Goal: Task Accomplishment & Management: Manage account settings

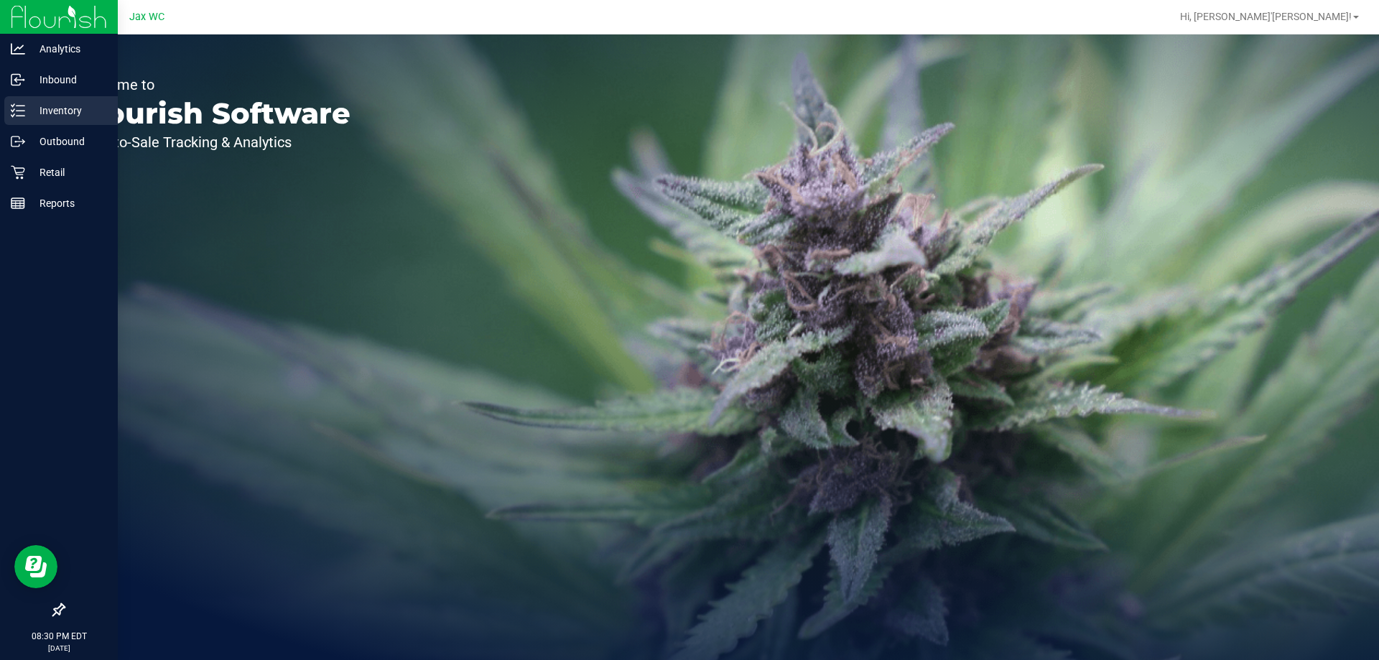
click at [73, 110] on p "Inventory" at bounding box center [68, 110] width 86 height 17
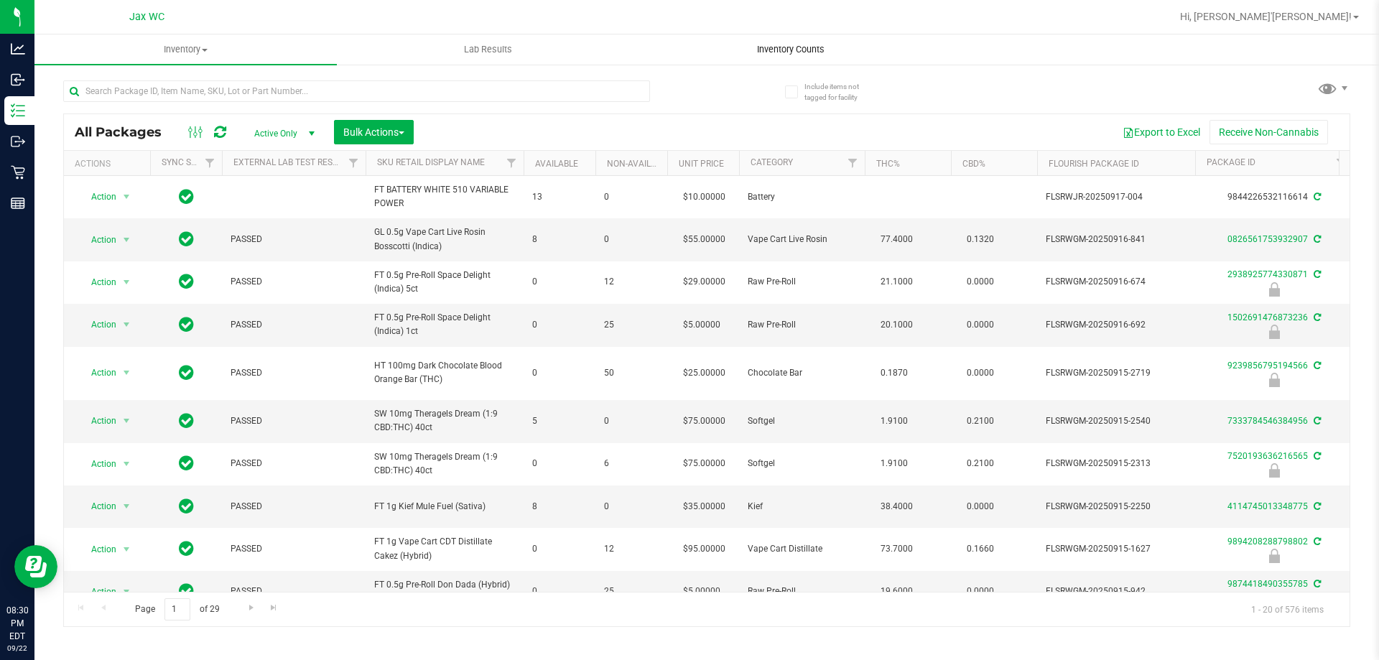
click at [788, 47] on span "Inventory Counts" at bounding box center [790, 49] width 106 height 13
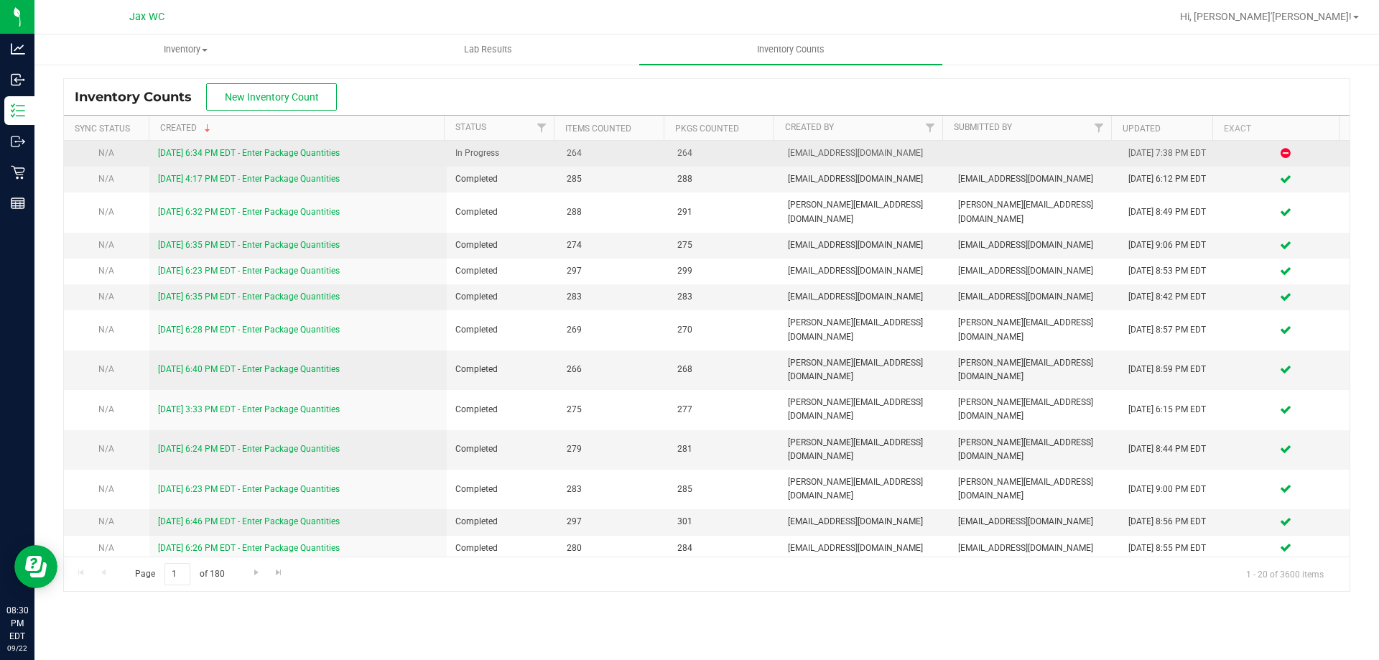
click at [278, 149] on link "[DATE] 6:34 PM EDT - Enter Package Quantities" at bounding box center [249, 153] width 182 height 10
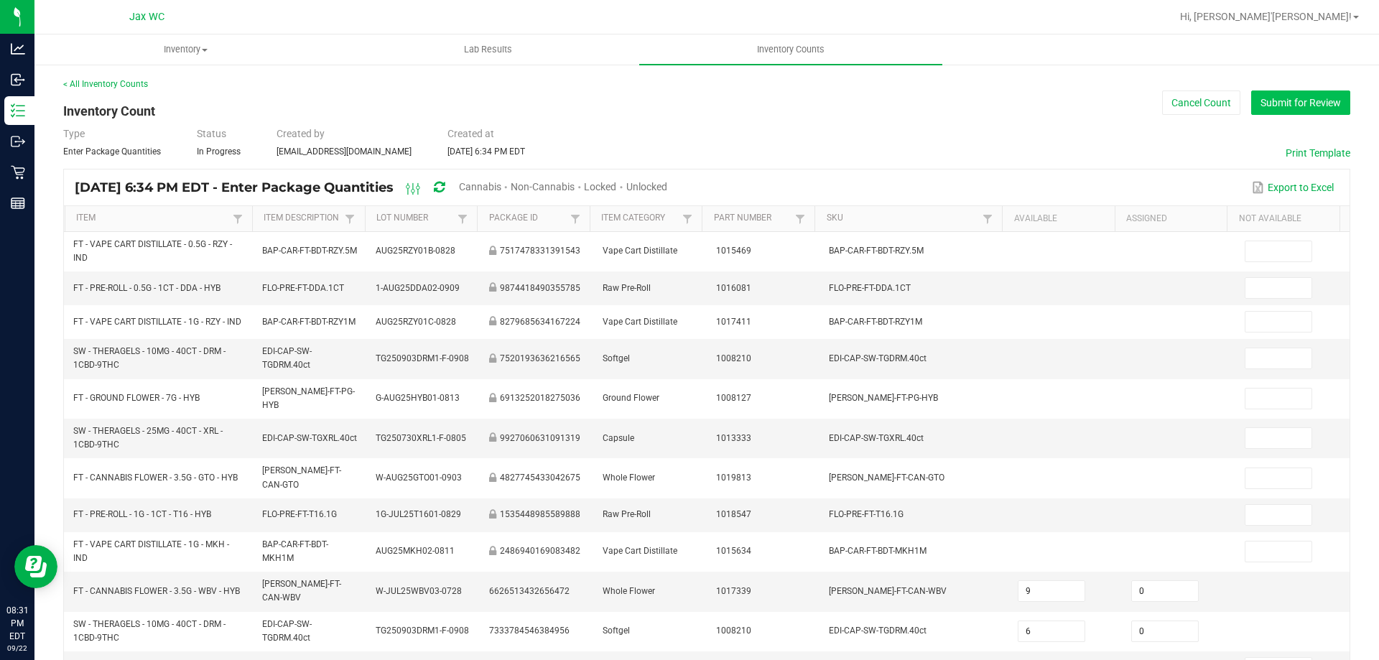
click at [1291, 110] on button "Submit for Review" at bounding box center [1300, 102] width 99 height 24
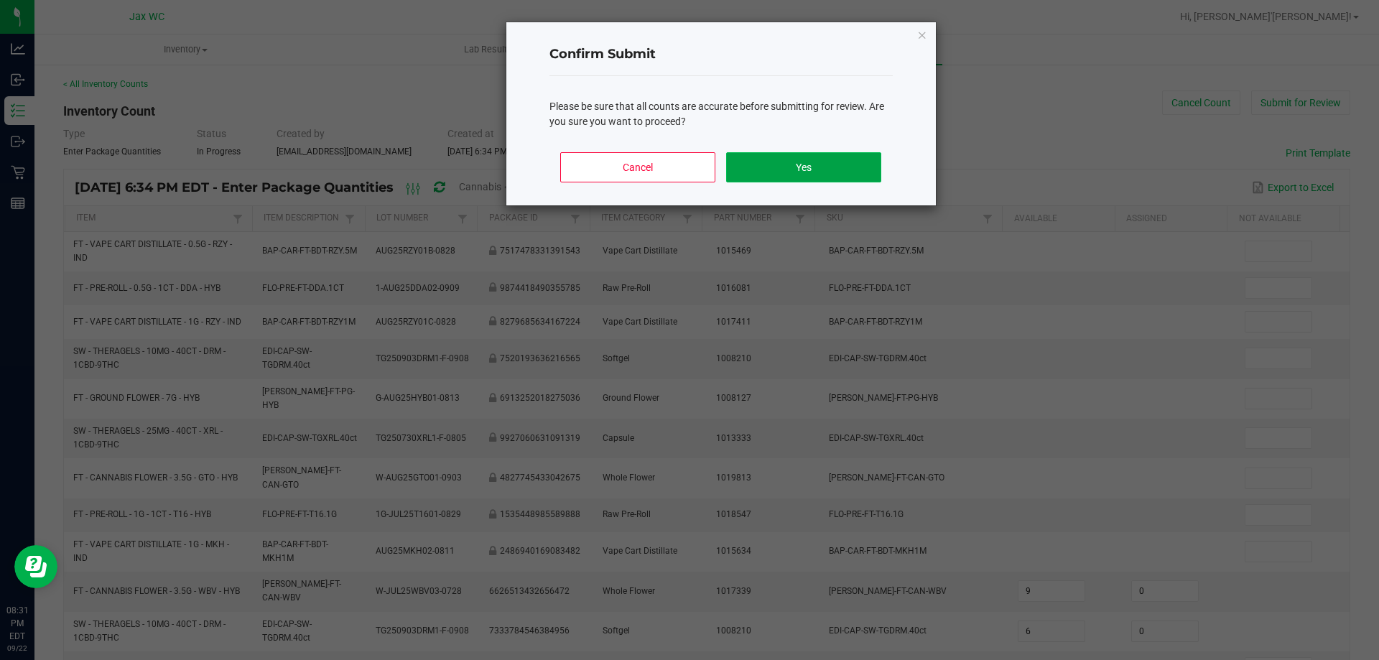
click at [841, 166] on button "Yes" at bounding box center [803, 167] width 154 height 30
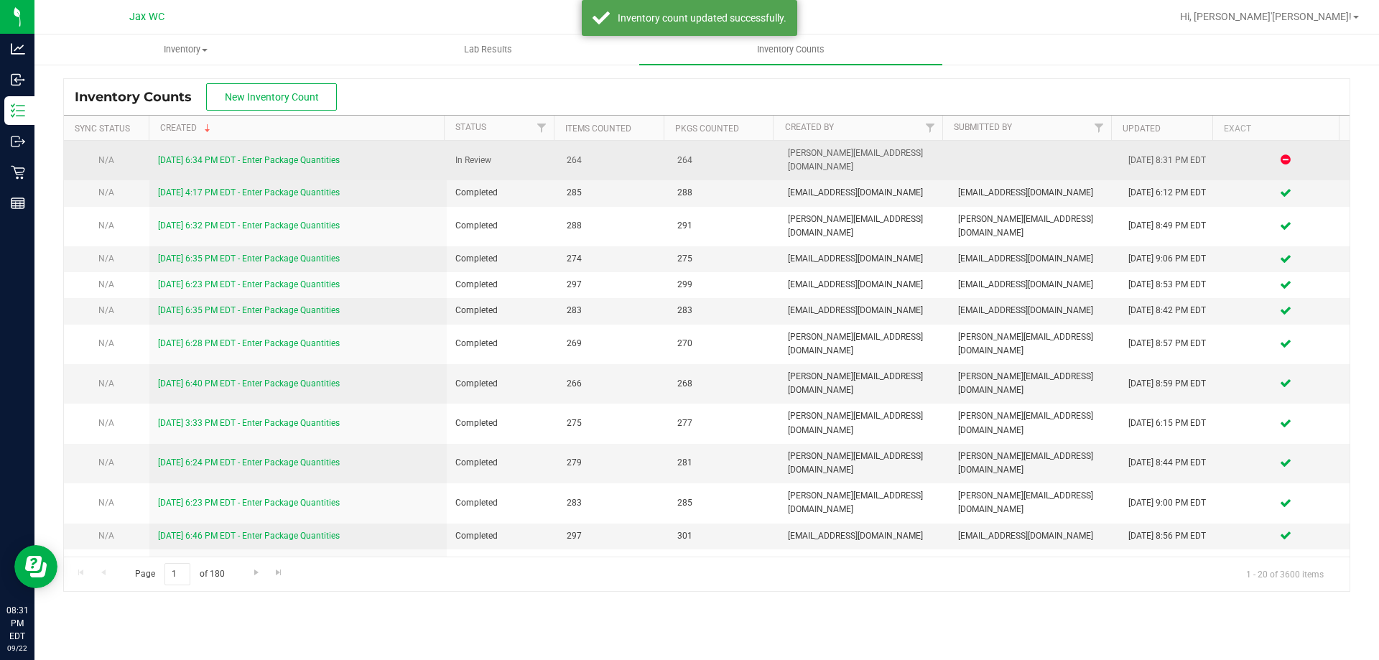
click at [233, 155] on link "[DATE] 6:34 PM EDT - Enter Package Quantities" at bounding box center [249, 160] width 182 height 10
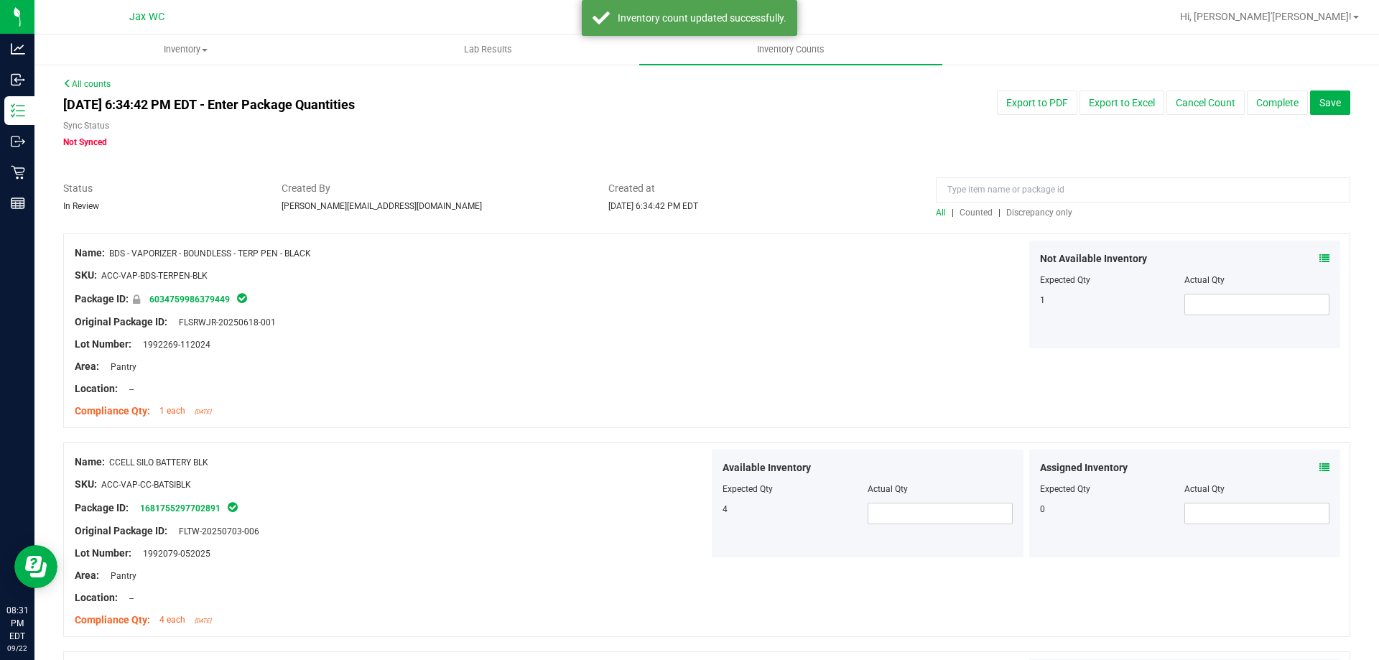
click at [1039, 214] on span "Discrepancy only" at bounding box center [1039, 213] width 66 height 10
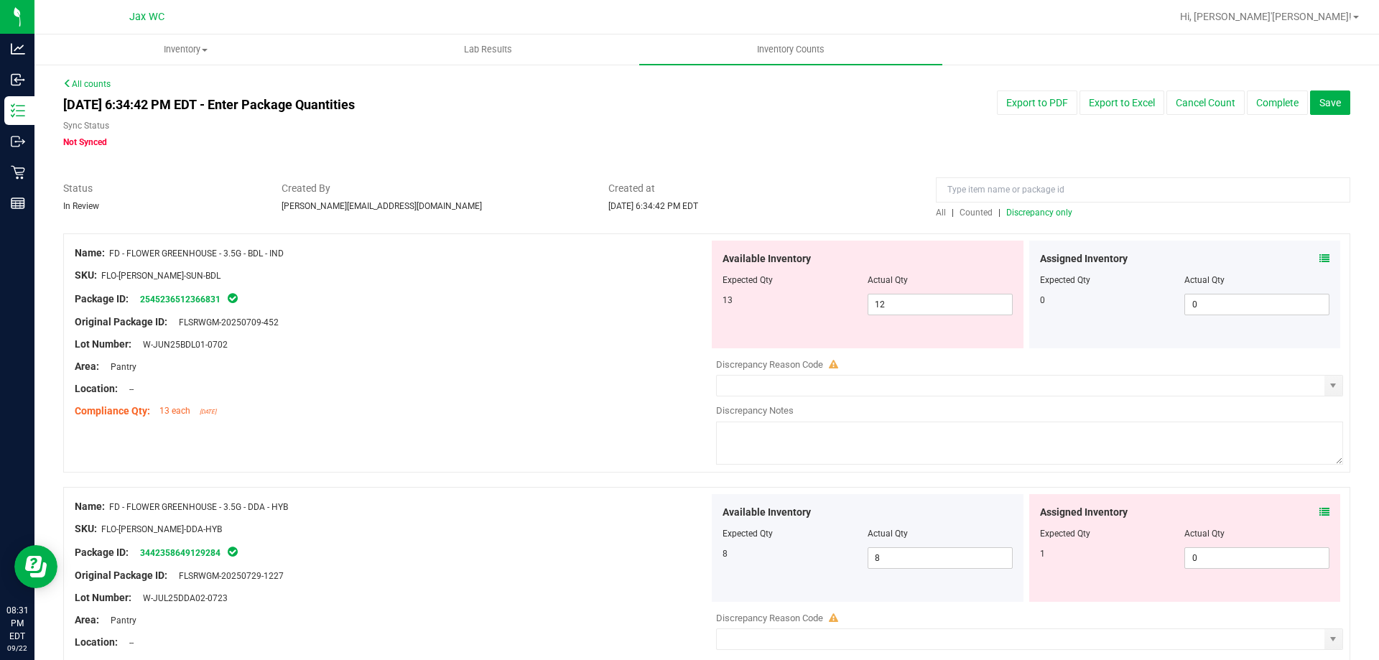
click at [1319, 256] on icon at bounding box center [1324, 258] width 10 height 10
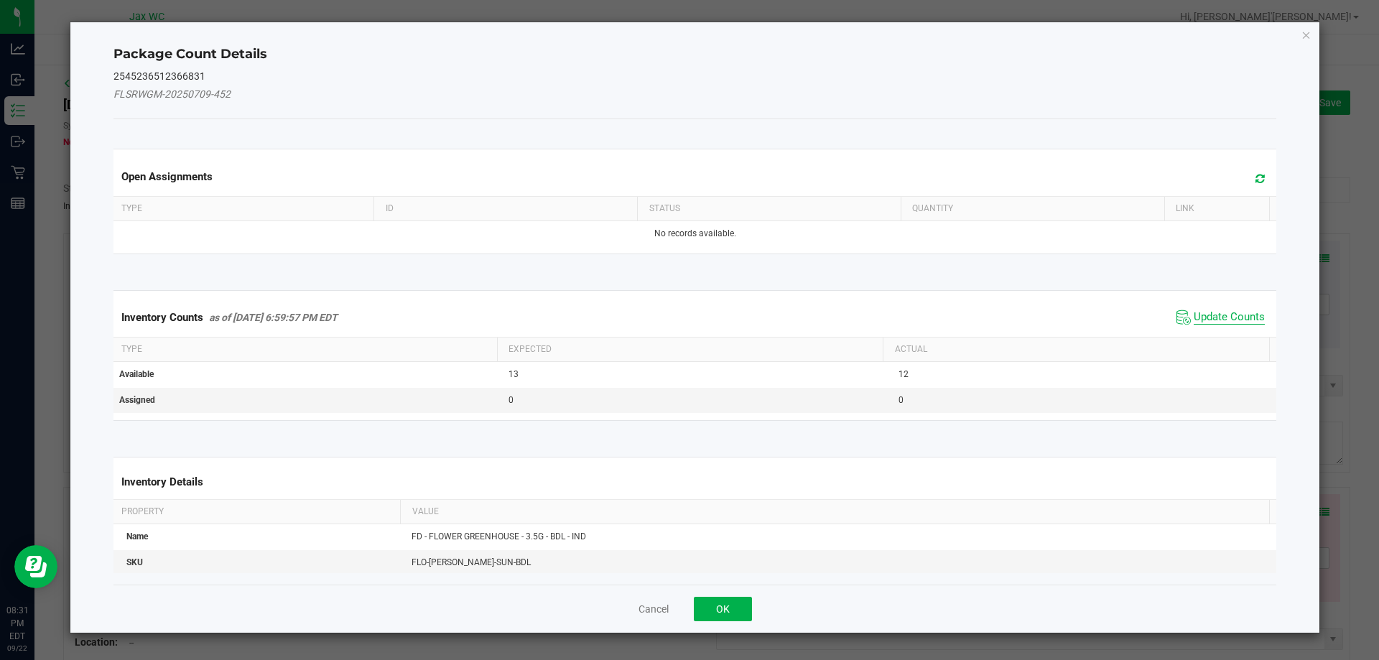
click at [1232, 311] on span "Update Counts" at bounding box center [1228, 317] width 71 height 14
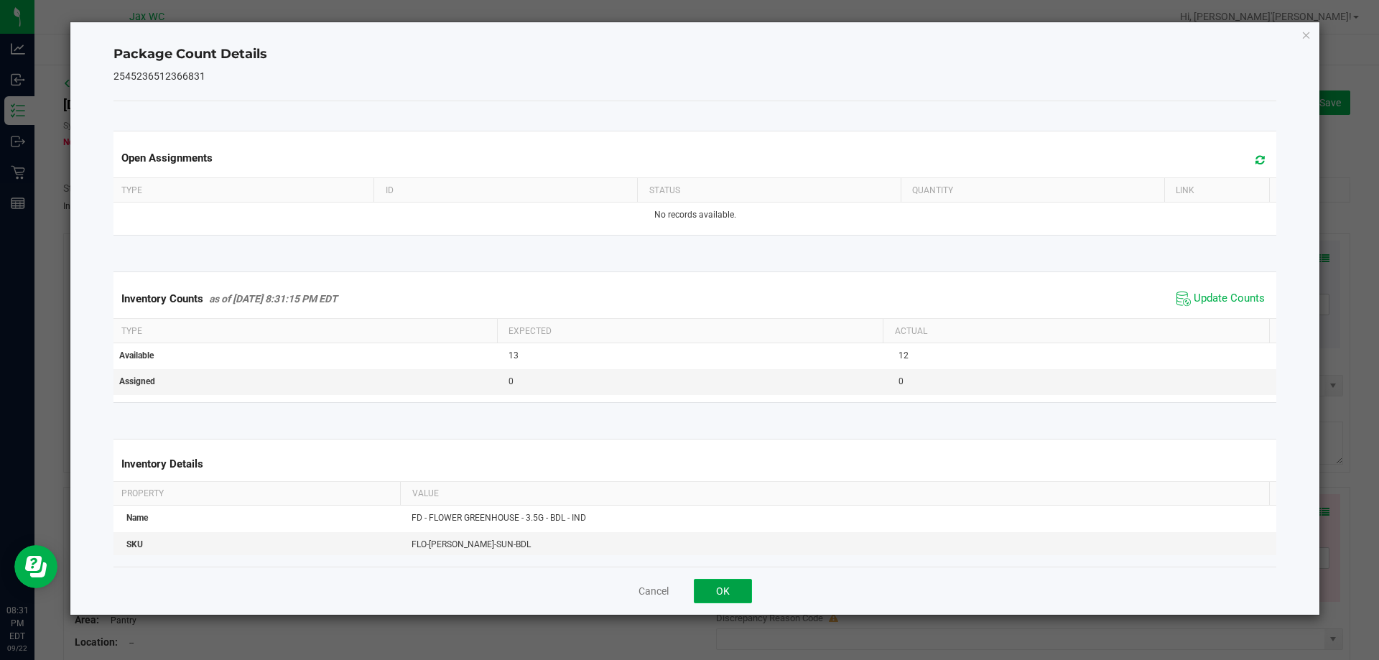
click at [736, 586] on button "OK" at bounding box center [723, 591] width 58 height 24
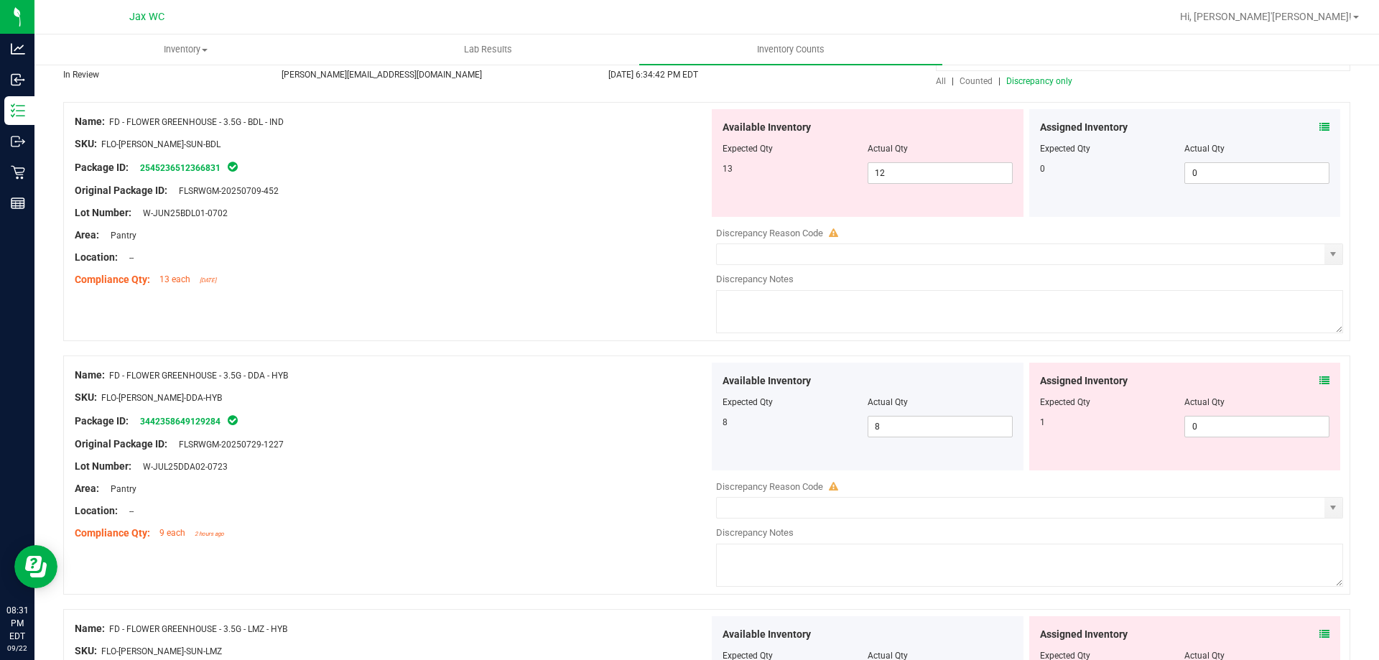
scroll to position [144, 0]
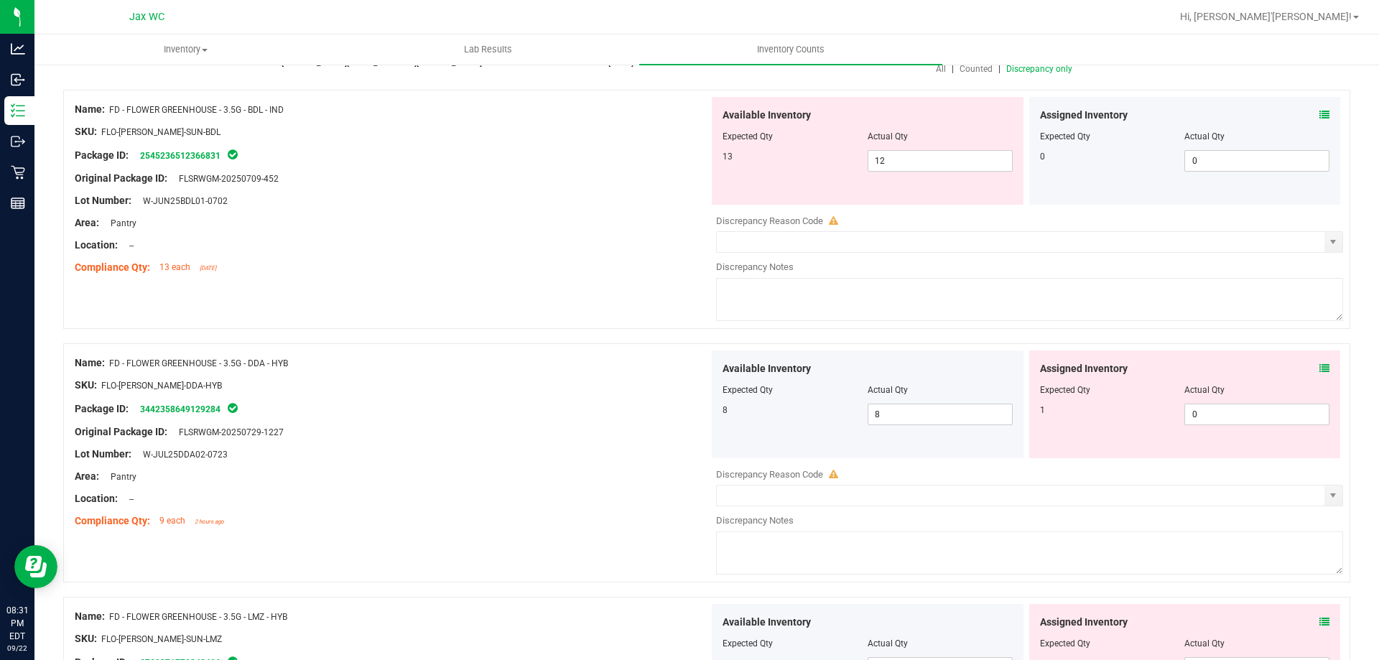
click at [1319, 368] on icon at bounding box center [1324, 368] width 10 height 10
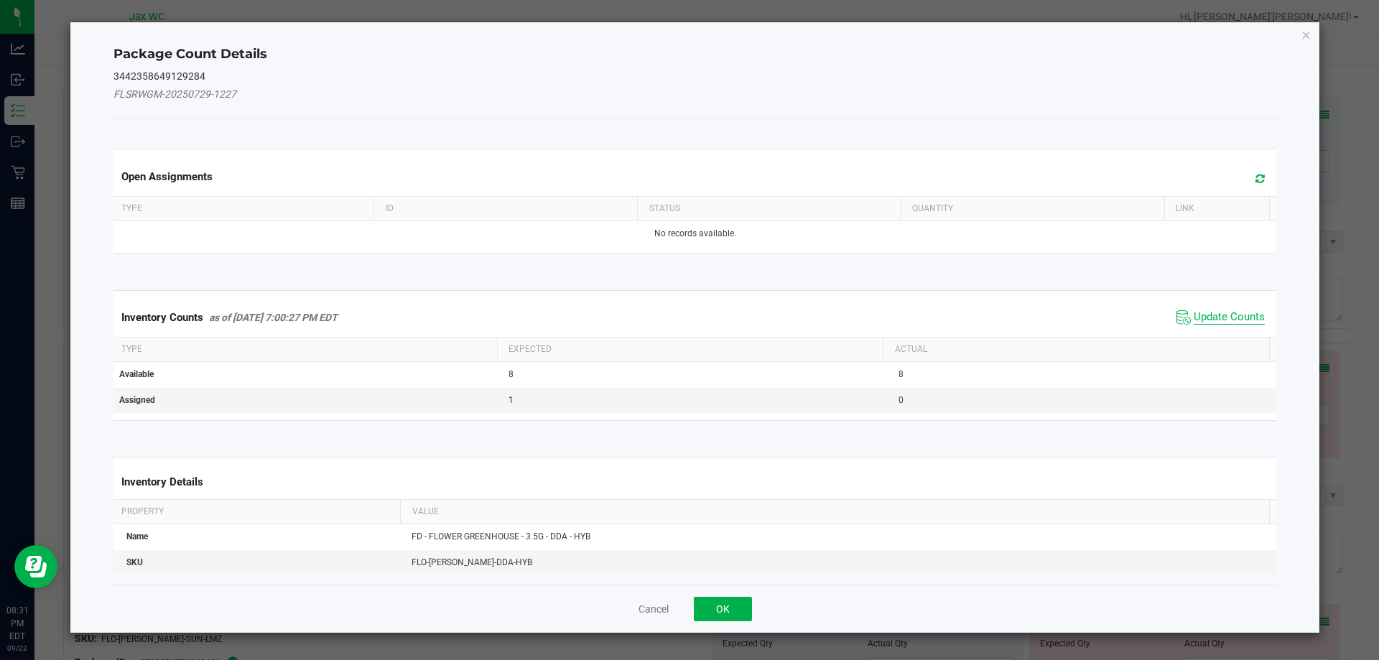
click at [1211, 310] on span "Update Counts" at bounding box center [1228, 317] width 71 height 14
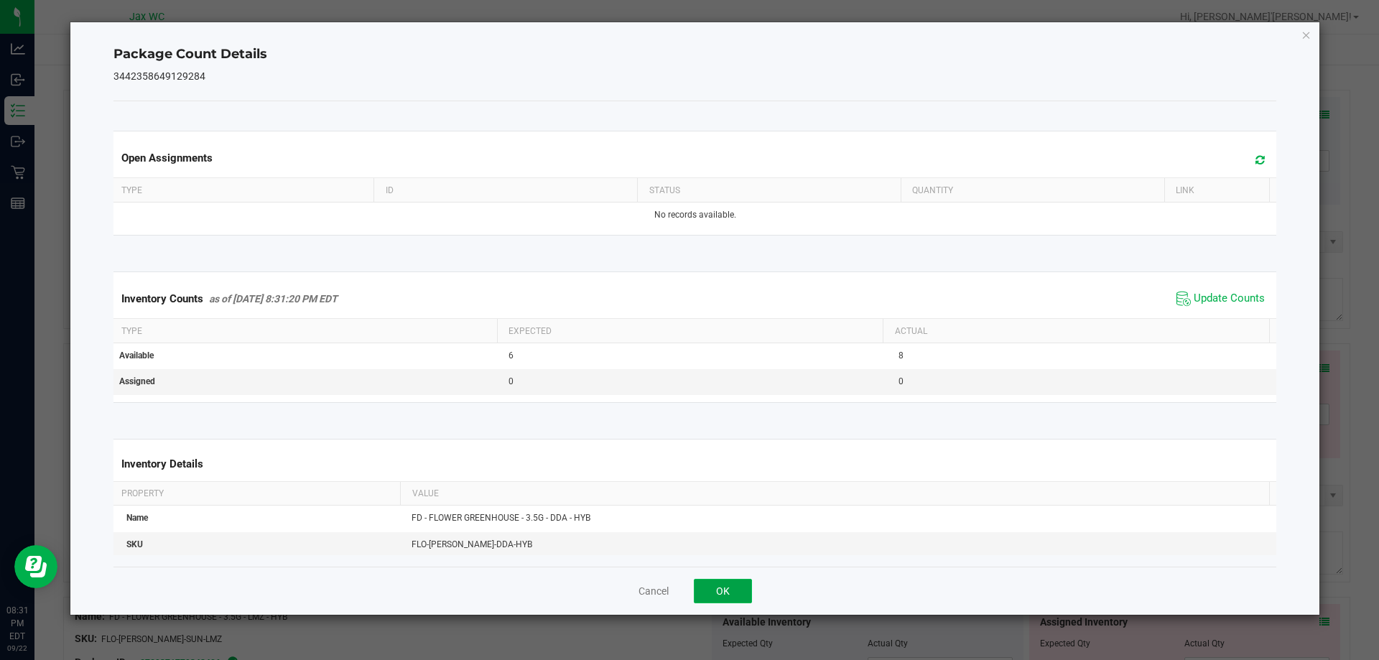
click at [736, 587] on button "OK" at bounding box center [723, 591] width 58 height 24
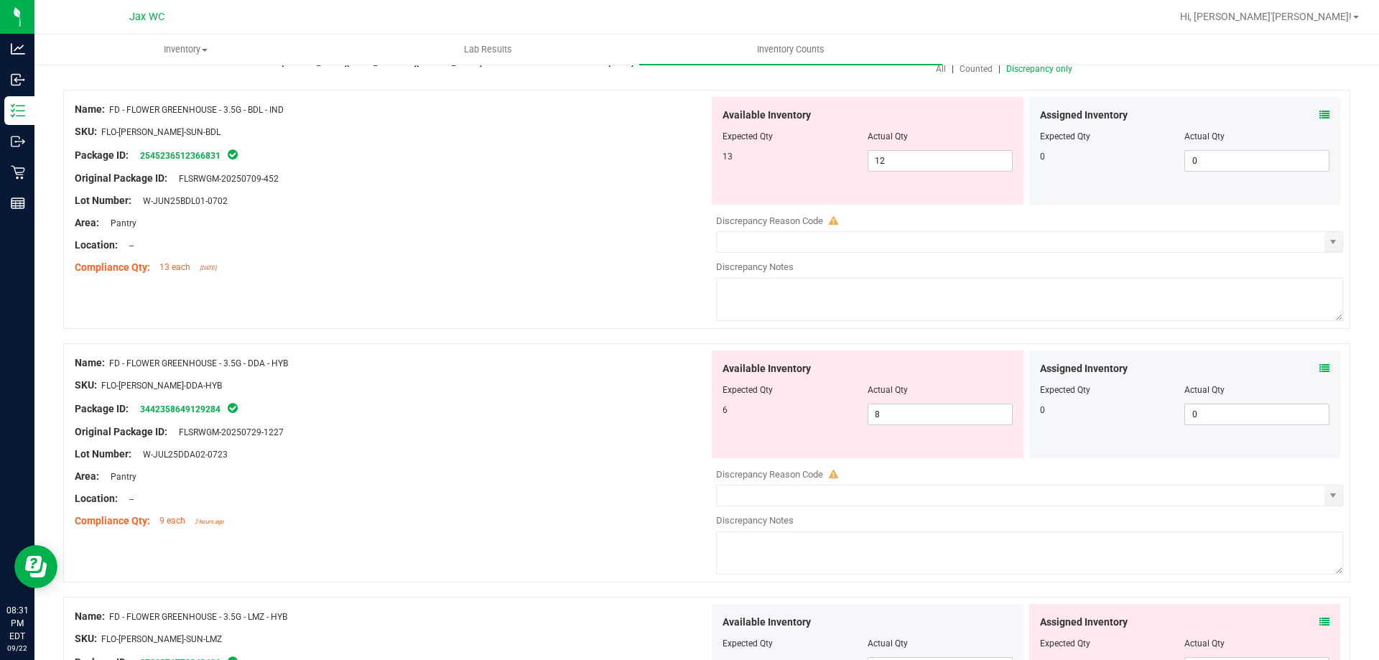
click at [1317, 362] on div "Assigned Inventory Expected Qty Actual Qty 0 0 0" at bounding box center [1185, 404] width 312 height 108
click at [1319, 368] on icon at bounding box center [1324, 368] width 10 height 10
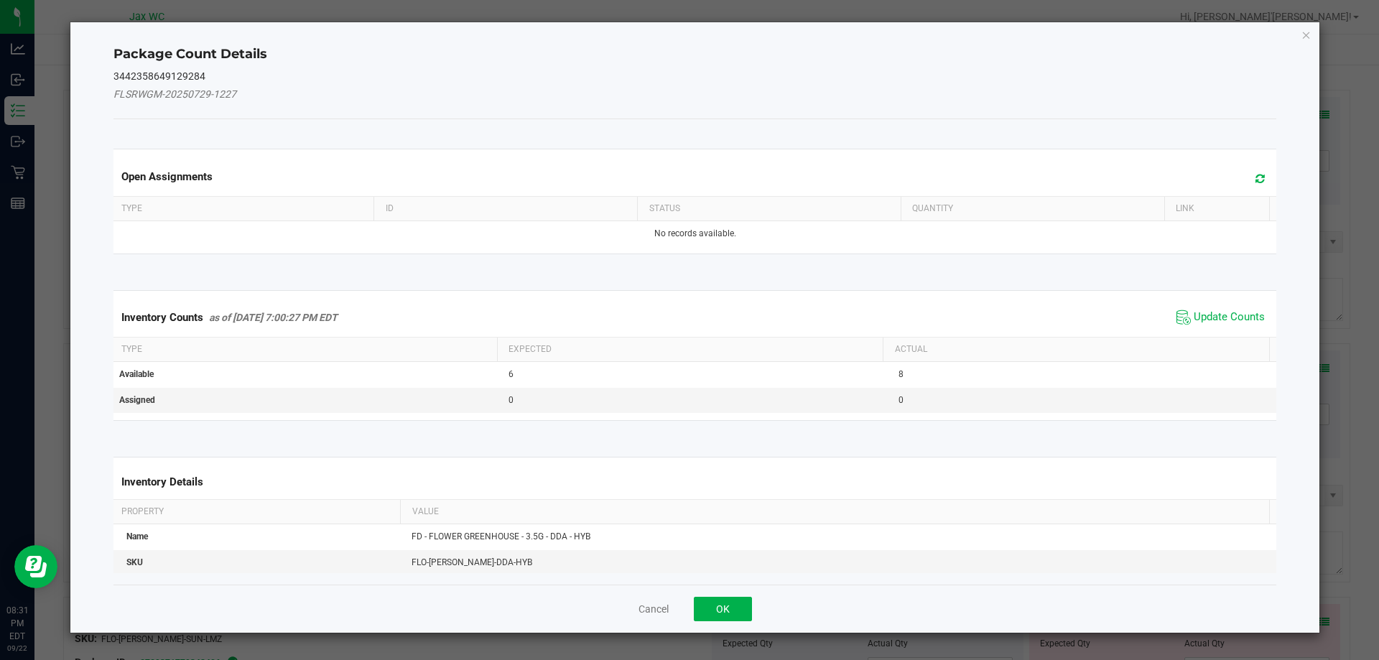
click at [1211, 308] on span "Update Counts" at bounding box center [1221, 318] width 96 height 22
click at [1209, 317] on div "Inventory Counts as of [DATE] 7:00:27 PM EDT Update Counts" at bounding box center [695, 316] width 1169 height 37
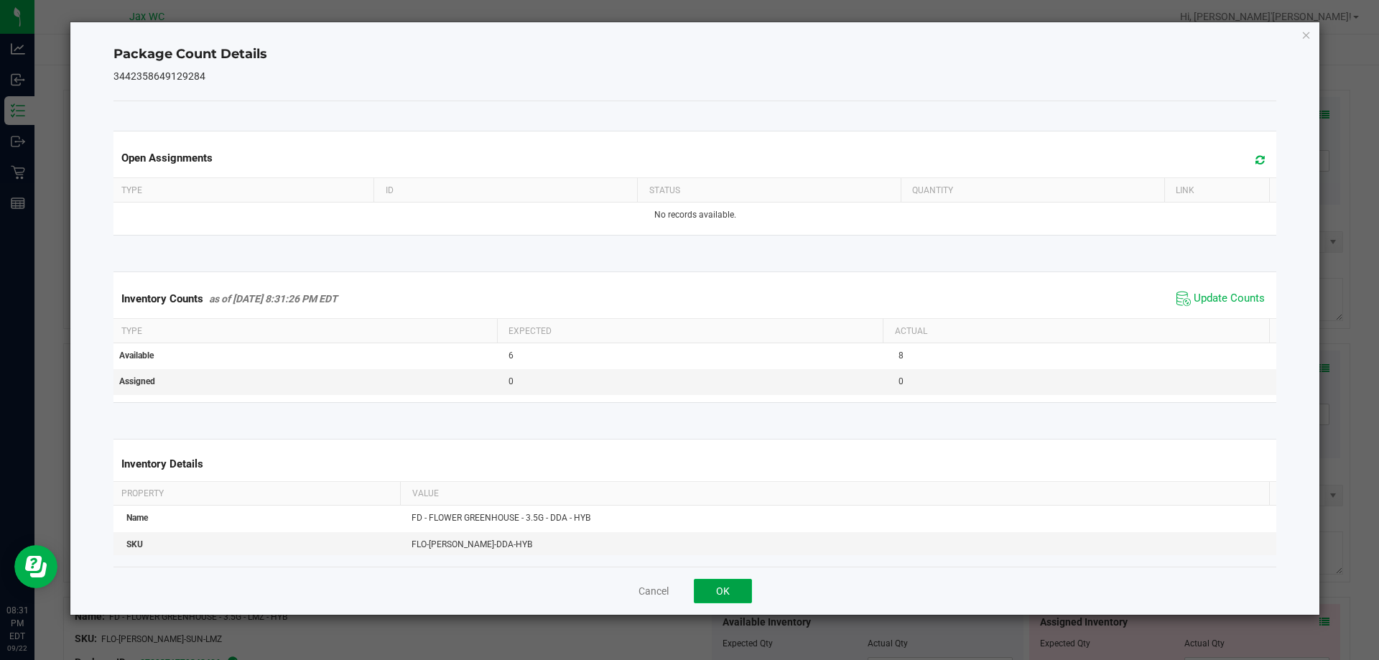
click at [737, 589] on button "OK" at bounding box center [723, 591] width 58 height 24
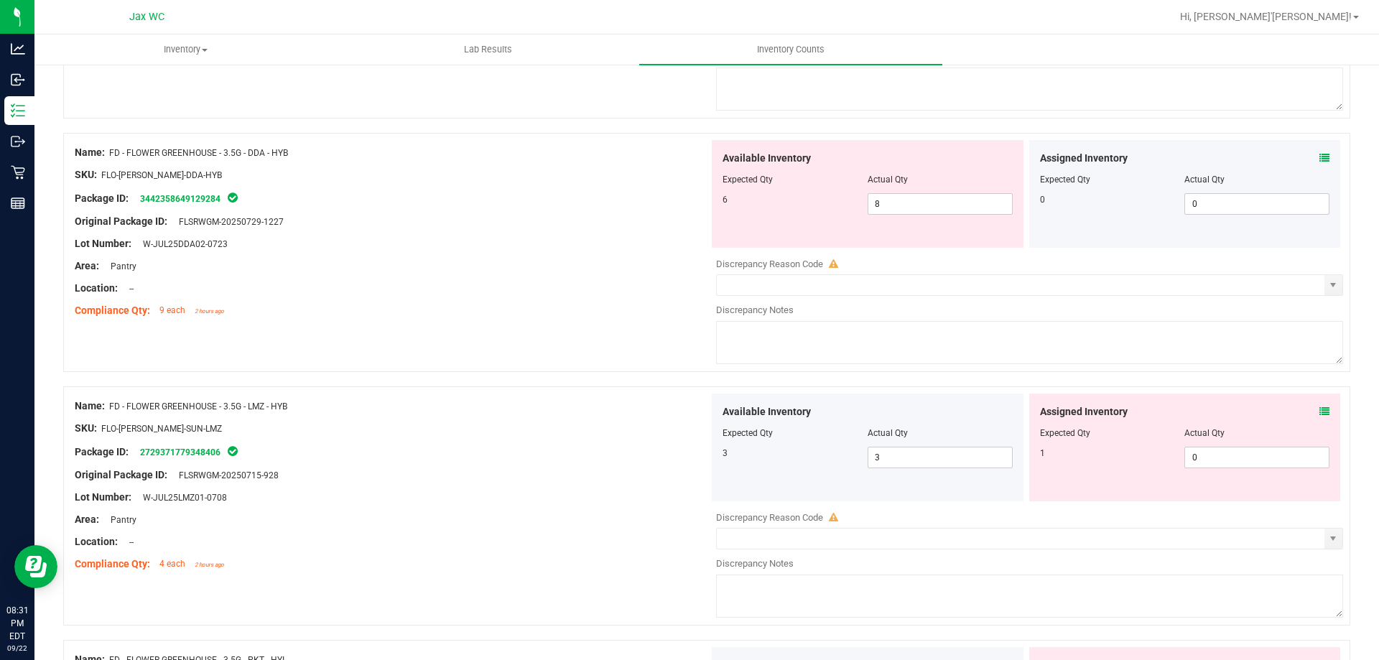
scroll to position [359, 0]
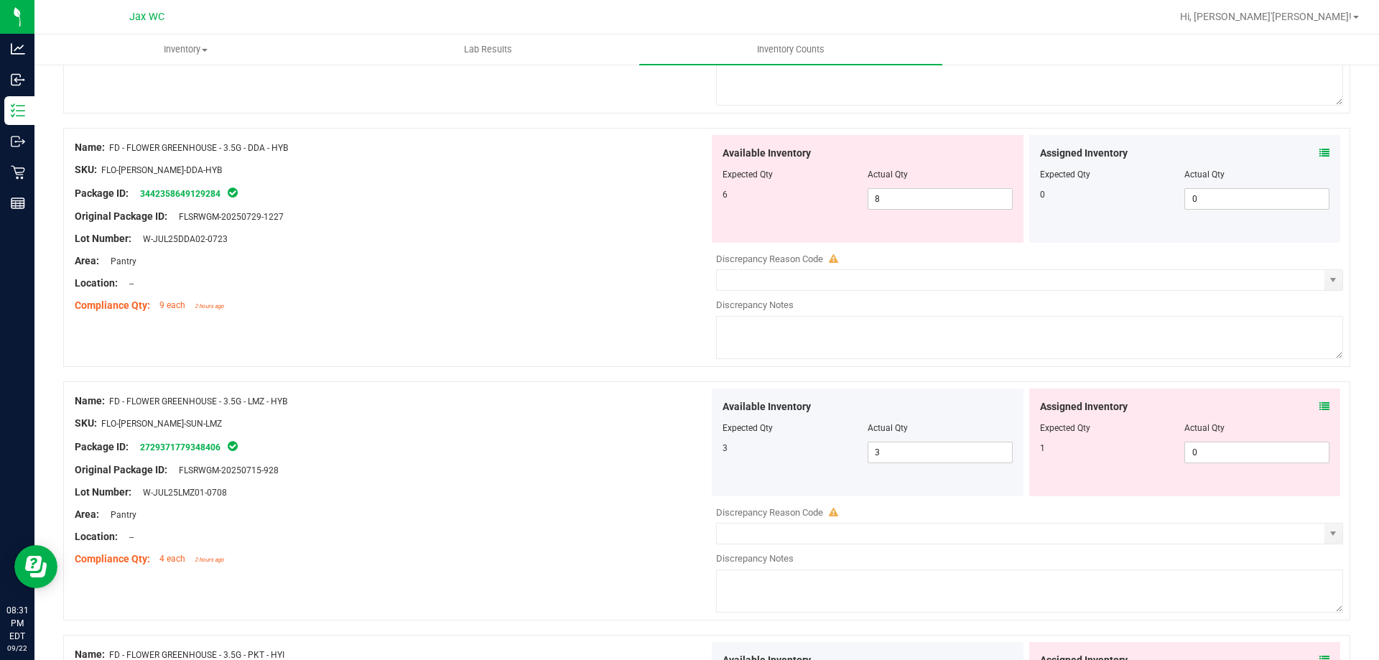
click at [1319, 409] on icon at bounding box center [1324, 406] width 10 height 10
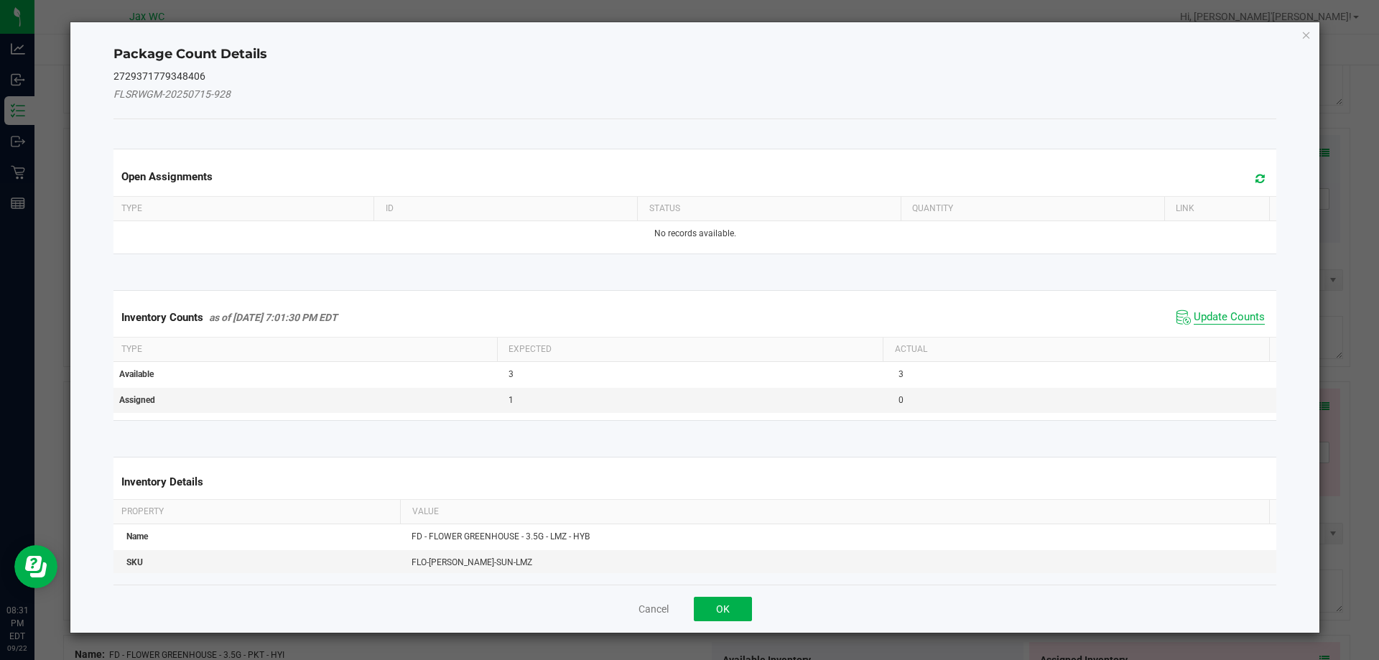
click at [1224, 317] on span "Update Counts" at bounding box center [1228, 317] width 71 height 14
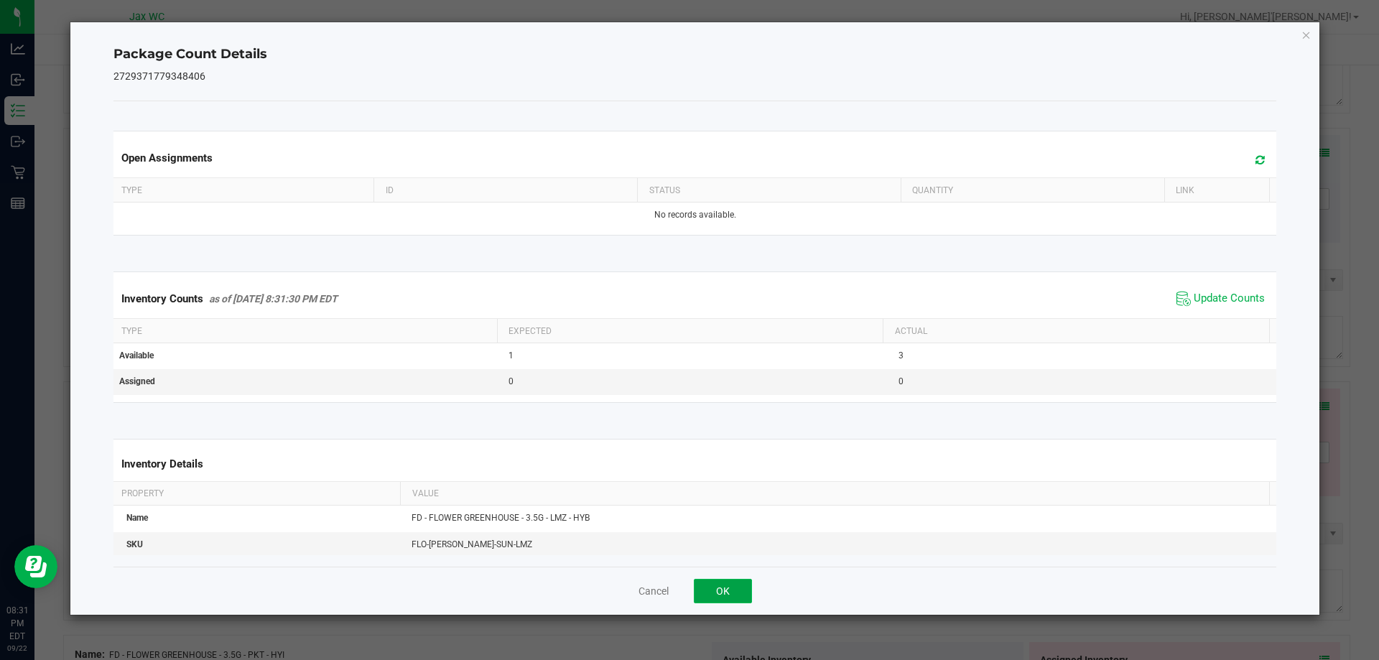
click at [716, 586] on button "OK" at bounding box center [723, 591] width 58 height 24
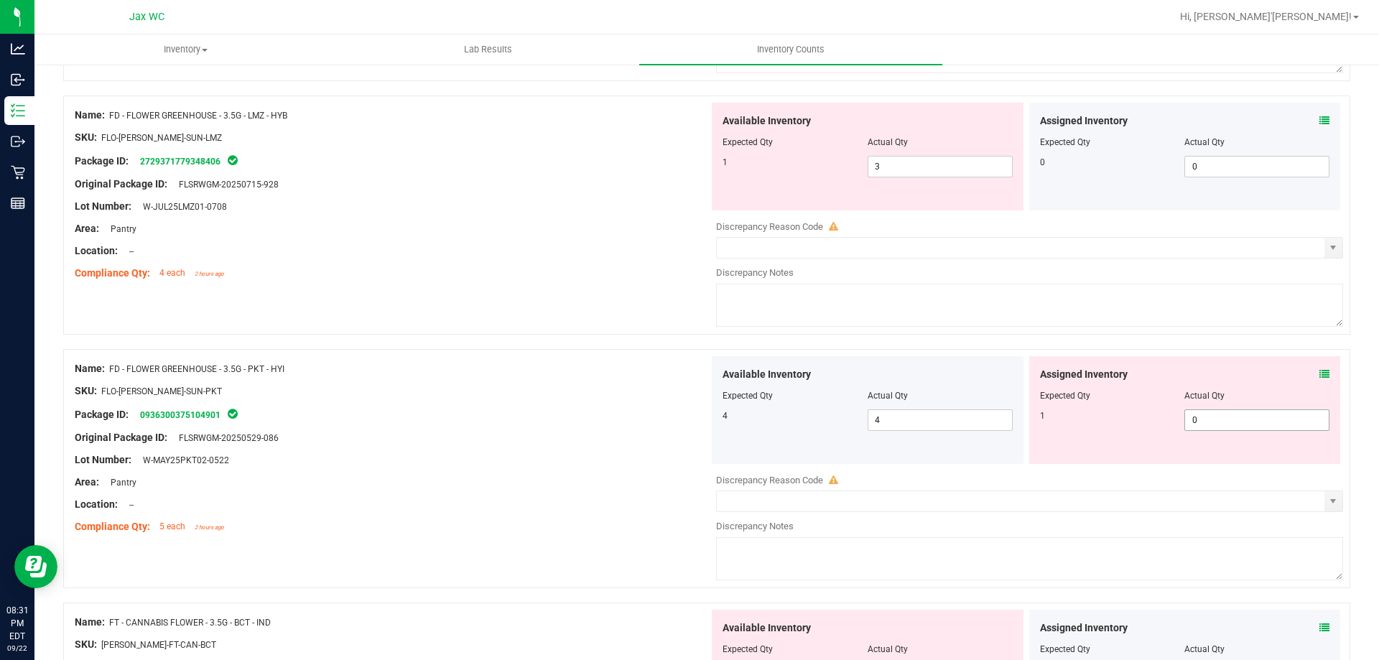
scroll to position [646, 0]
click at [1319, 371] on icon at bounding box center [1324, 373] width 10 height 10
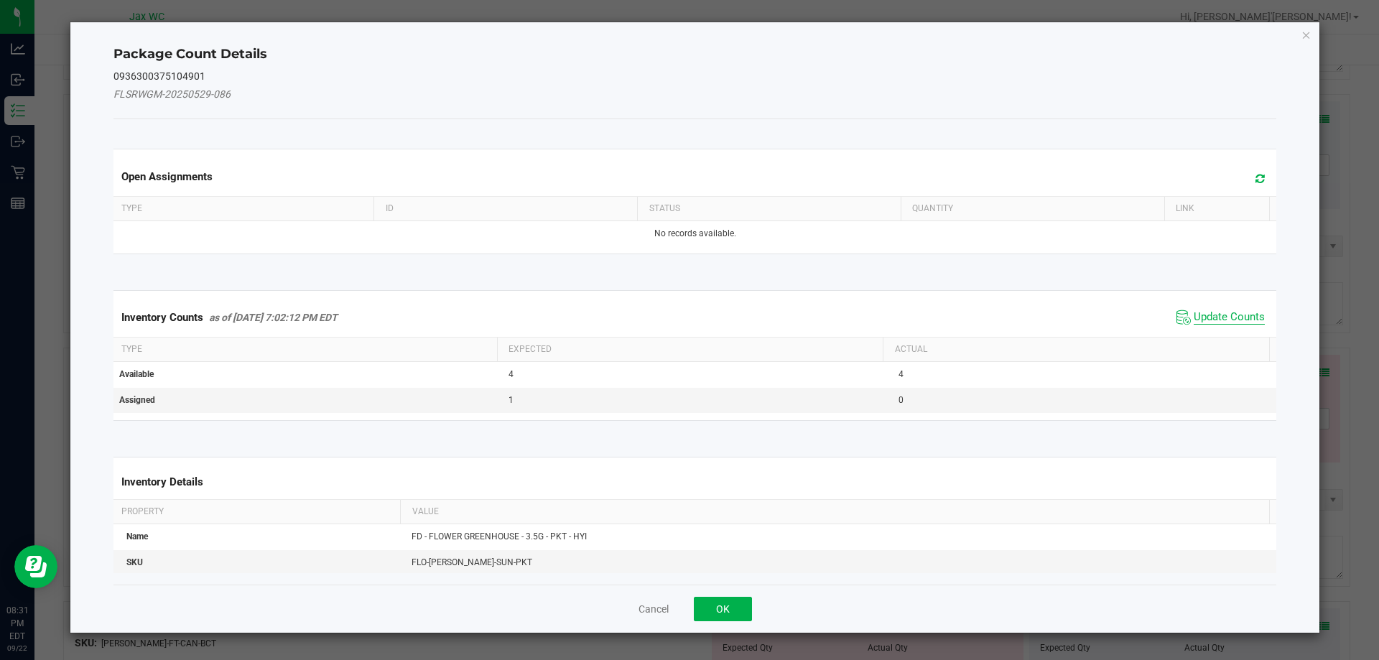
click at [1231, 313] on span "Update Counts" at bounding box center [1228, 317] width 71 height 14
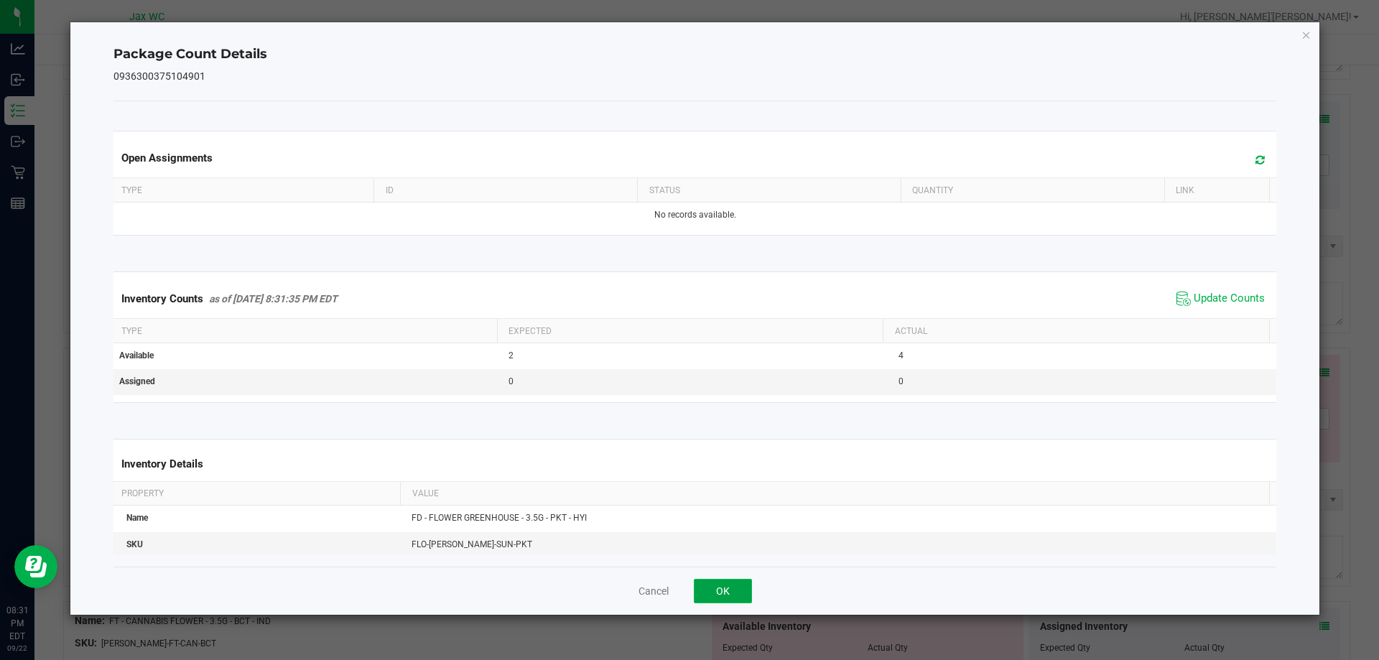
click at [735, 588] on button "OK" at bounding box center [723, 591] width 58 height 24
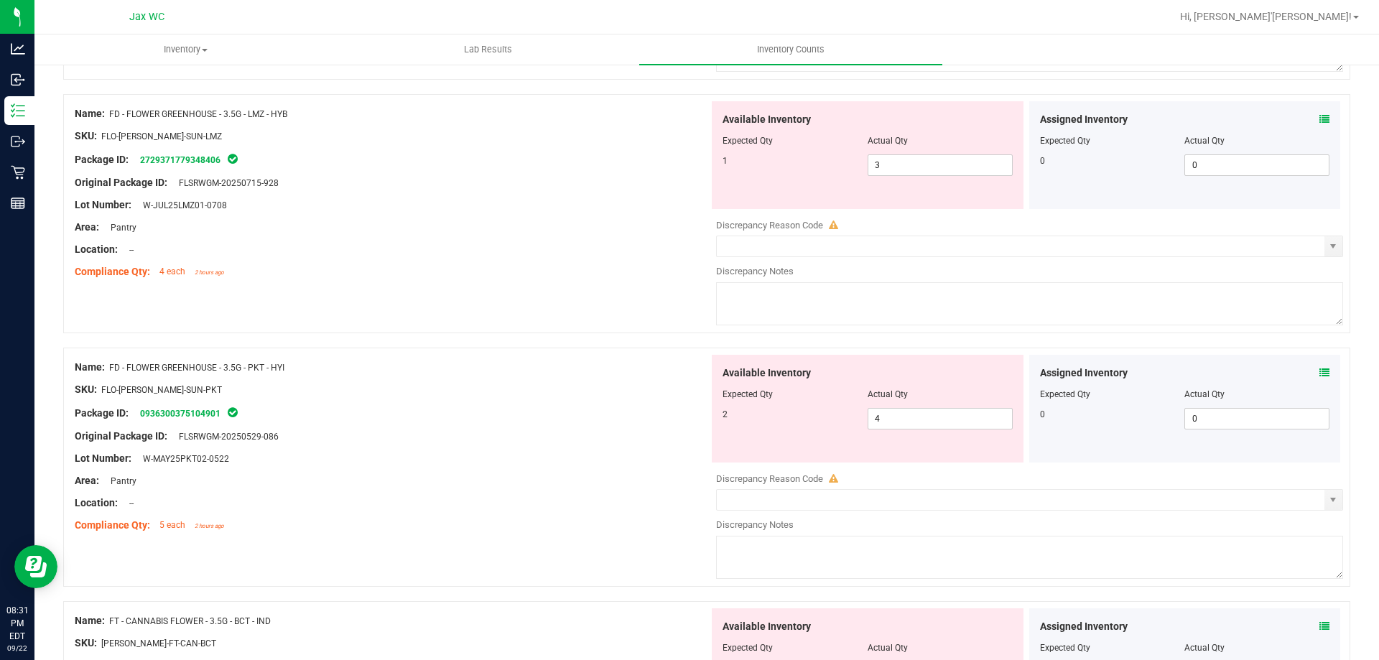
click at [1319, 372] on icon at bounding box center [1324, 373] width 10 height 10
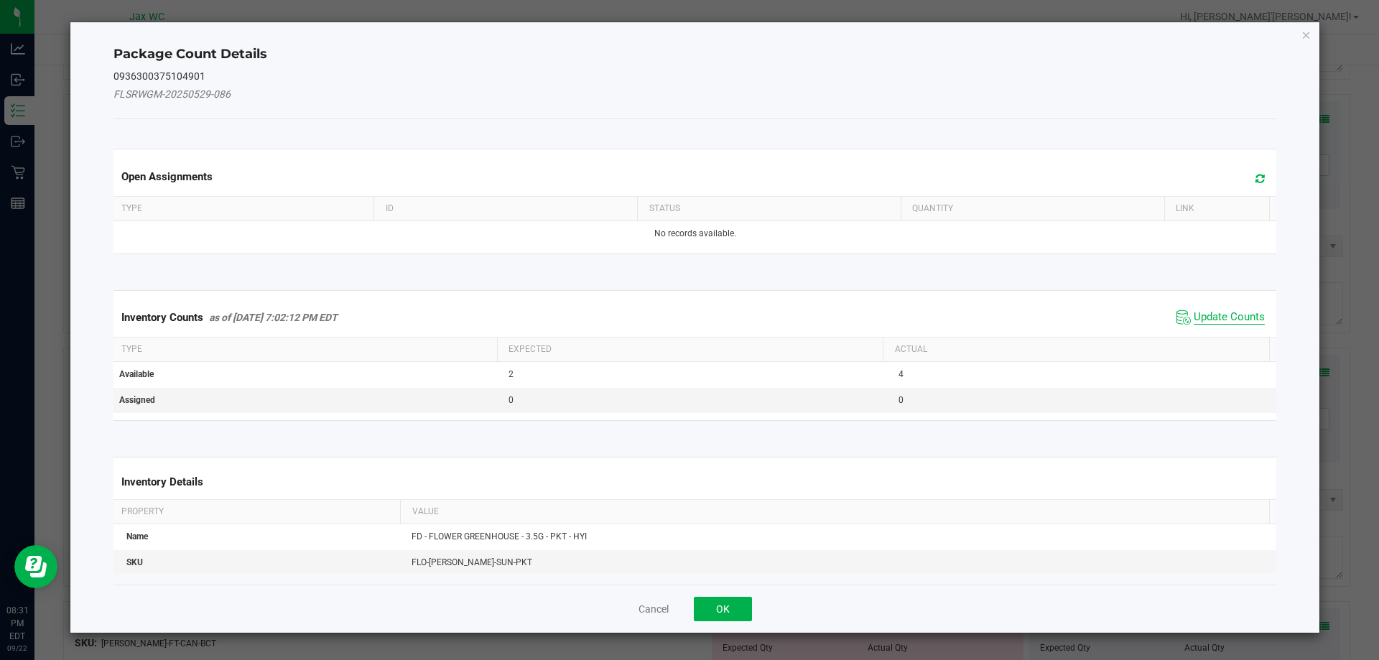
click at [1193, 315] on span "Update Counts" at bounding box center [1228, 317] width 71 height 14
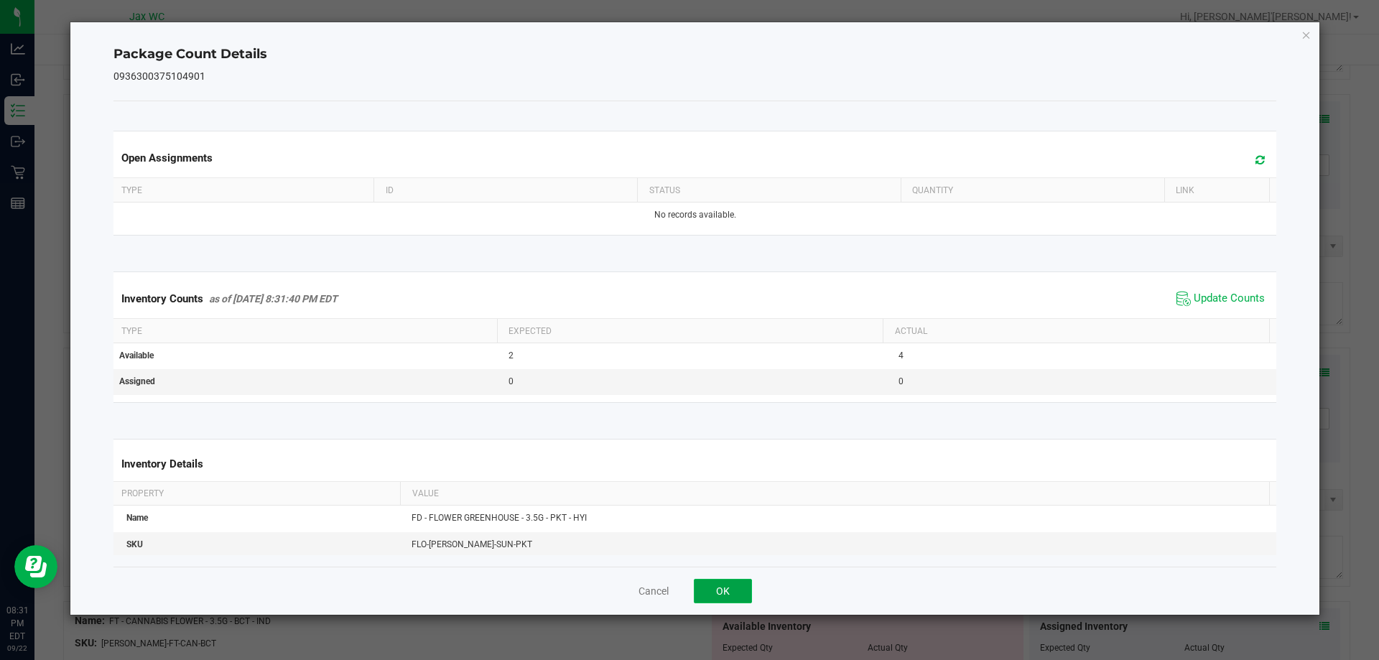
click at [728, 592] on button "OK" at bounding box center [723, 591] width 58 height 24
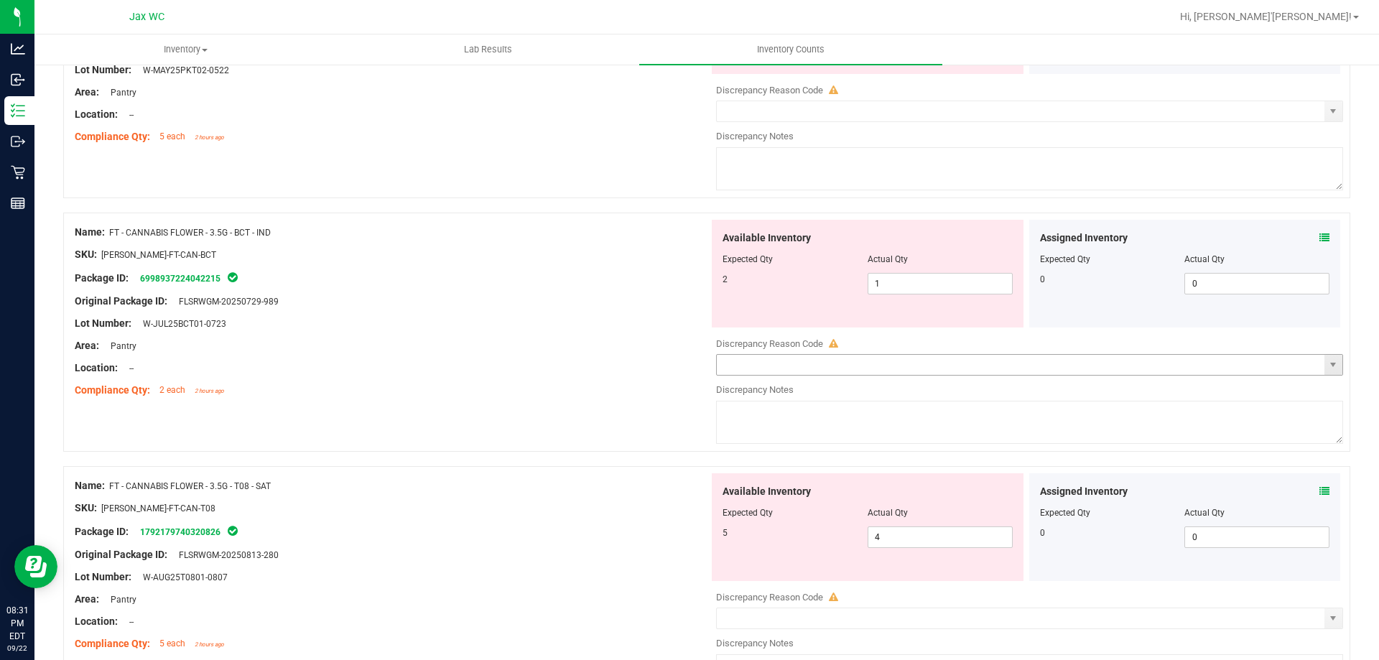
scroll to position [1077, 0]
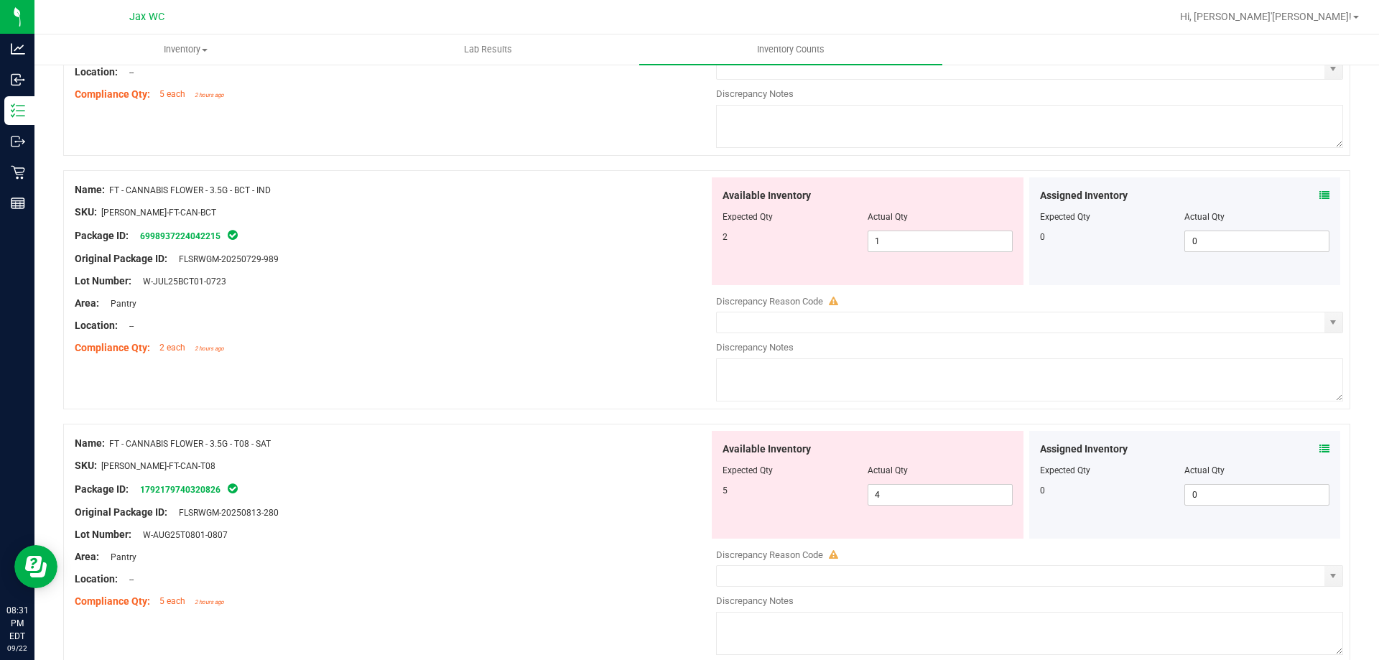
click at [1319, 191] on icon at bounding box center [1324, 195] width 10 height 10
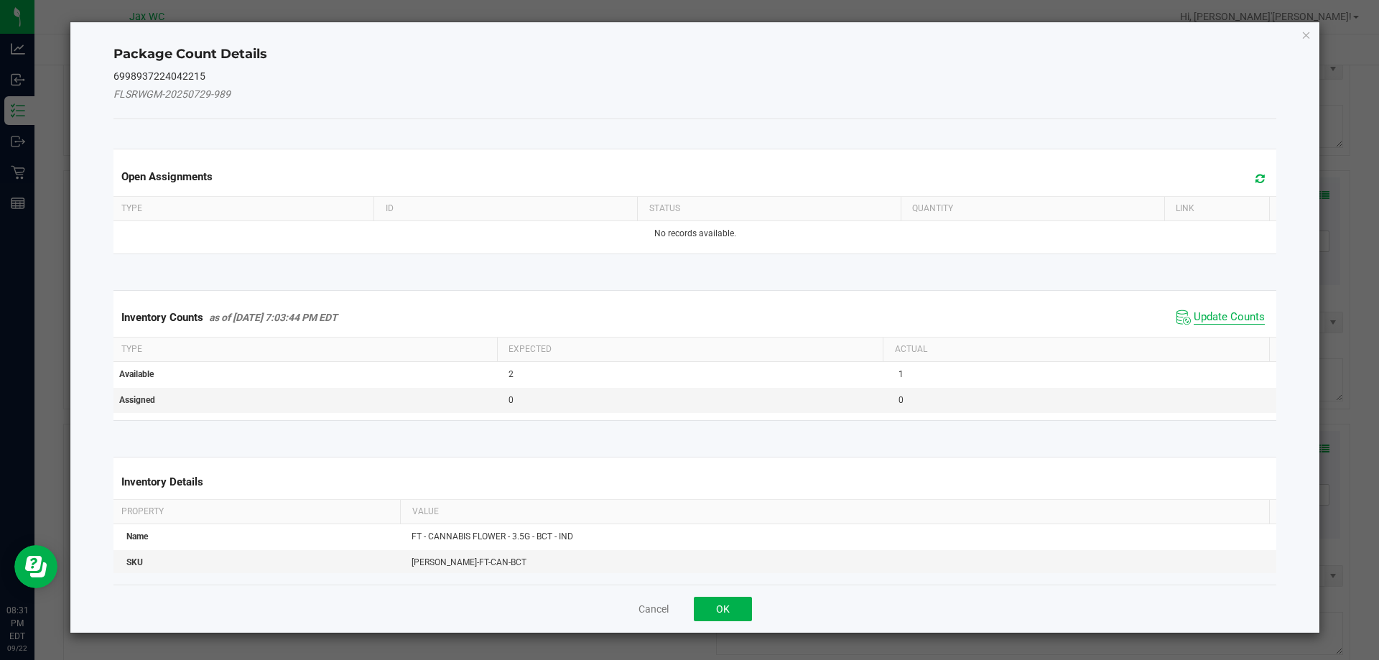
click at [1195, 312] on span "Update Counts" at bounding box center [1228, 317] width 71 height 14
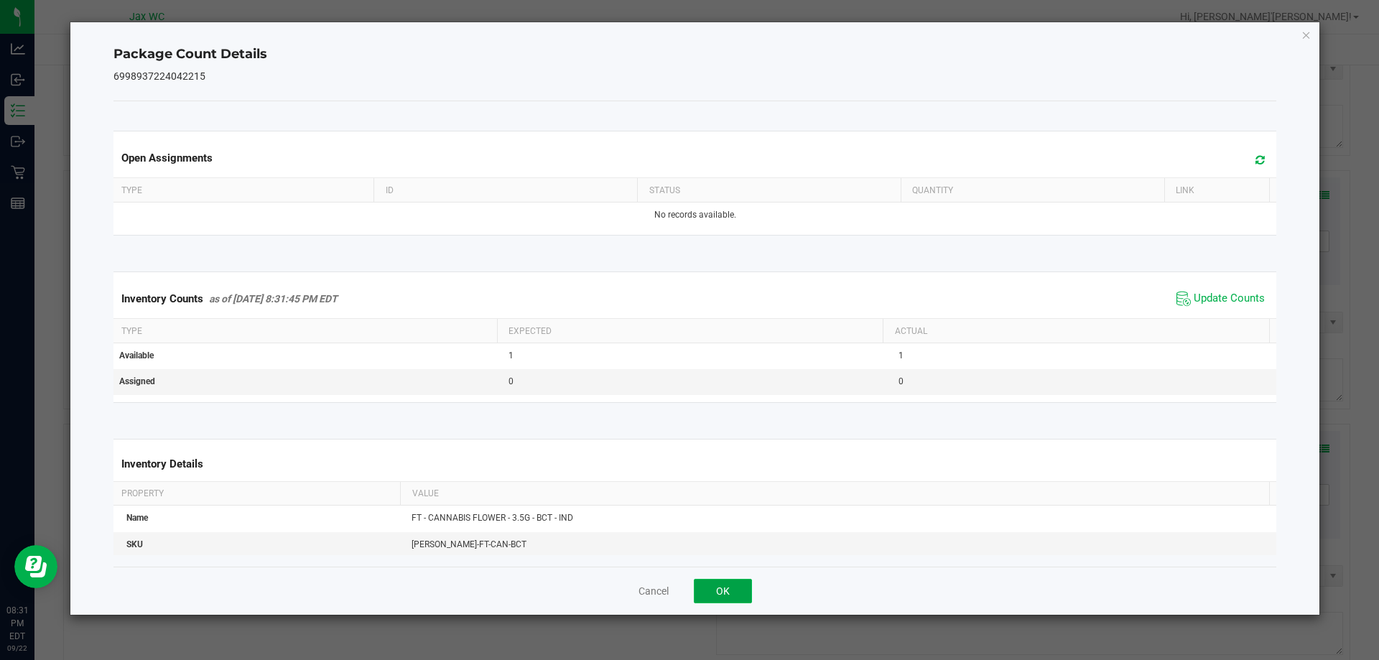
click at [723, 590] on button "OK" at bounding box center [723, 591] width 58 height 24
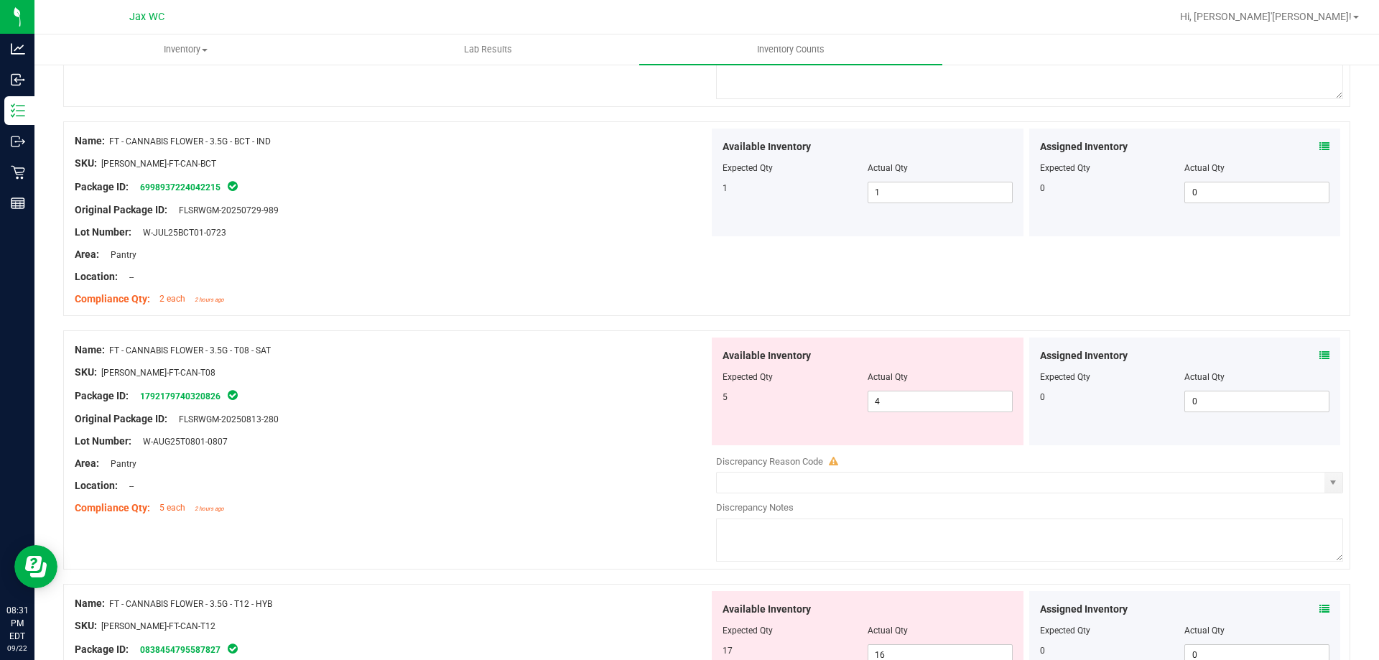
scroll to position [1149, 0]
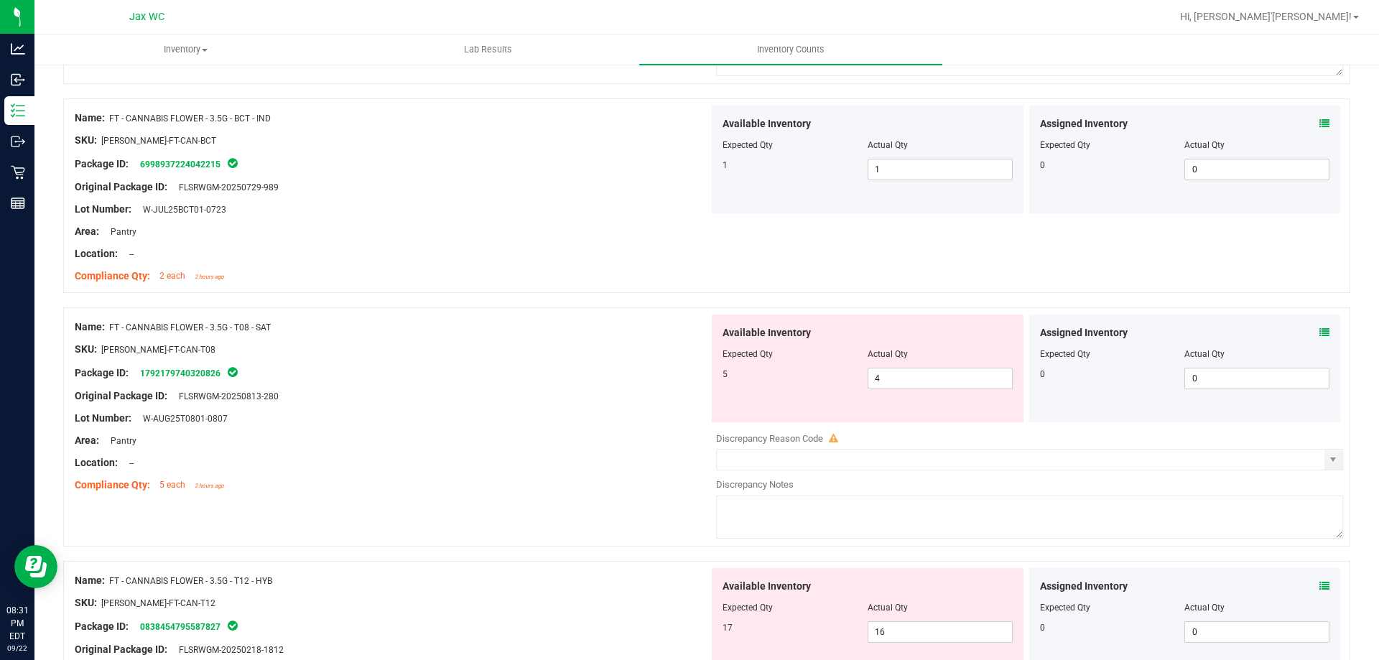
click at [1319, 330] on icon at bounding box center [1324, 332] width 10 height 10
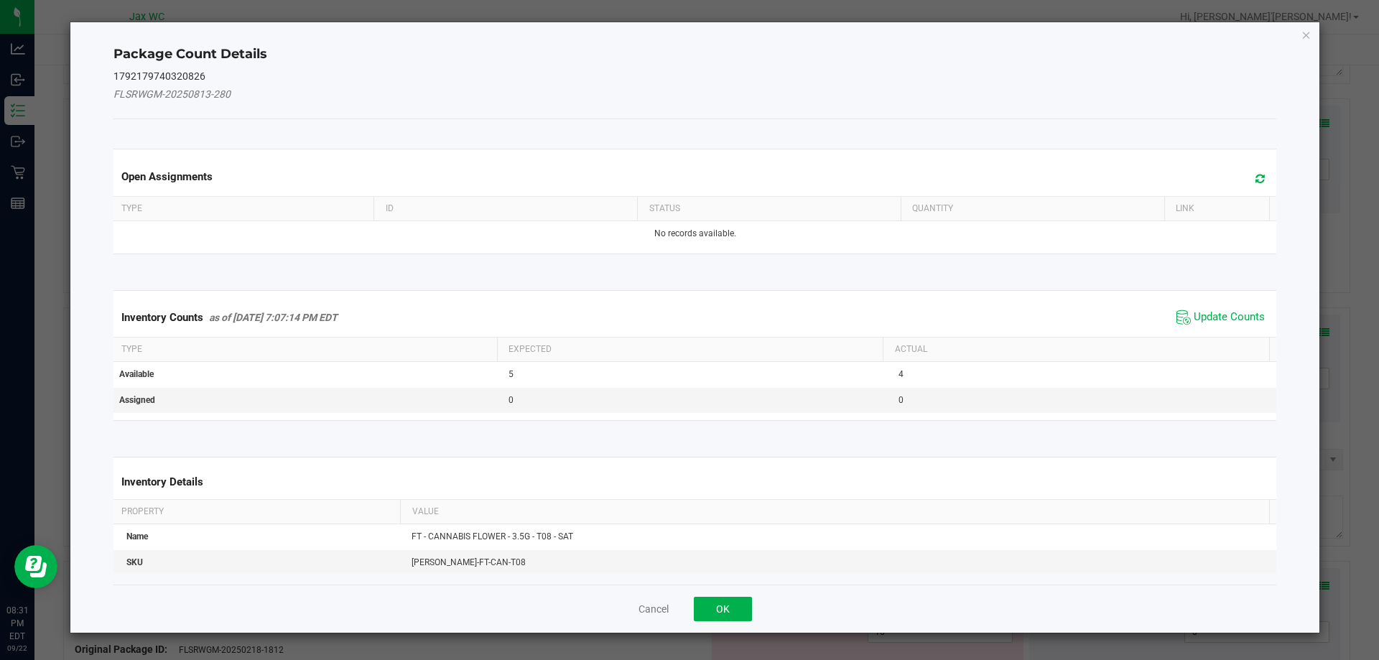
click at [1216, 302] on div "Inventory Counts as of [DATE] 7:07:14 PM EDT Update Counts" at bounding box center [695, 317] width 1169 height 39
click at [1212, 319] on span "Update Counts" at bounding box center [1228, 317] width 71 height 14
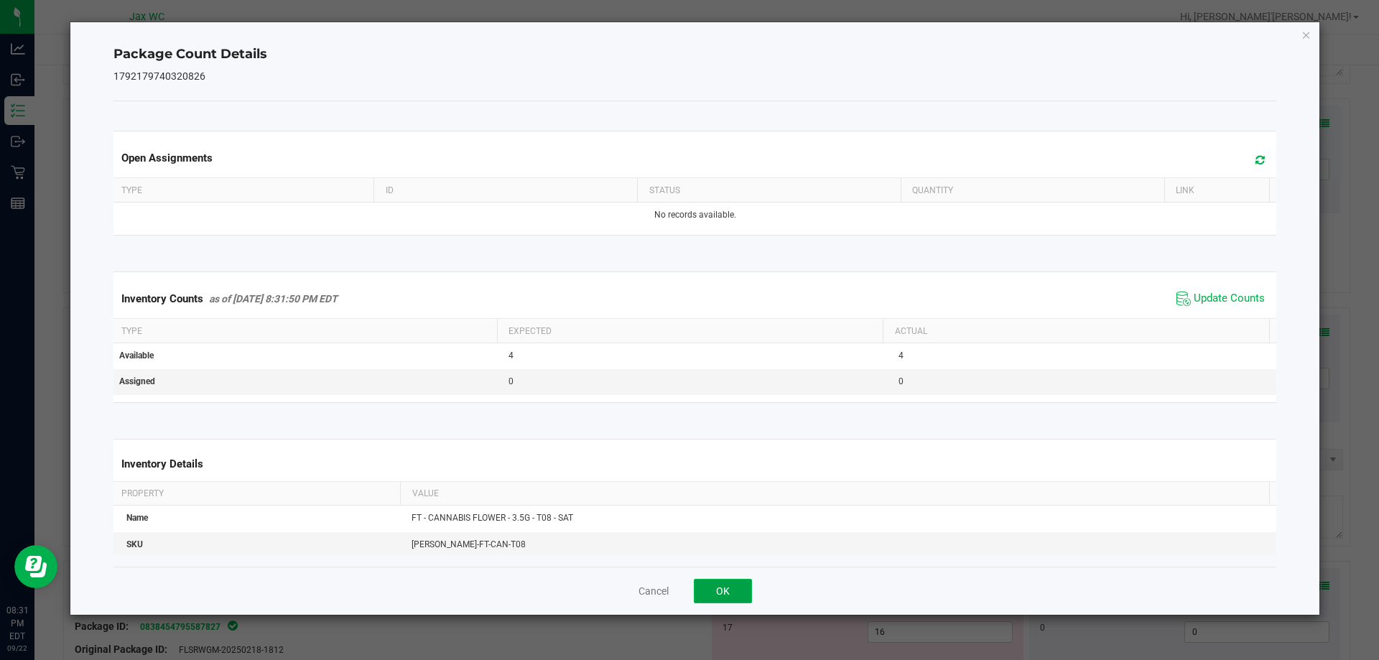
click at [714, 596] on button "OK" at bounding box center [723, 591] width 58 height 24
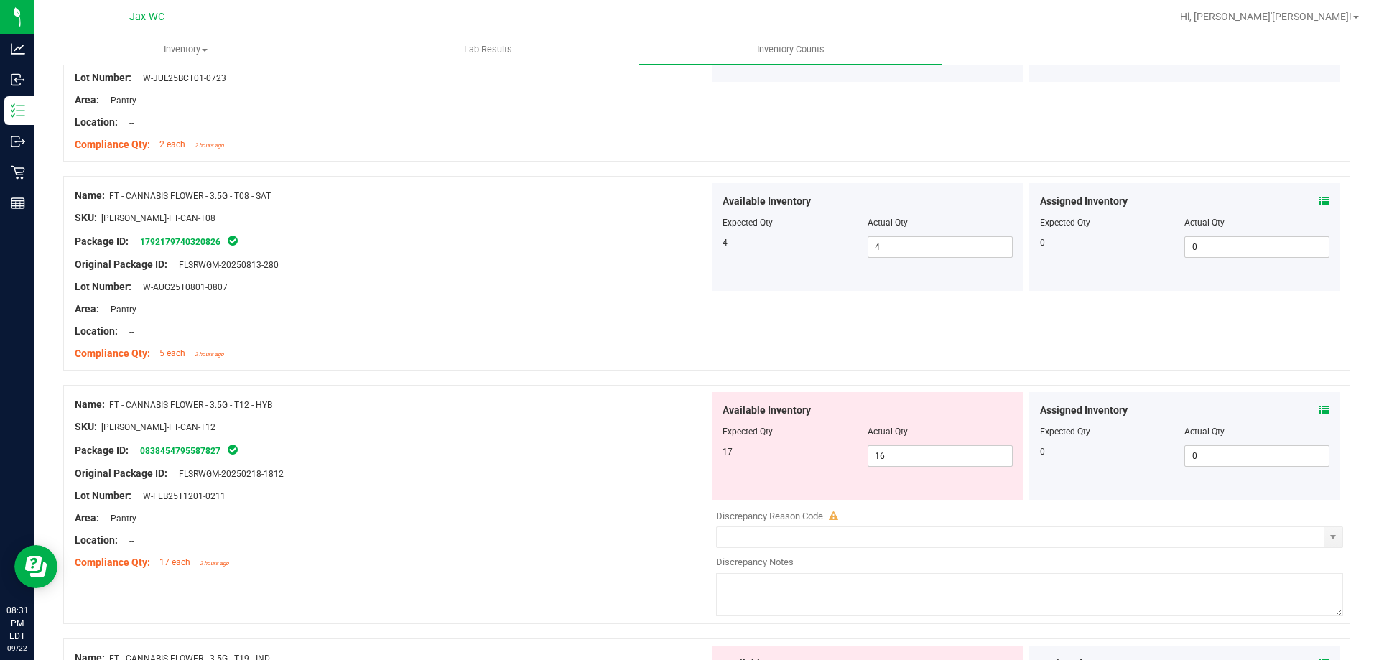
scroll to position [1293, 0]
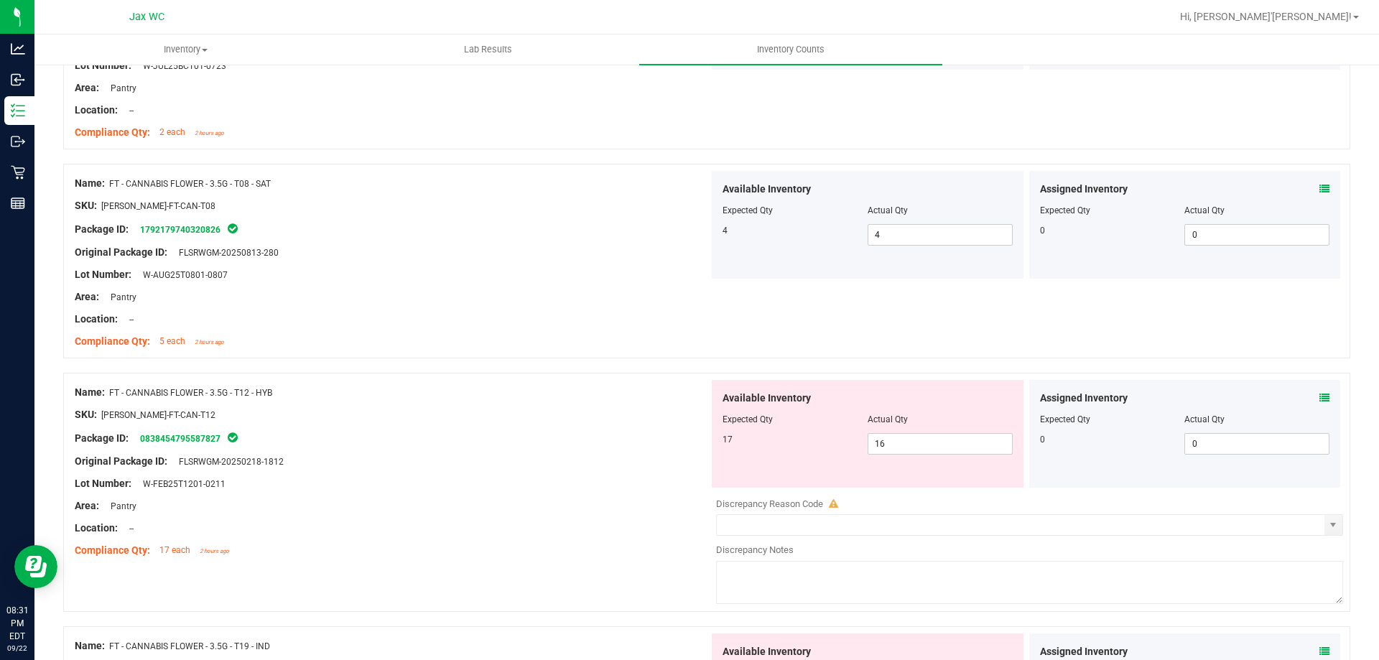
click at [1319, 399] on icon at bounding box center [1324, 398] width 10 height 10
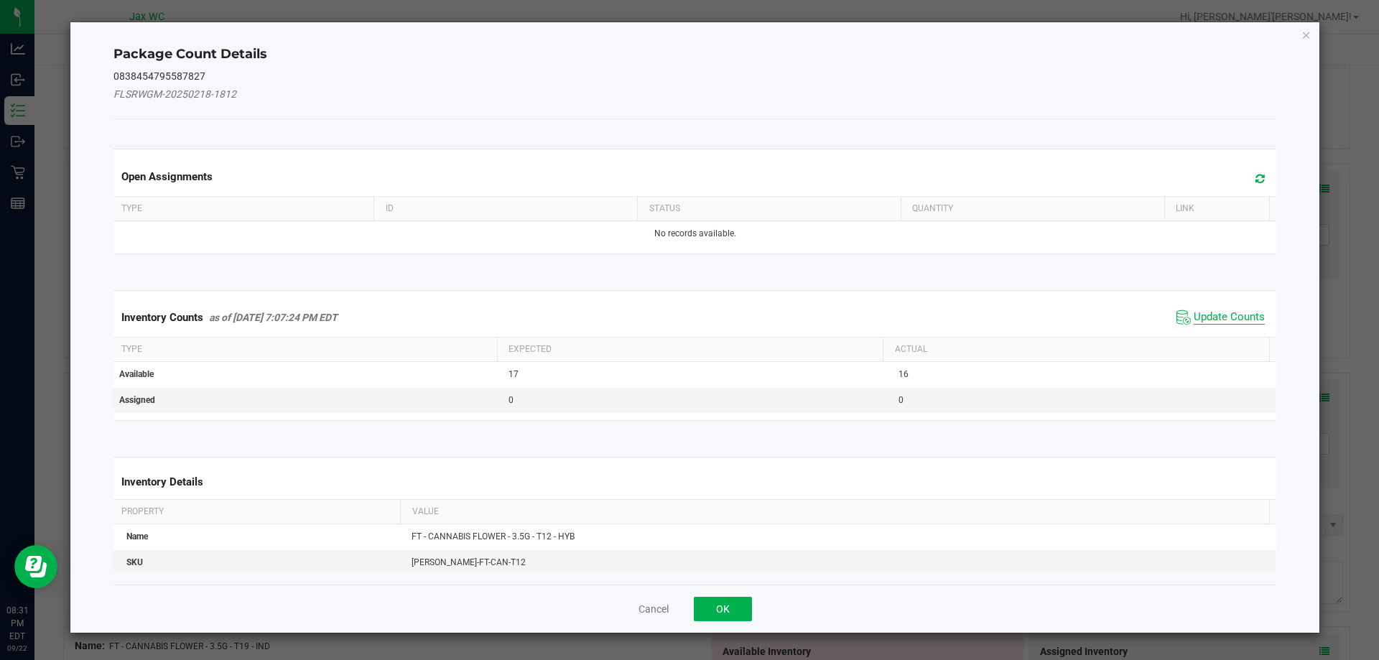
click at [1208, 318] on span "Update Counts" at bounding box center [1228, 317] width 71 height 14
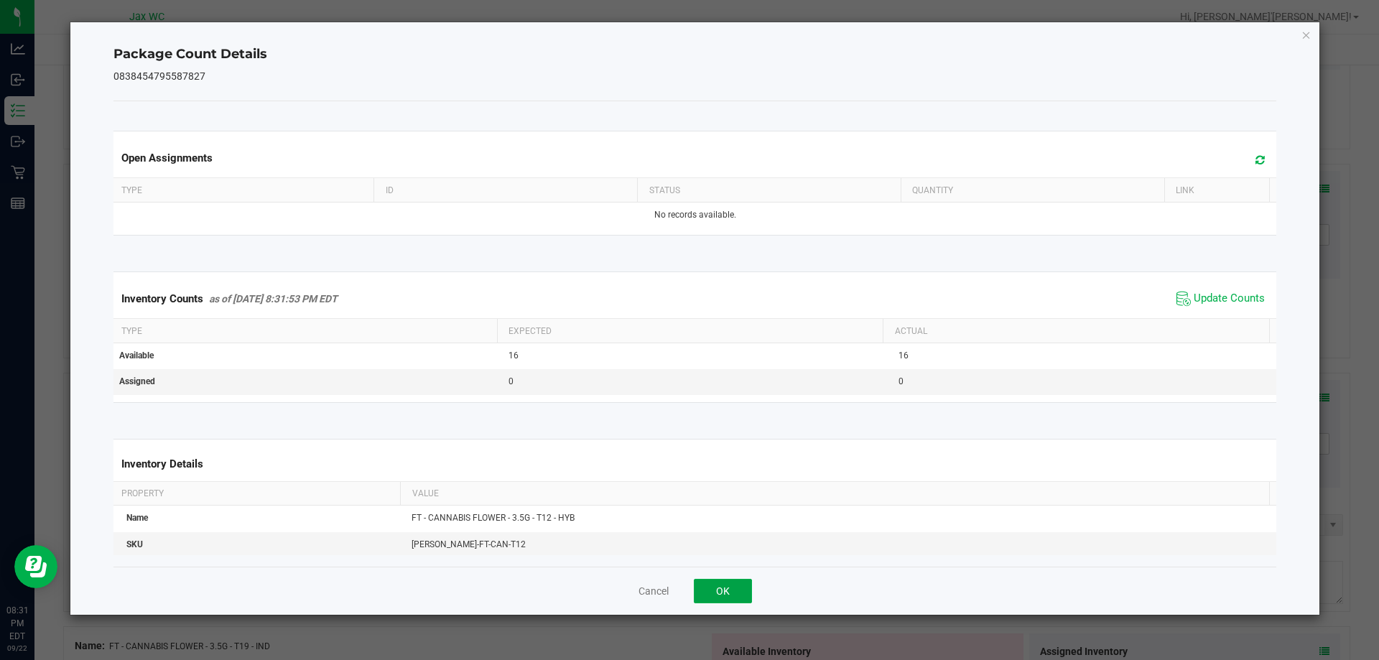
drag, startPoint x: 740, startPoint y: 589, endPoint x: 787, endPoint y: 549, distance: 61.1
click at [740, 589] on button "OK" at bounding box center [723, 591] width 58 height 24
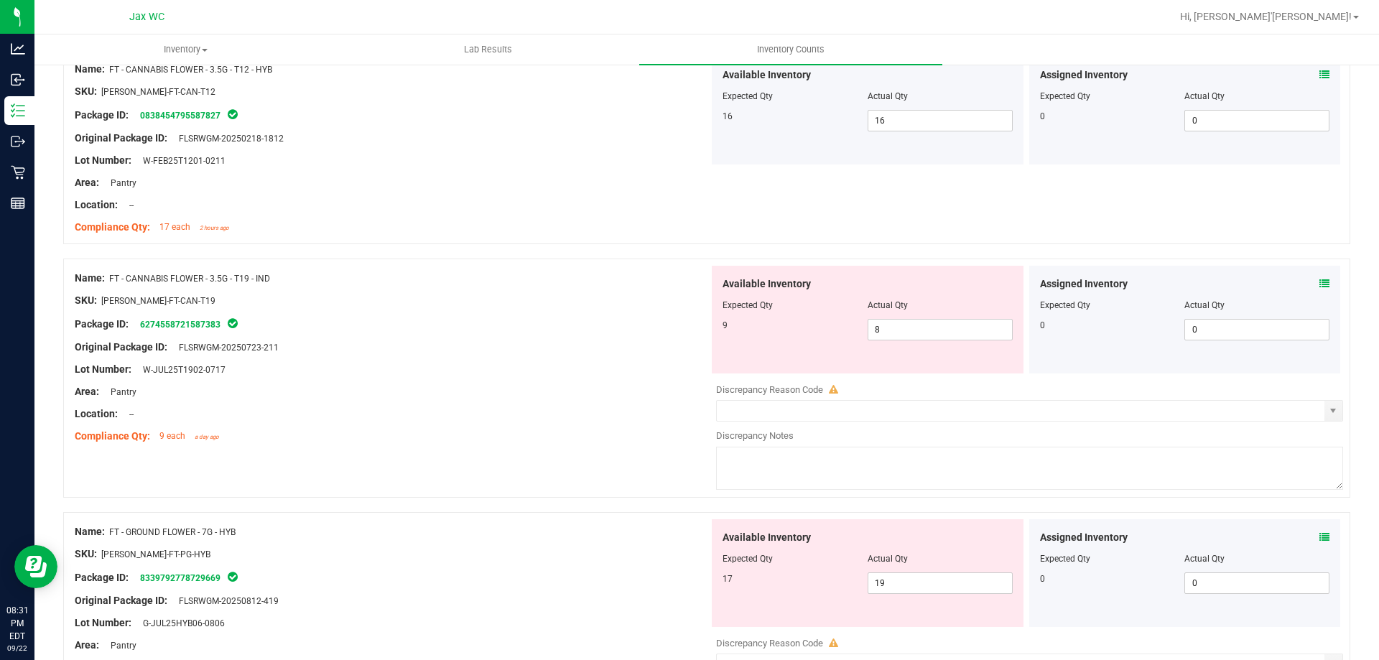
scroll to position [1652, 0]
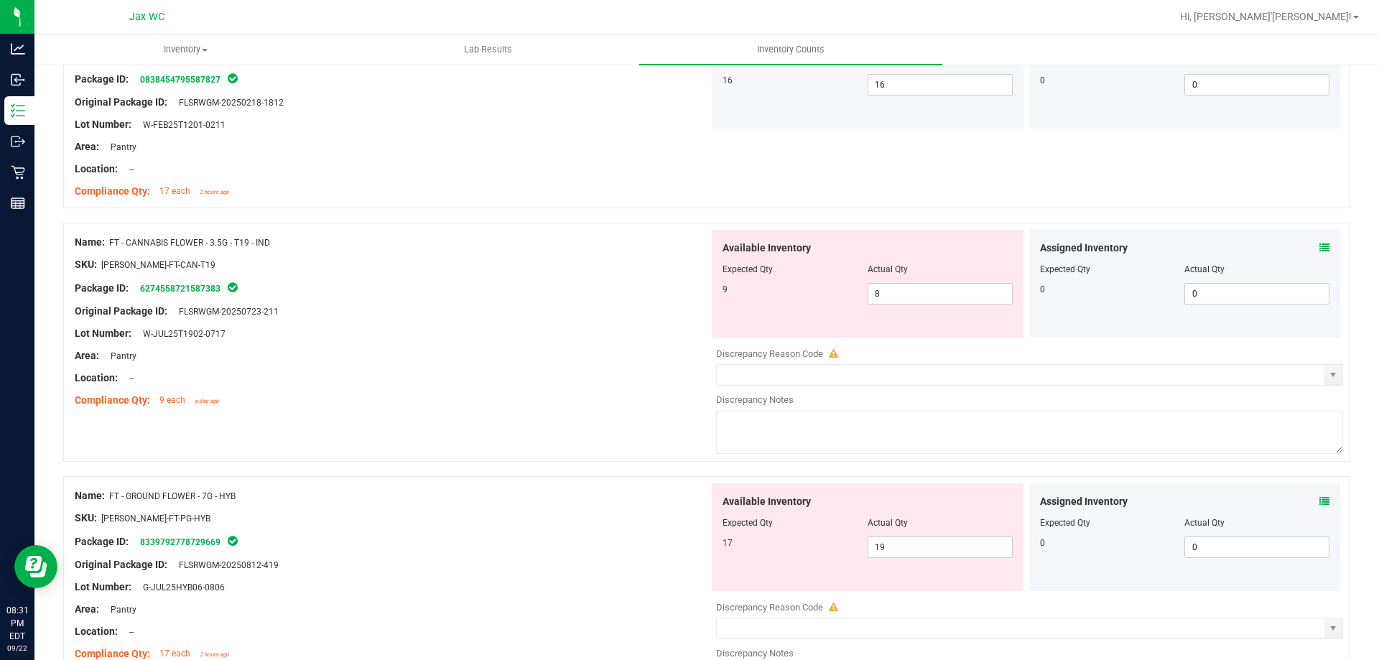
click at [1319, 243] on icon at bounding box center [1324, 248] width 10 height 10
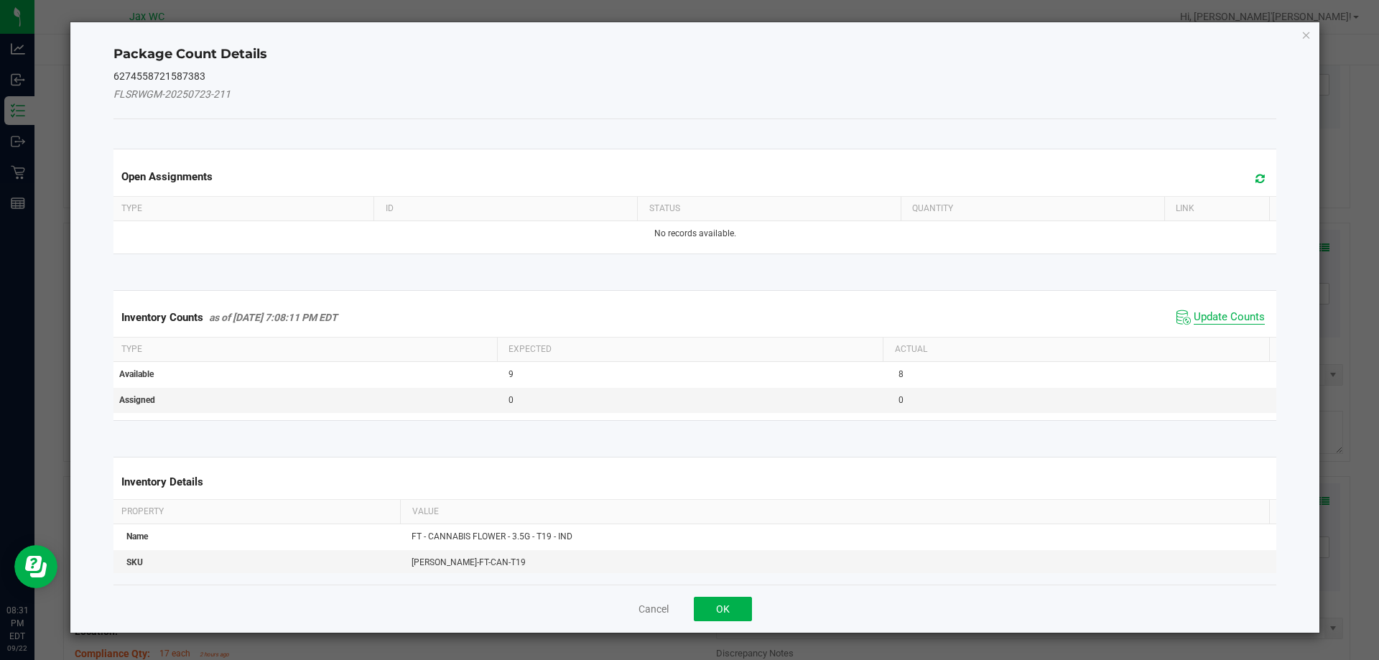
click at [1233, 314] on span "Update Counts" at bounding box center [1228, 317] width 71 height 14
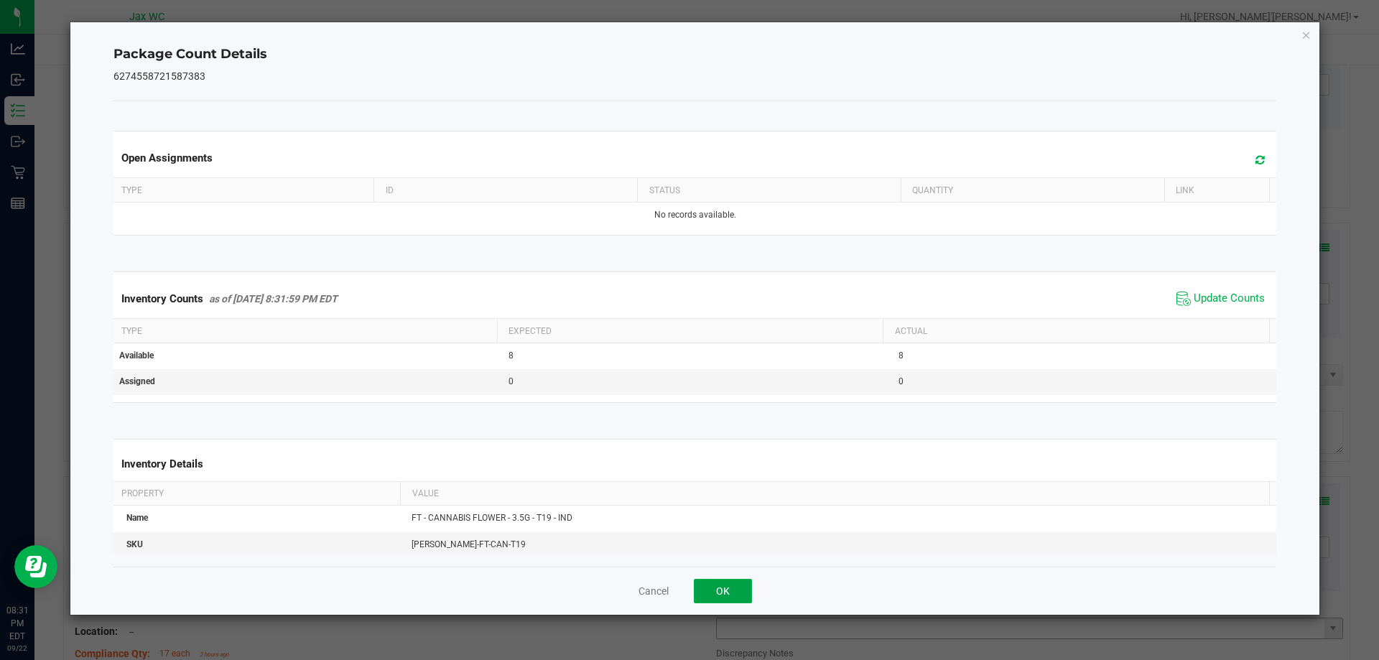
click at [735, 584] on button "OK" at bounding box center [723, 591] width 58 height 24
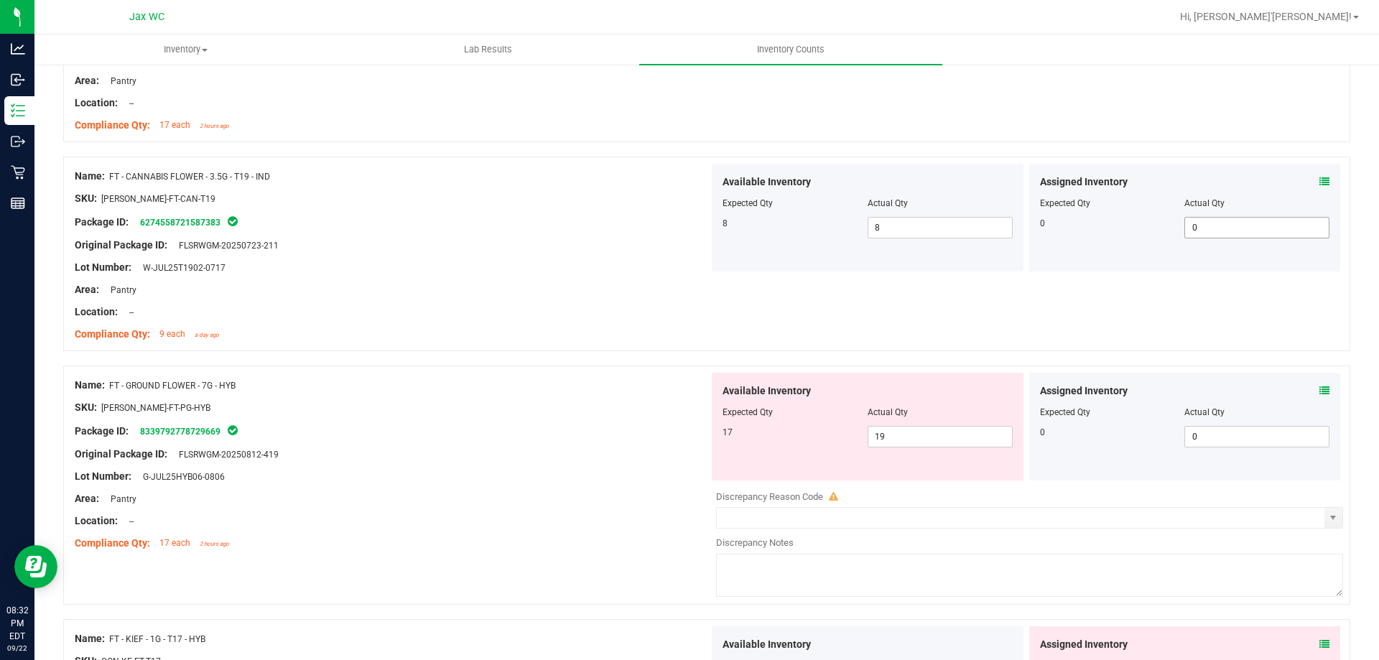
scroll to position [1795, 0]
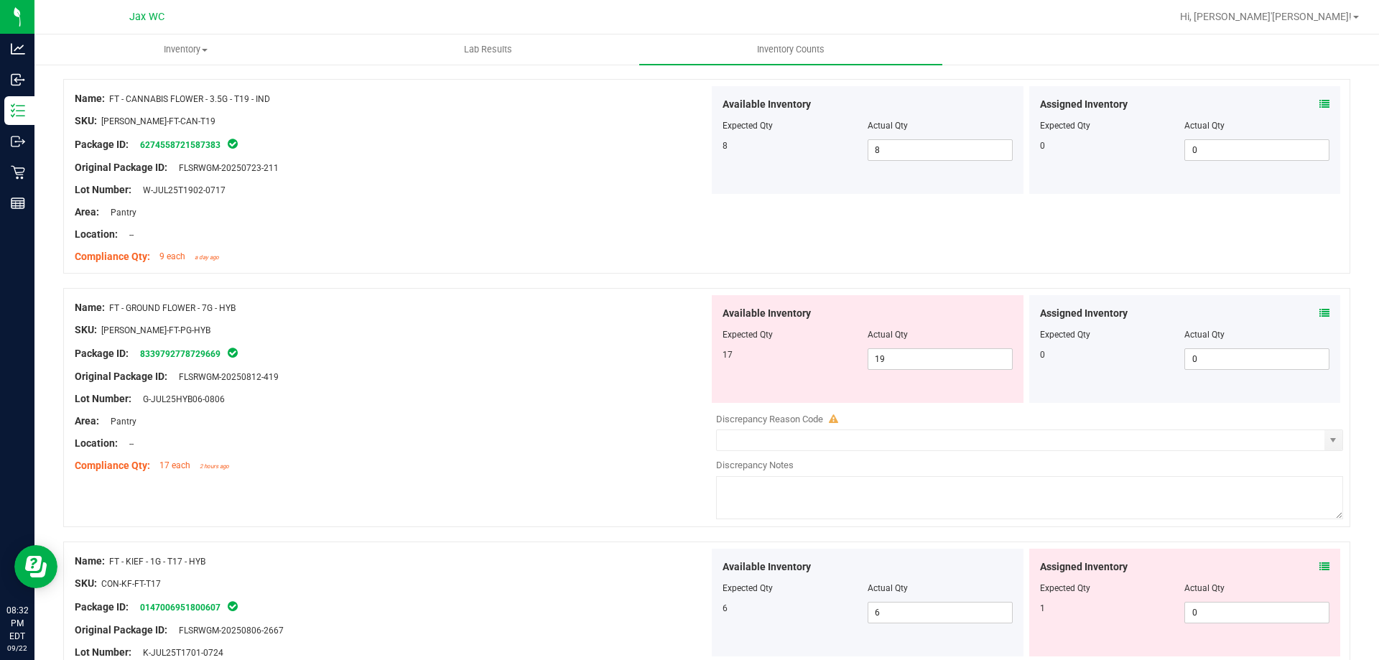
click at [1319, 309] on icon at bounding box center [1324, 313] width 10 height 10
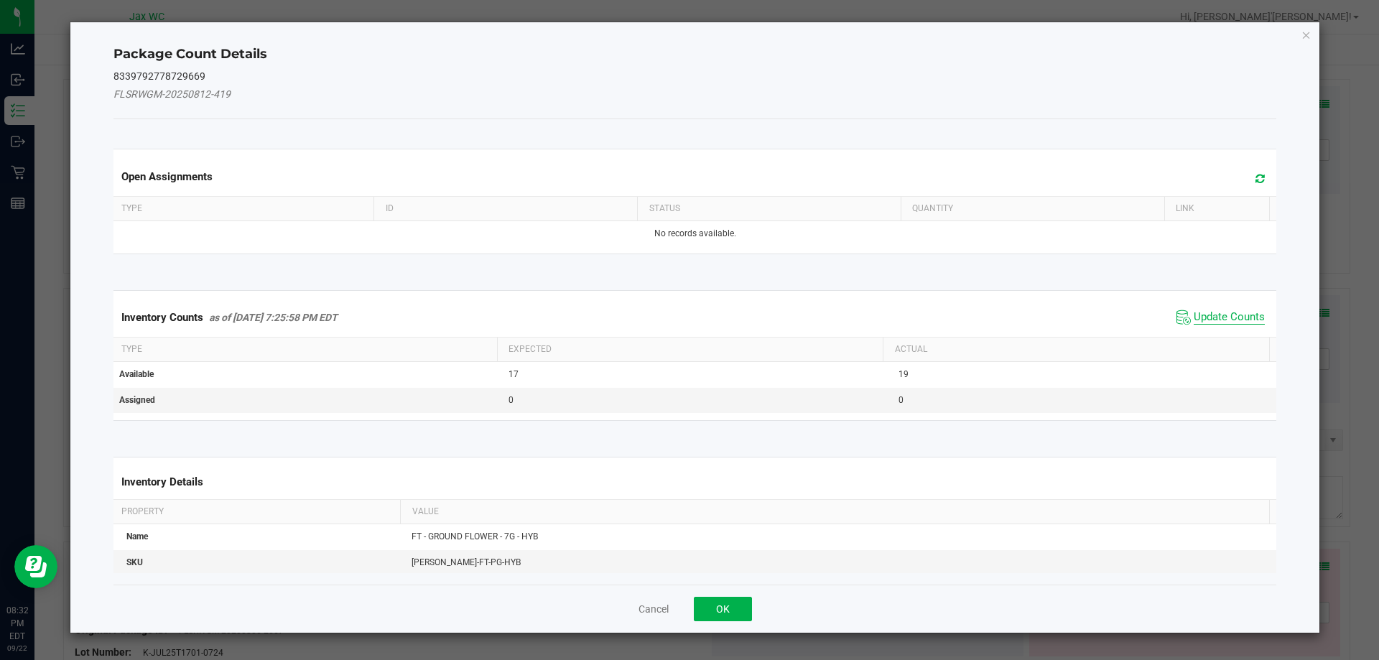
click at [1229, 315] on span "Update Counts" at bounding box center [1228, 317] width 71 height 14
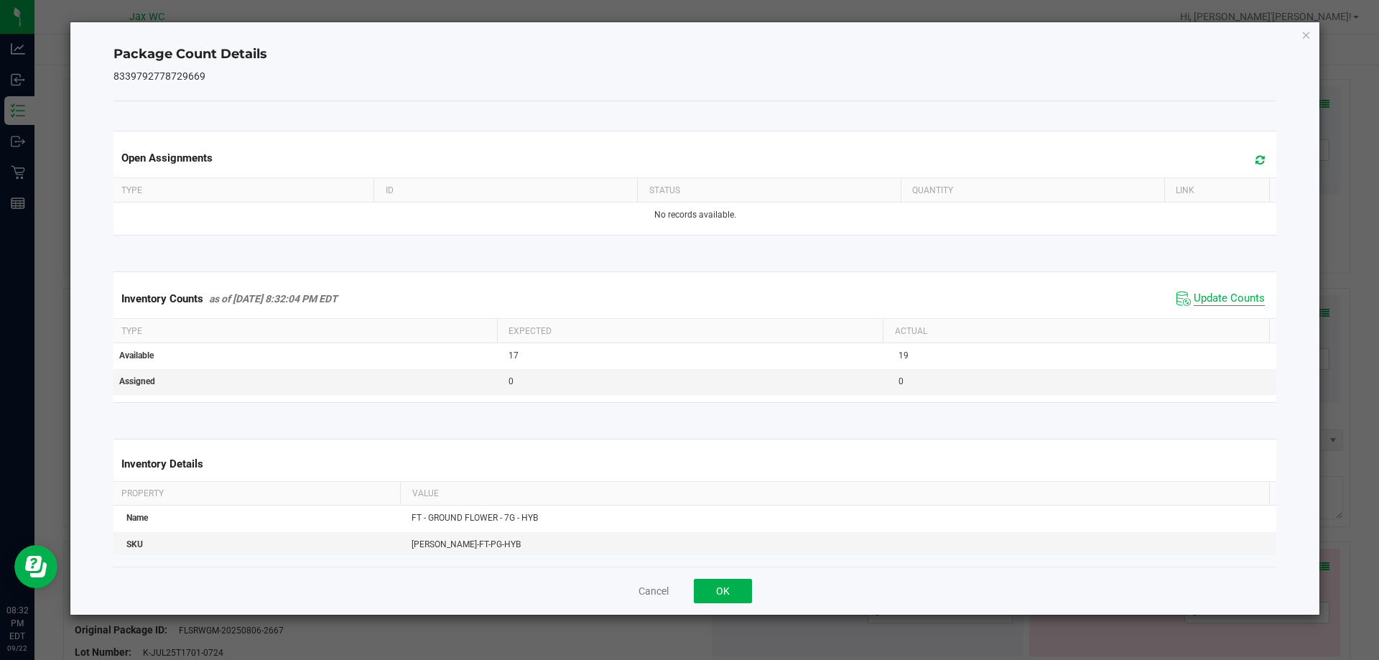
click at [1205, 298] on span "Update Counts" at bounding box center [1228, 299] width 71 height 14
click at [735, 595] on button "OK" at bounding box center [723, 591] width 58 height 24
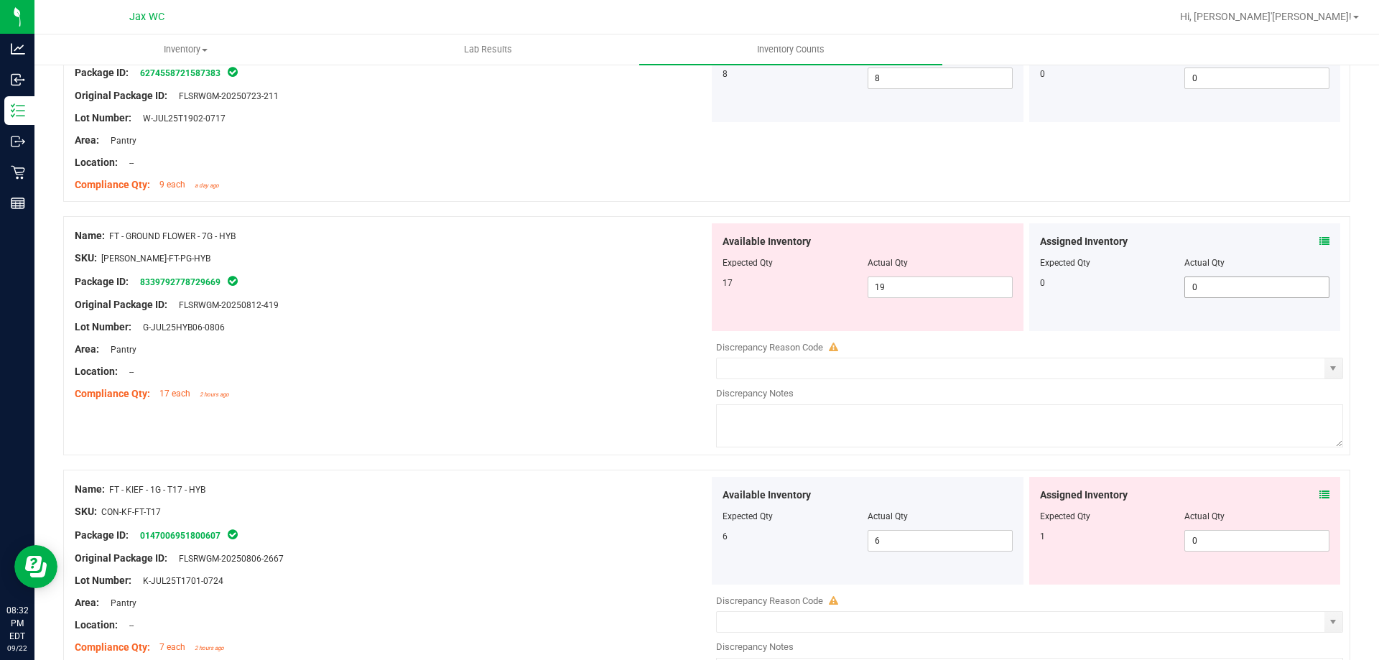
scroll to position [2011, 0]
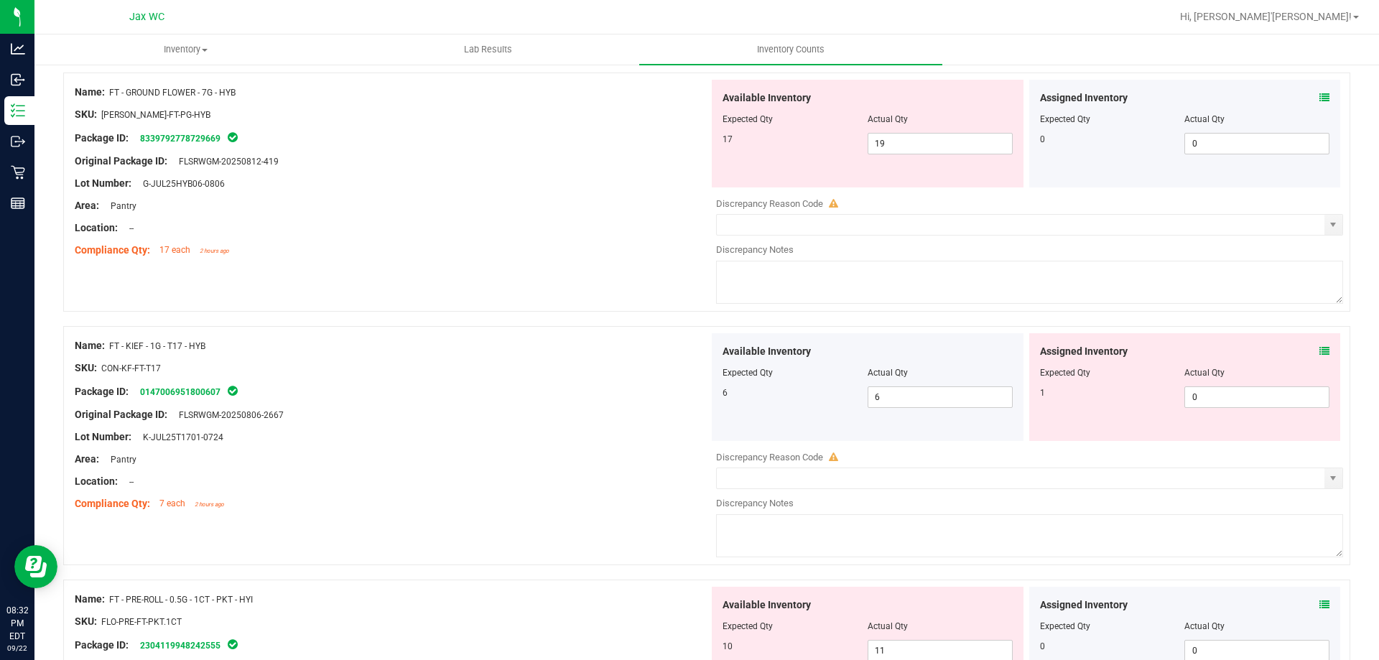
click at [1319, 348] on icon at bounding box center [1324, 351] width 10 height 10
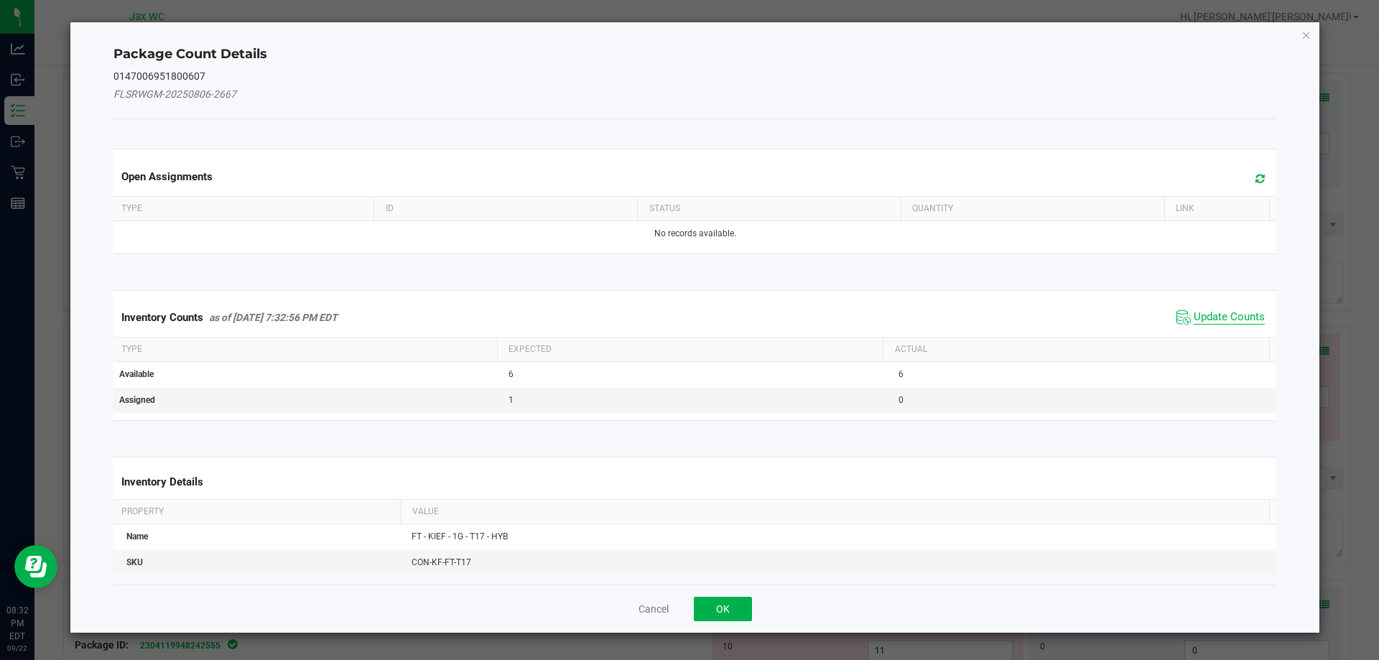
click at [1216, 320] on span "Update Counts" at bounding box center [1228, 317] width 71 height 14
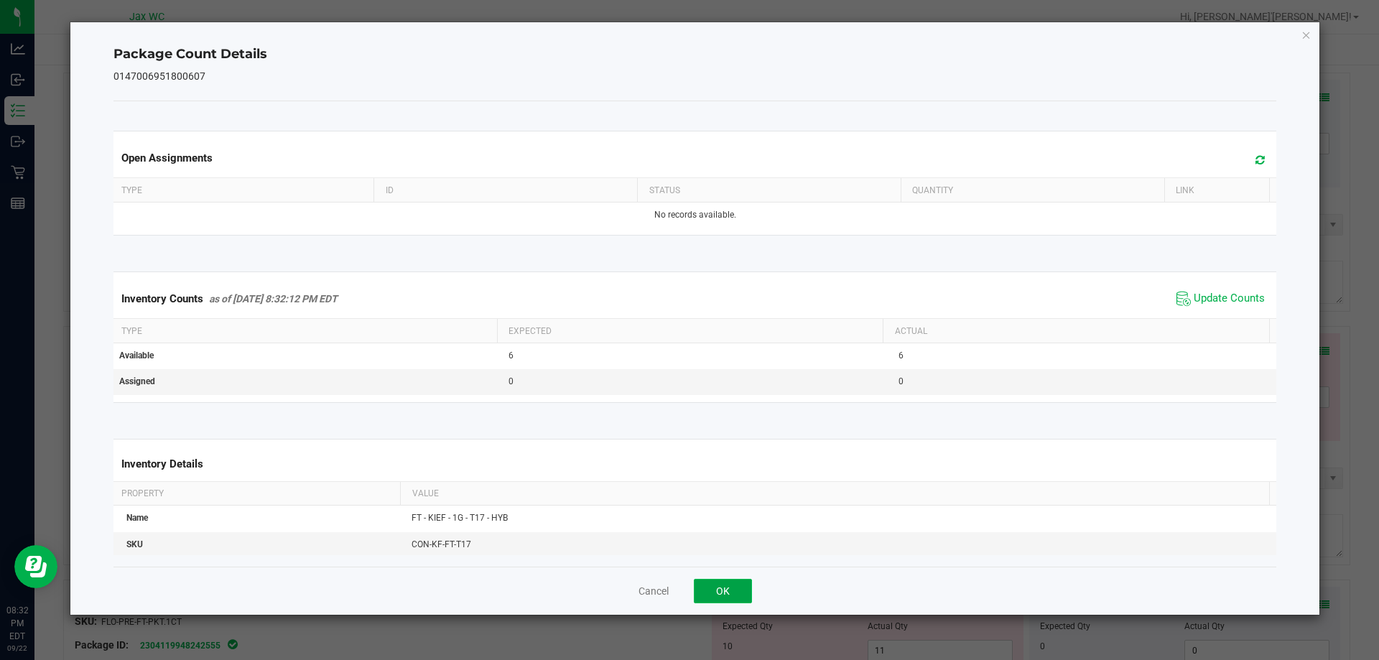
click at [729, 590] on button "OK" at bounding box center [723, 591] width 58 height 24
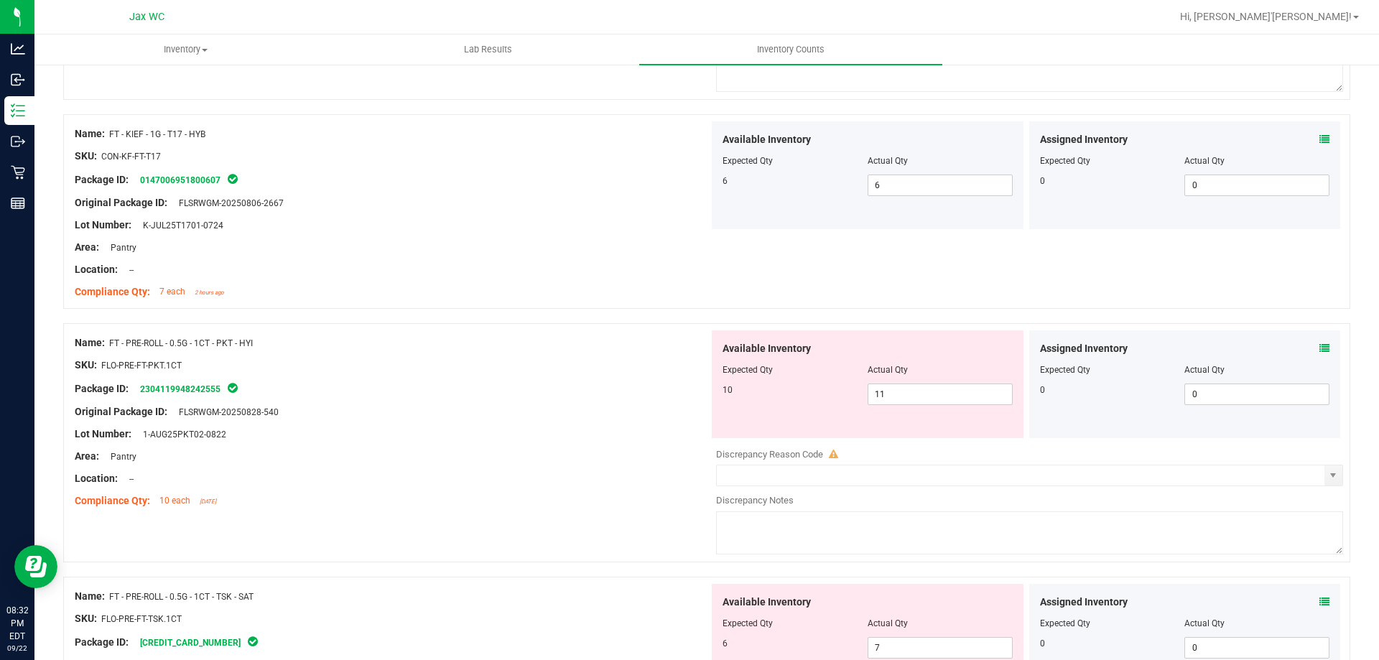
scroll to position [2226, 0]
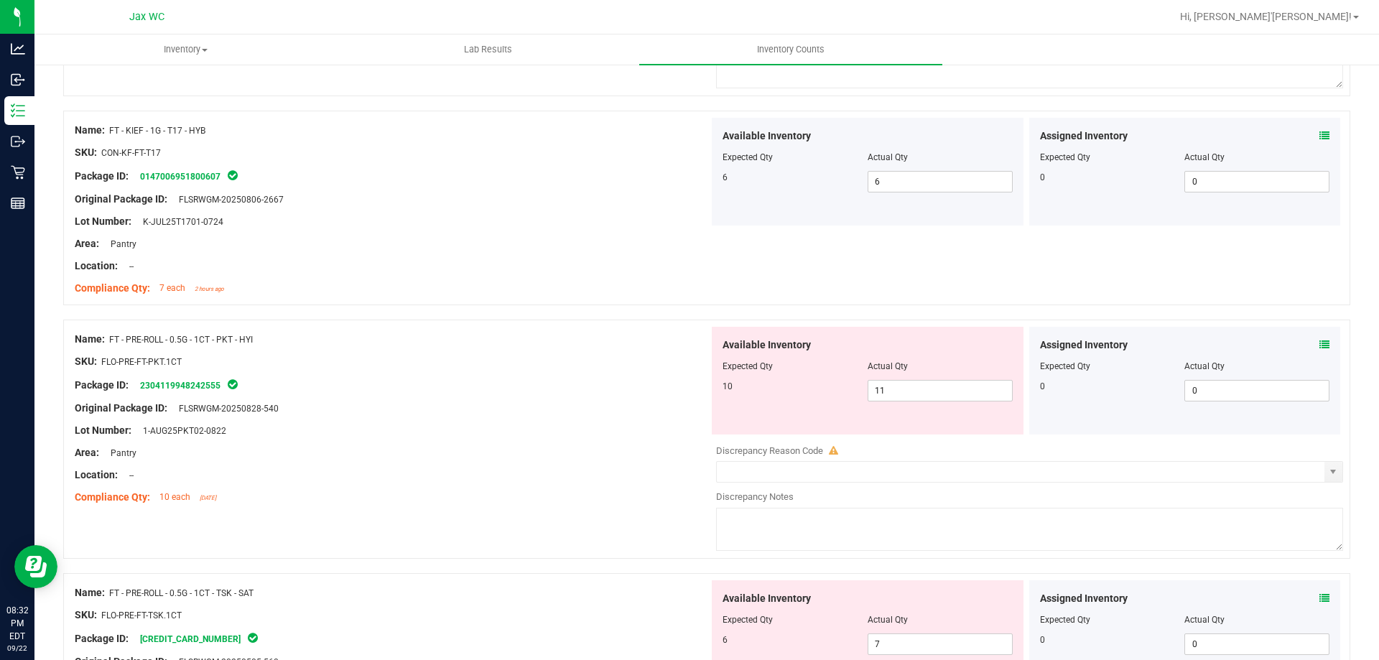
click at [1319, 348] on icon at bounding box center [1324, 345] width 10 height 10
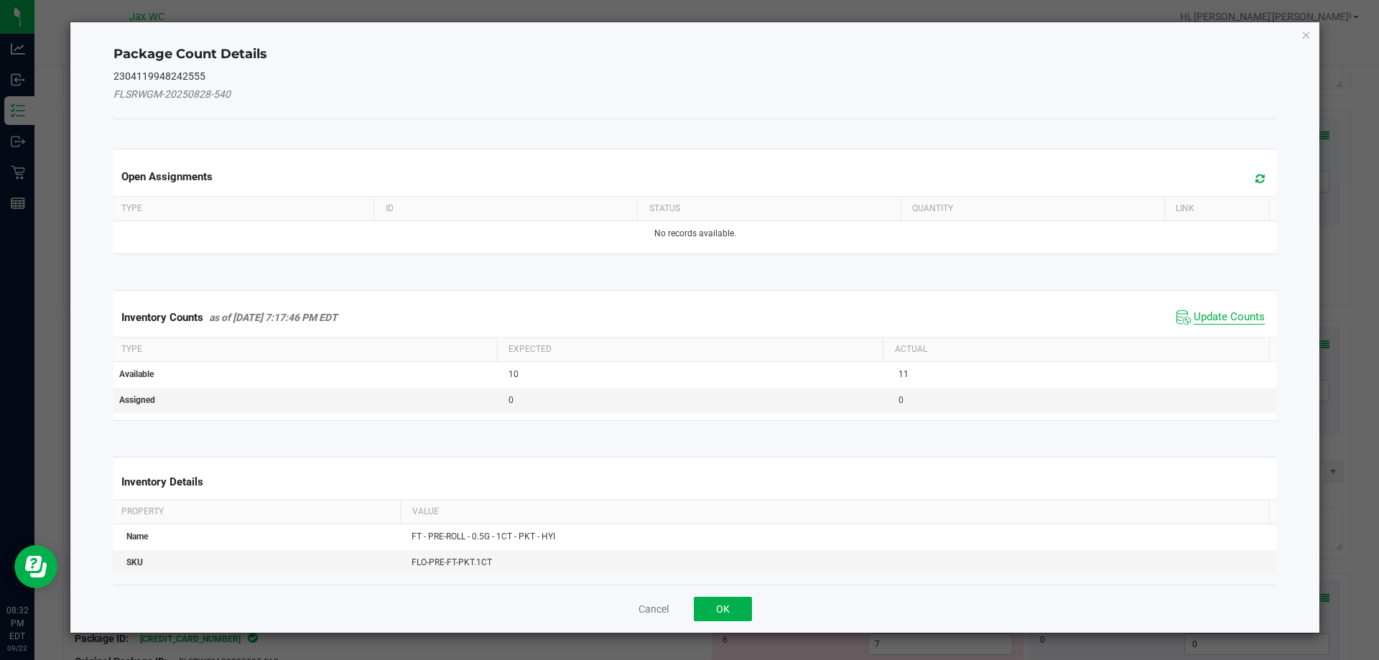
click at [1224, 320] on span "Update Counts" at bounding box center [1228, 317] width 71 height 14
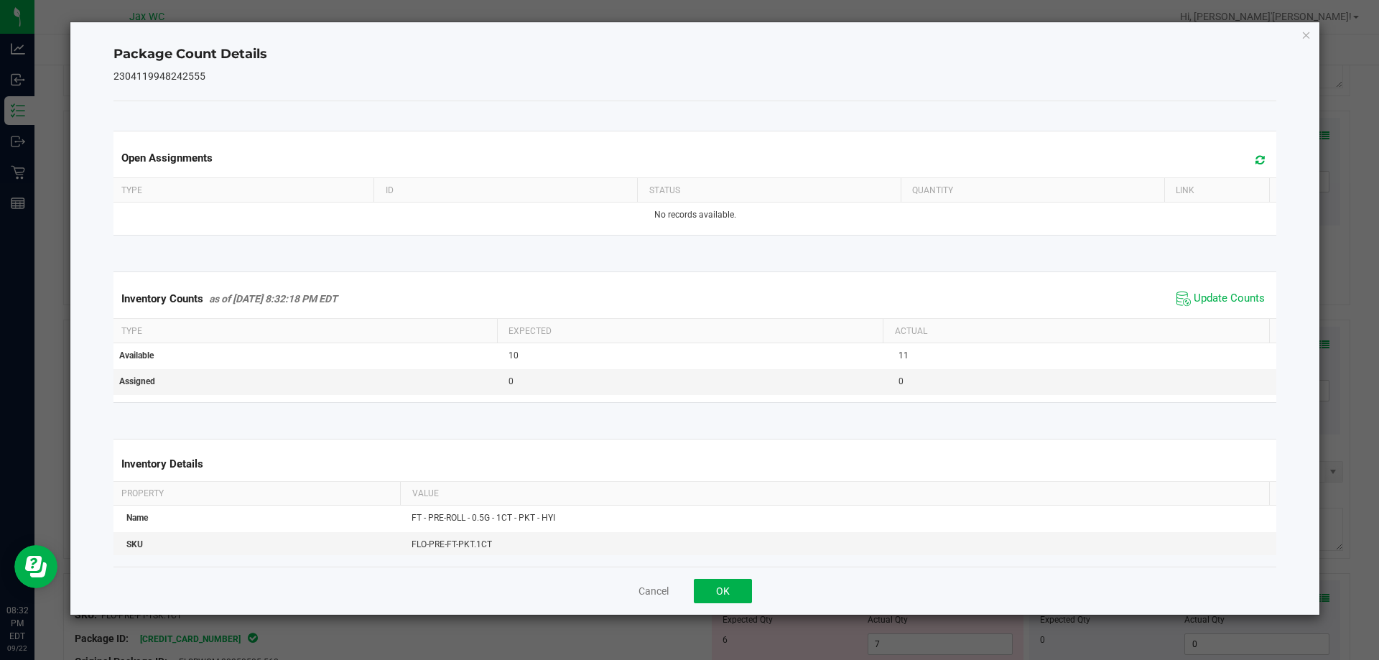
click at [1214, 318] on div "Inventory Counts as of [DATE] 8:32:18 PM EDT Update Counts" at bounding box center [695, 298] width 1169 height 39
click at [1217, 297] on span "Update Counts" at bounding box center [1228, 299] width 71 height 14
click at [725, 587] on button "OK" at bounding box center [723, 591] width 58 height 24
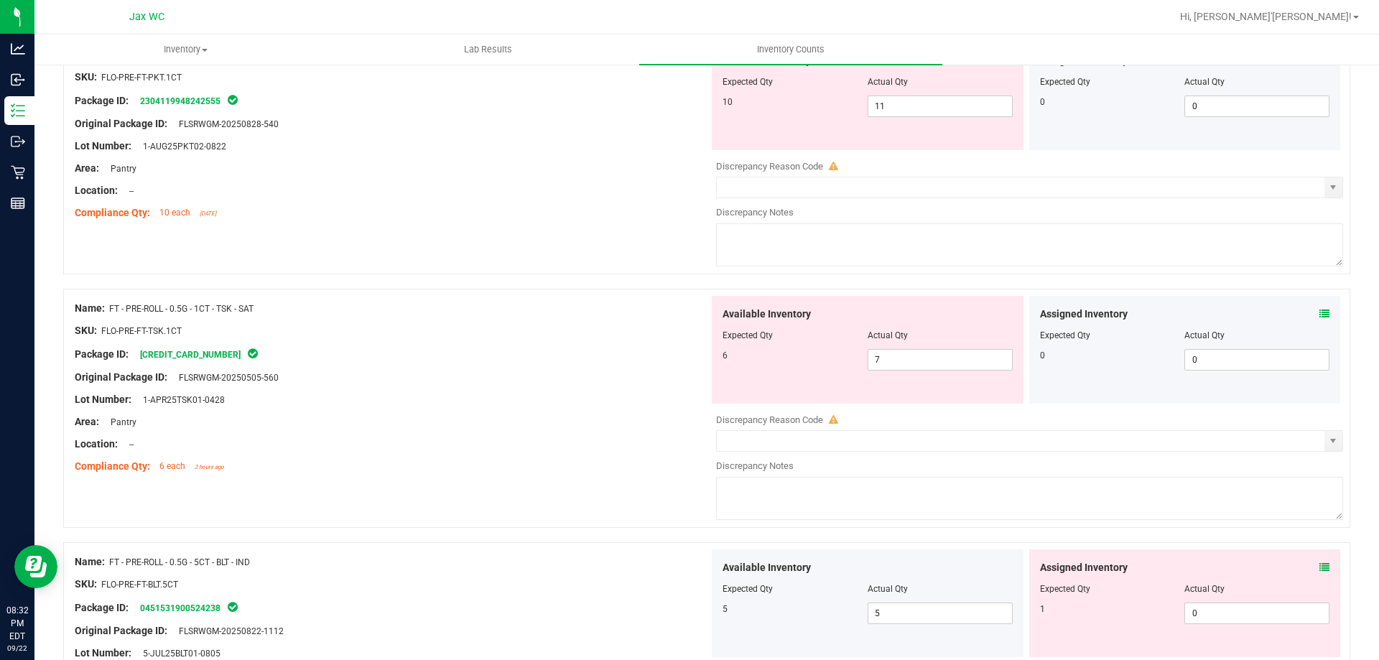
scroll to position [2513, 0]
click at [1319, 309] on icon at bounding box center [1324, 311] width 10 height 10
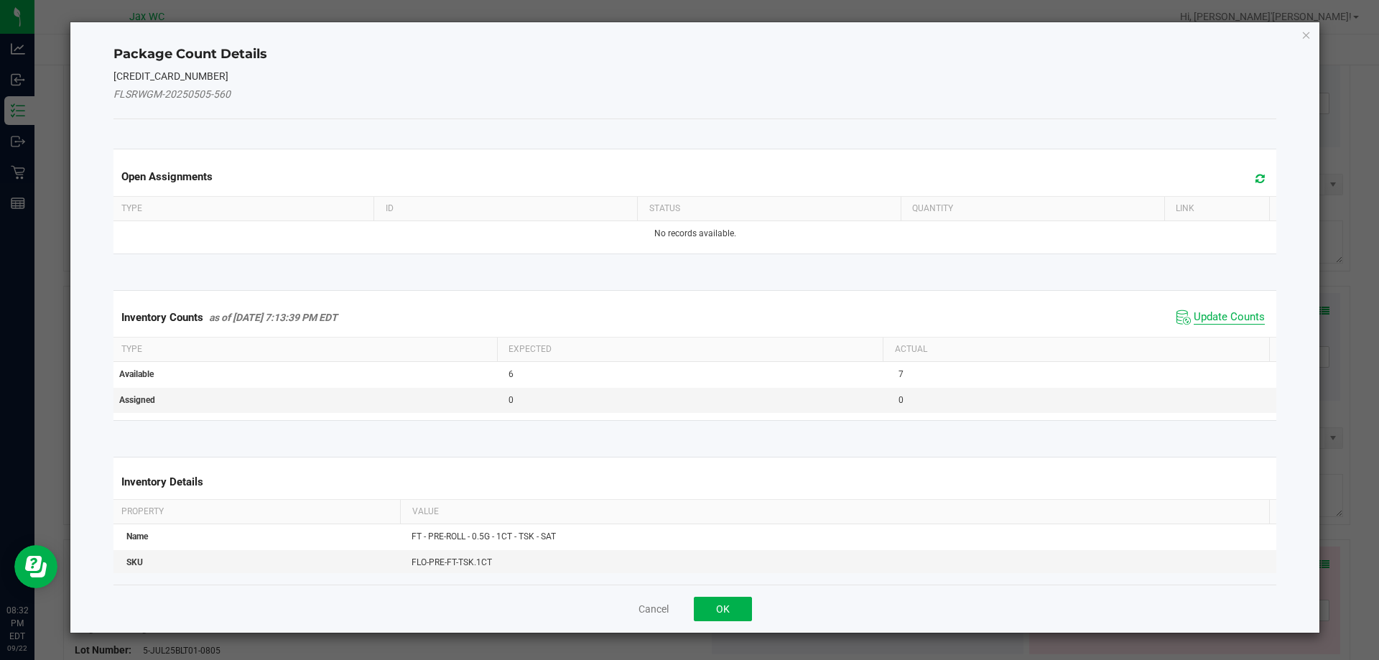
click at [1201, 316] on span "Update Counts" at bounding box center [1228, 317] width 71 height 14
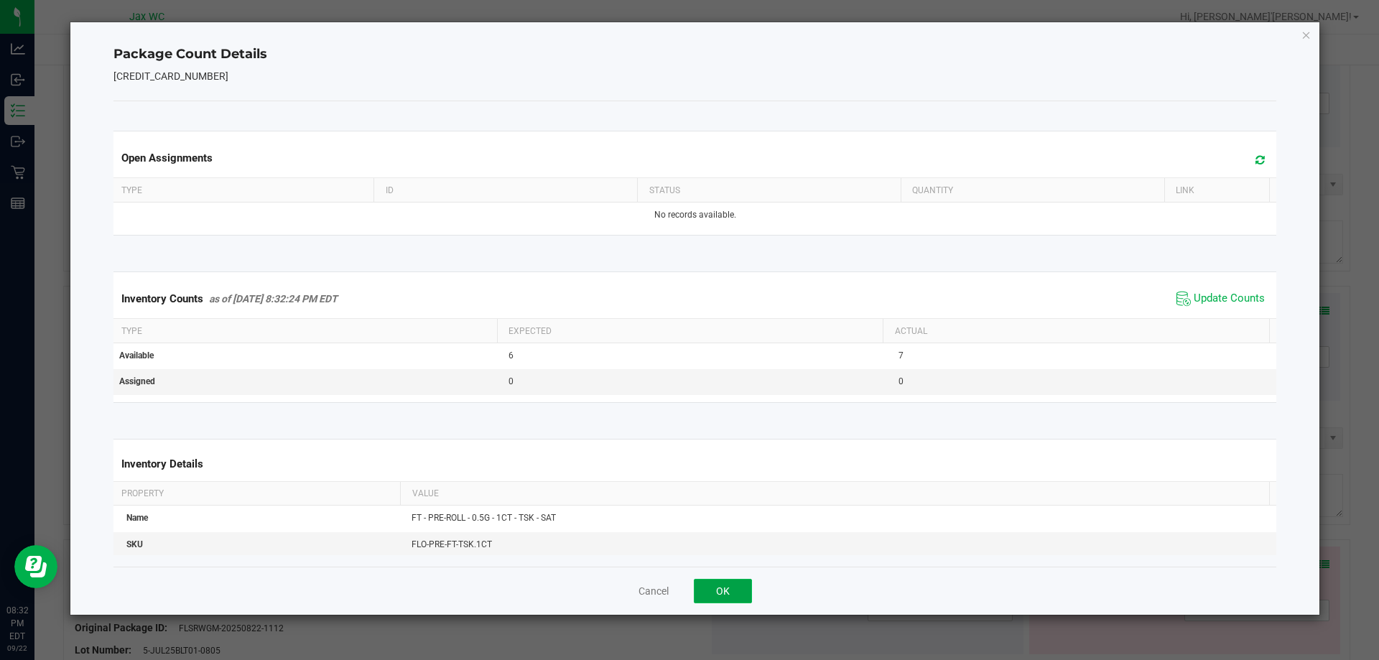
click at [724, 589] on button "OK" at bounding box center [723, 591] width 58 height 24
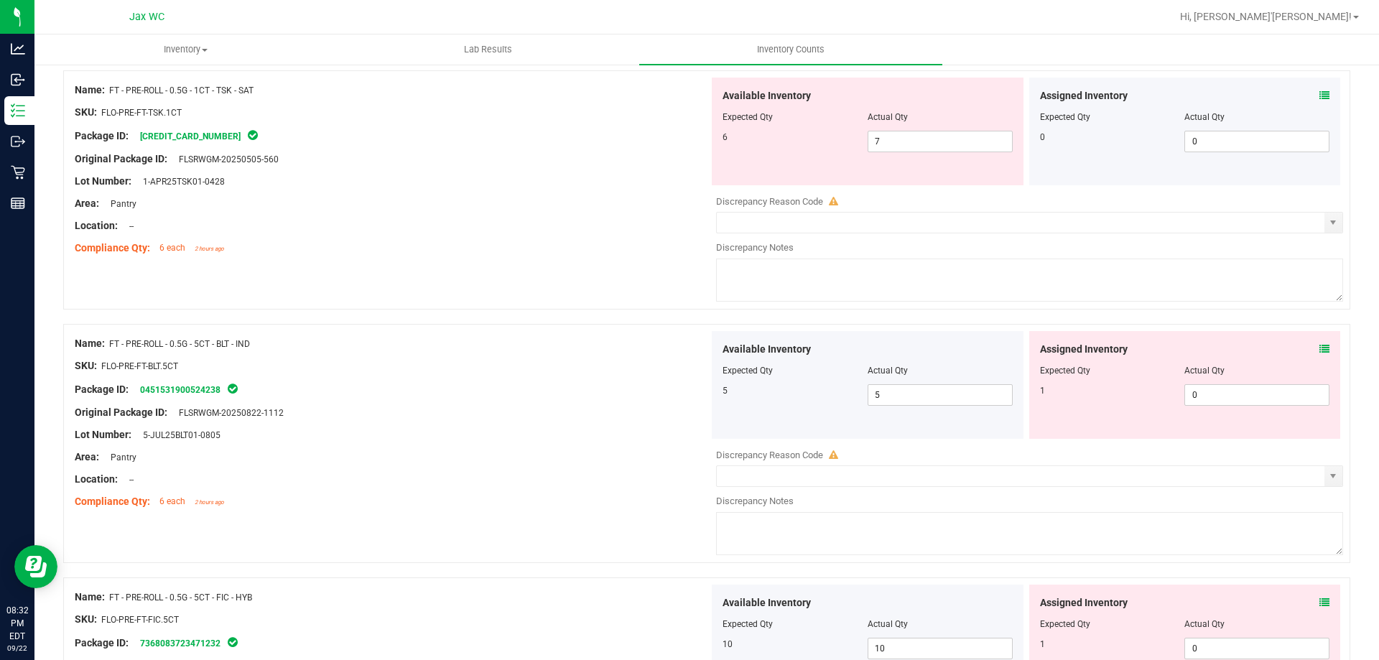
scroll to position [2800, 0]
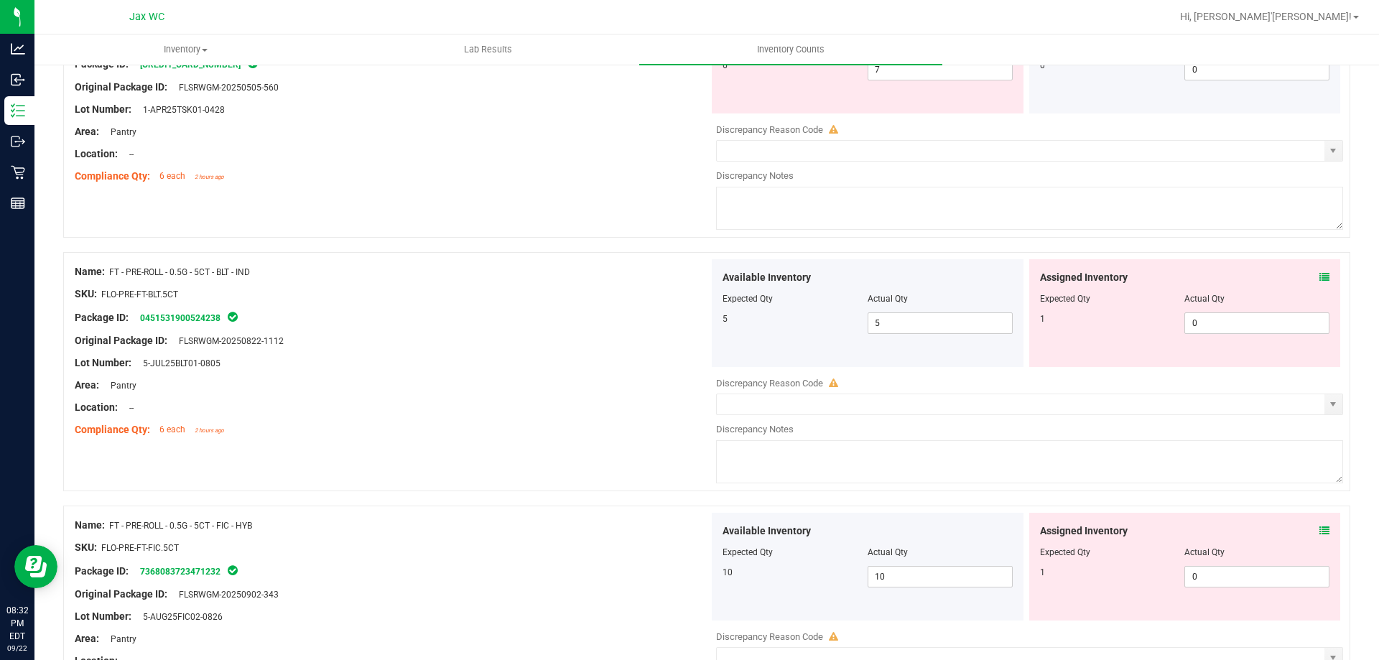
click at [1319, 277] on icon at bounding box center [1324, 277] width 10 height 10
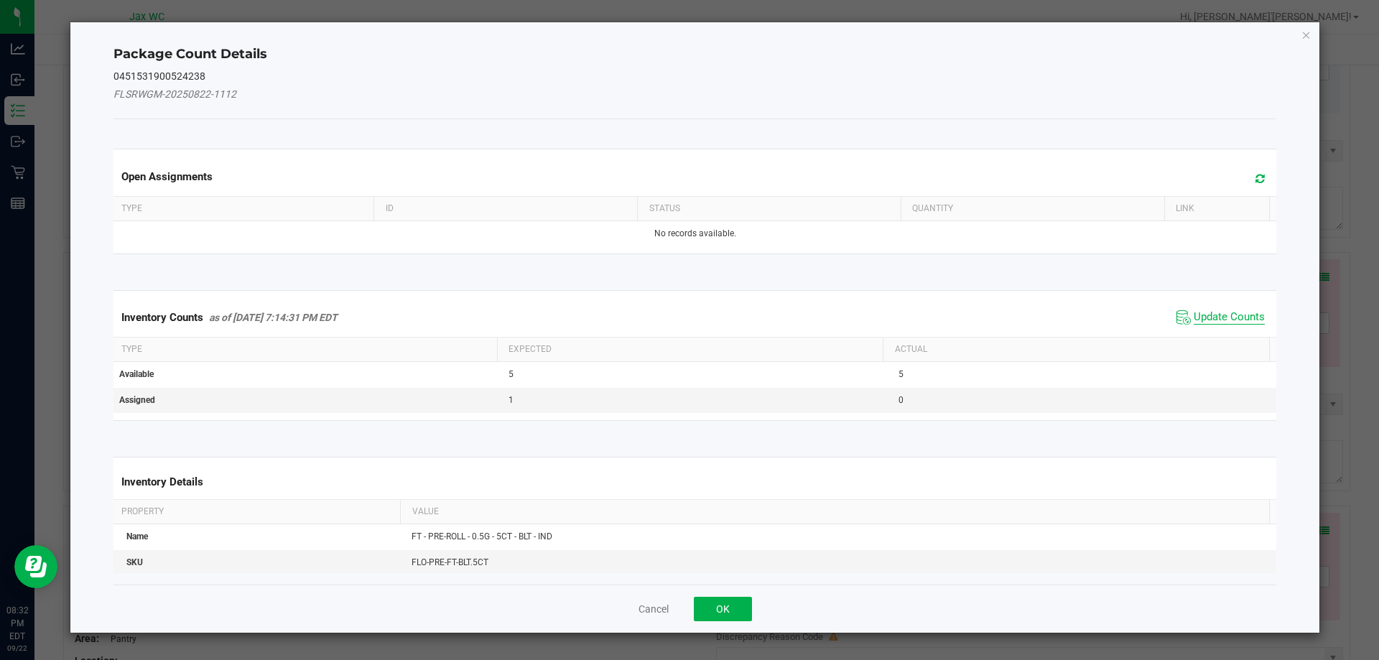
click at [1226, 315] on span "Update Counts" at bounding box center [1228, 317] width 71 height 14
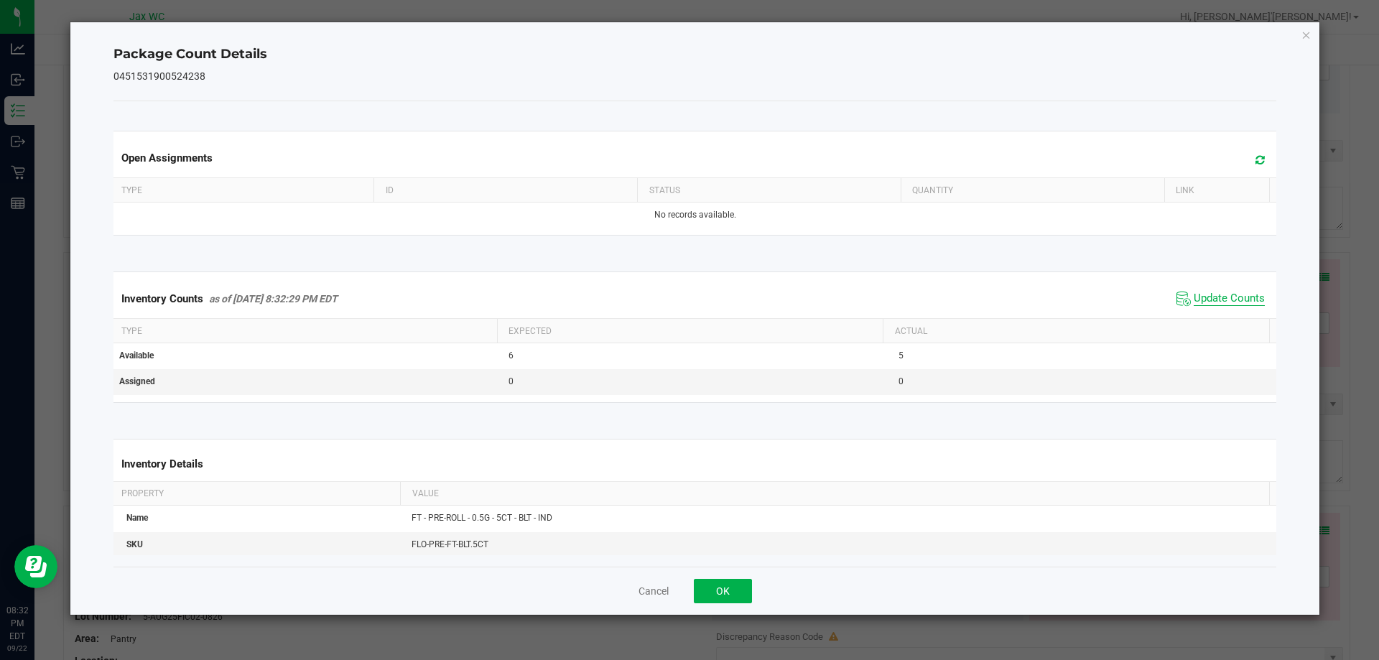
click at [1193, 303] on span "Update Counts" at bounding box center [1228, 299] width 71 height 14
click at [722, 587] on button "OK" at bounding box center [723, 591] width 58 height 24
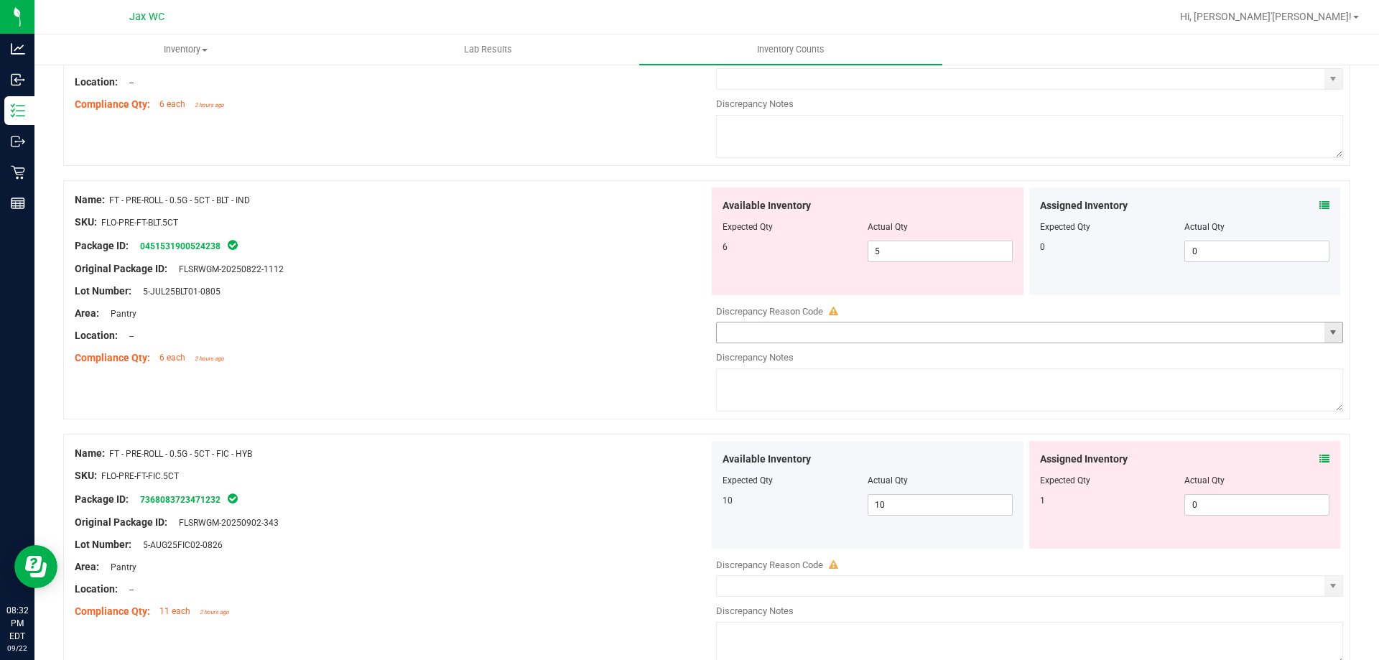
scroll to position [2944, 0]
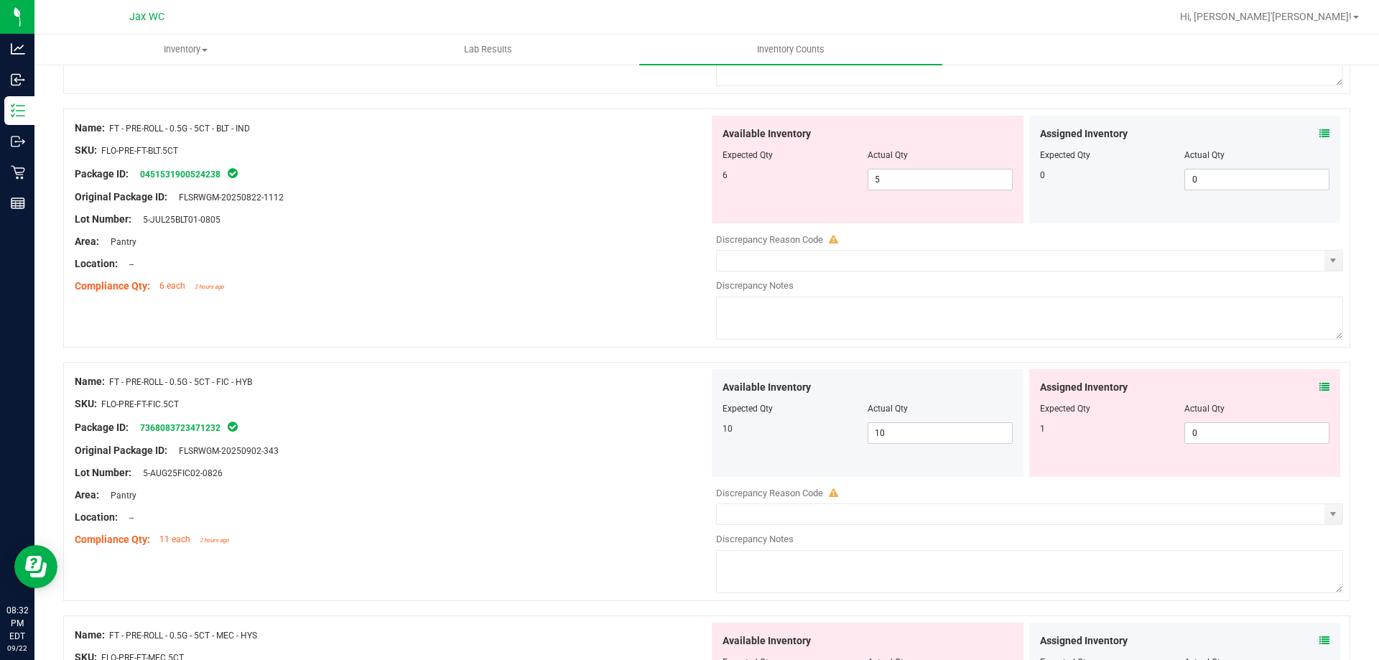
click at [1319, 386] on icon at bounding box center [1324, 387] width 10 height 10
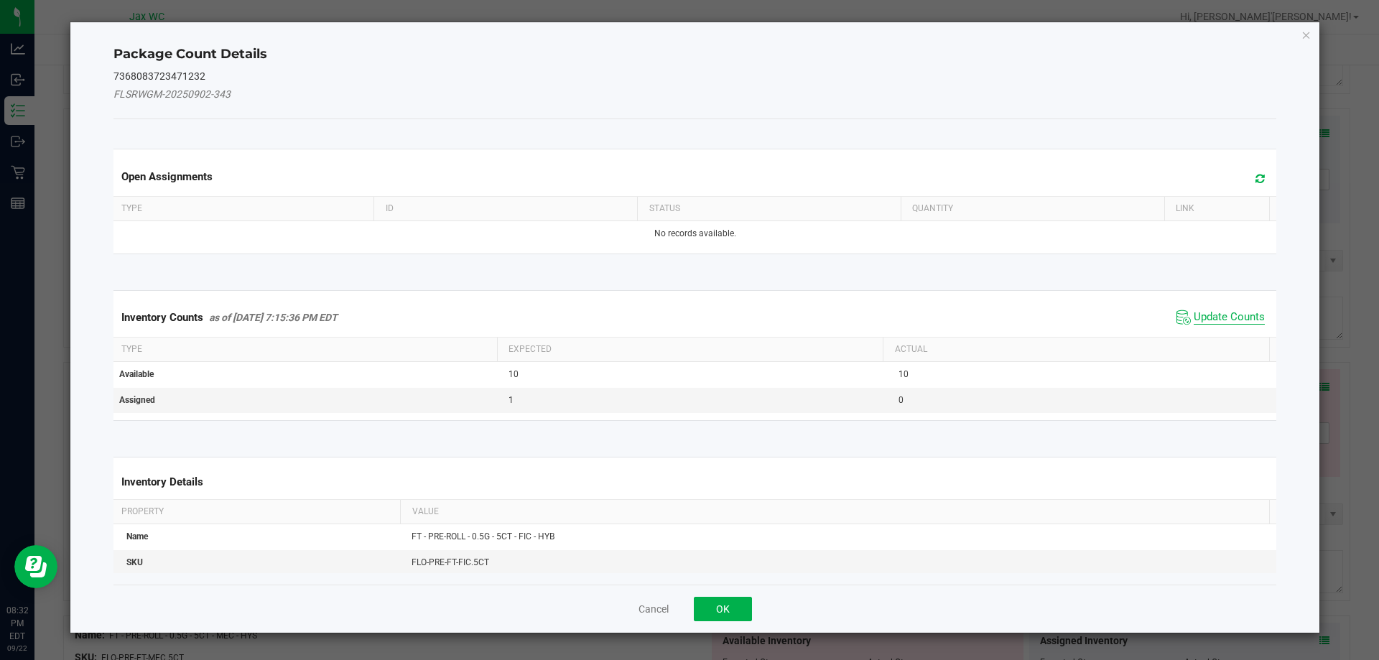
click at [1229, 319] on span "Update Counts" at bounding box center [1228, 317] width 71 height 14
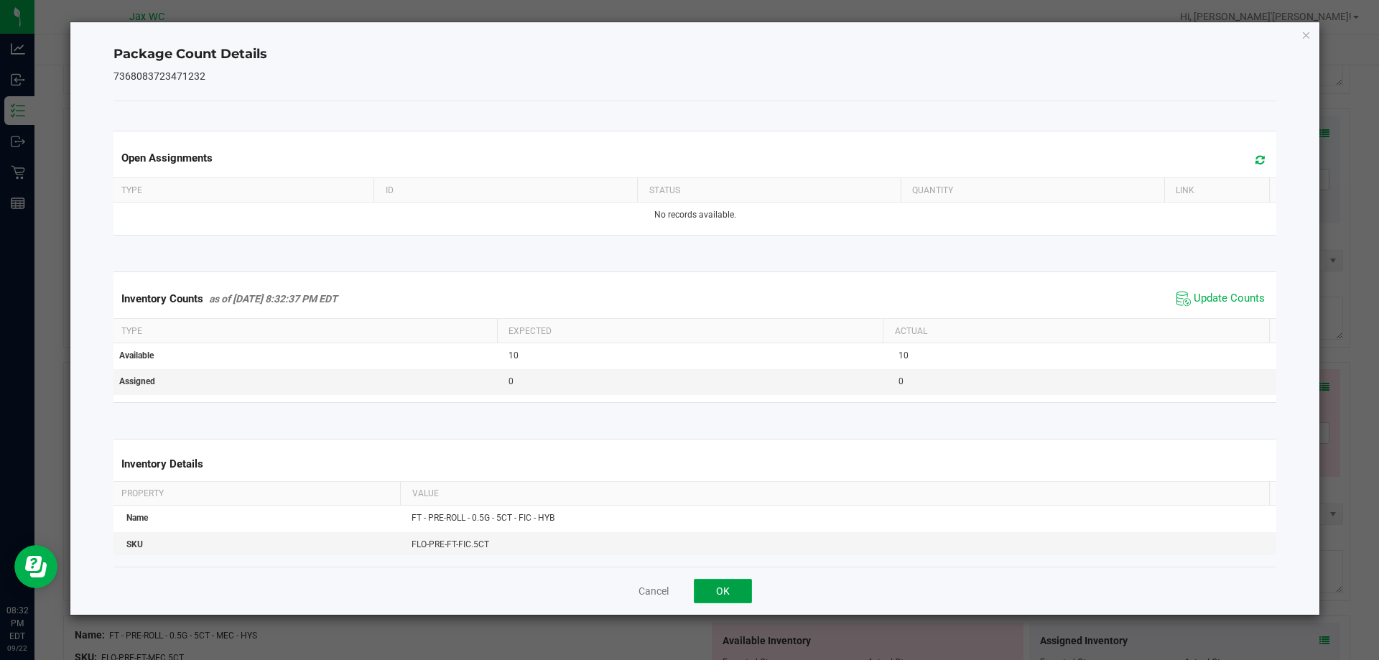
click at [740, 587] on button "OK" at bounding box center [723, 591] width 58 height 24
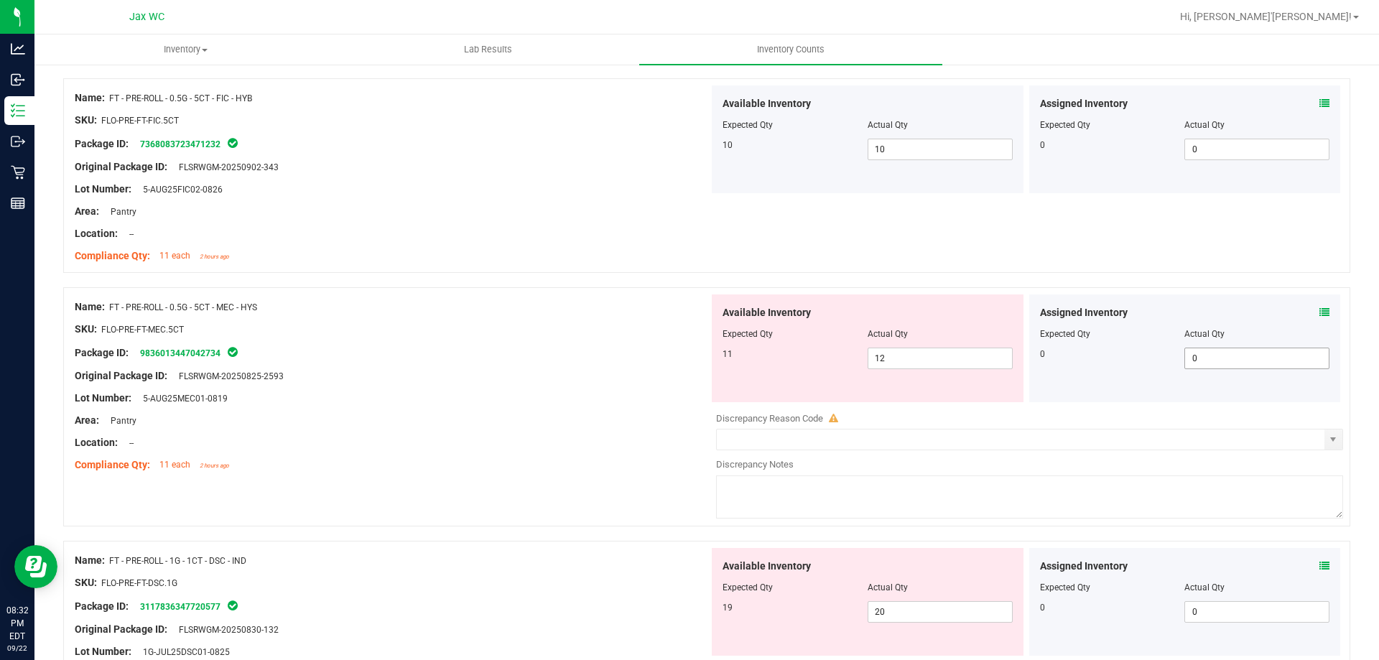
scroll to position [3231, 0]
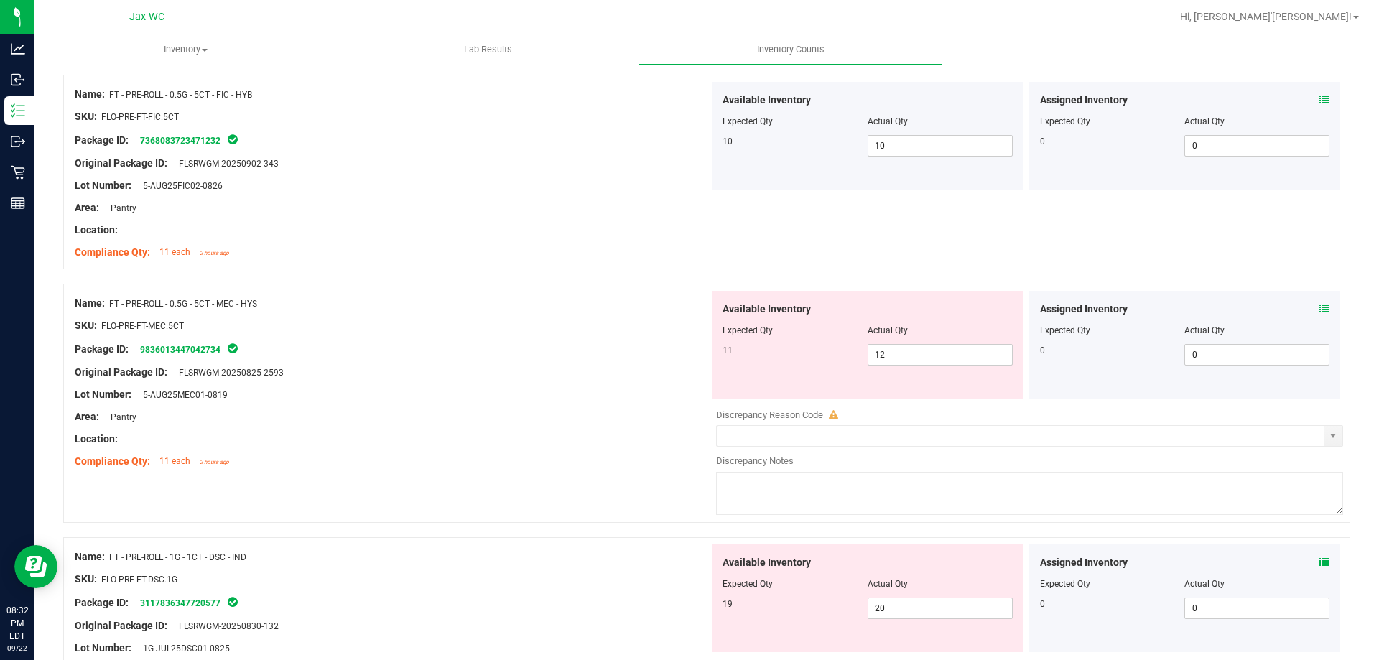
click at [1319, 307] on icon at bounding box center [1324, 309] width 10 height 10
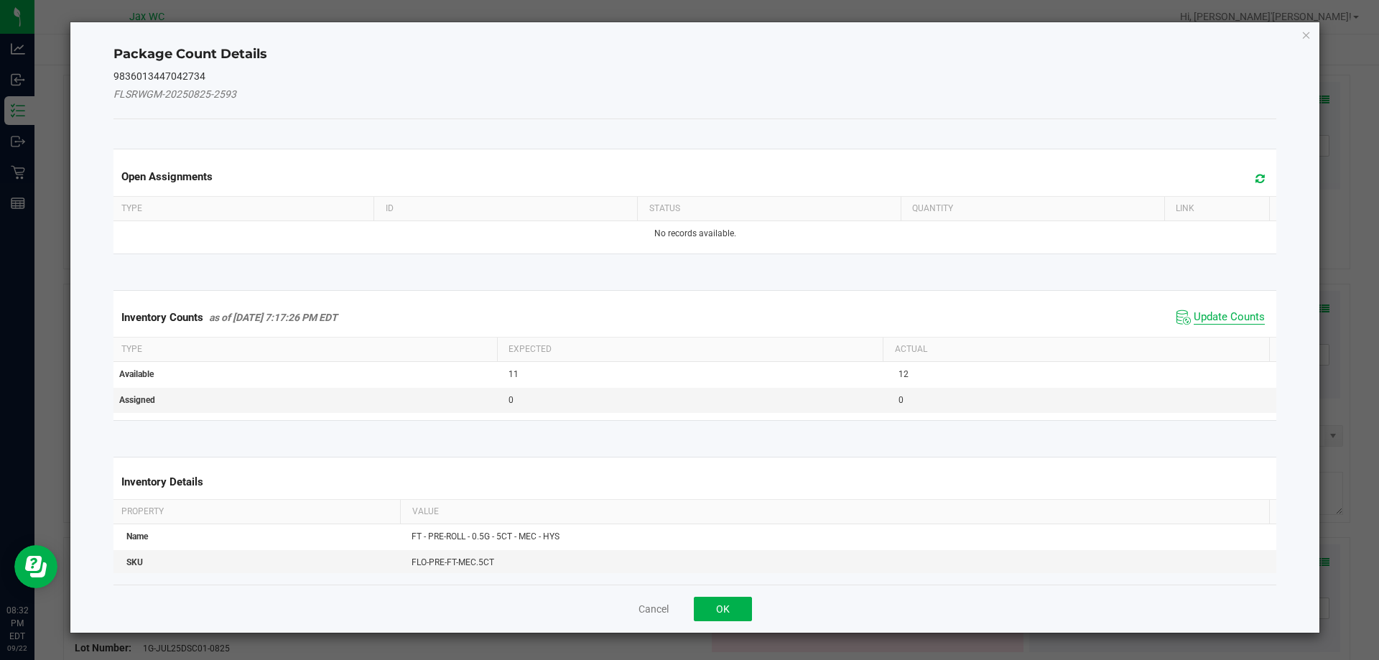
click at [1201, 317] on span "Update Counts" at bounding box center [1228, 317] width 71 height 14
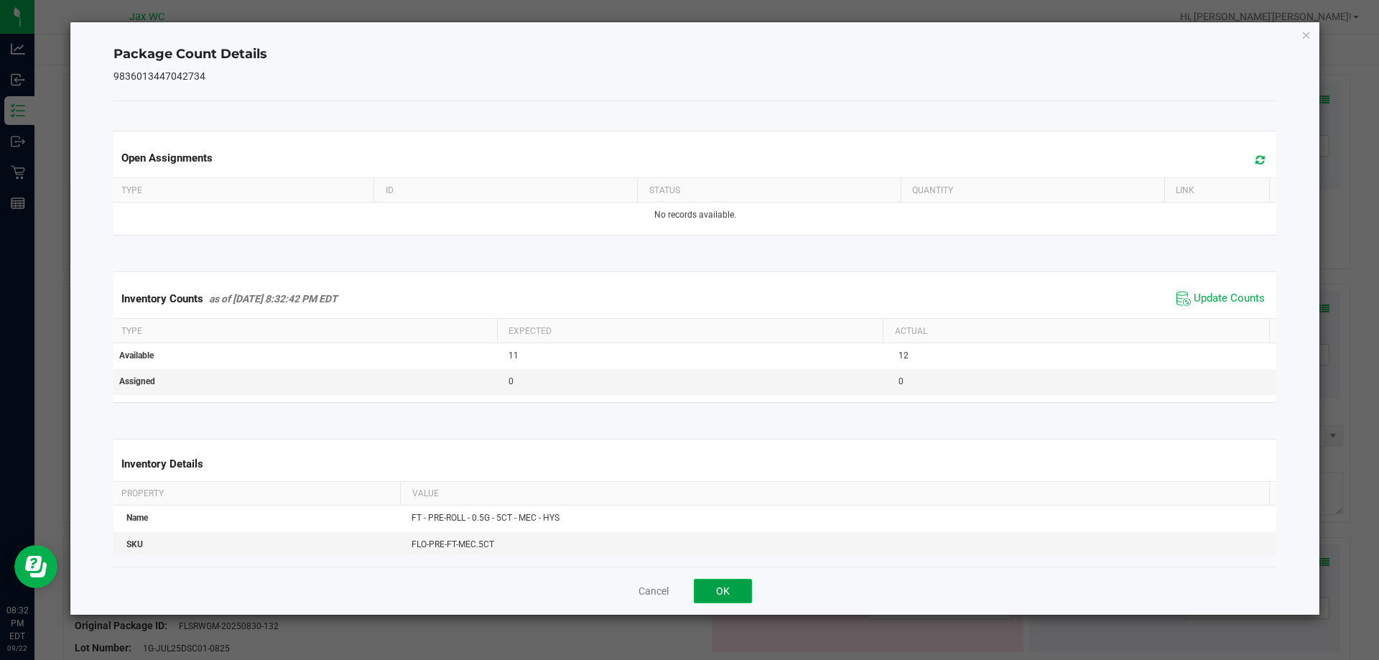
click at [711, 595] on button "OK" at bounding box center [723, 591] width 58 height 24
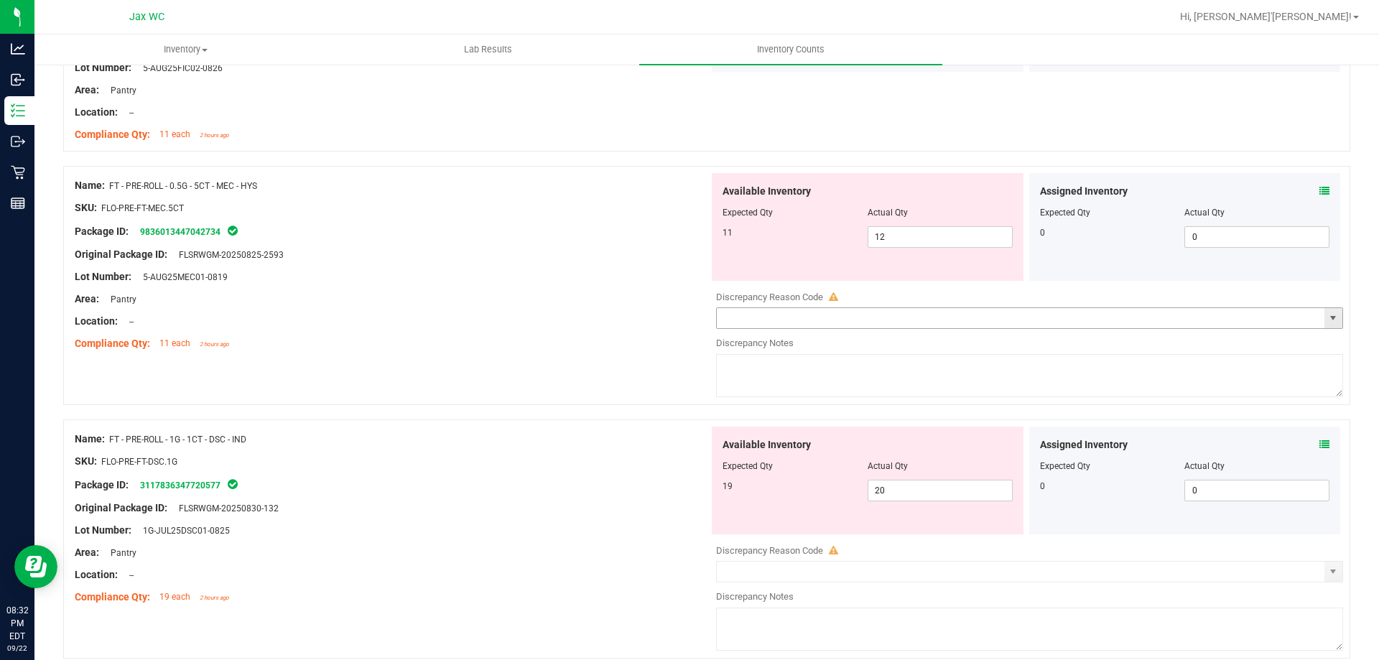
scroll to position [3447, 0]
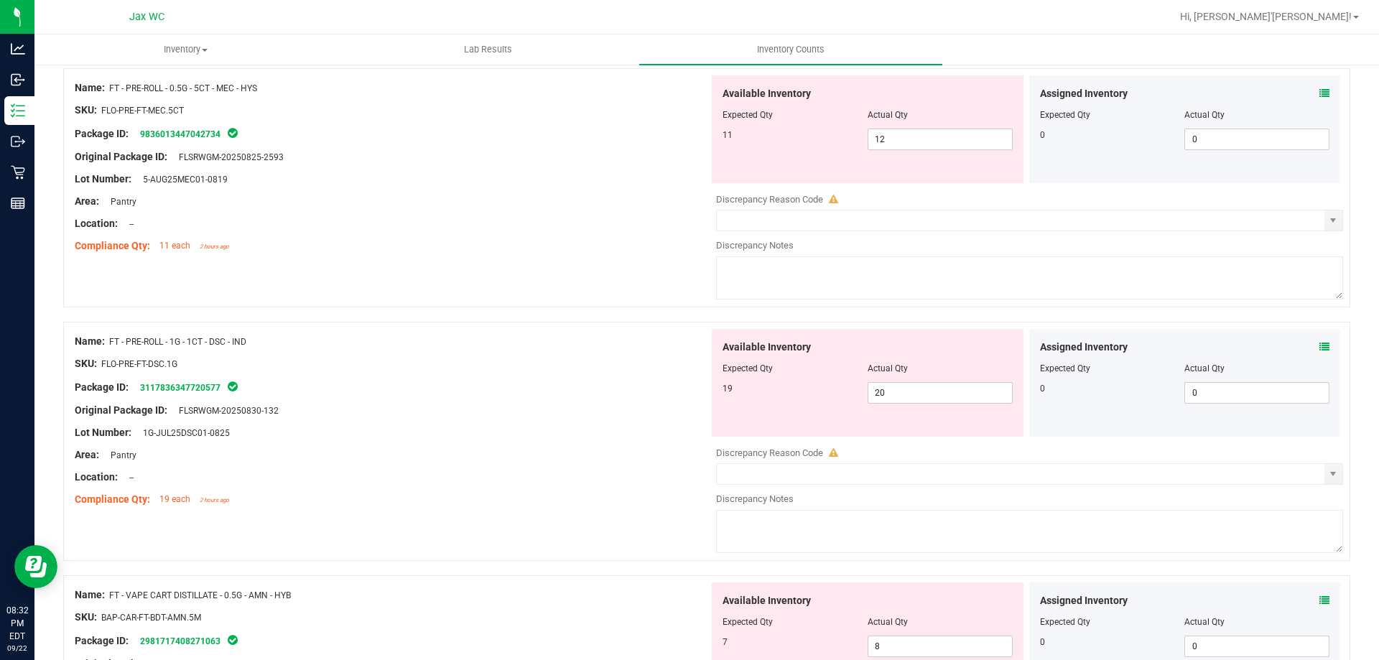
click at [1319, 344] on icon at bounding box center [1324, 347] width 10 height 10
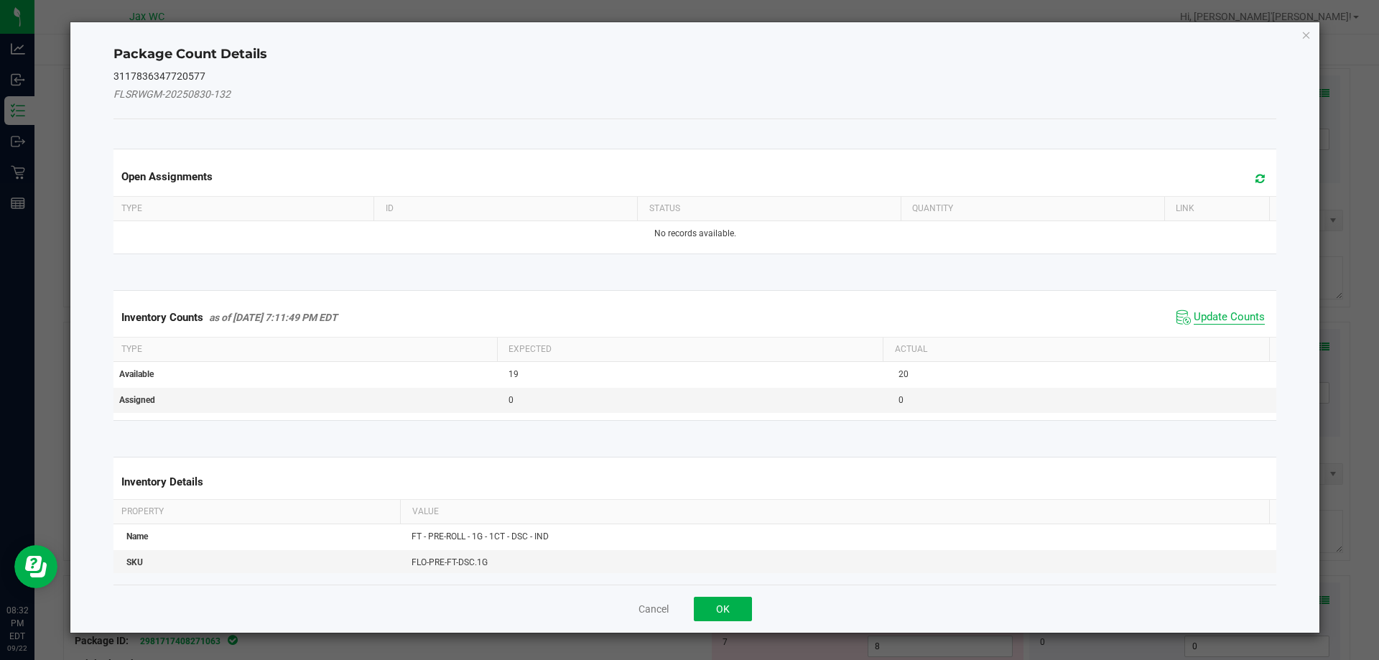
click at [1229, 317] on span "Update Counts" at bounding box center [1228, 317] width 71 height 14
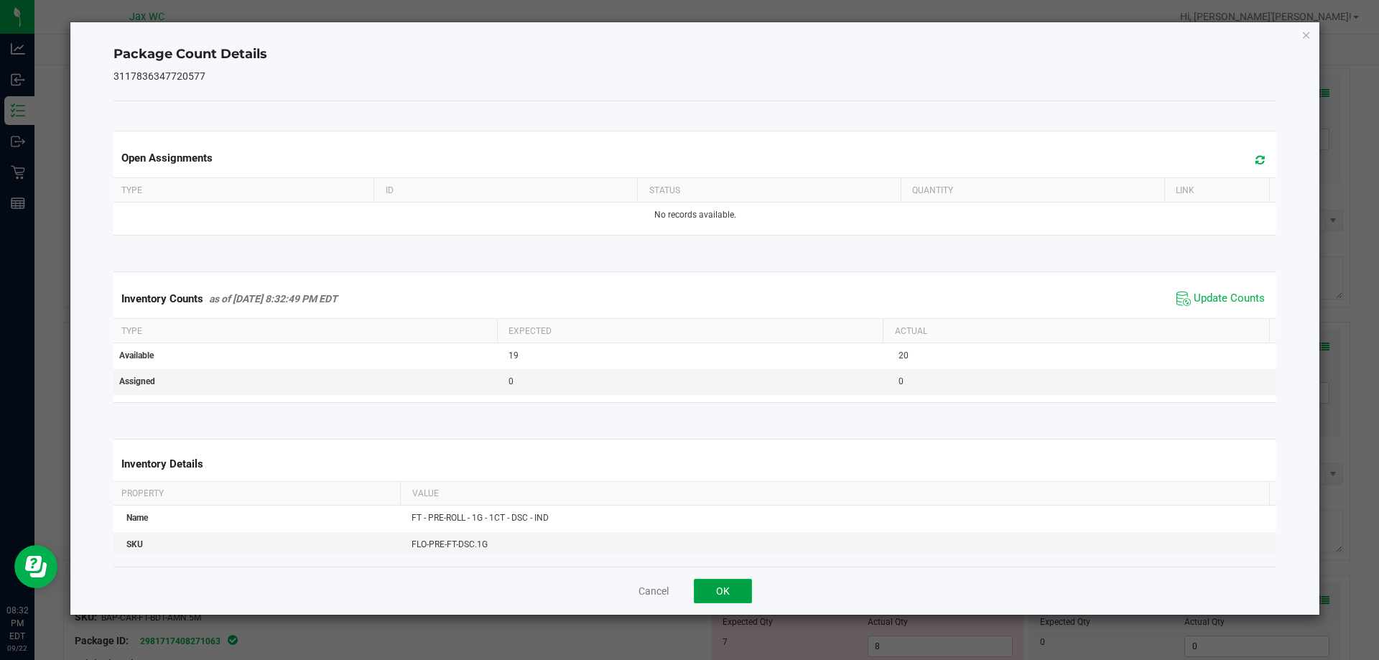
click at [732, 595] on button "OK" at bounding box center [723, 591] width 58 height 24
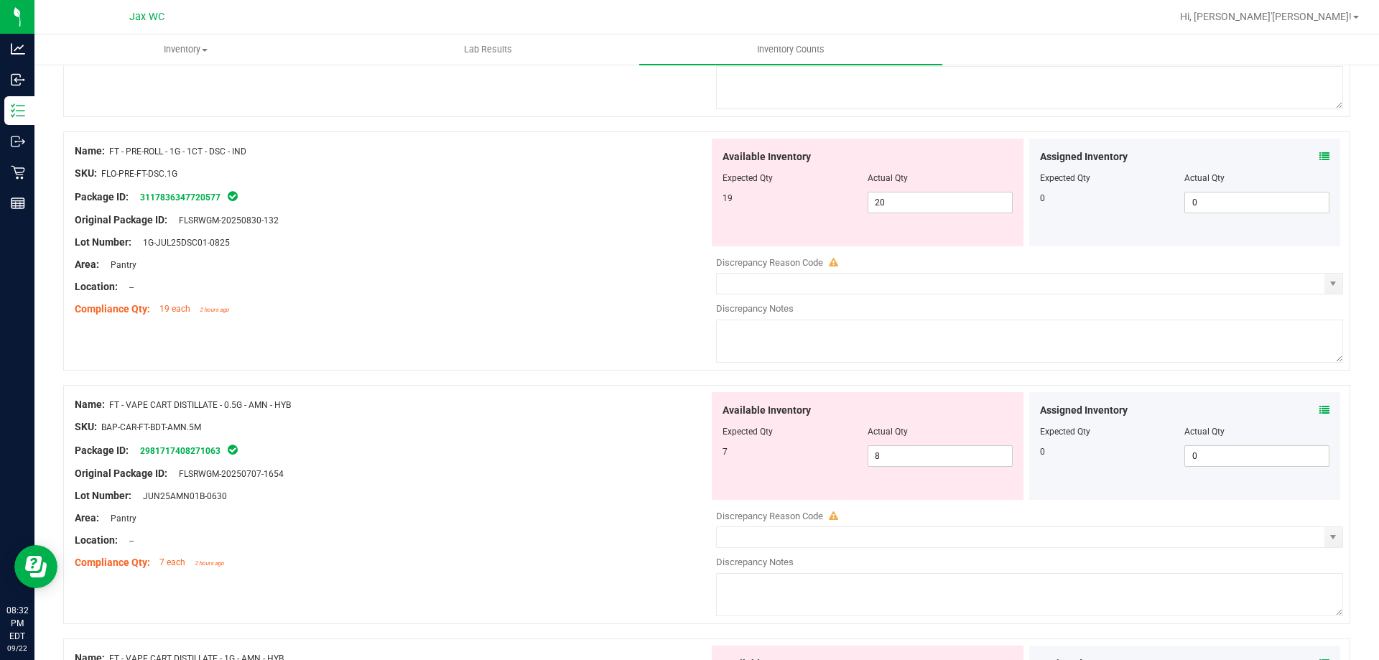
scroll to position [3662, 0]
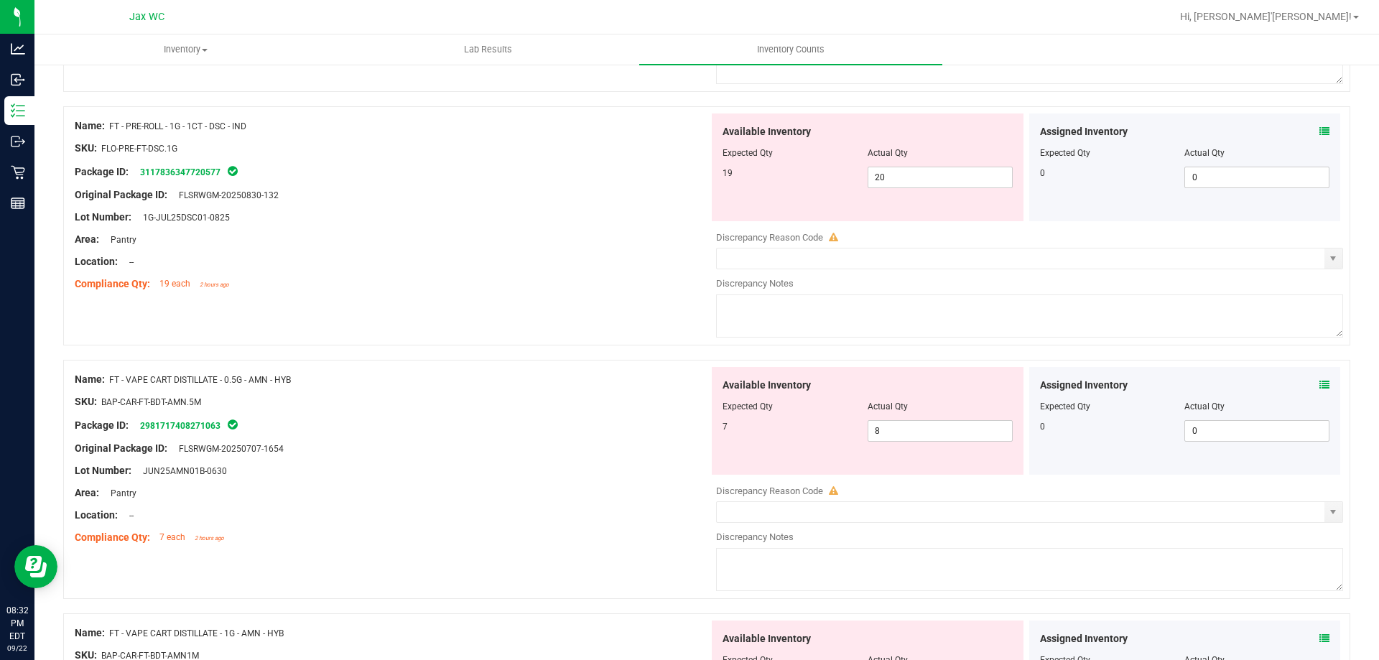
click at [1319, 384] on icon at bounding box center [1324, 385] width 10 height 10
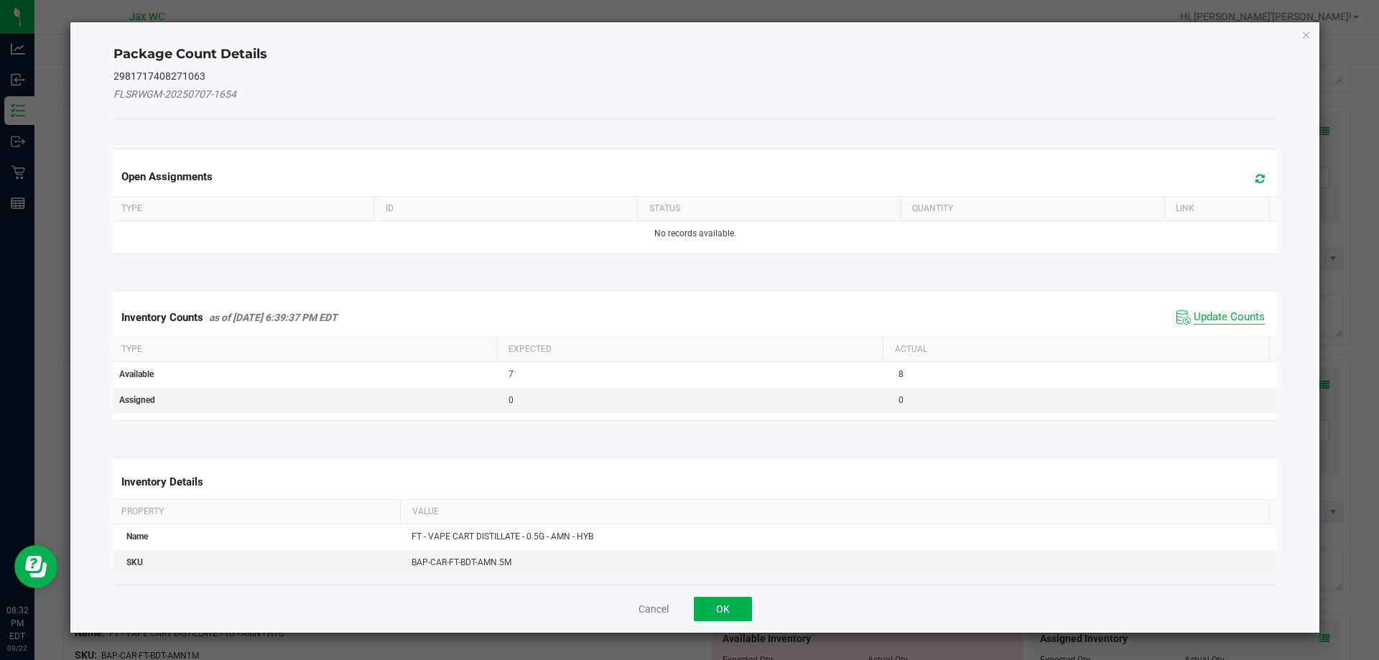
click at [1201, 320] on span "Update Counts" at bounding box center [1228, 317] width 71 height 14
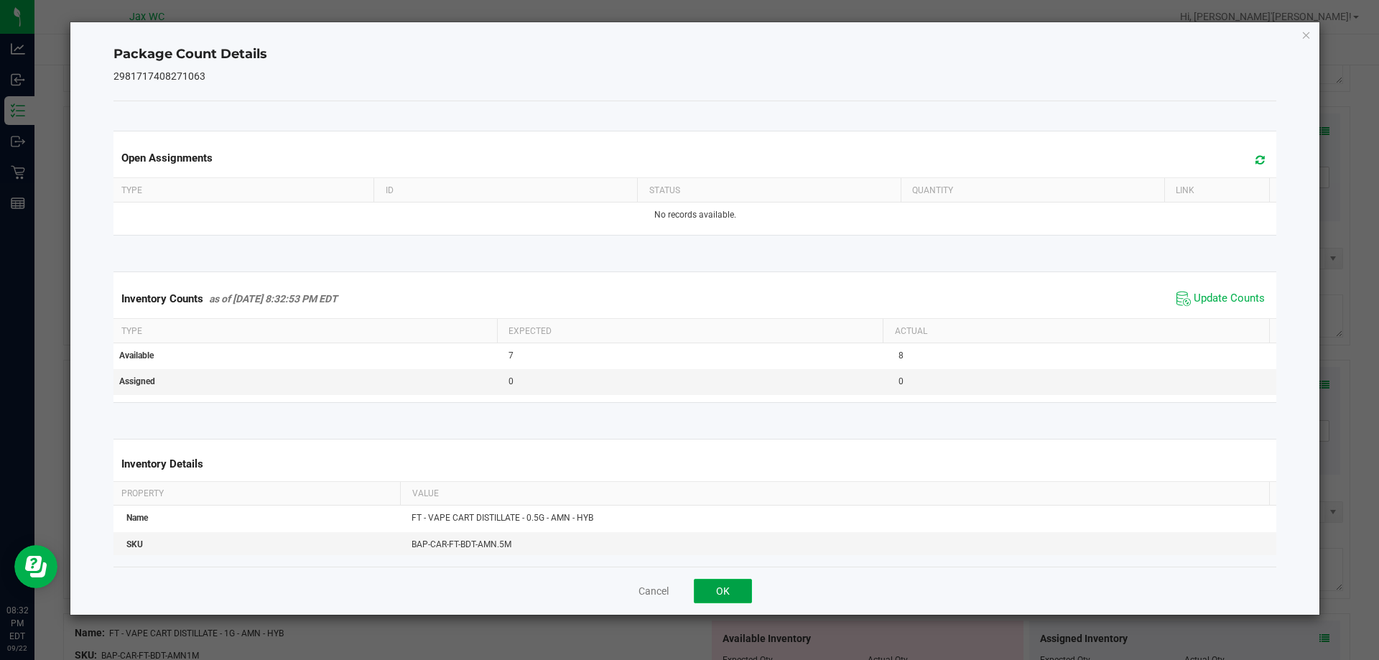
click at [736, 599] on button "OK" at bounding box center [723, 591] width 58 height 24
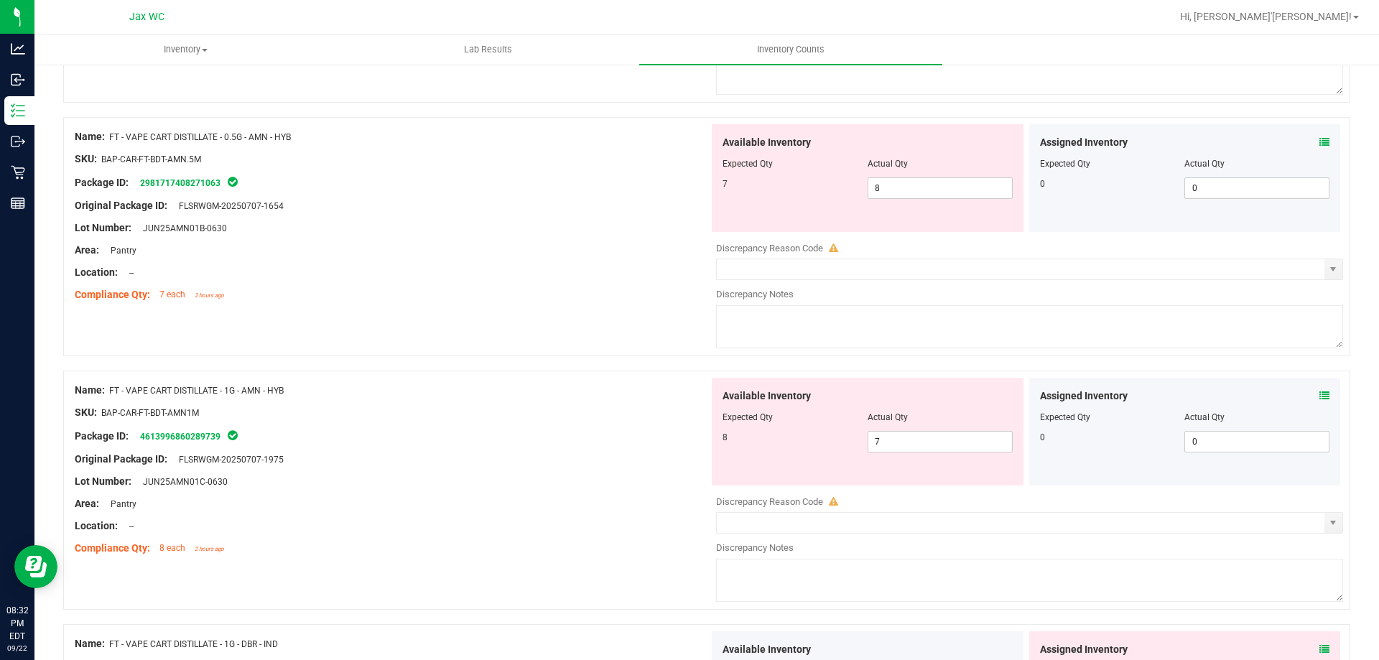
scroll to position [3949, 0]
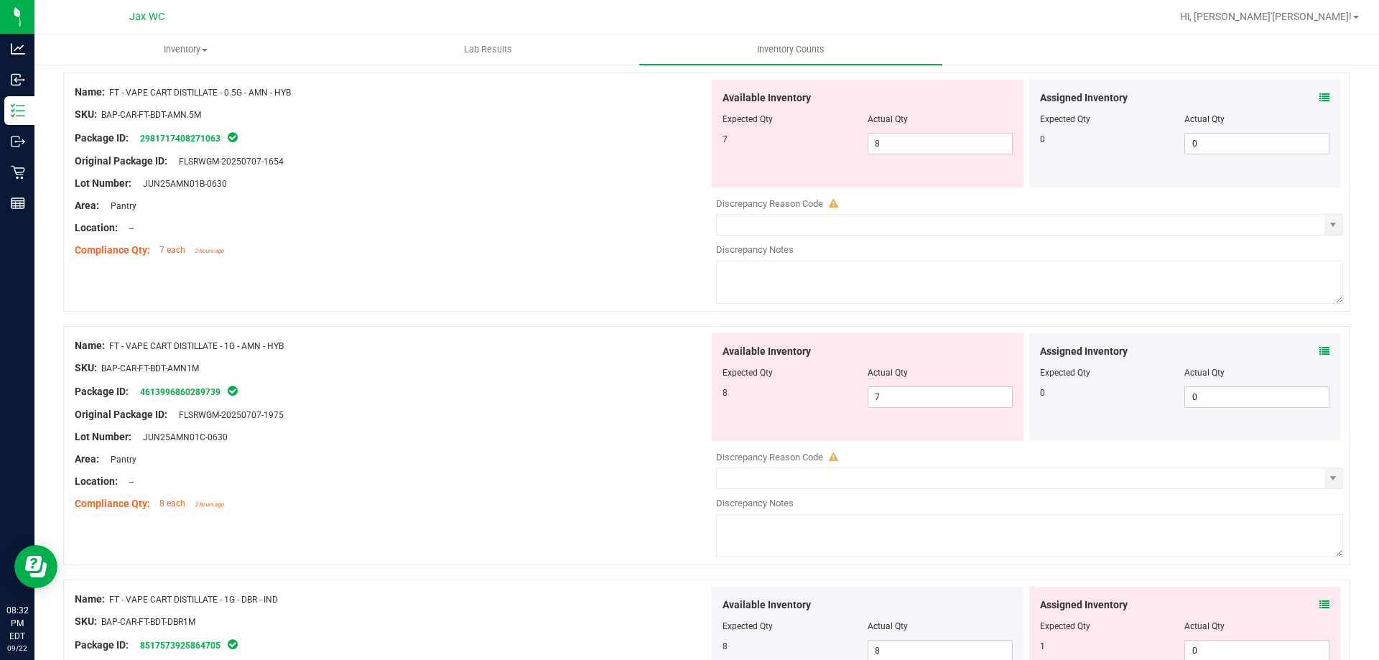
click at [1319, 349] on icon at bounding box center [1324, 351] width 10 height 10
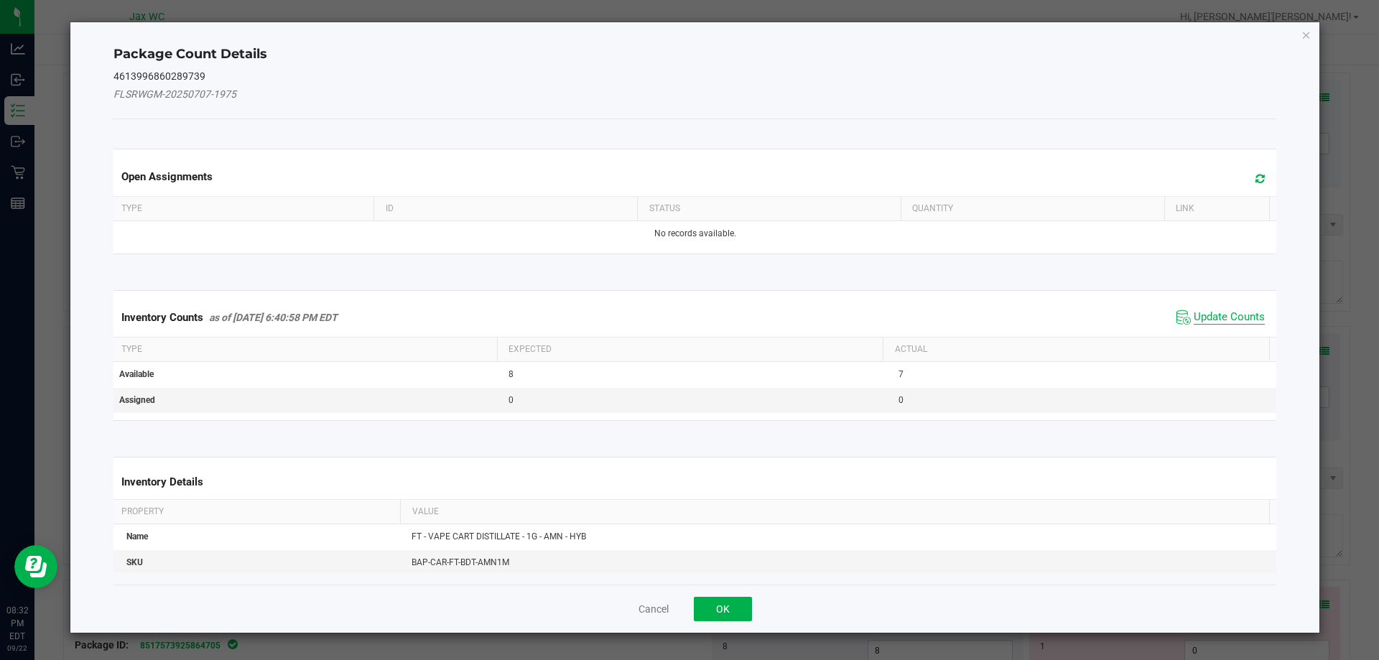
click at [1197, 322] on span "Update Counts" at bounding box center [1228, 317] width 71 height 14
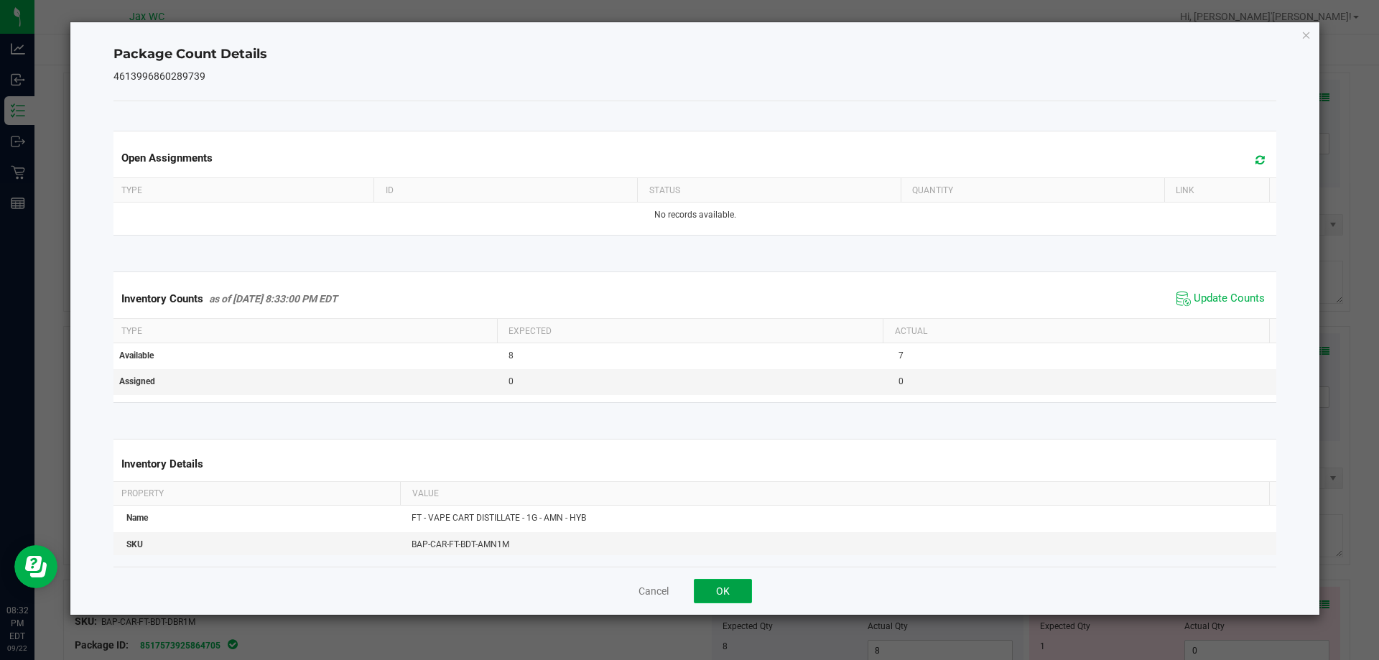
click at [725, 593] on button "OK" at bounding box center [723, 591] width 58 height 24
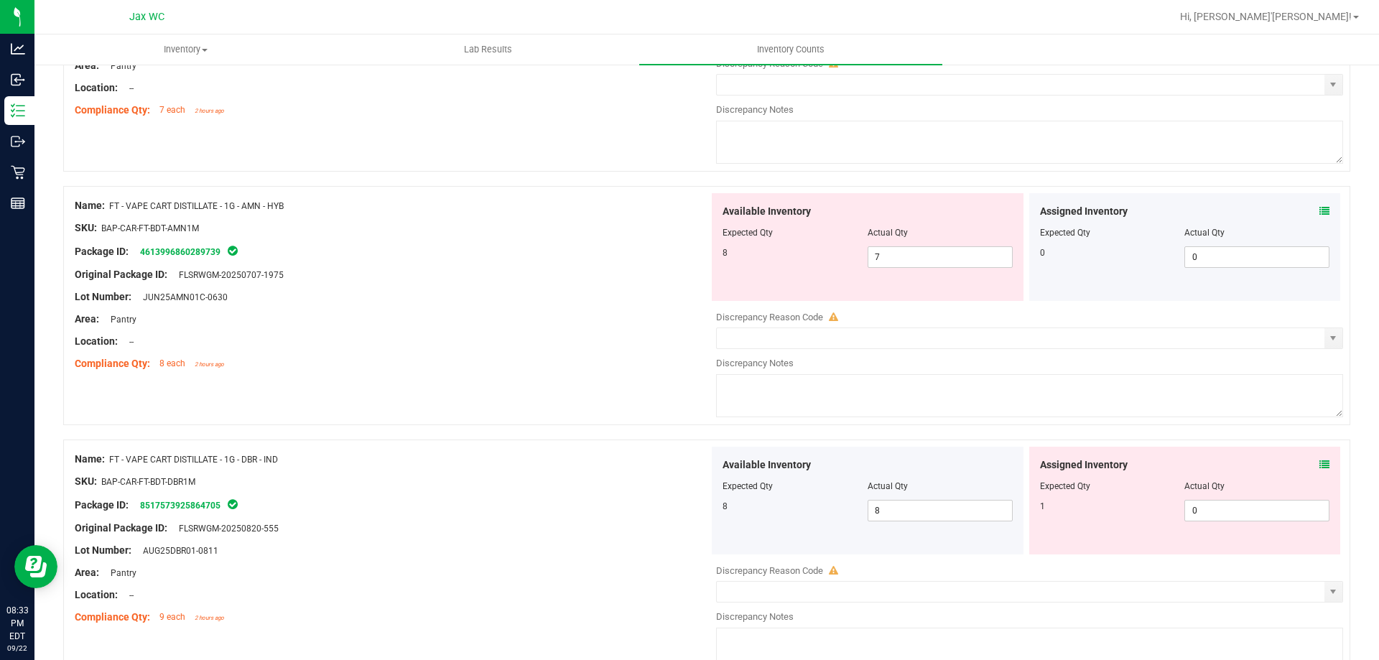
scroll to position [4237, 0]
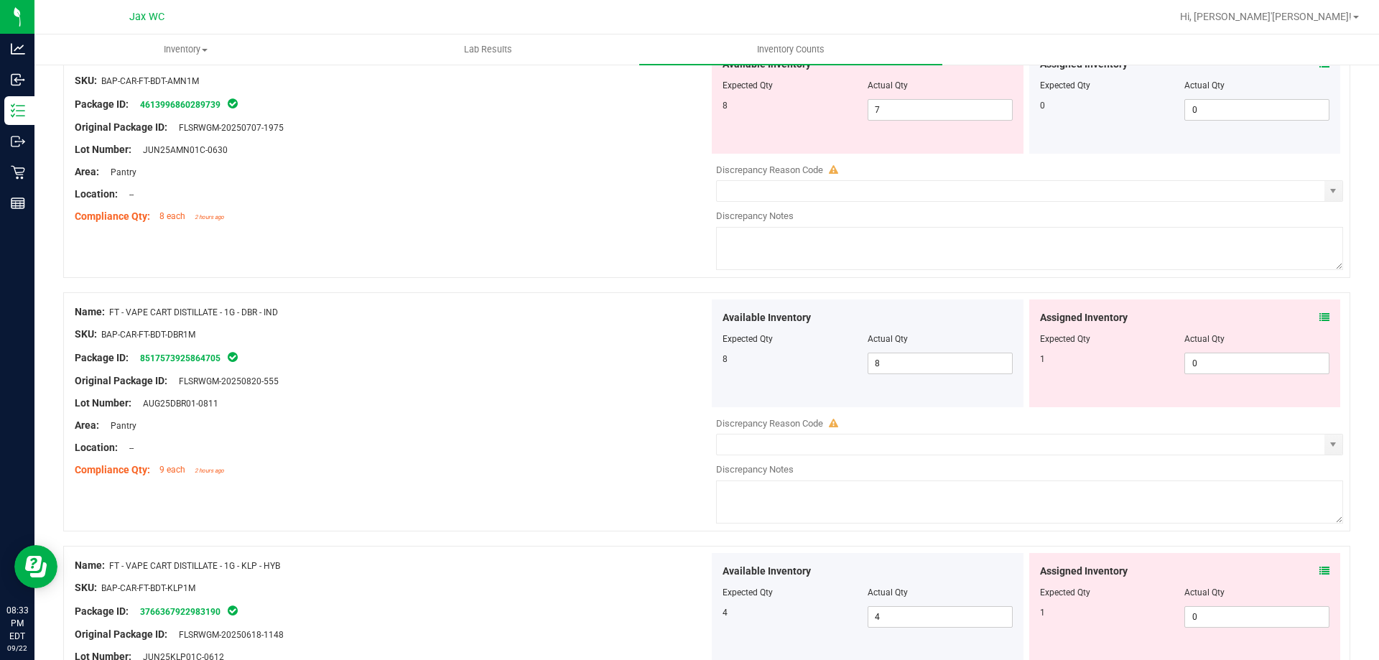
click at [1319, 315] on icon at bounding box center [1324, 317] width 10 height 10
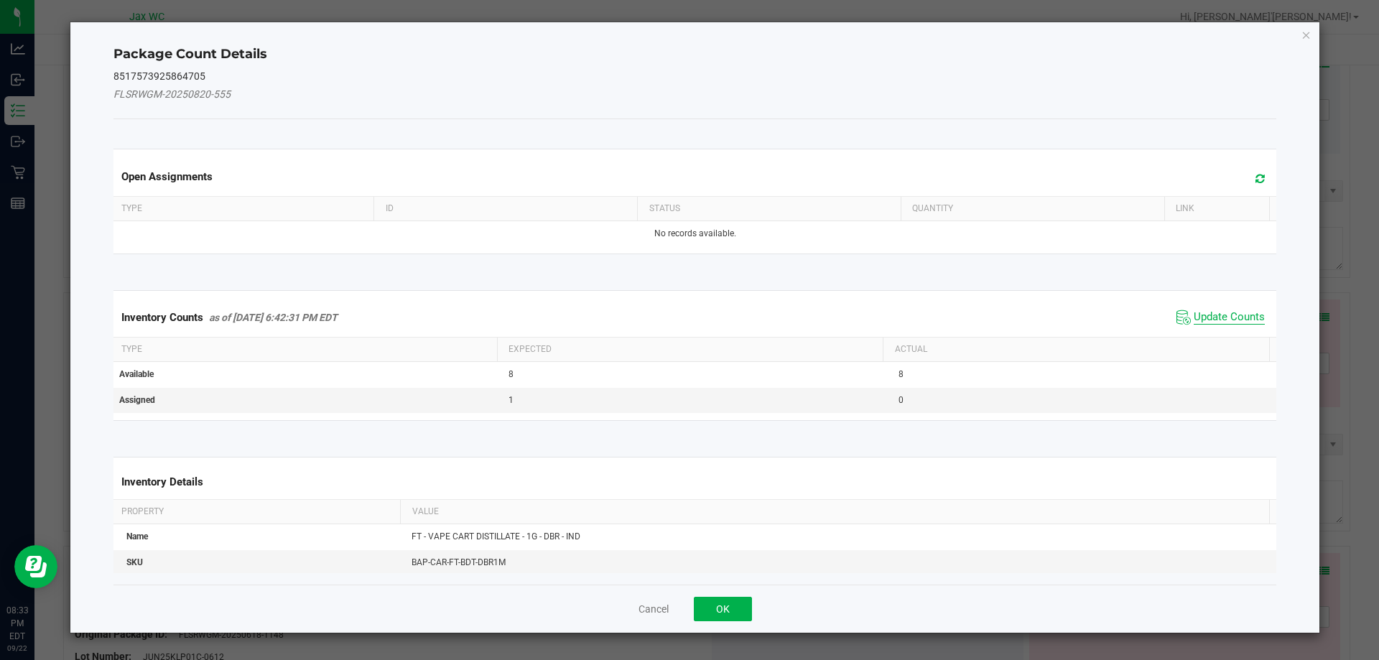
click at [1238, 312] on span "Update Counts" at bounding box center [1228, 317] width 71 height 14
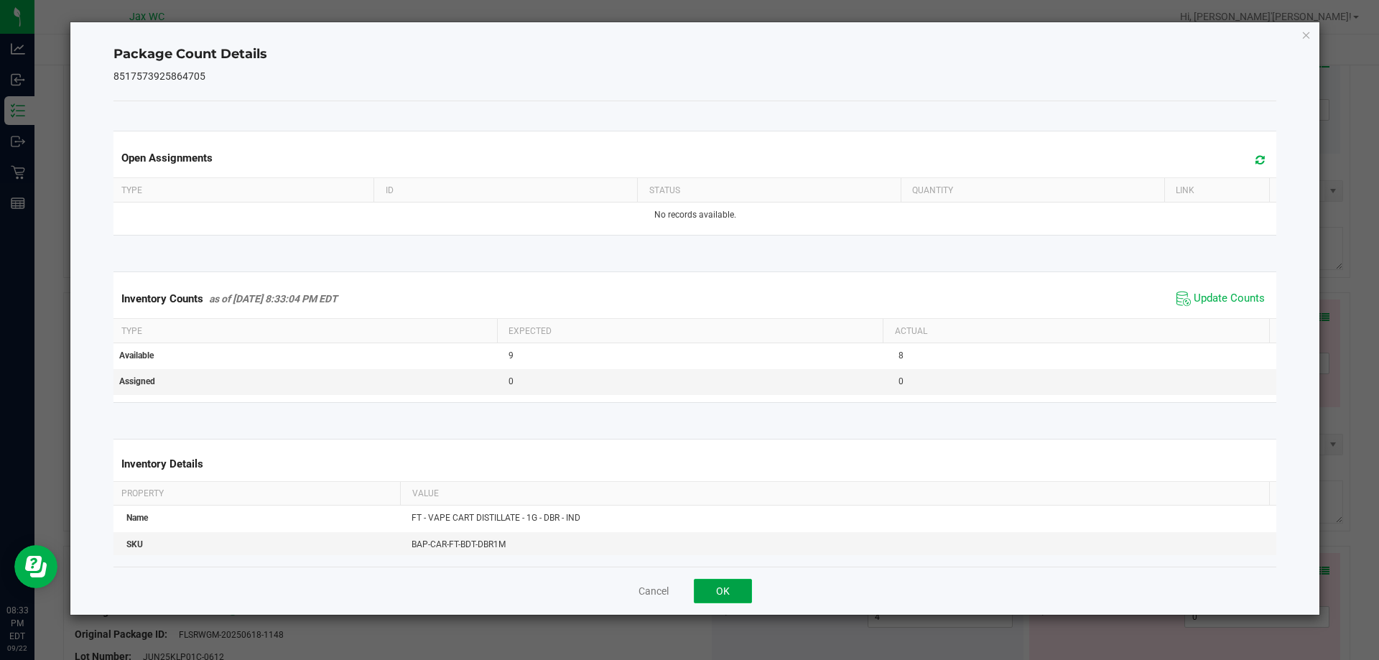
click at [736, 587] on button "OK" at bounding box center [723, 591] width 58 height 24
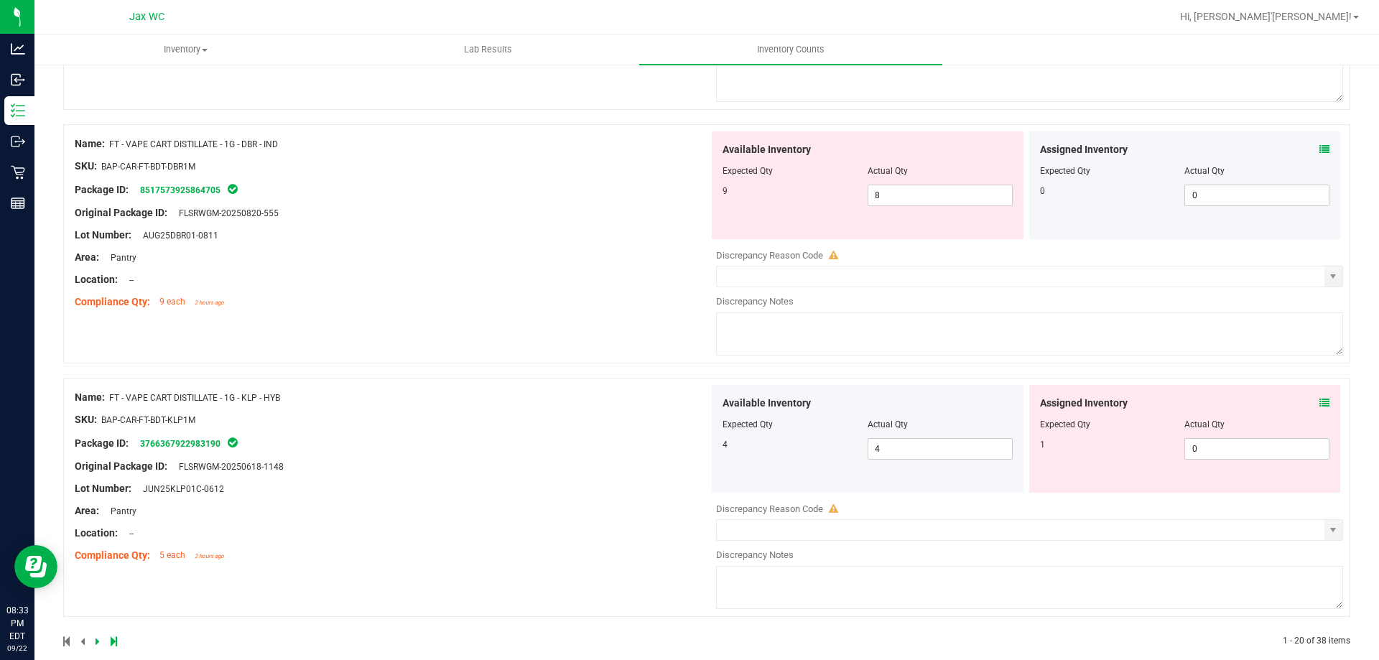
scroll to position [4425, 0]
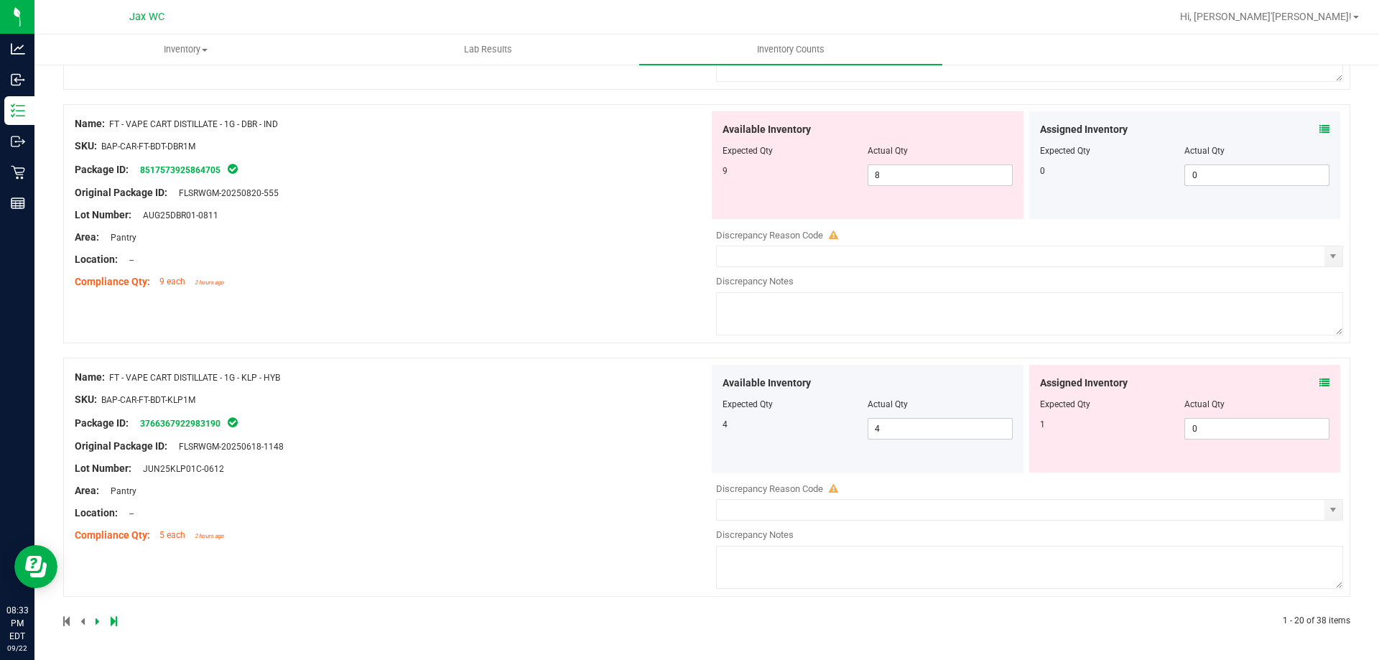
click at [1319, 378] on icon at bounding box center [1324, 383] width 10 height 10
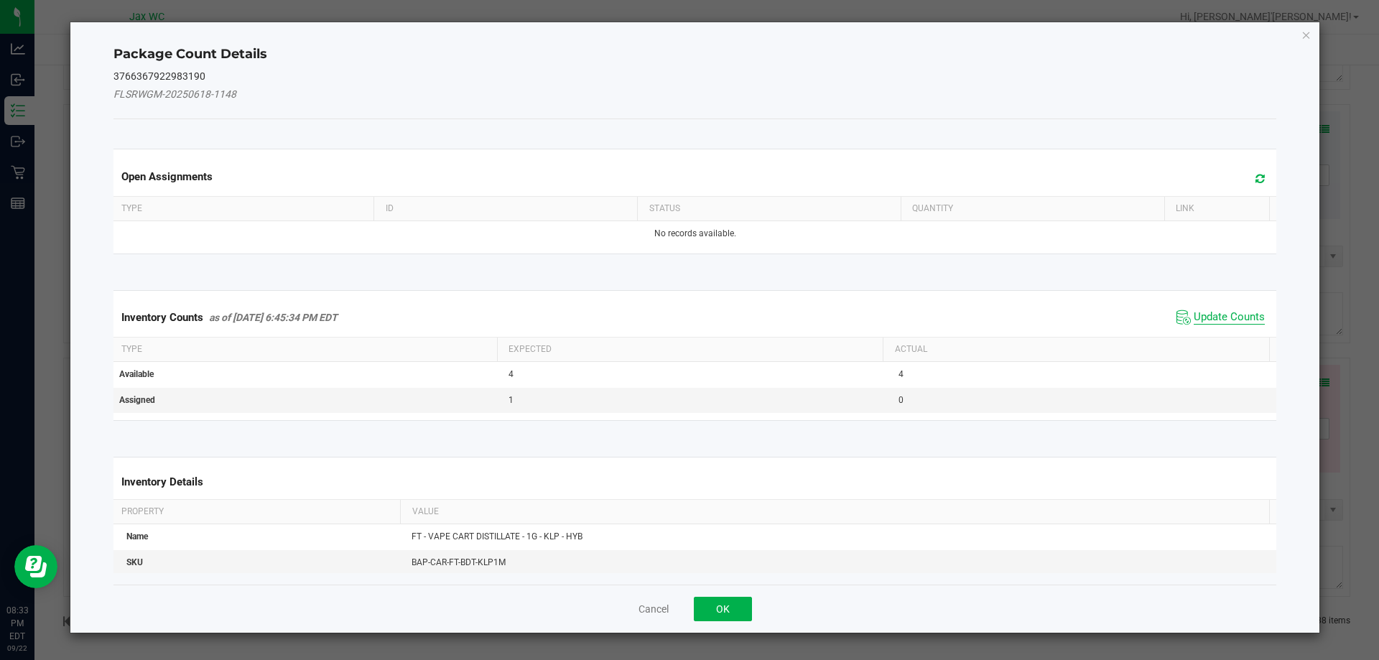
click at [1220, 317] on span "Update Counts" at bounding box center [1228, 317] width 71 height 14
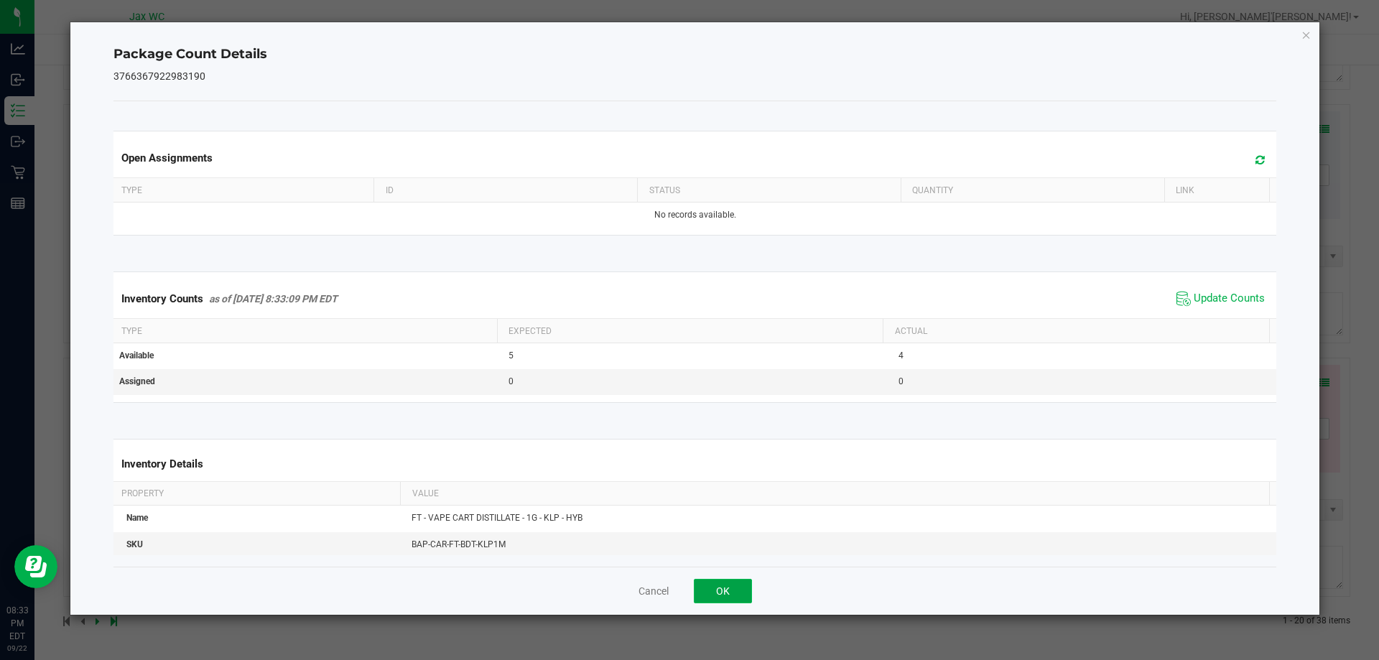
click at [714, 595] on button "OK" at bounding box center [723, 591] width 58 height 24
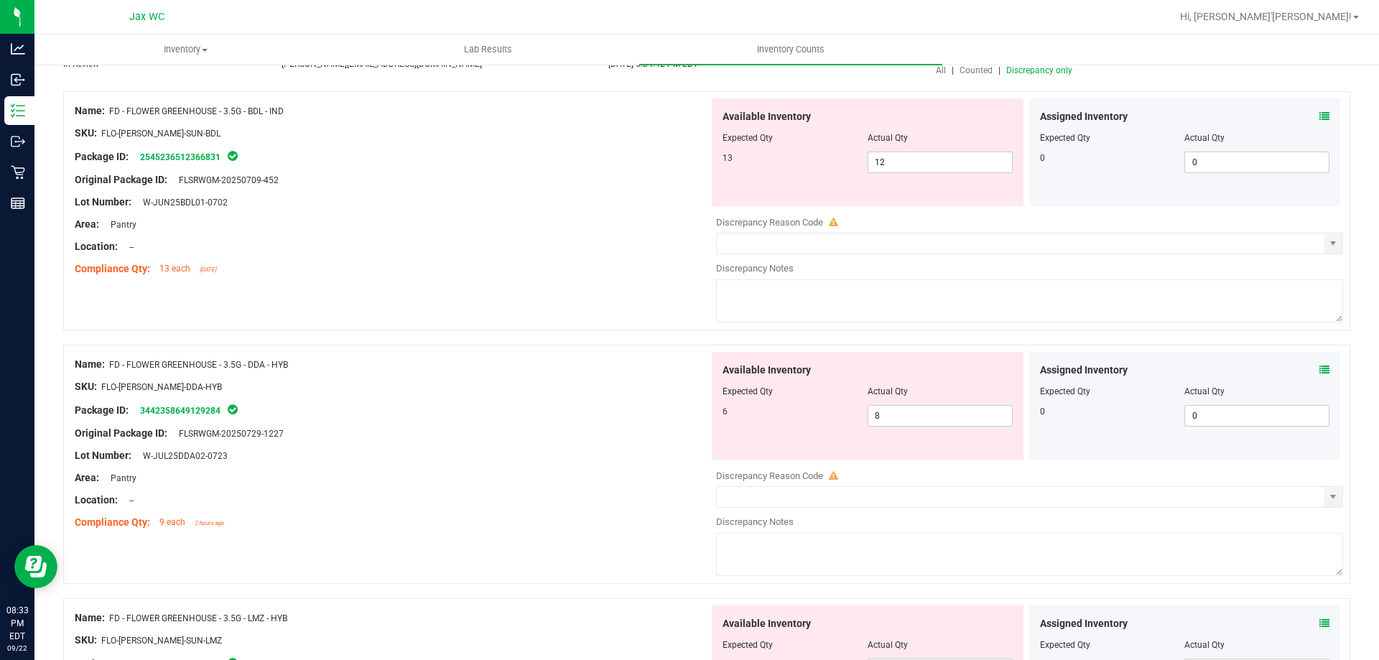
scroll to position [0, 0]
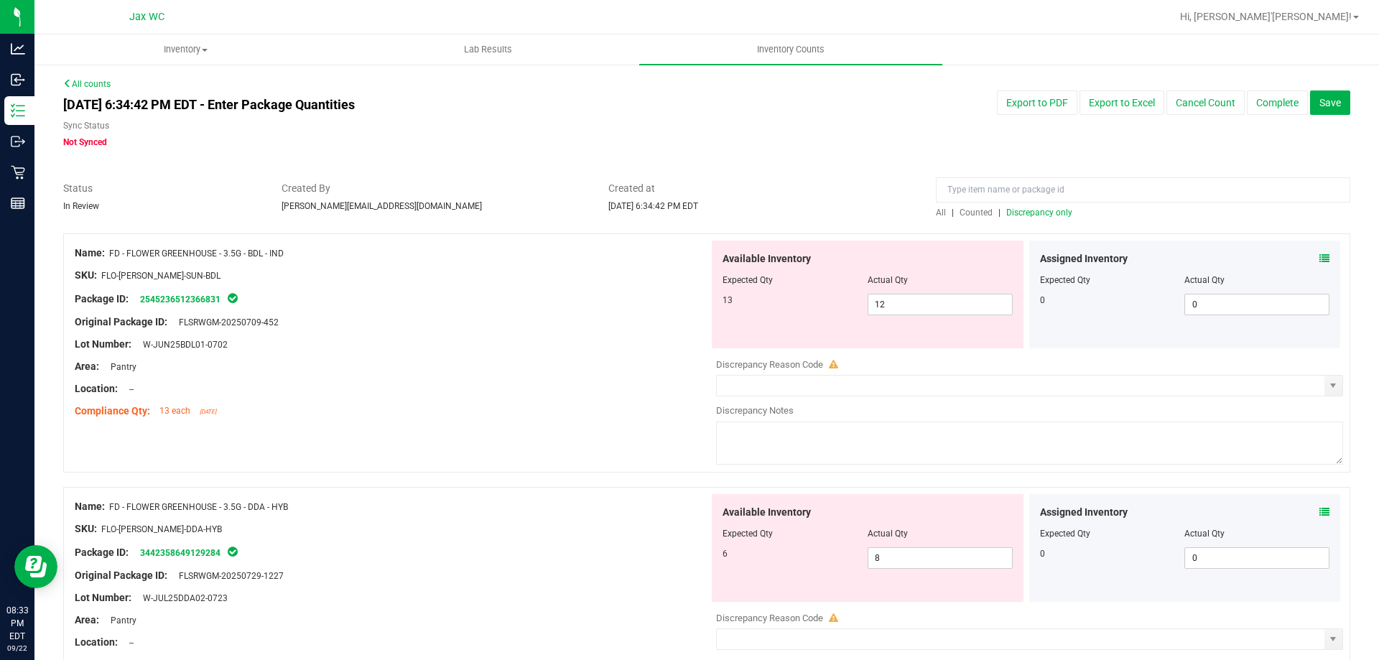
click at [1028, 210] on span "Discrepancy only" at bounding box center [1039, 213] width 66 height 10
click at [1319, 261] on icon at bounding box center [1324, 258] width 10 height 10
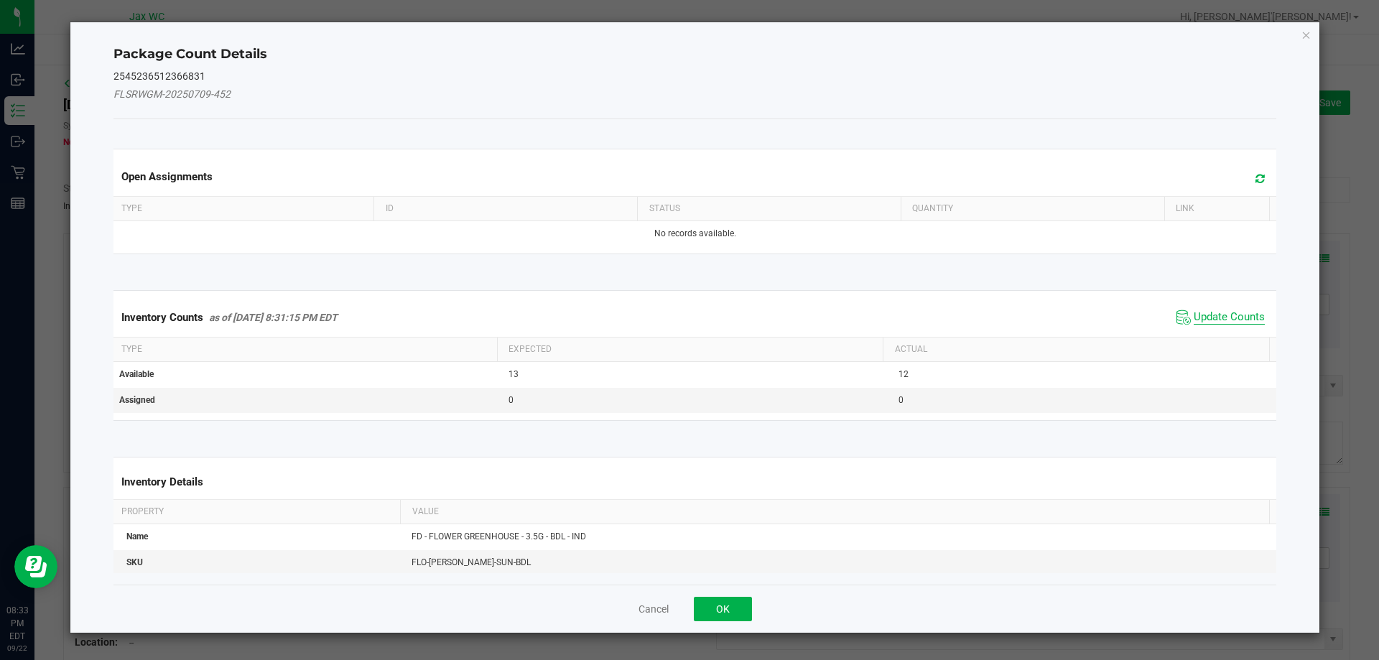
click at [1229, 315] on span "Update Counts" at bounding box center [1228, 317] width 71 height 14
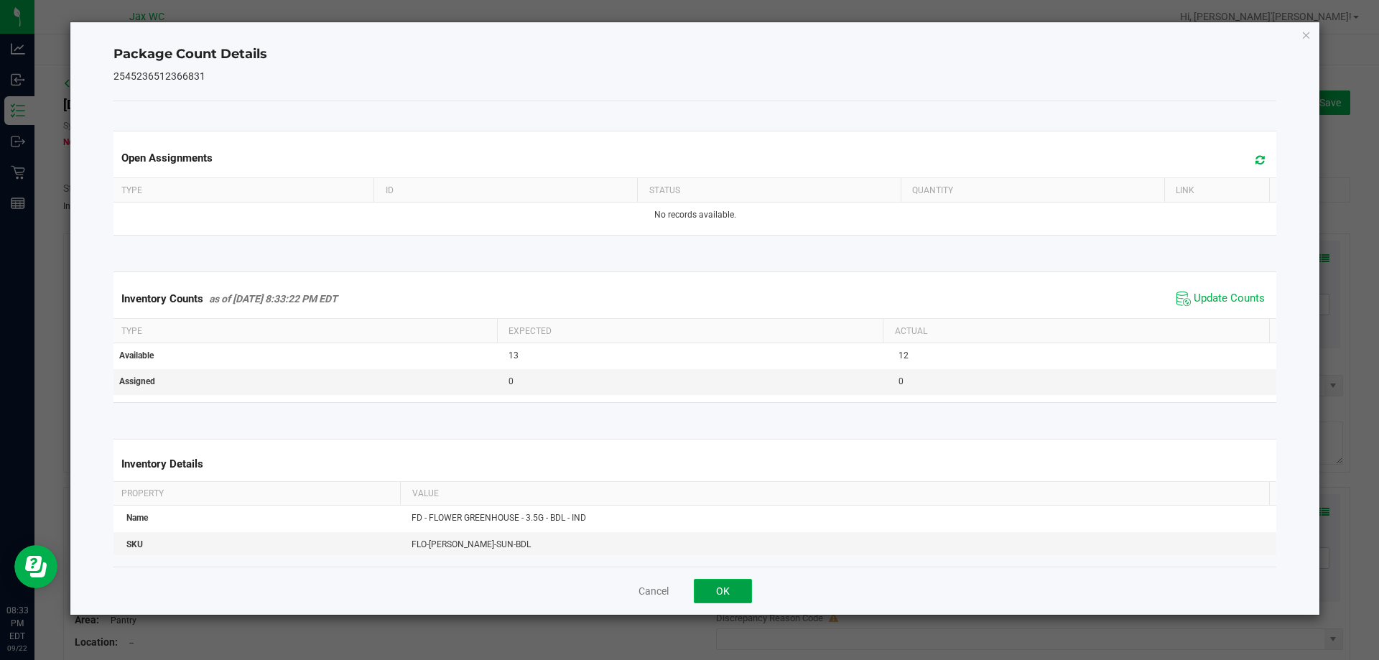
click at [712, 588] on button "OK" at bounding box center [723, 591] width 58 height 24
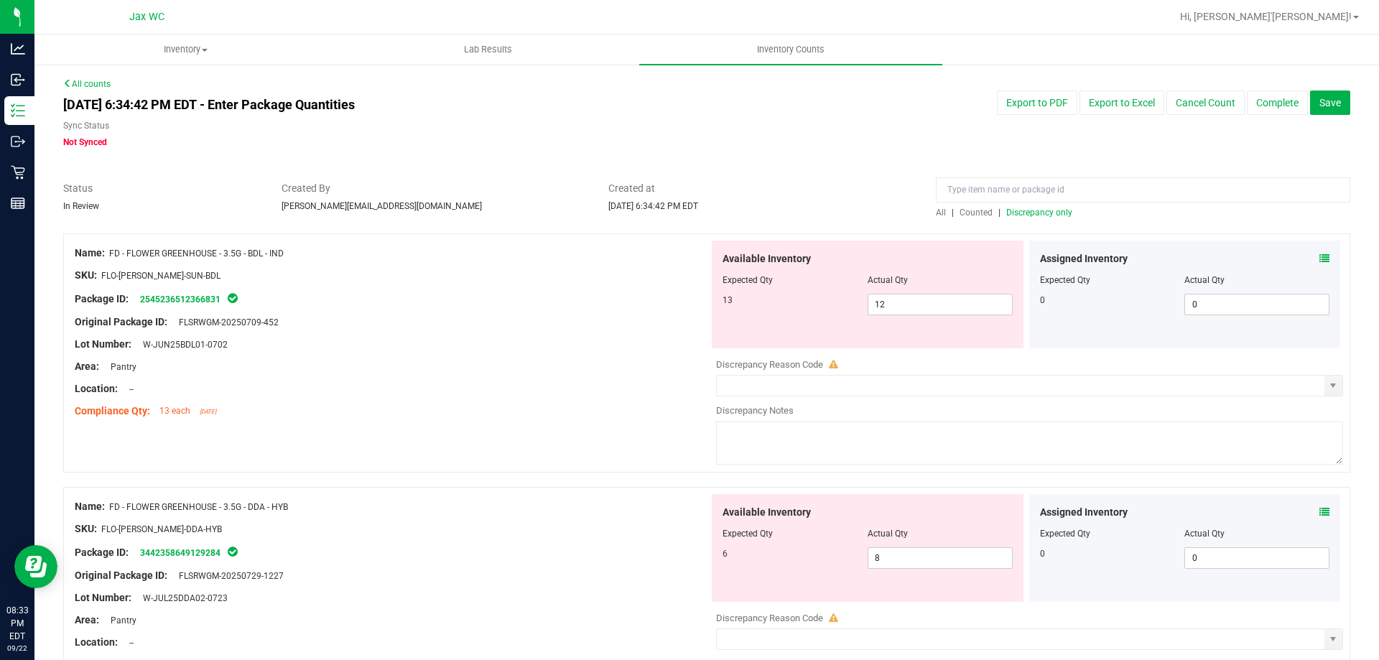
click at [251, 248] on span "FD - FLOWER GREENHOUSE - 3.5G - BDL - IND" at bounding box center [196, 253] width 174 height 10
drag, startPoint x: 111, startPoint y: 249, endPoint x: 282, endPoint y: 265, distance: 172.3
click at [282, 265] on div "Name: FD - FLOWER GREENHOUSE - 3.5G - BDL - IND SKU: FLO-[PERSON_NAME]-SUN-BDL …" at bounding box center [392, 332] width 634 height 183
copy div "FD - FLOWER GREENHOUSE - 3.5G - BDL - IND"
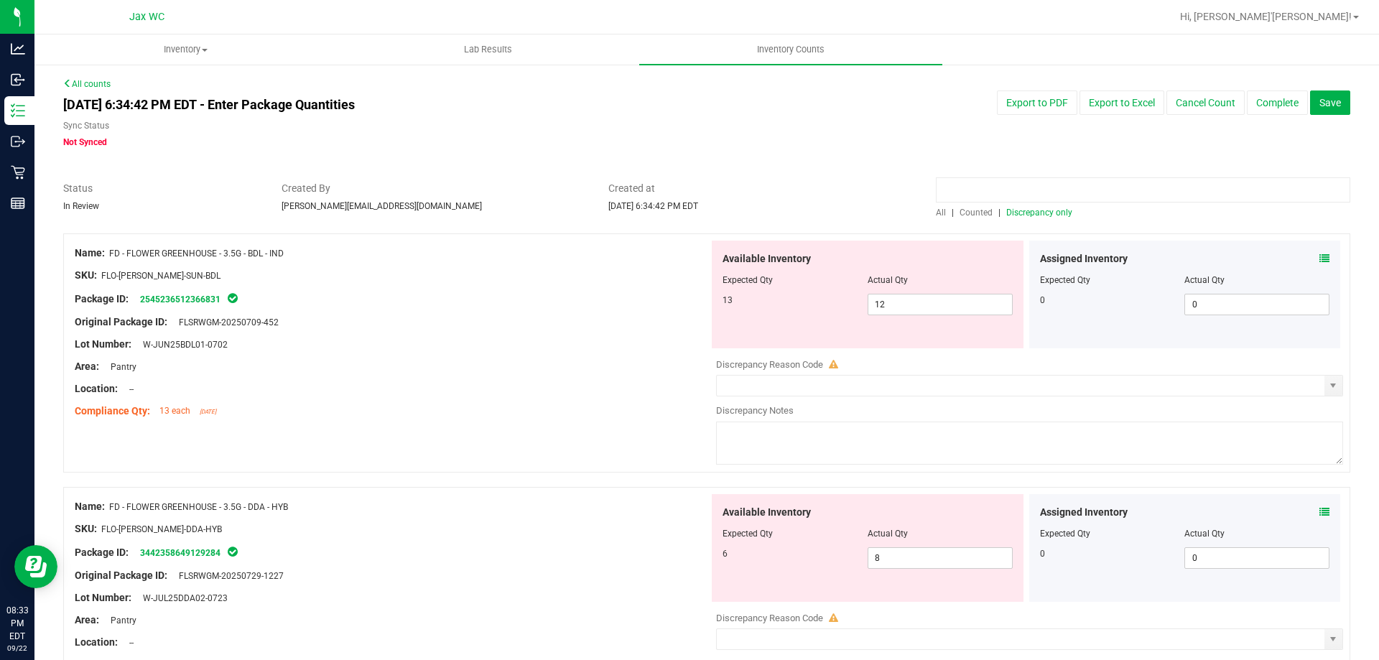
click at [1033, 181] on input at bounding box center [1143, 189] width 414 height 25
paste input "FD - FLOWER GREENHOUSE - 3.5G - BDL - IND"
type input "FD - FLOWER GREENHOUSE - 3.5G - BDL - IND"
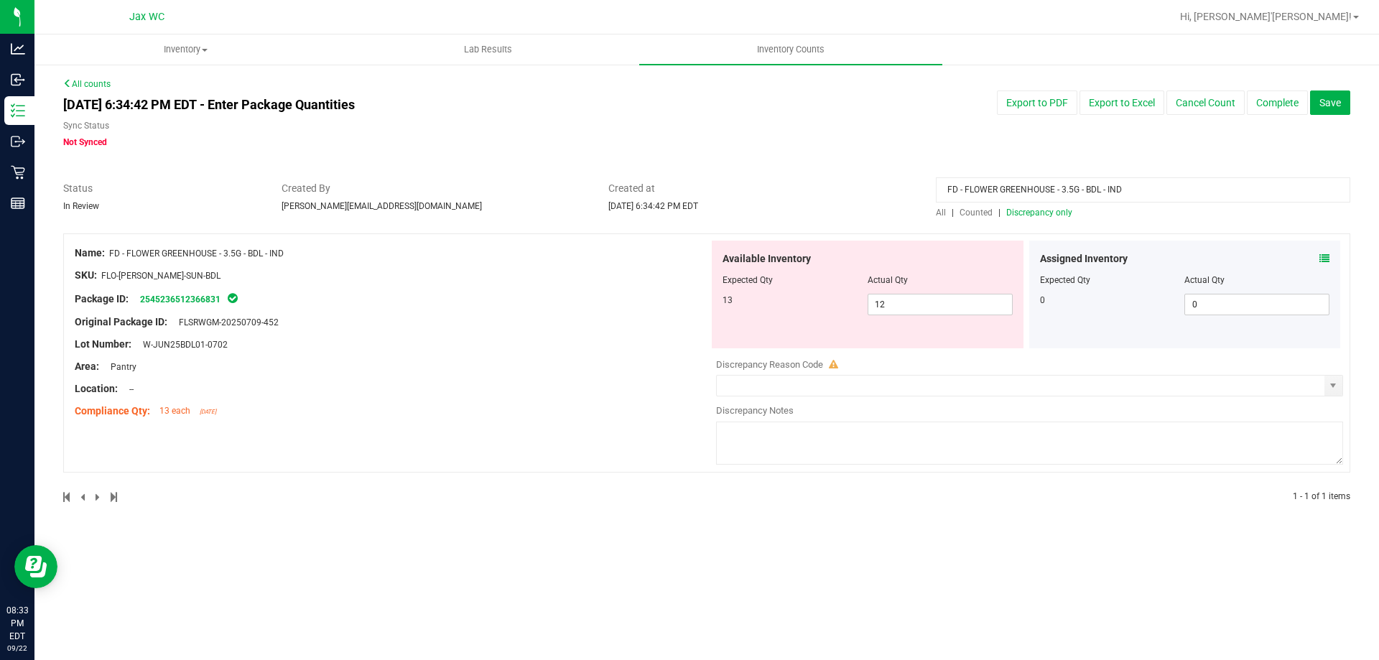
click at [1072, 190] on input "FD - FLOWER GREENHOUSE - 3.5G - BDL - IND" at bounding box center [1143, 189] width 414 height 25
click at [1053, 210] on span "Discrepancy only" at bounding box center [1039, 213] width 66 height 10
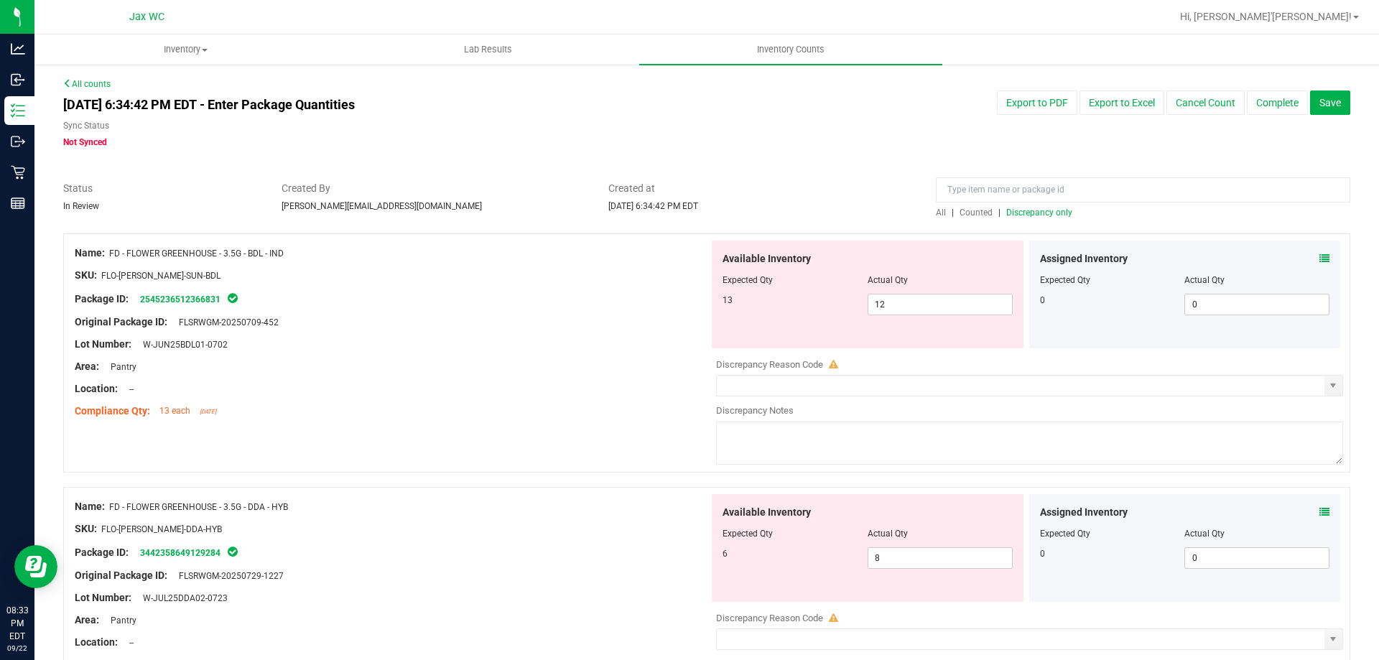
click at [1319, 256] on icon at bounding box center [1324, 258] width 10 height 10
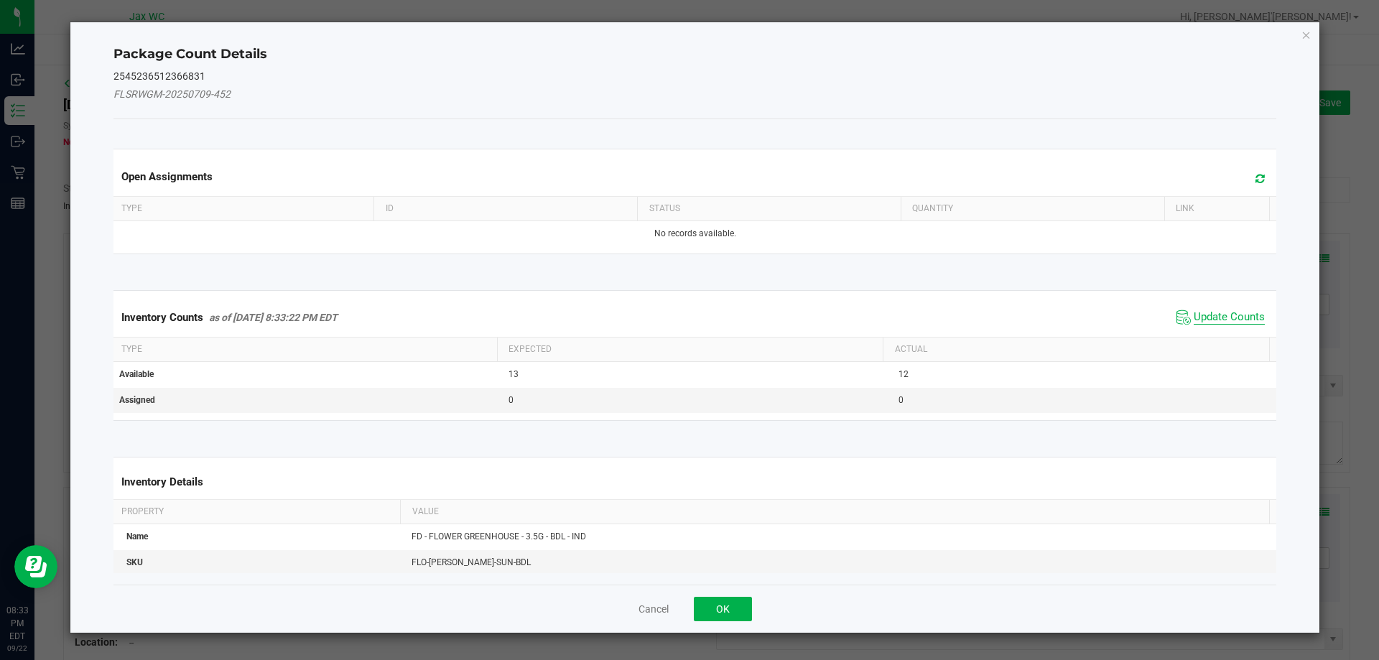
click at [1204, 312] on span "Update Counts" at bounding box center [1228, 317] width 71 height 14
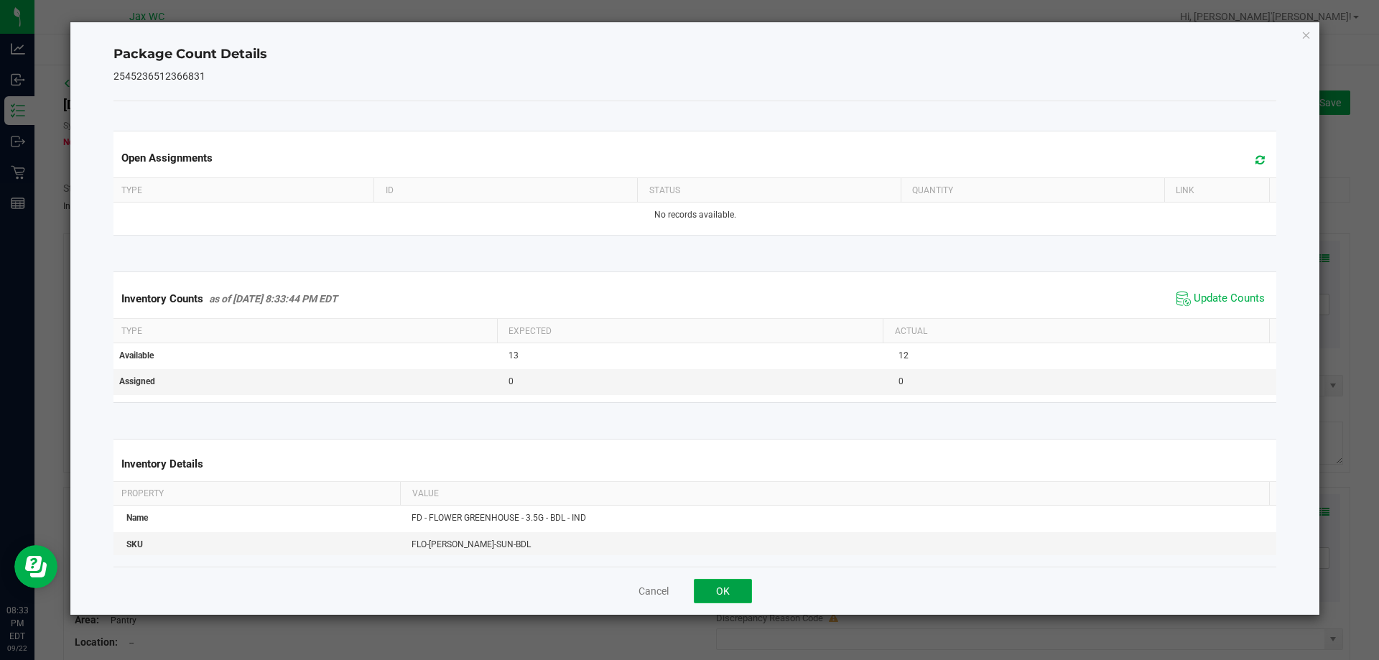
click at [730, 593] on button "OK" at bounding box center [723, 591] width 58 height 24
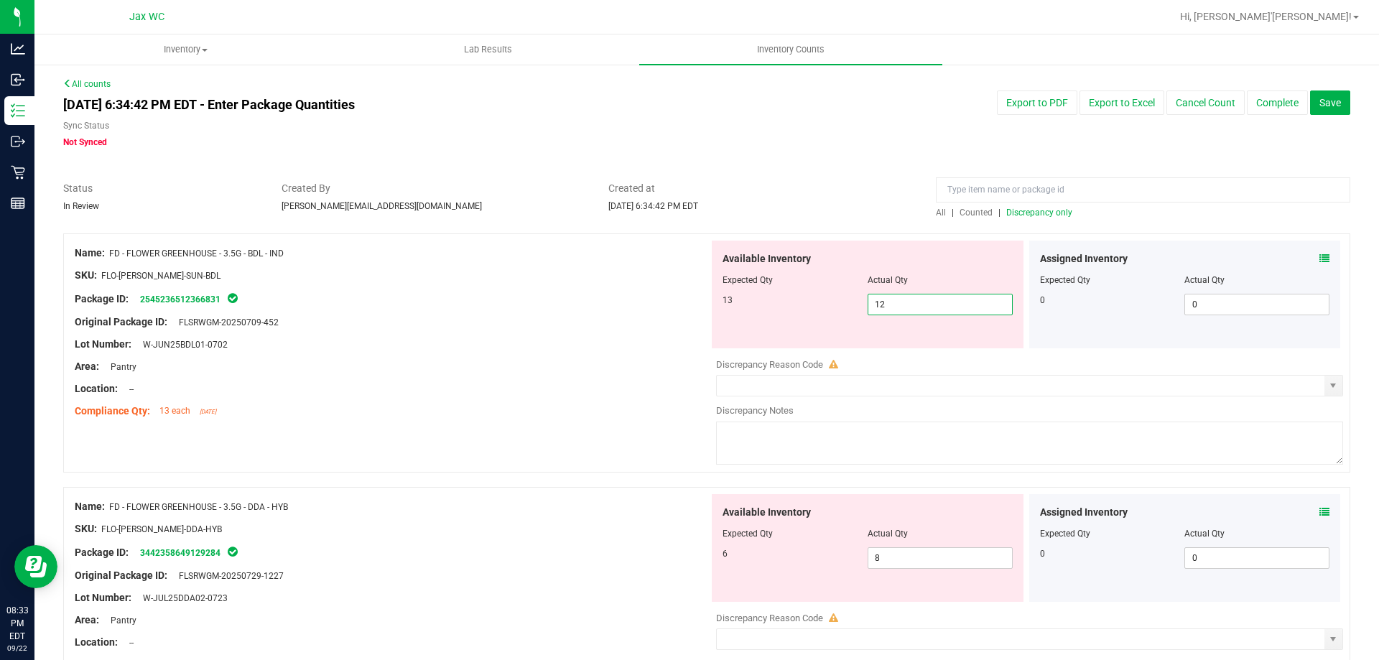
click at [897, 307] on span "12 12" at bounding box center [939, 305] width 145 height 22
click at [897, 307] on input "12" at bounding box center [940, 304] width 144 height 20
type input "13"
click at [615, 424] on div "Name: FD - FLOWER GREENHOUSE - 3.5G - BDL - IND SKU: FLO-[PERSON_NAME]-SUN-BDL …" at bounding box center [706, 352] width 1287 height 239
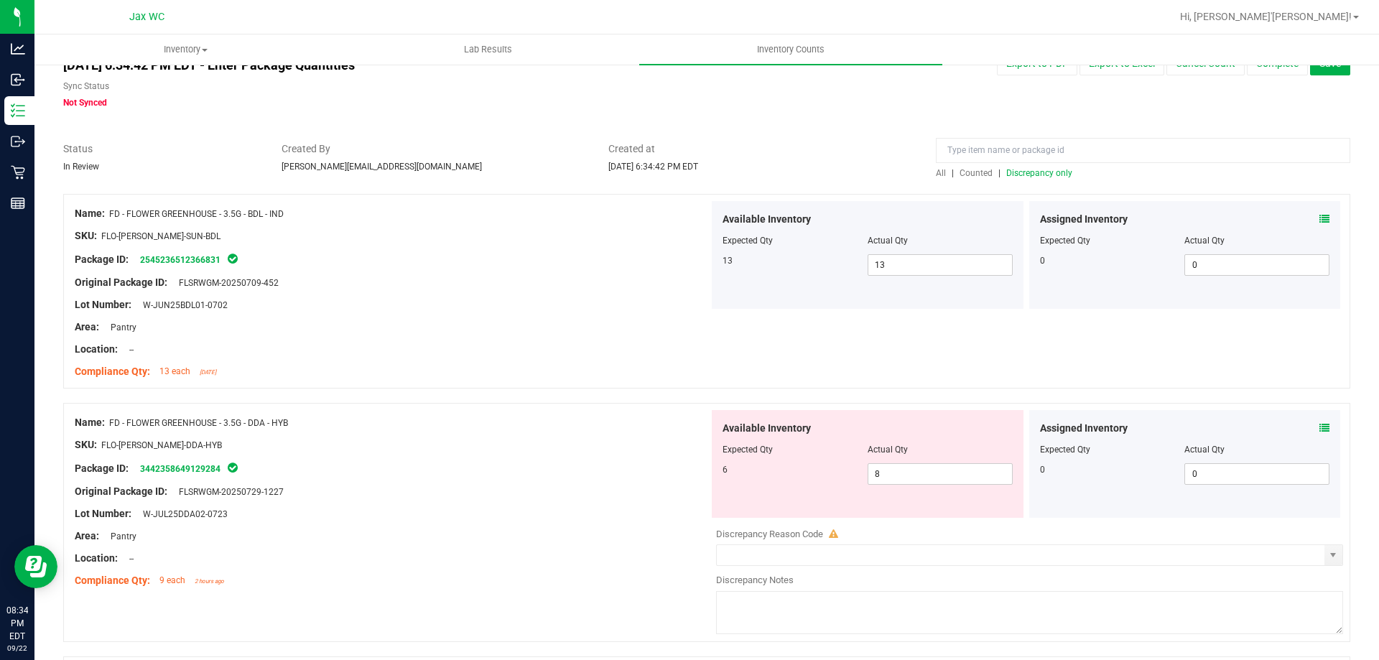
scroll to position [72, 0]
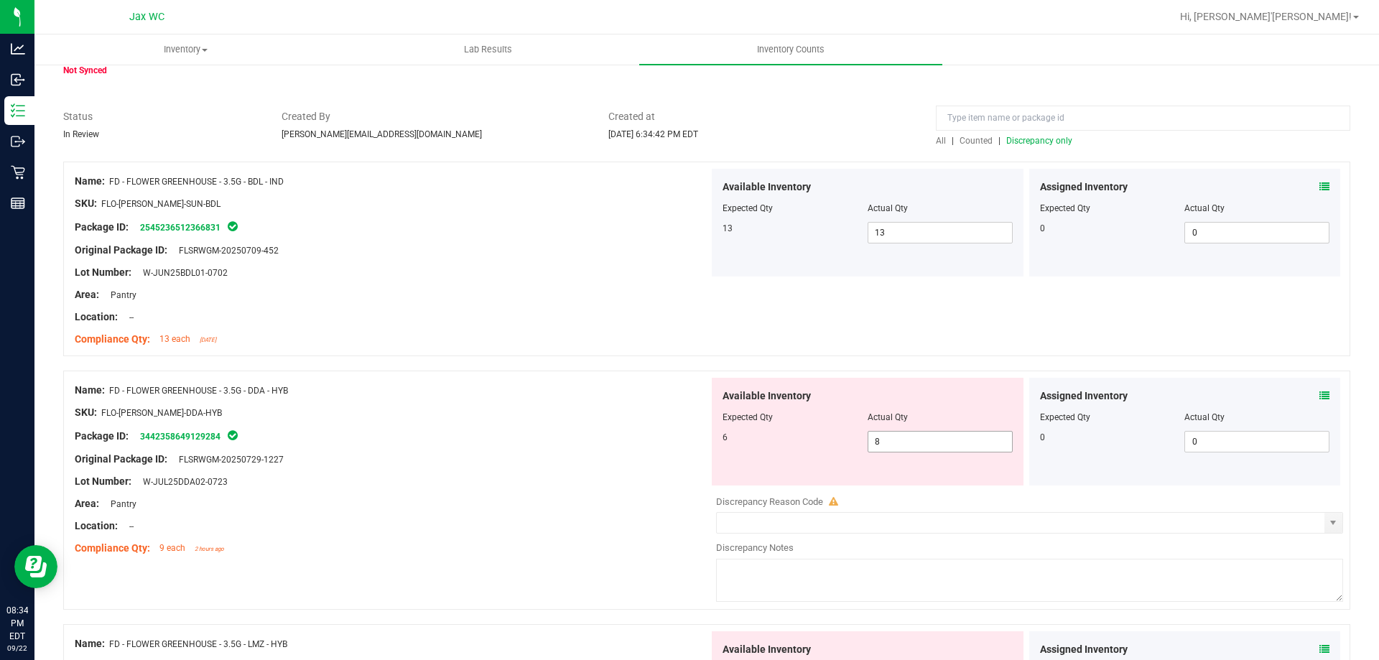
click at [895, 436] on span "8 8" at bounding box center [939, 442] width 145 height 22
click at [895, 436] on input "8" at bounding box center [940, 442] width 144 height 20
type input "6"
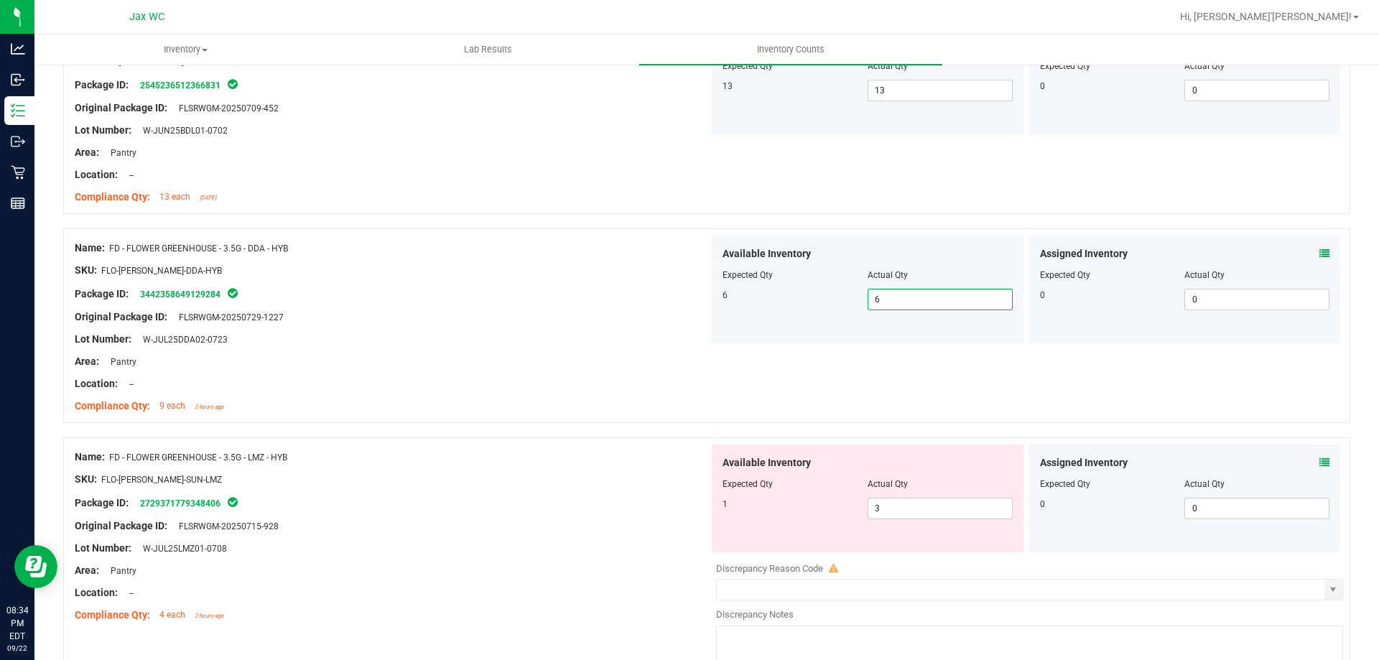
scroll to position [215, 0]
click at [928, 511] on span "3 3" at bounding box center [939, 507] width 145 height 22
click at [0, 0] on input "3" at bounding box center [0, 0] width 0 height 0
type input "1"
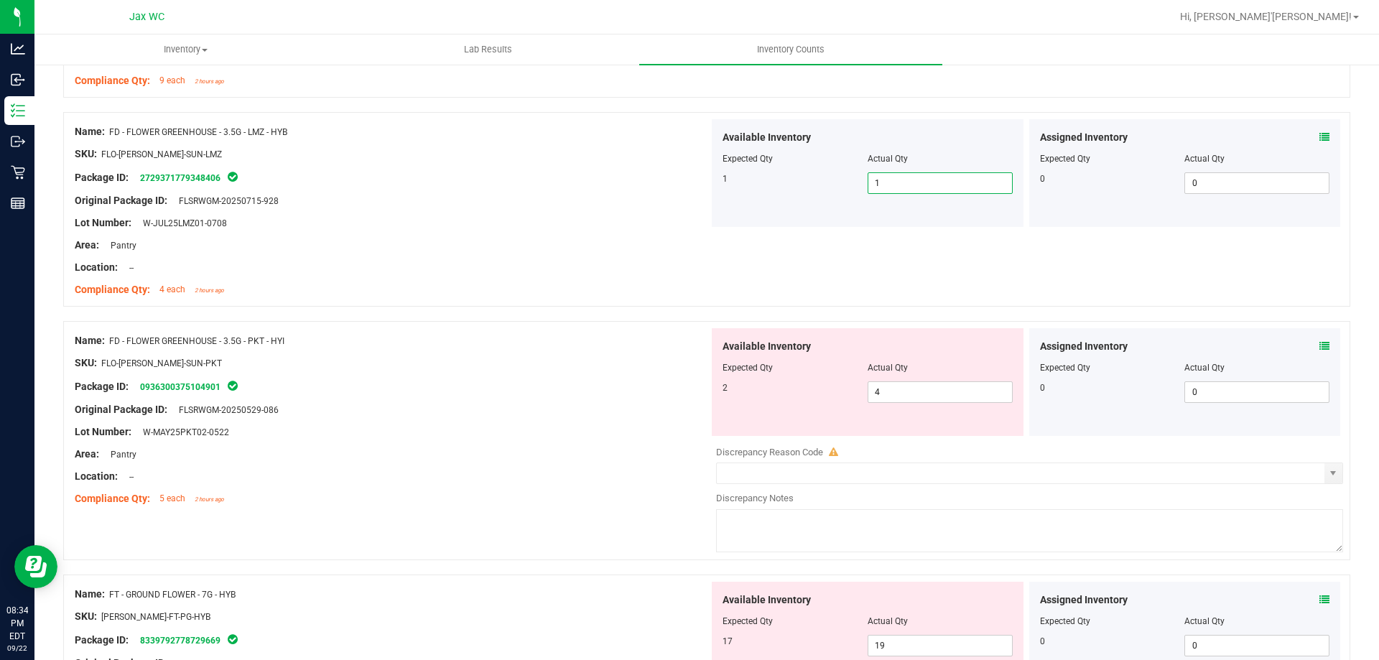
scroll to position [574, 0]
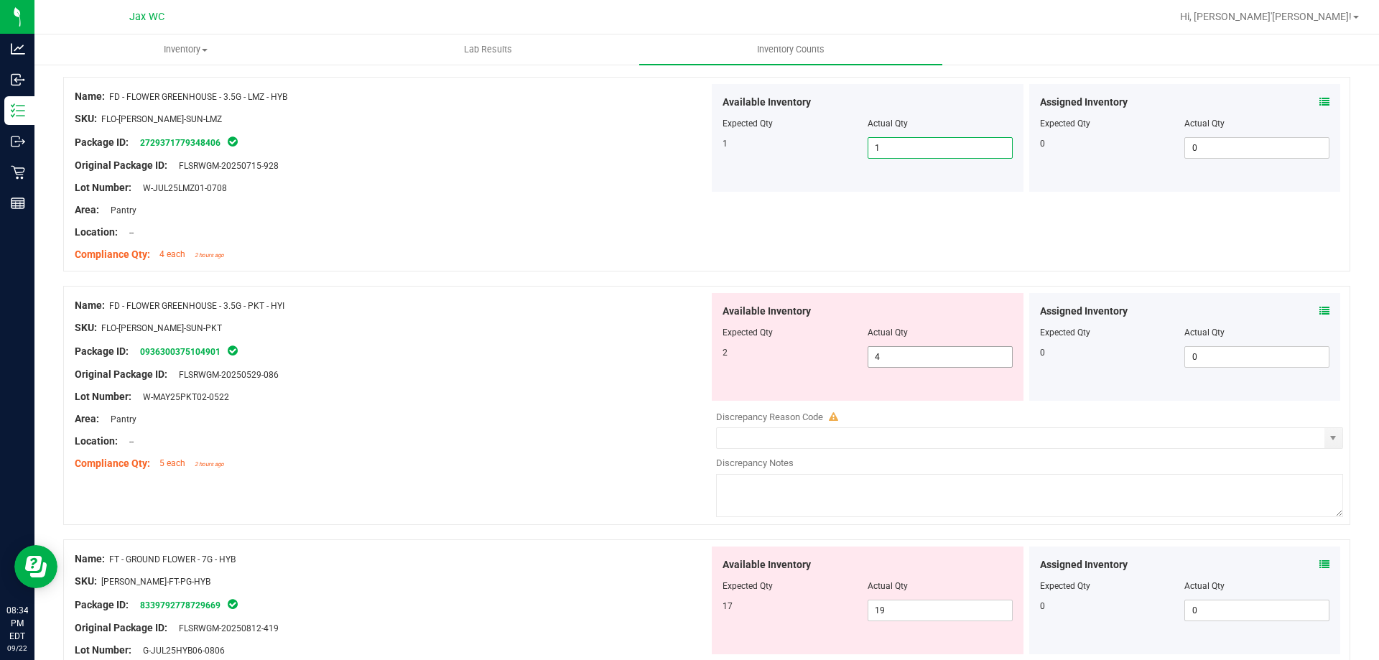
click at [925, 358] on span "4 4" at bounding box center [939, 357] width 145 height 22
click at [925, 358] on input "4" at bounding box center [940, 357] width 144 height 20
type input "2"
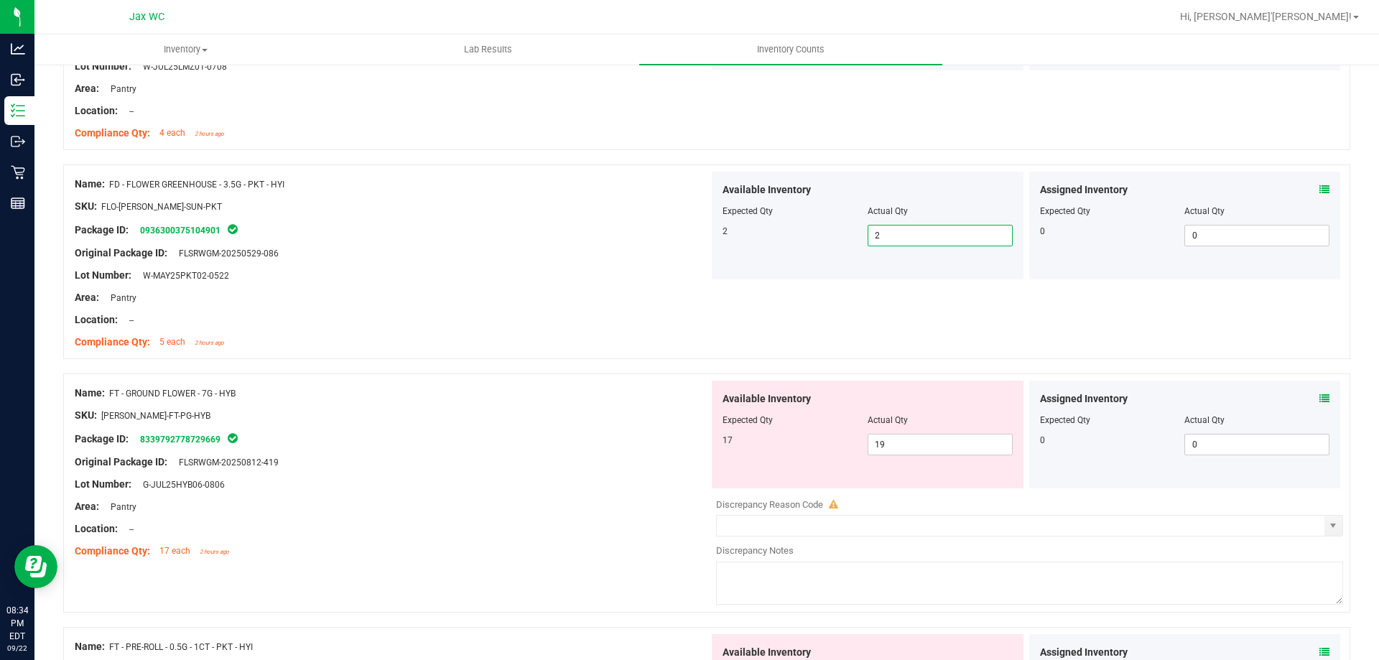
scroll to position [790, 0]
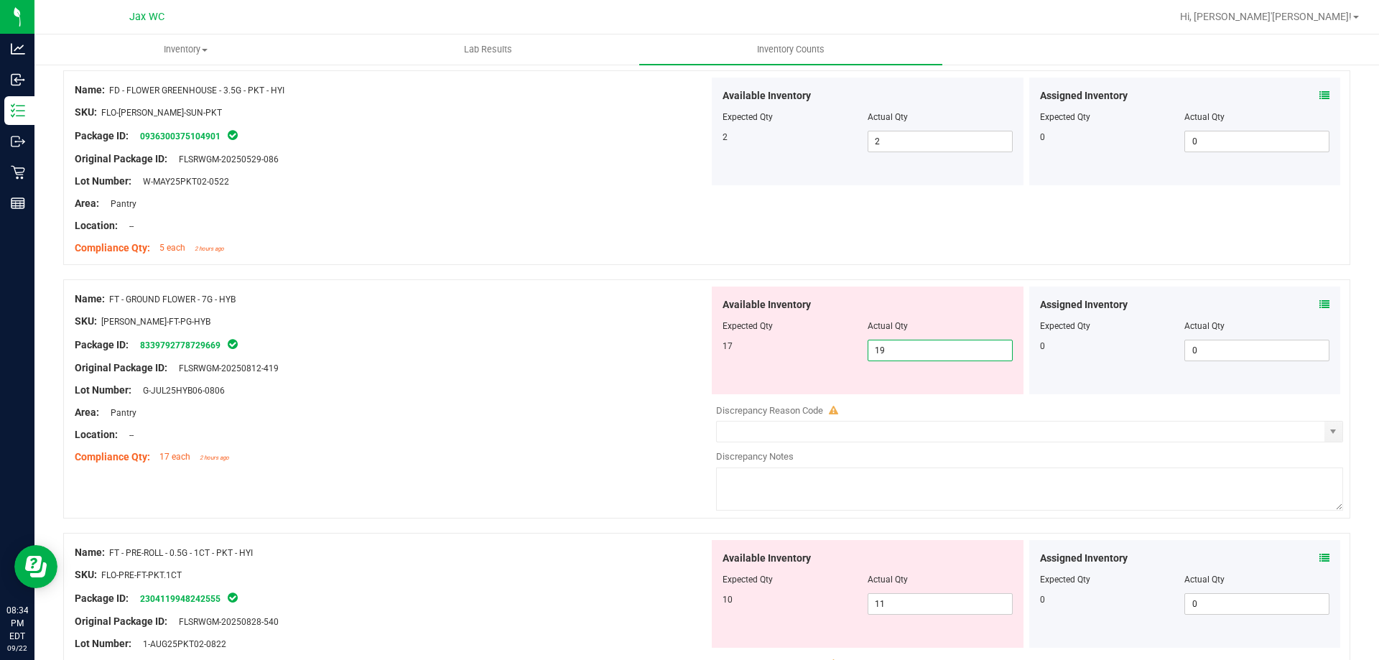
click at [896, 353] on span "19 19" at bounding box center [939, 351] width 145 height 22
click at [896, 353] on input "19" at bounding box center [940, 350] width 144 height 20
type input "17"
click at [546, 372] on div "Original Package ID: FLSRWGM-20250812-419" at bounding box center [392, 367] width 634 height 15
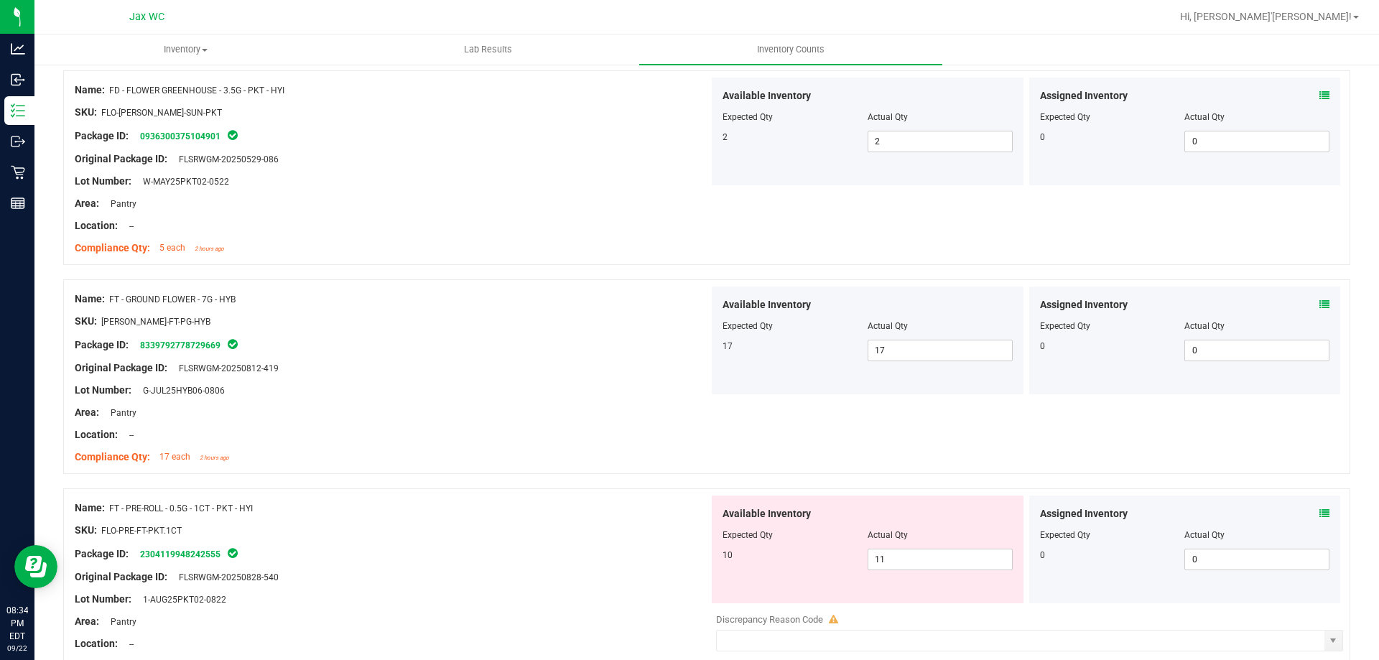
scroll to position [862, 0]
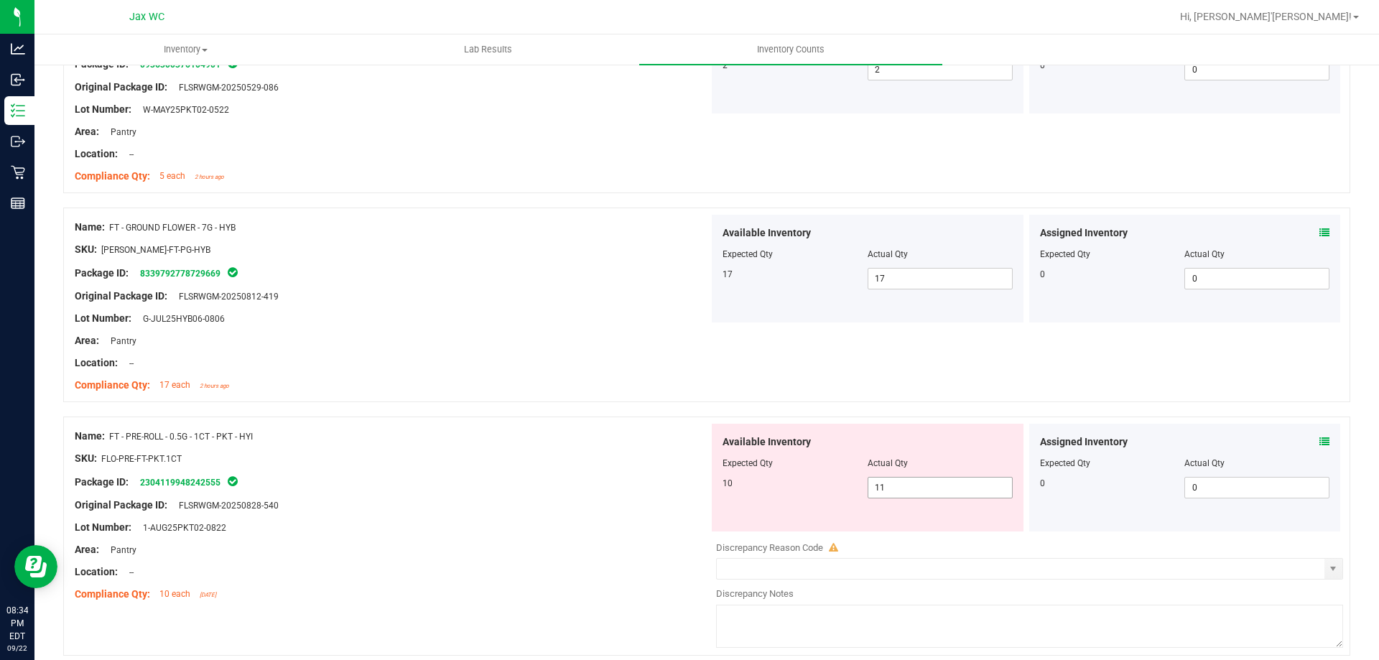
click at [897, 488] on span "11 11" at bounding box center [939, 488] width 145 height 22
click at [897, 488] on input "11" at bounding box center [940, 488] width 144 height 20
click at [1241, 371] on div "Name: FT - GROUND FLOWER - 7G - HYB SKU: [PERSON_NAME]-FT-PG-HYB Package ID: 83…" at bounding box center [706, 305] width 1287 height 195
click at [973, 492] on span "11 11" at bounding box center [939, 488] width 145 height 22
type input "10"
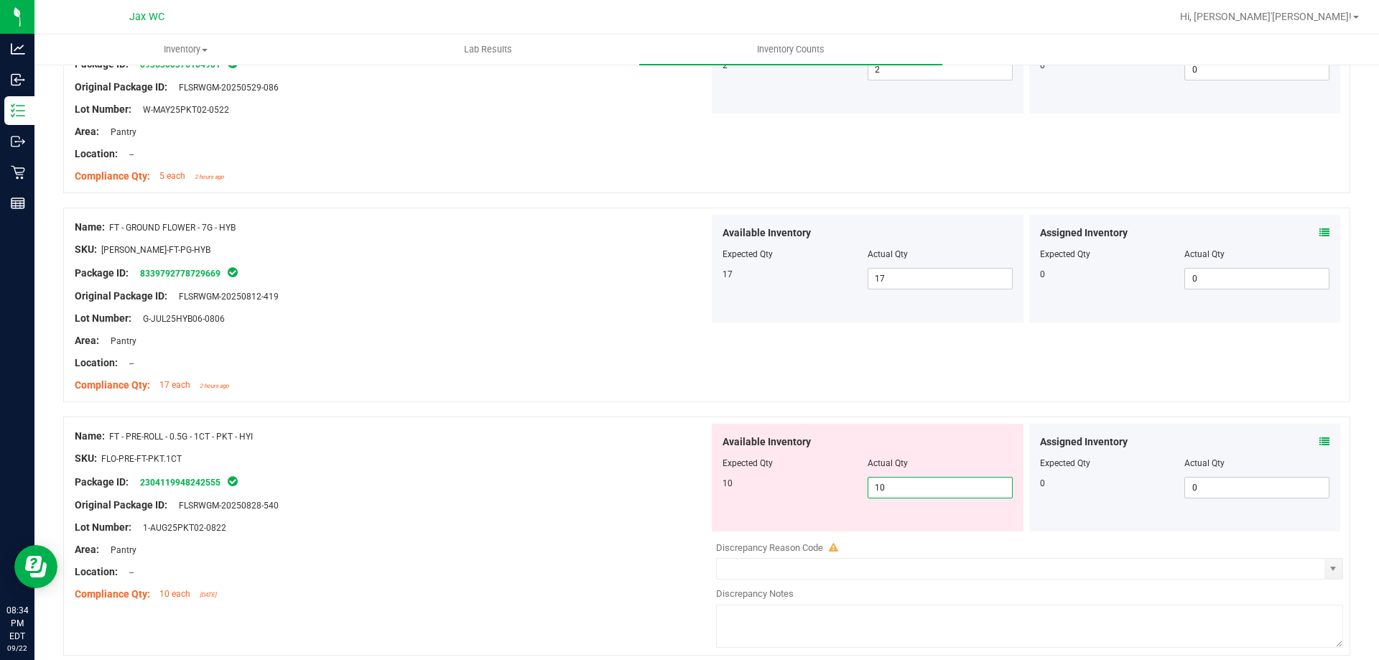
type input "10"
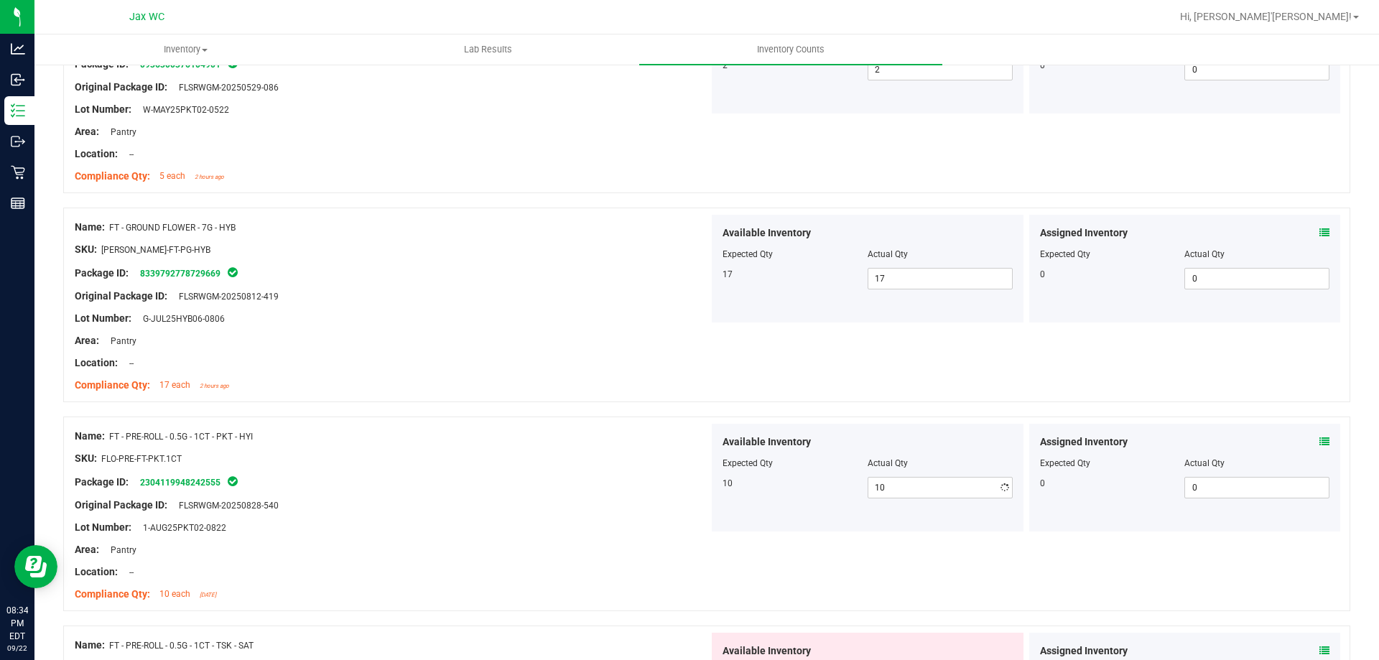
click at [592, 520] on div "Lot Number: 1-AUG25PKT02-0822" at bounding box center [392, 527] width 634 height 15
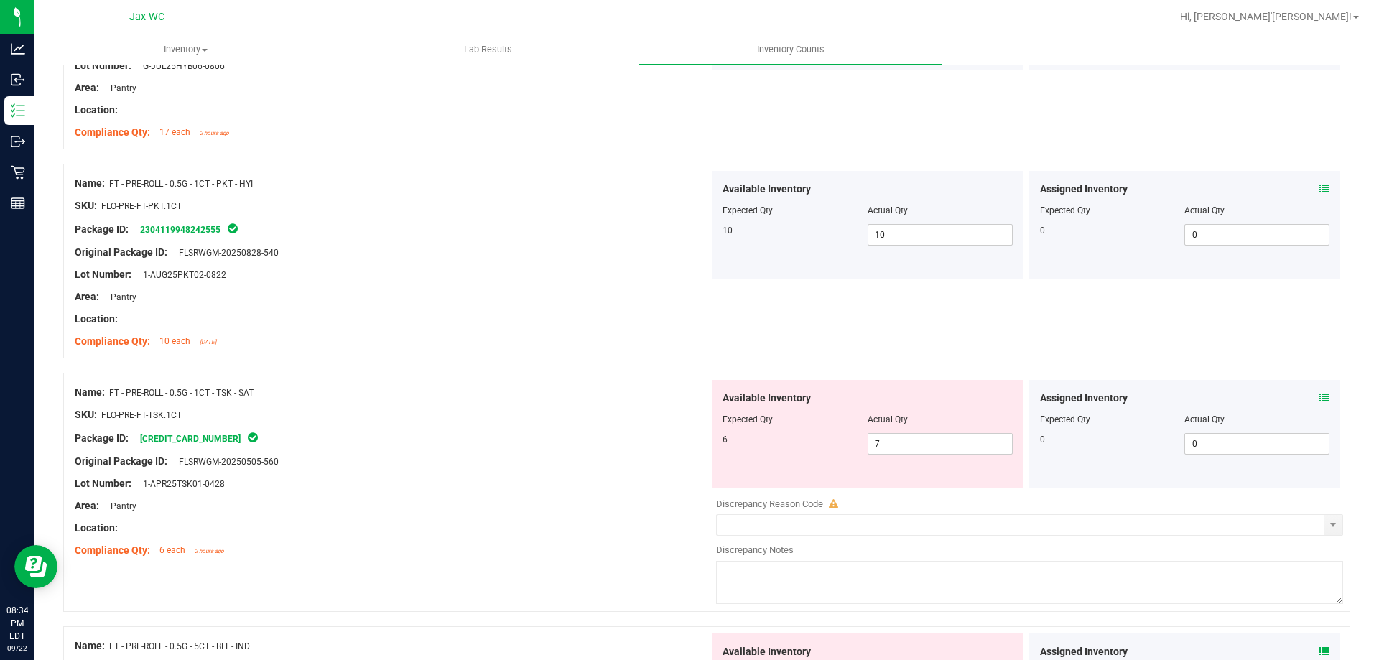
scroll to position [1149, 0]
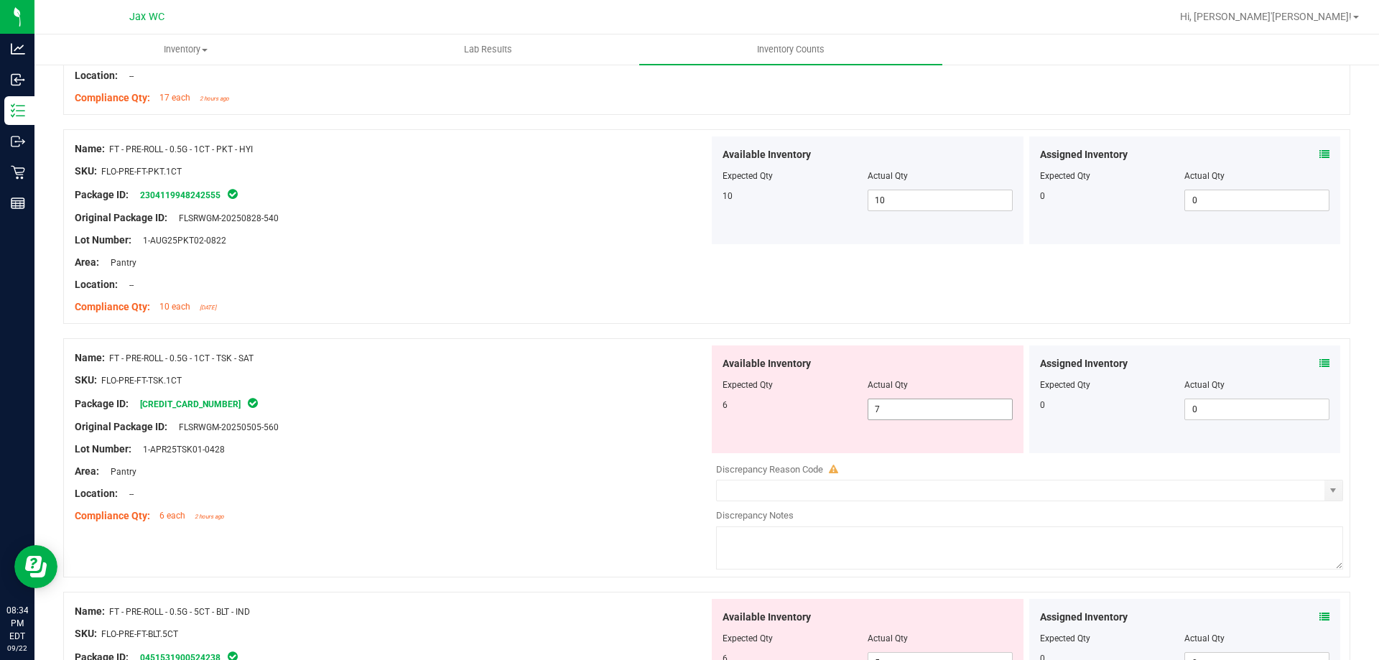
click at [917, 417] on span "7 7" at bounding box center [939, 410] width 145 height 22
click at [917, 417] on input "7" at bounding box center [940, 409] width 144 height 20
type input "6"
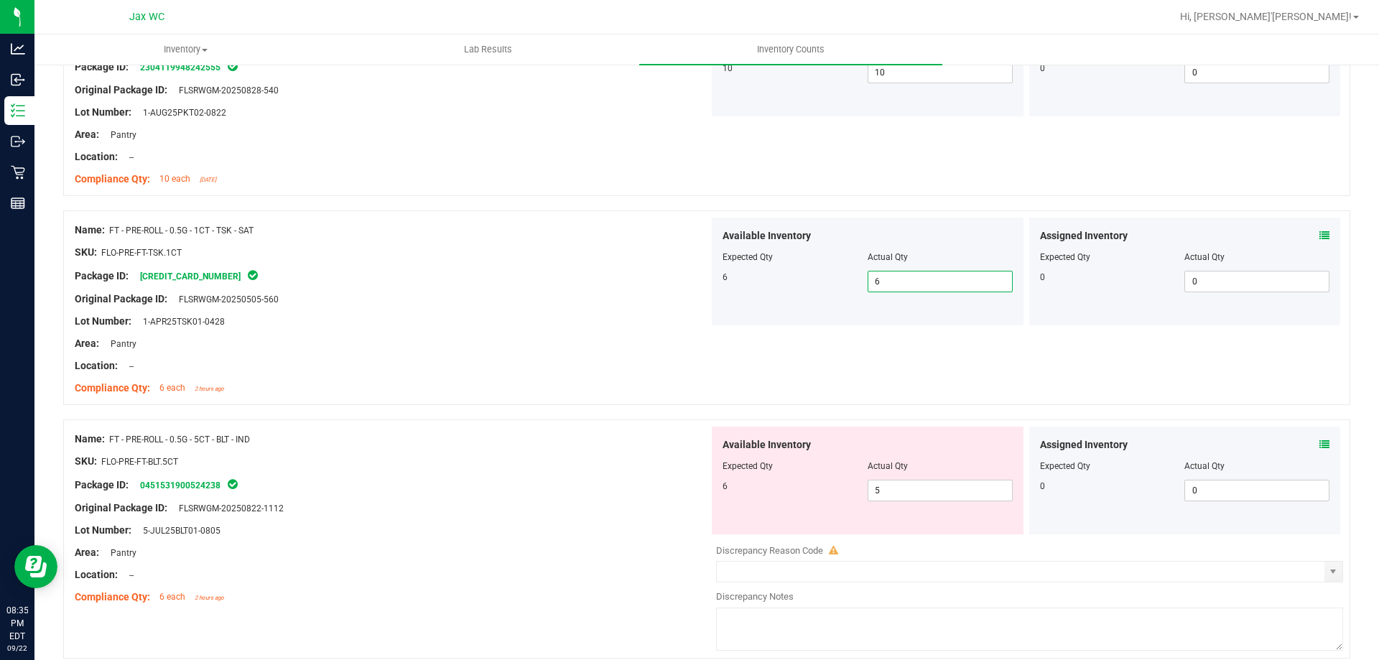
scroll to position [1293, 0]
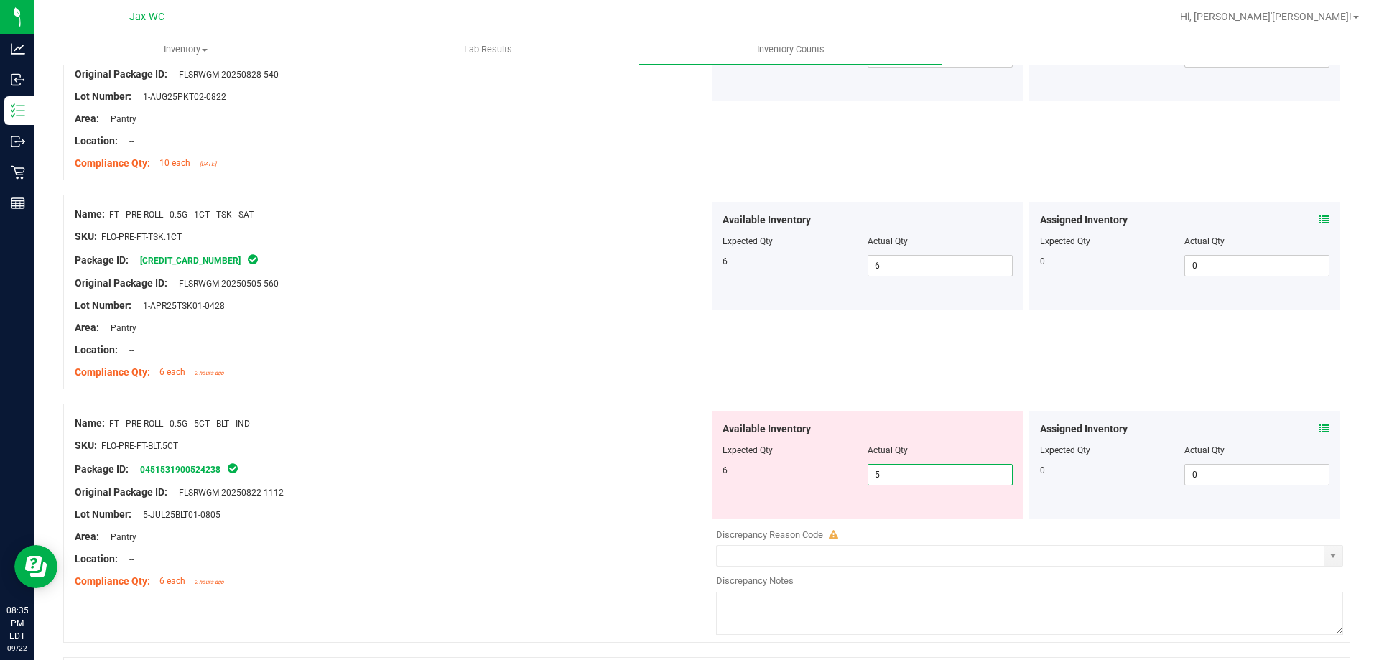
click at [904, 475] on span "5 5" at bounding box center [939, 475] width 145 height 22
click at [903, 474] on input "5" at bounding box center [940, 475] width 144 height 20
type input "6"
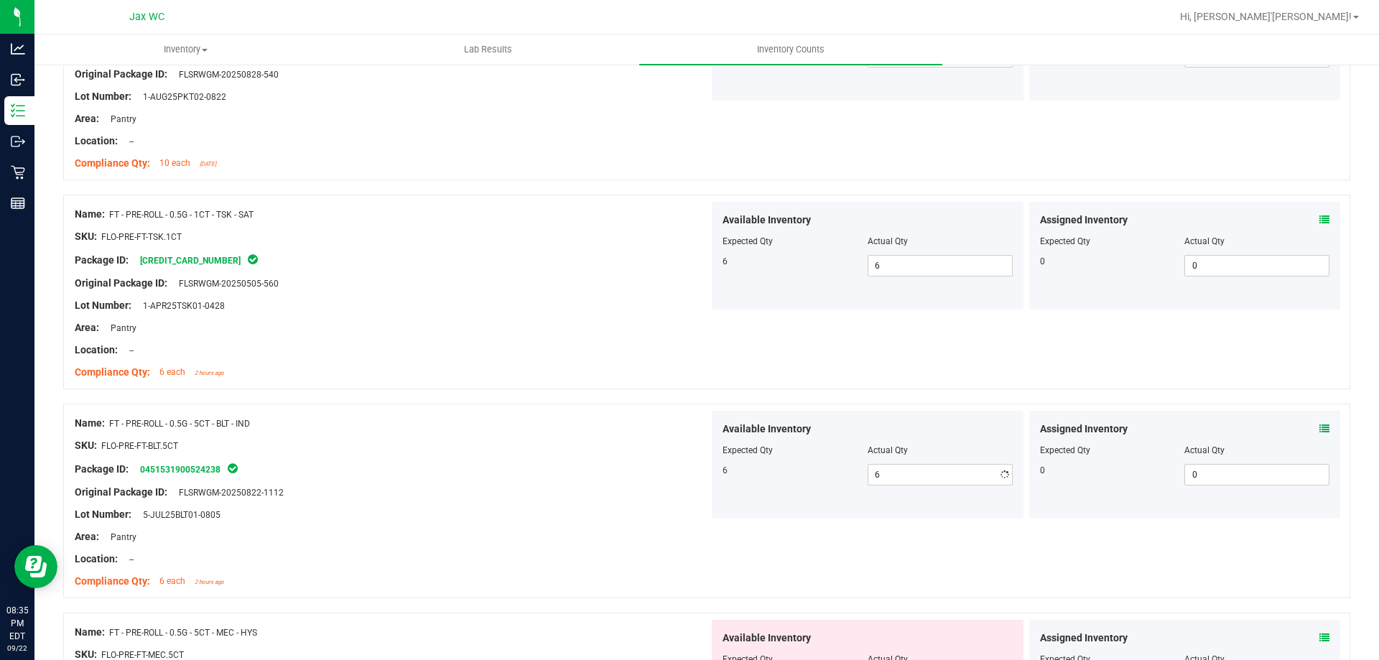
click at [534, 505] on div at bounding box center [392, 503] width 634 height 7
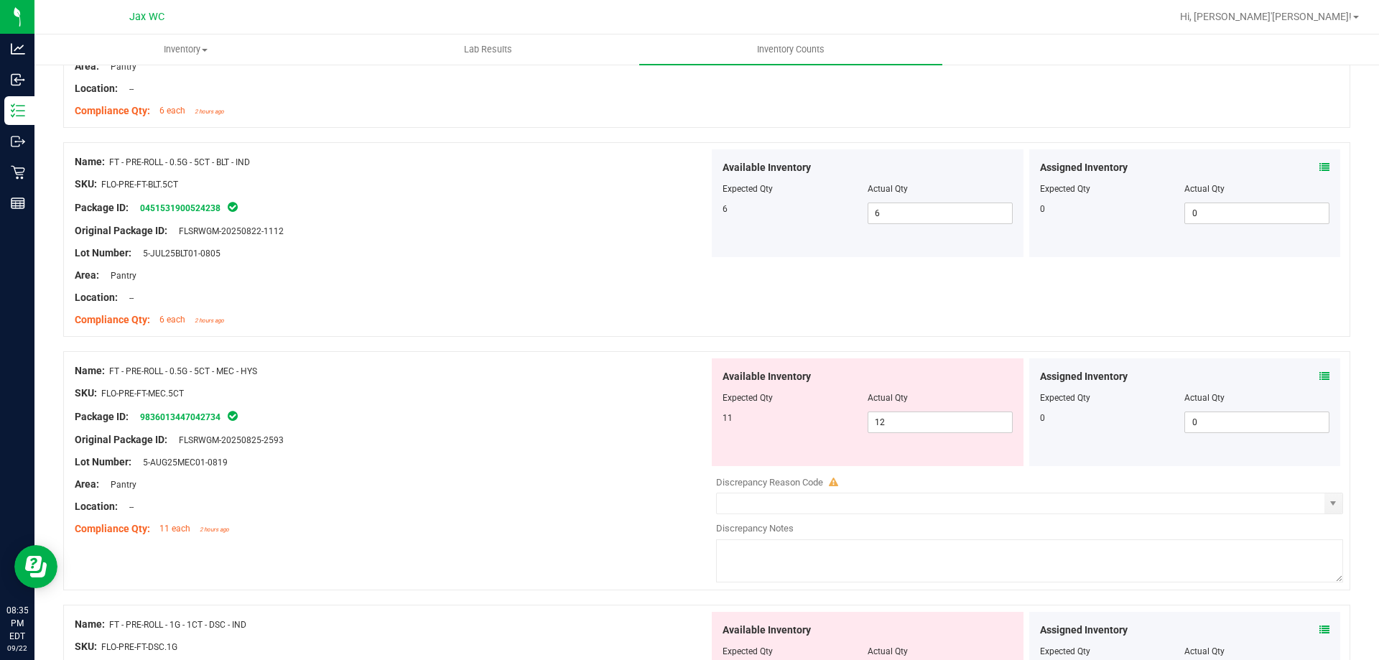
scroll to position [1580, 0]
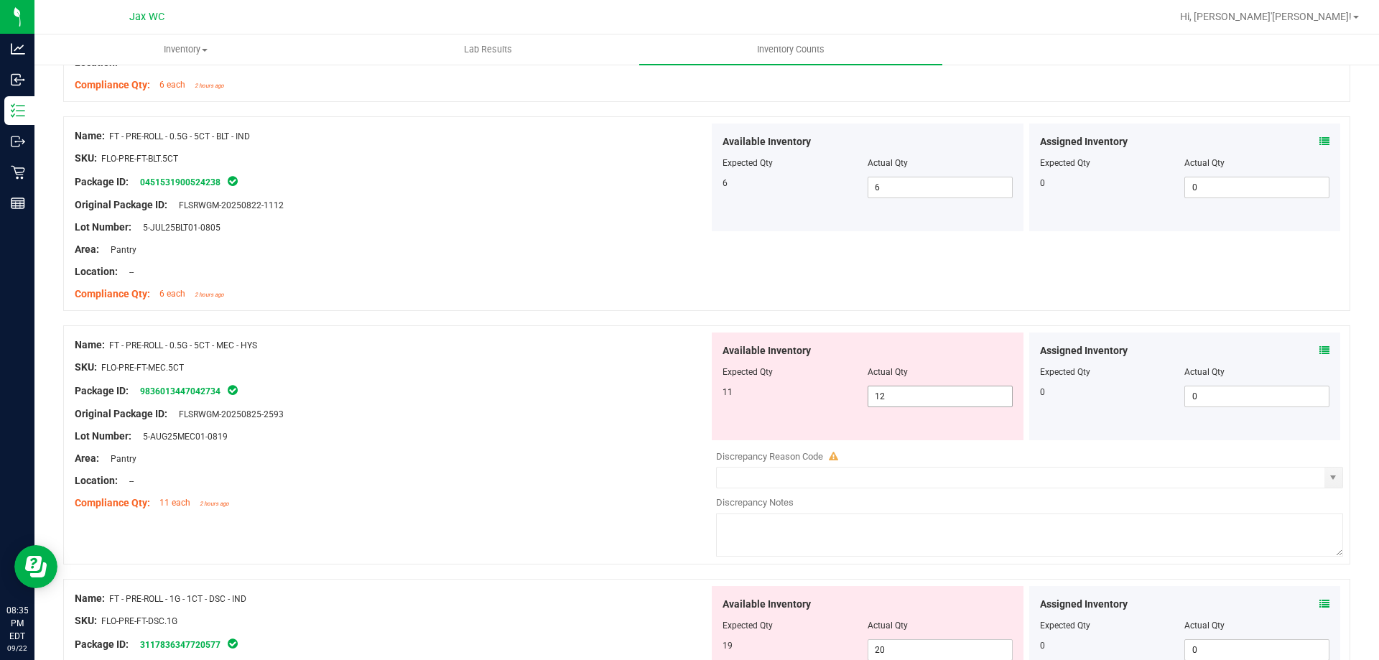
click at [913, 393] on span "12 12" at bounding box center [939, 397] width 145 height 22
click at [913, 393] on input "12" at bounding box center [940, 396] width 144 height 20
click at [1319, 346] on icon at bounding box center [1324, 350] width 10 height 10
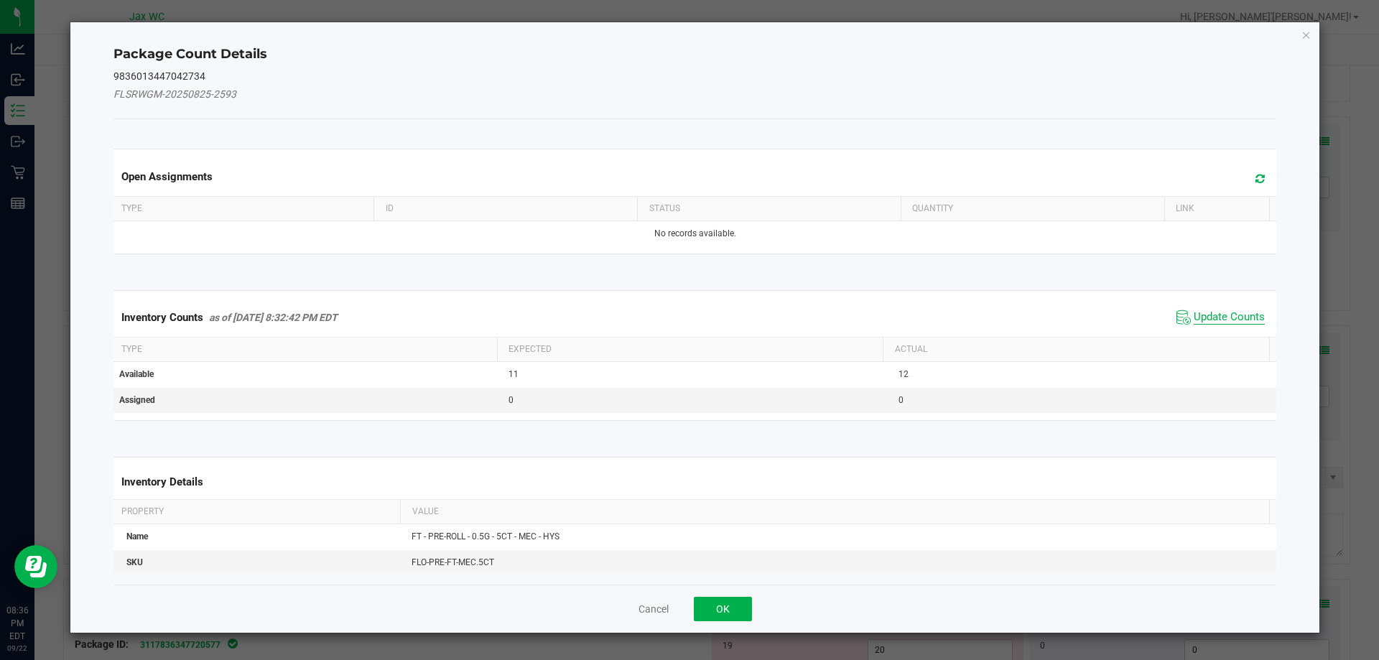
click at [1198, 320] on span "Update Counts" at bounding box center [1228, 317] width 71 height 14
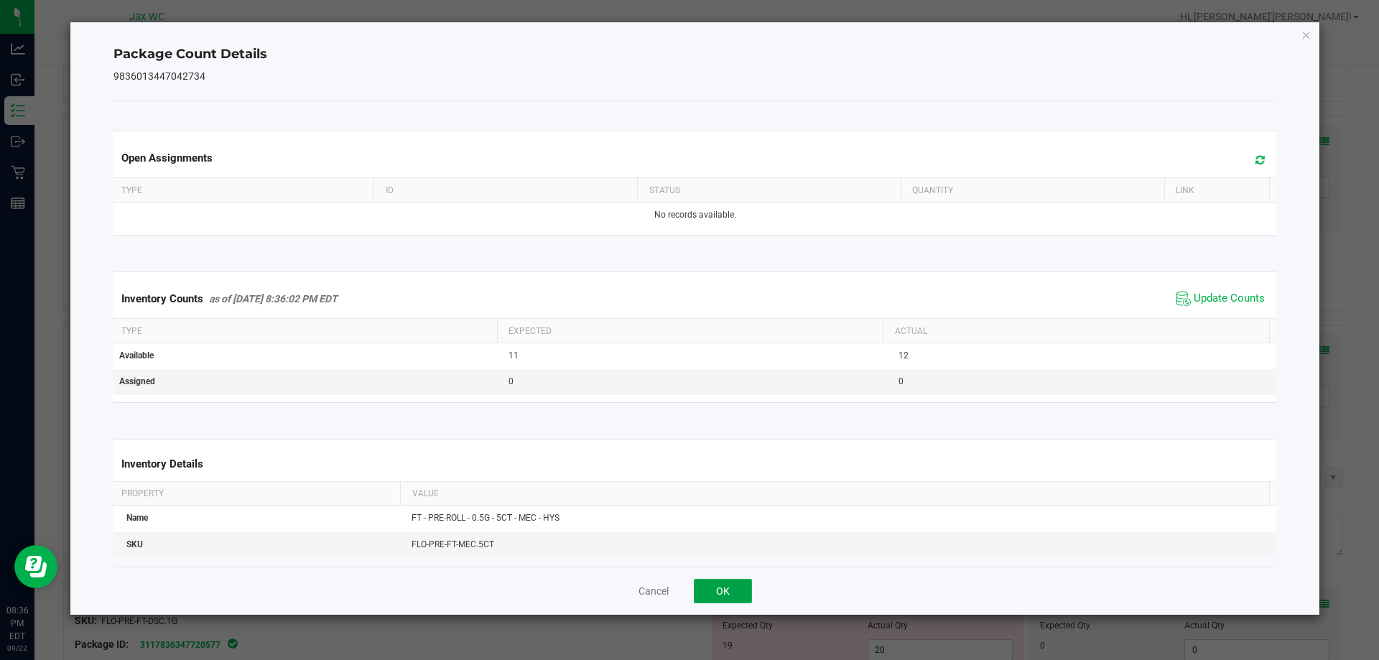
click at [708, 592] on button "OK" at bounding box center [723, 591] width 58 height 24
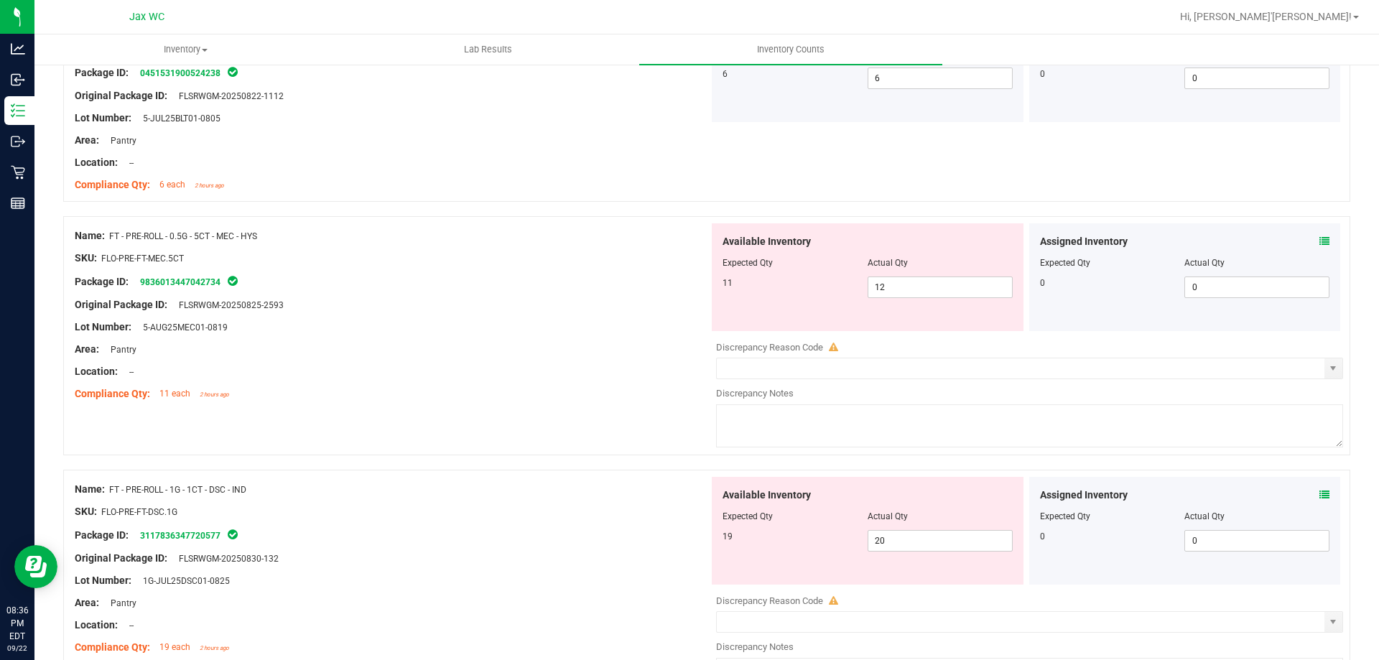
scroll to position [1795, 0]
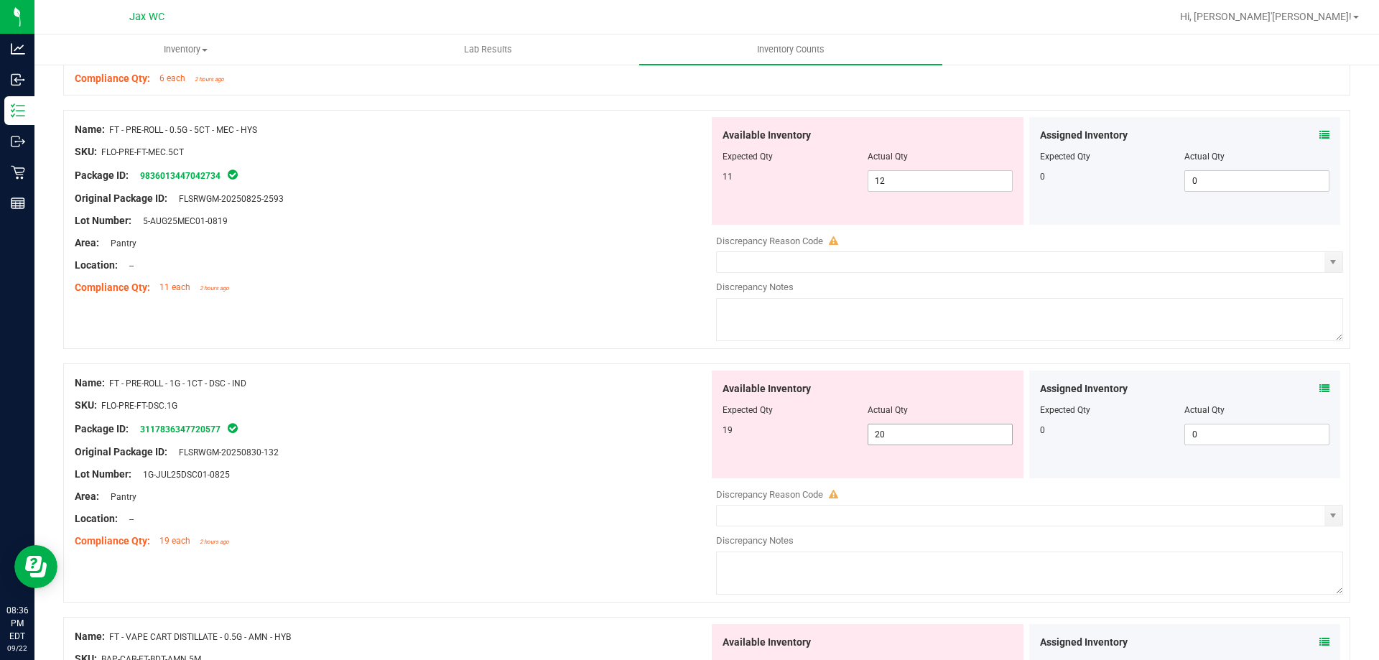
click at [916, 432] on span "20 20" at bounding box center [939, 435] width 145 height 22
click at [916, 432] on input "20" at bounding box center [940, 434] width 144 height 20
type input "19"
click at [640, 324] on div "Name: FT - PRE-ROLL - 0.5G - 5CT - MEC - HYS SKU: FLO-PRE-FT-MEC.5CT Package ID…" at bounding box center [706, 229] width 1287 height 239
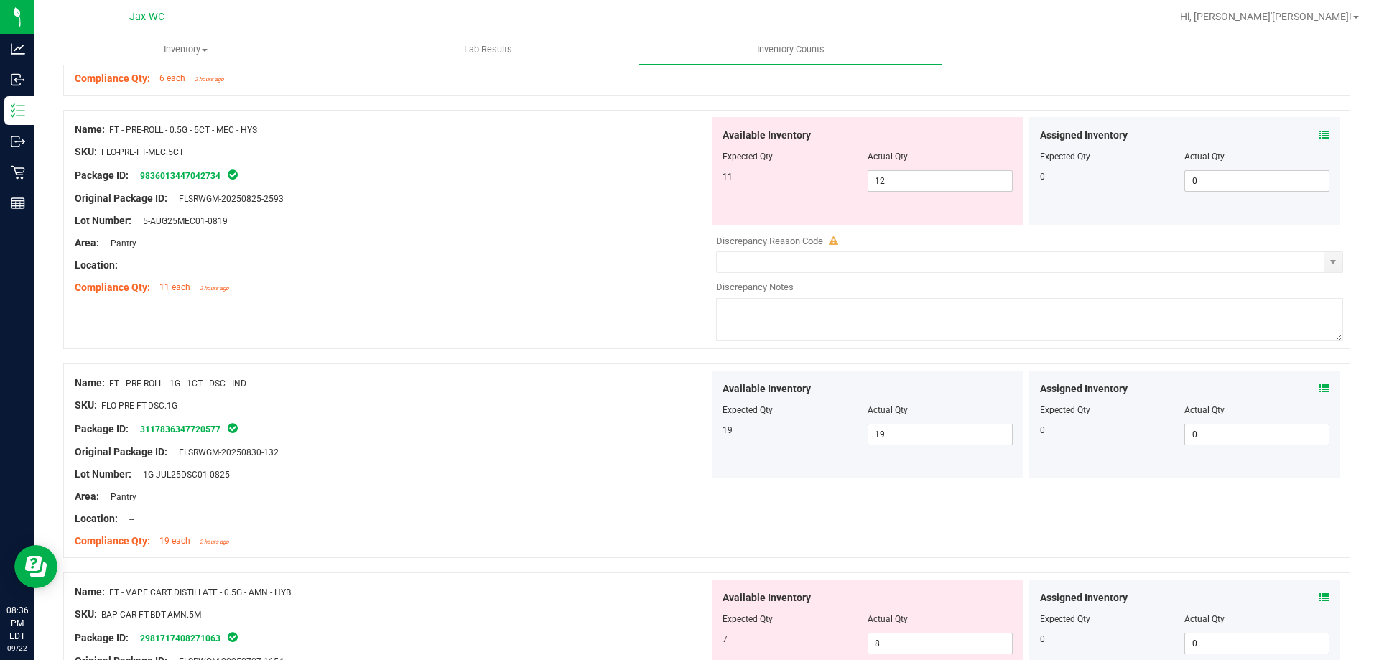
scroll to position [1867, 0]
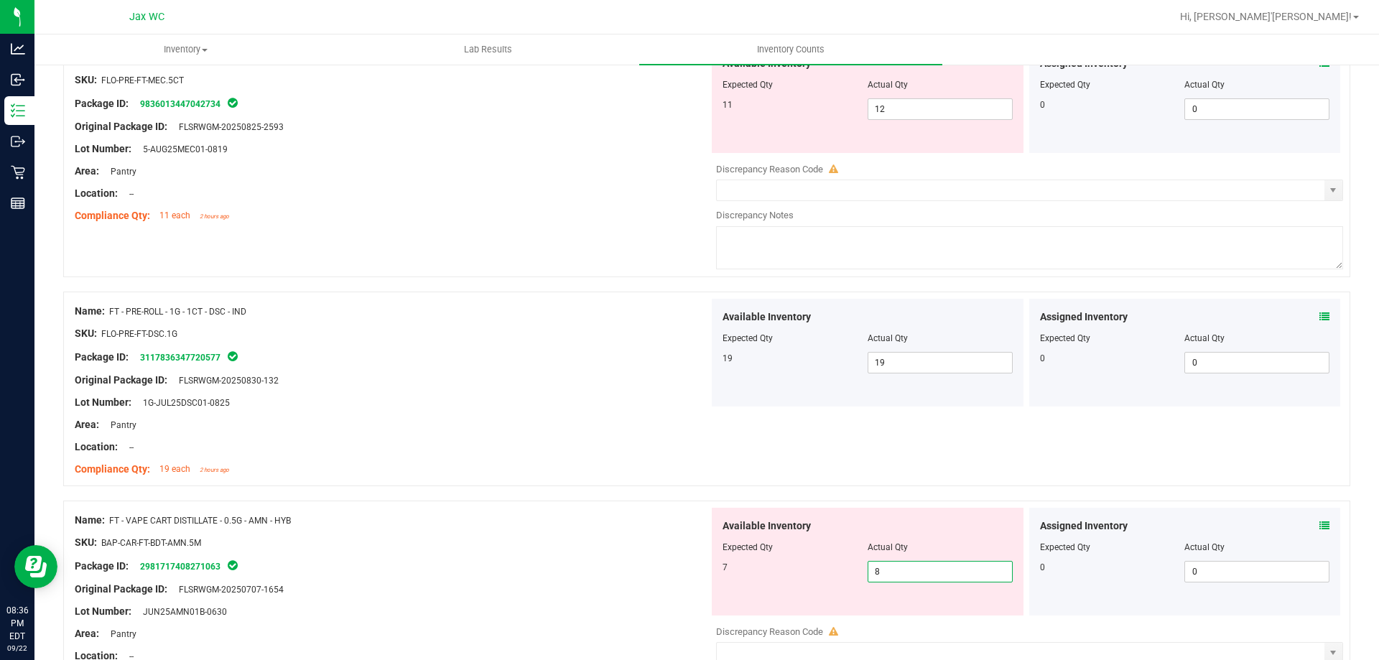
click at [887, 573] on span "8 8" at bounding box center [939, 572] width 145 height 22
click at [887, 573] on input "8" at bounding box center [940, 572] width 144 height 20
click at [568, 441] on div "Location: --" at bounding box center [392, 446] width 634 height 15
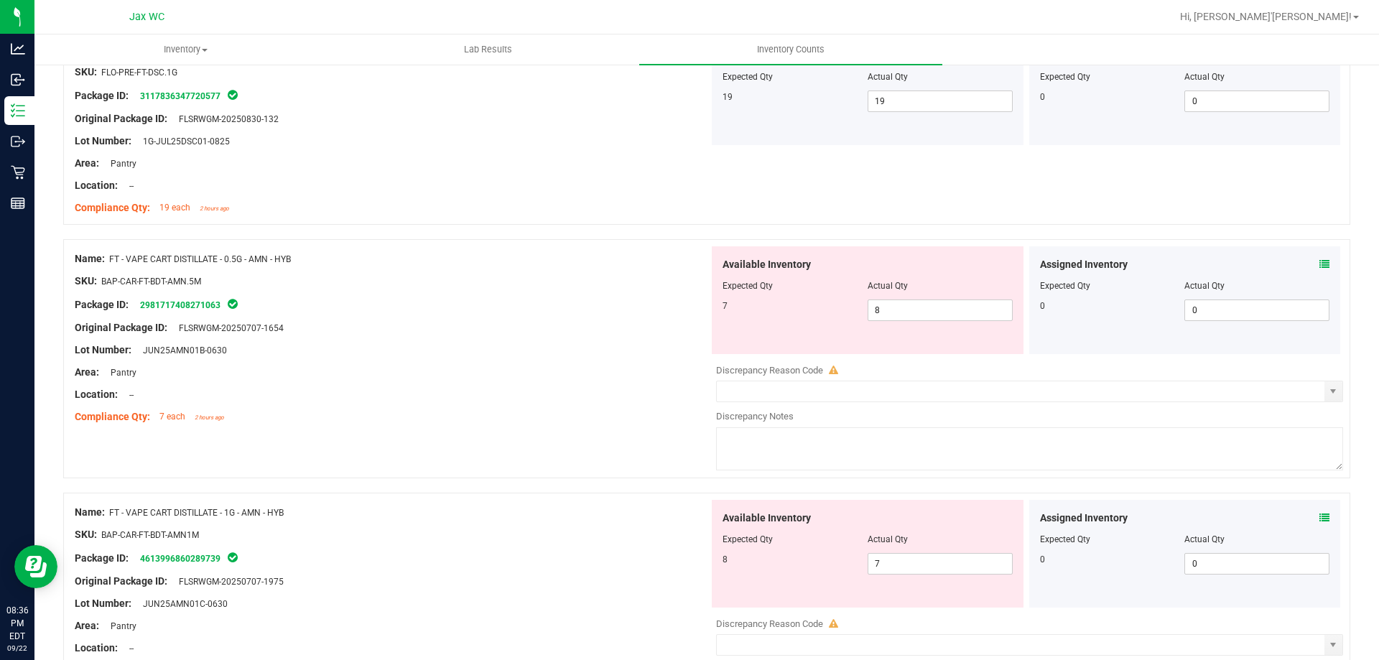
scroll to position [2154, 0]
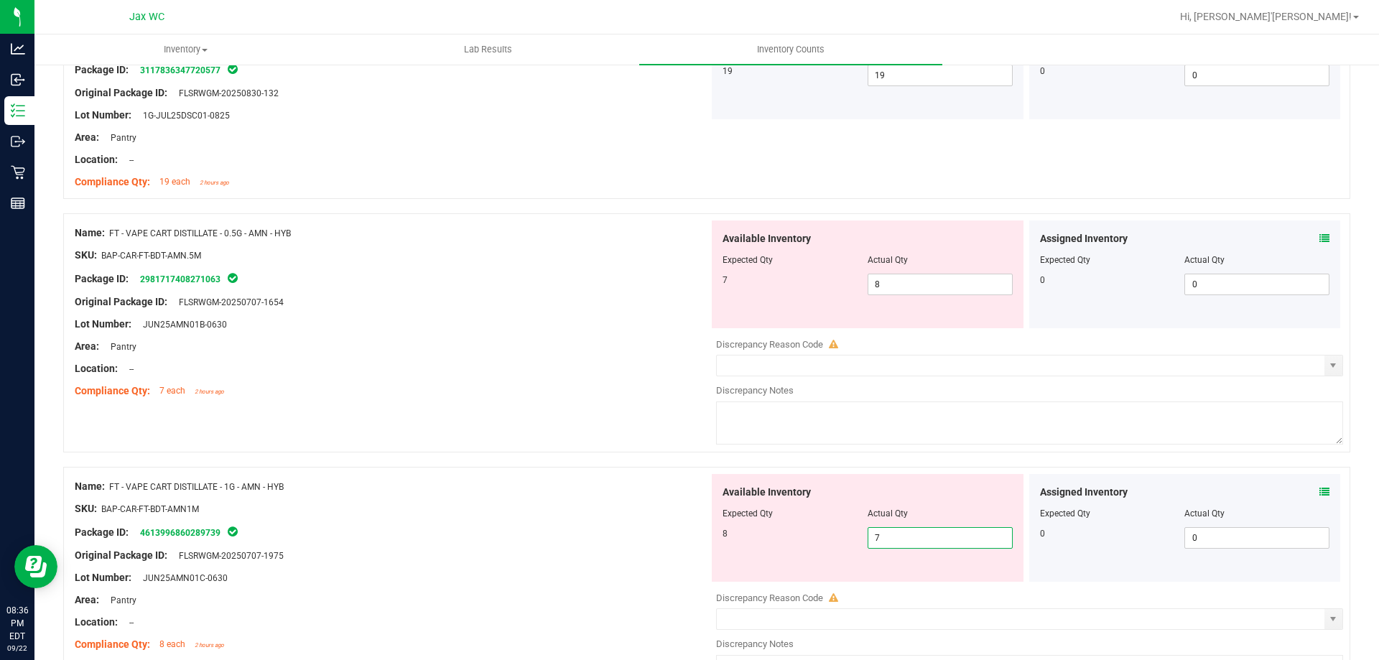
click at [898, 541] on span "7 7" at bounding box center [939, 538] width 145 height 22
click at [898, 541] on input "7" at bounding box center [940, 538] width 144 height 20
click at [1319, 487] on icon at bounding box center [1324, 492] width 10 height 10
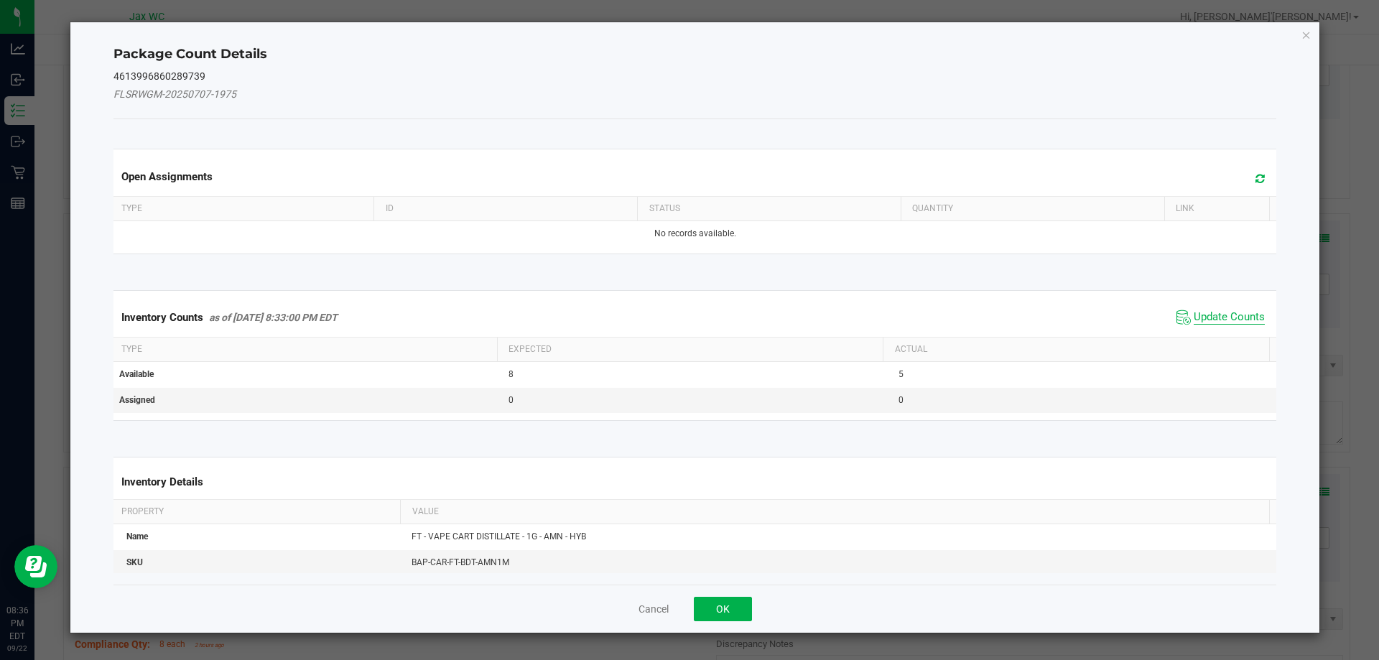
click at [1226, 316] on span "Update Counts" at bounding box center [1228, 317] width 71 height 14
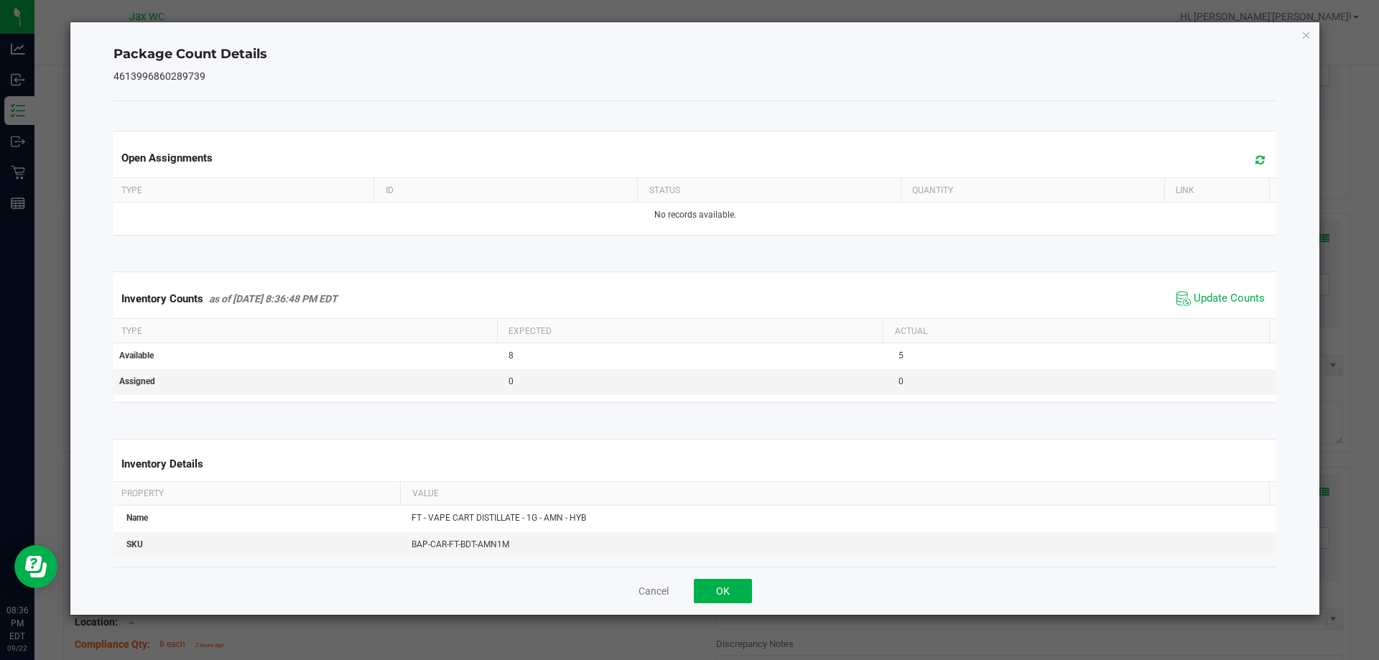
click at [1205, 289] on span "Update Counts" at bounding box center [1221, 299] width 96 height 22
click at [1205, 294] on span "Update Counts" at bounding box center [1228, 299] width 71 height 14
click at [729, 594] on button "OK" at bounding box center [723, 591] width 58 height 24
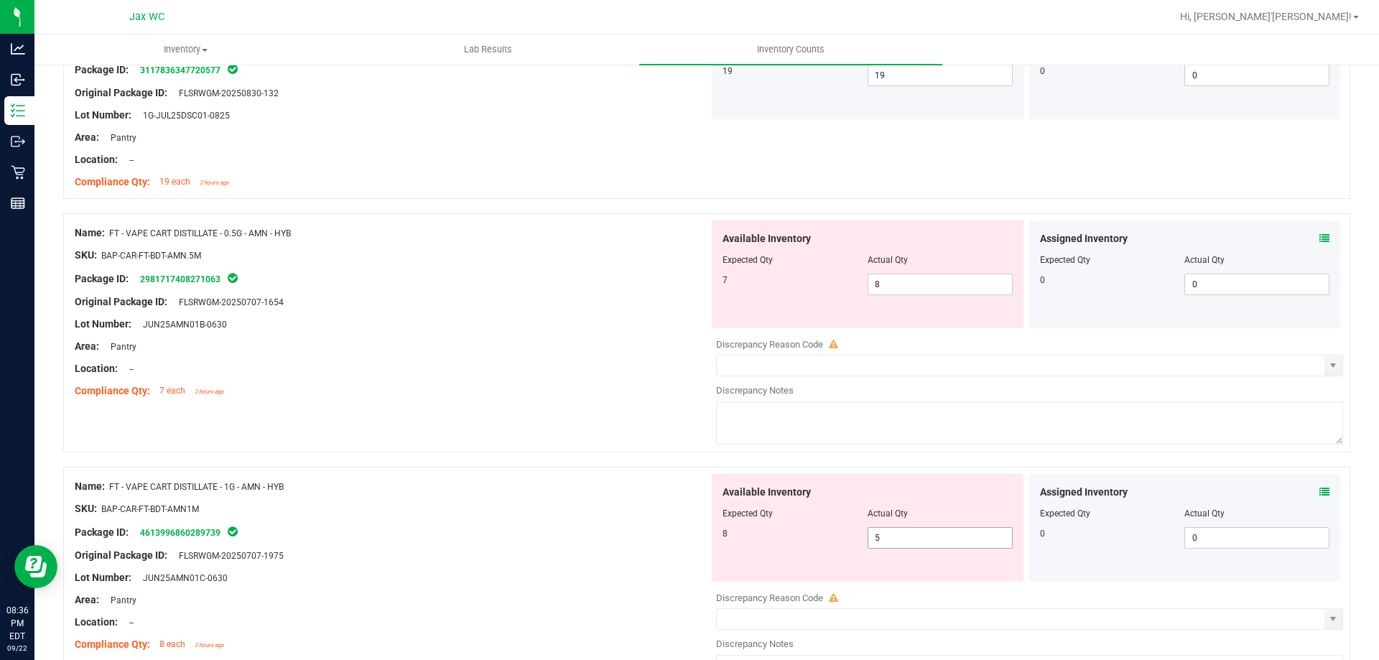
click at [918, 540] on span "5 5" at bounding box center [939, 538] width 145 height 22
click at [918, 540] on input "5" at bounding box center [940, 538] width 144 height 20
type input "7"
click at [887, 286] on span "8 8" at bounding box center [939, 285] width 145 height 22
click at [887, 286] on input "8" at bounding box center [940, 284] width 144 height 20
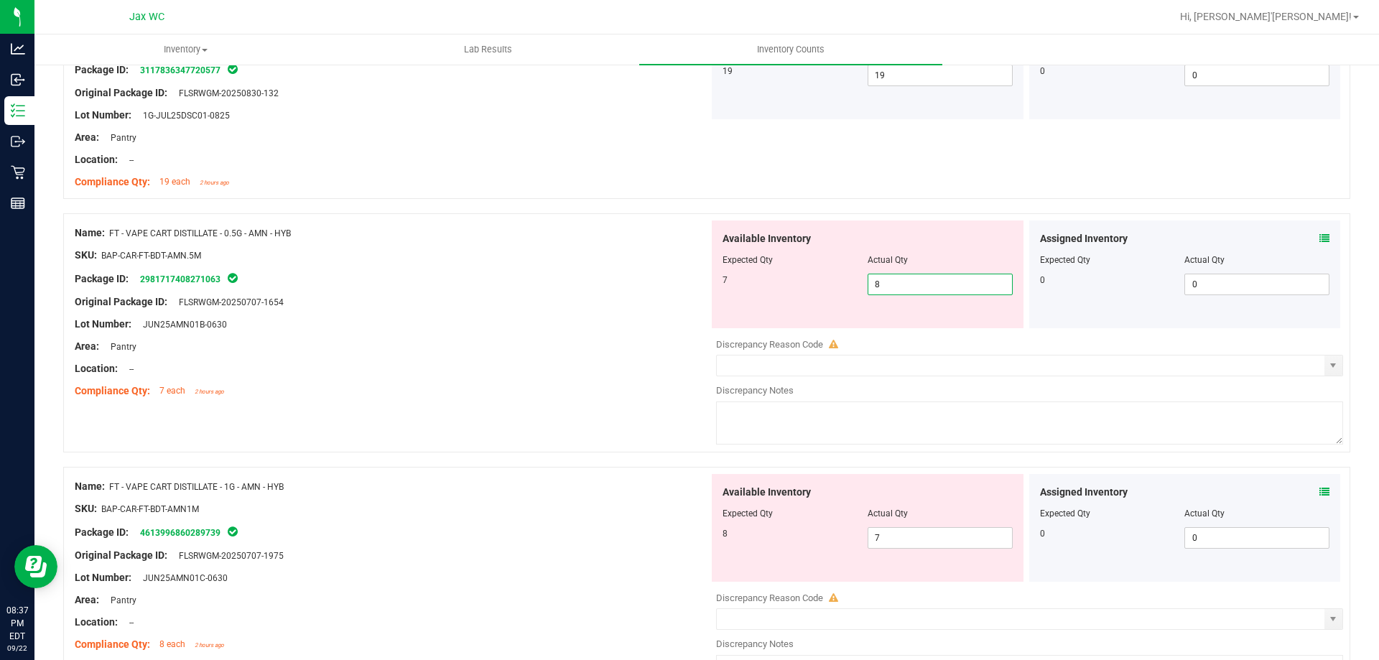
type input "7"
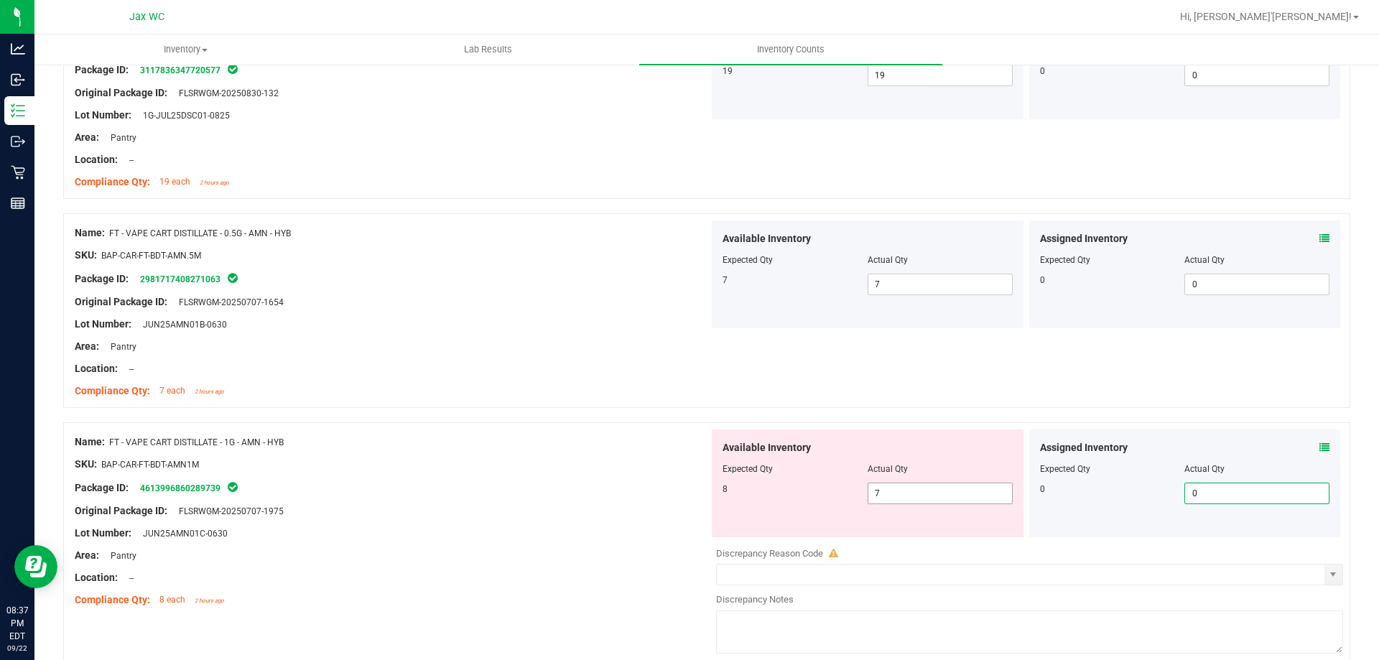
click at [881, 496] on span "7 7" at bounding box center [939, 494] width 145 height 22
click at [881, 496] on input "7" at bounding box center [940, 493] width 144 height 20
type input "8"
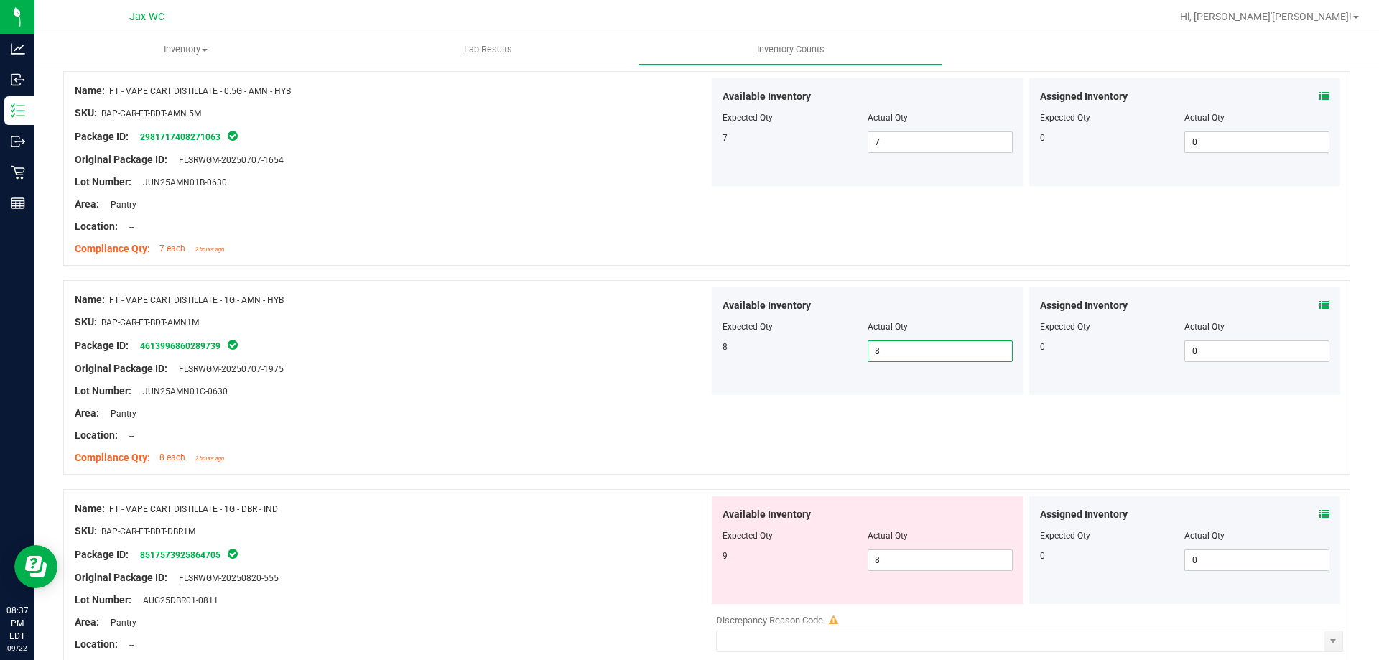
scroll to position [2298, 0]
click at [900, 558] on span "8 8" at bounding box center [939, 559] width 145 height 22
click at [898, 557] on input "8" at bounding box center [940, 559] width 144 height 20
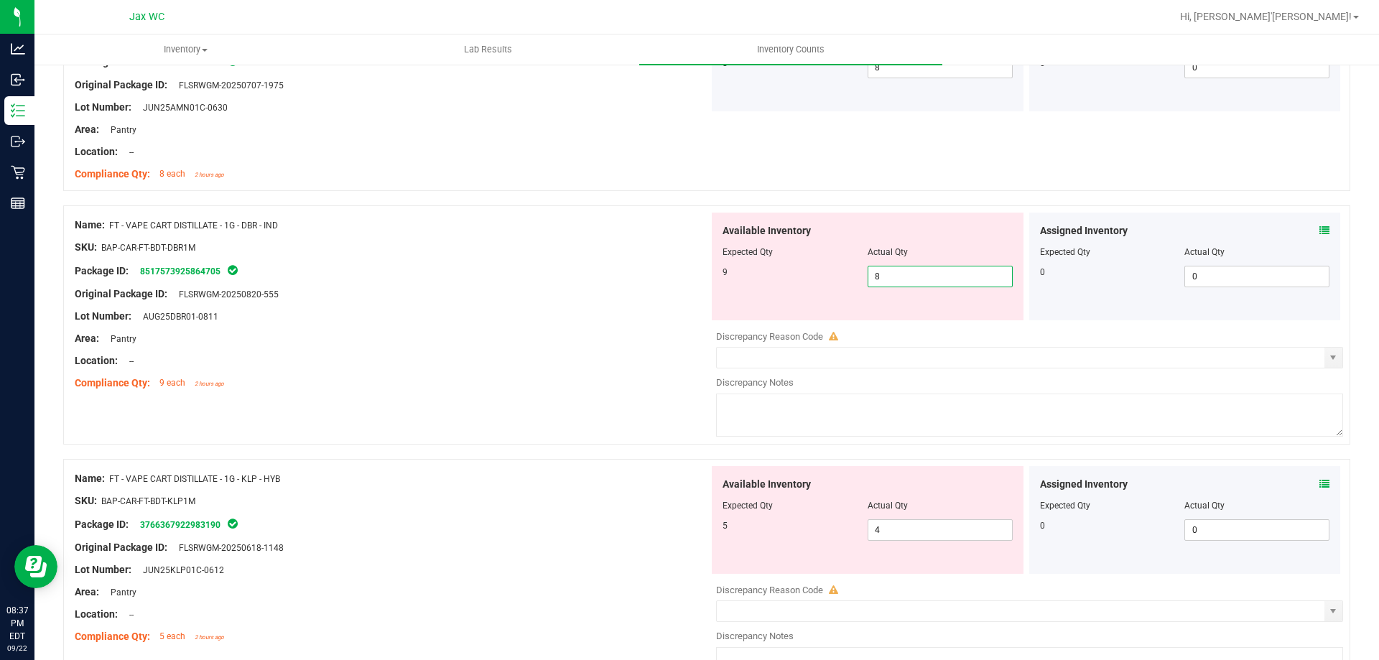
scroll to position [2585, 0]
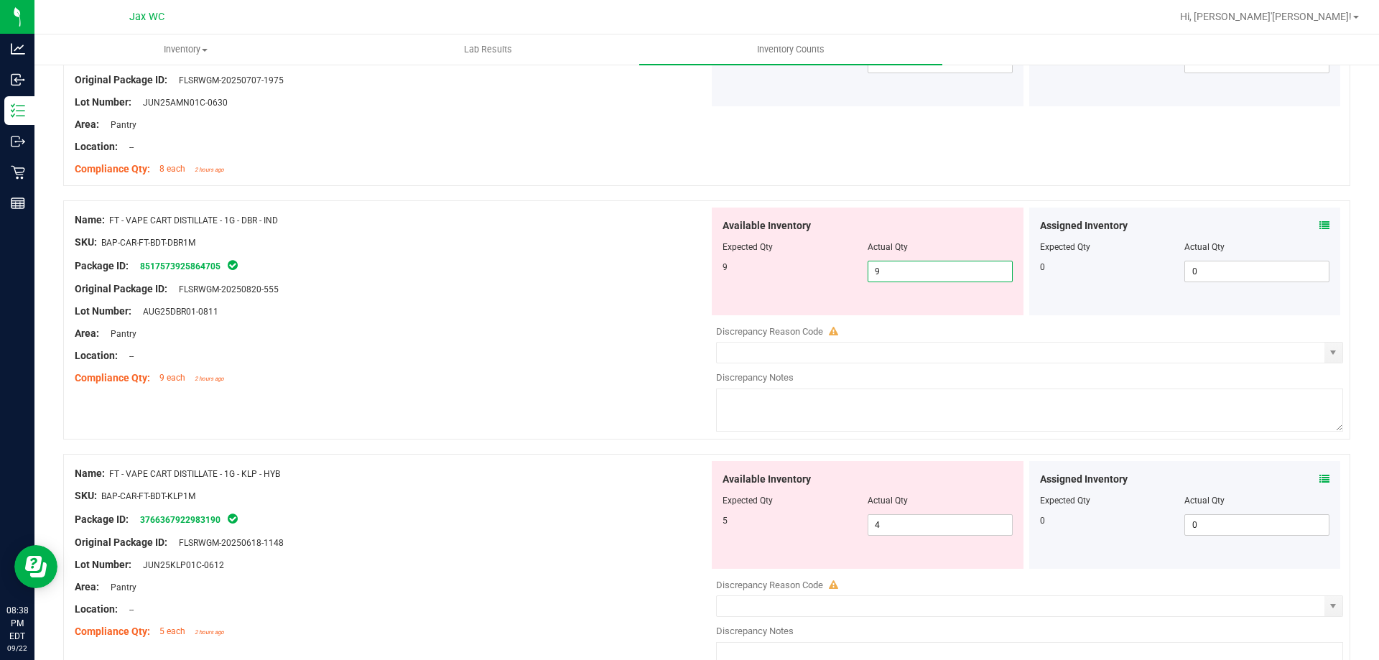
type input "9"
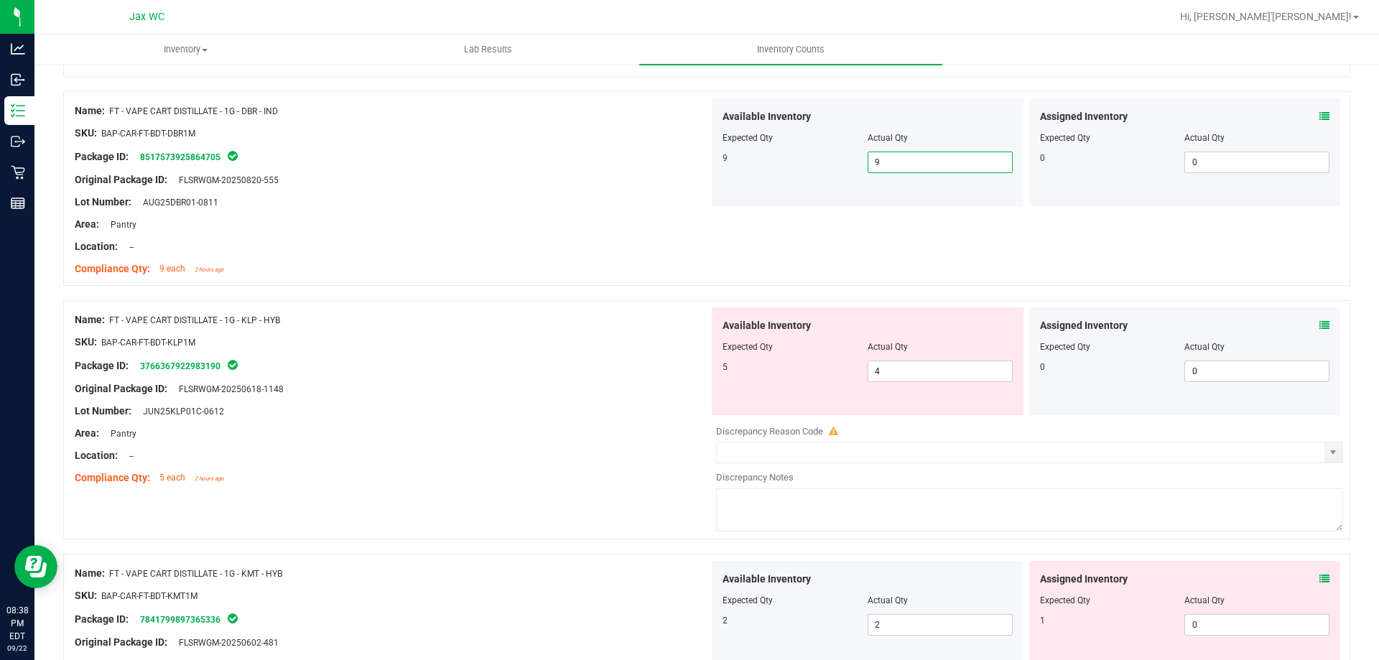
scroll to position [2729, 0]
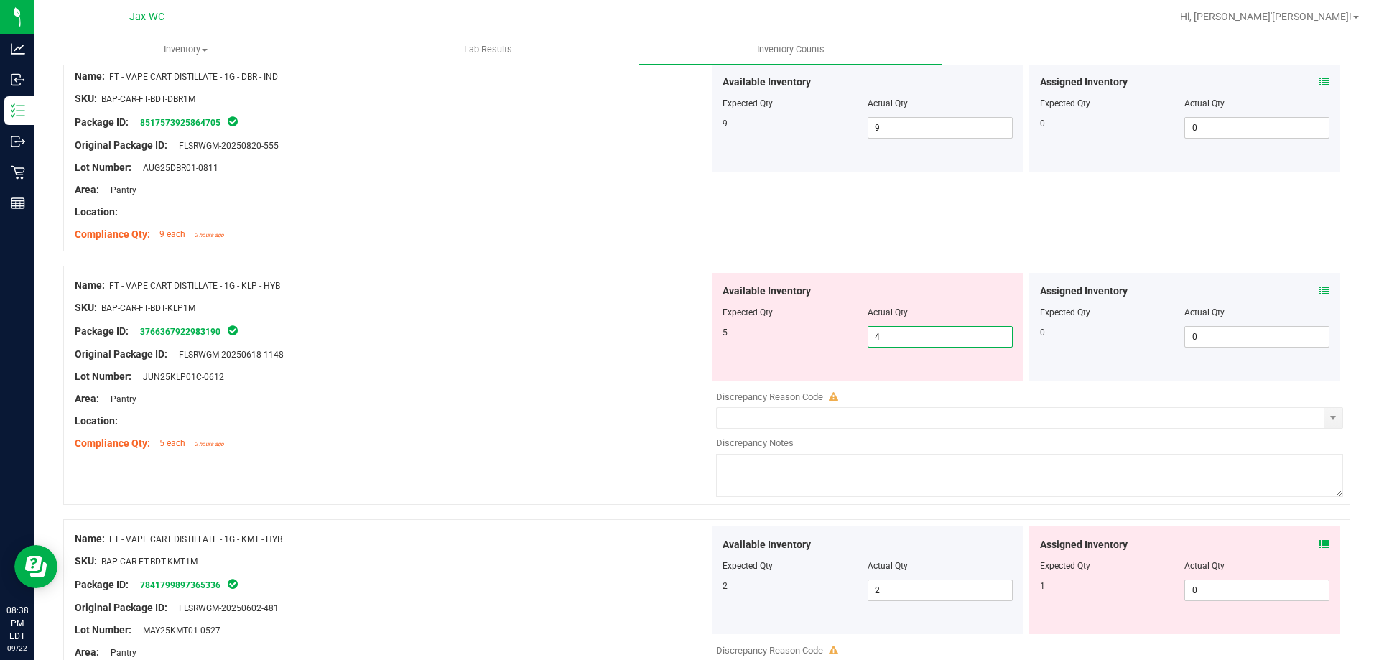
click at [894, 336] on span "4 4" at bounding box center [939, 337] width 145 height 22
click at [894, 336] on input "4" at bounding box center [940, 337] width 144 height 20
type input "5"
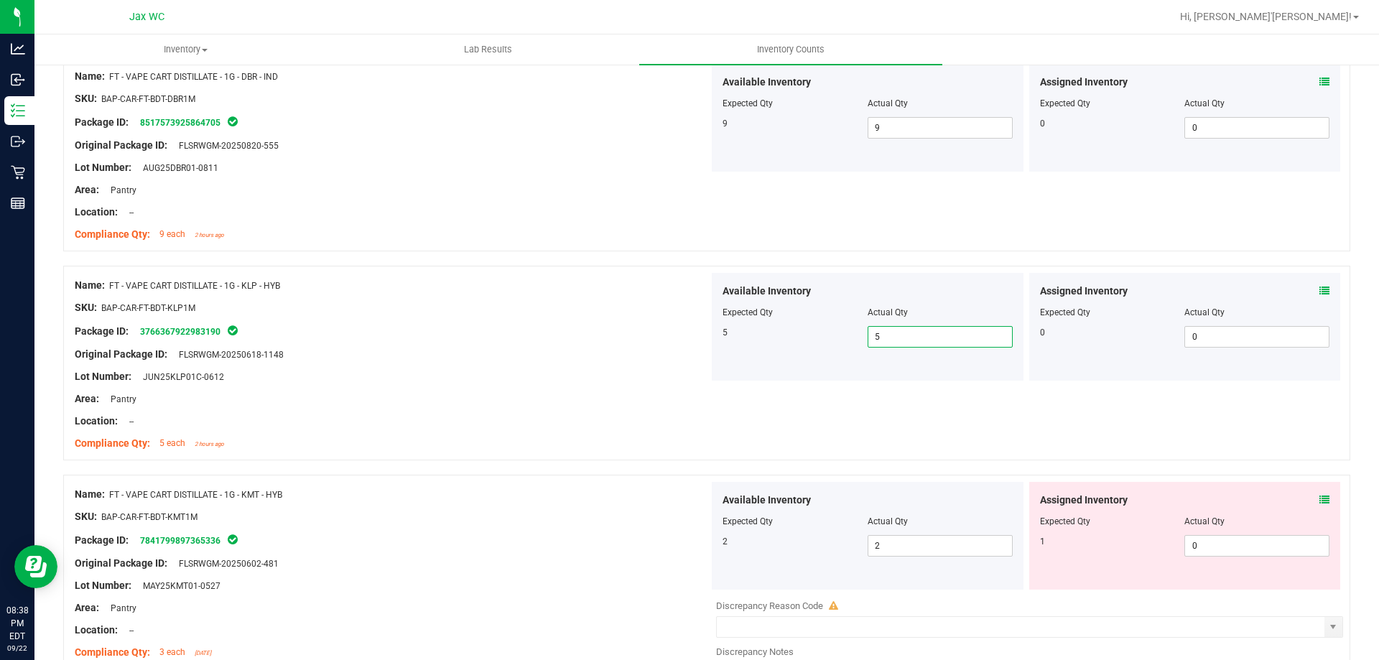
click at [1319, 502] on icon at bounding box center [1324, 500] width 10 height 10
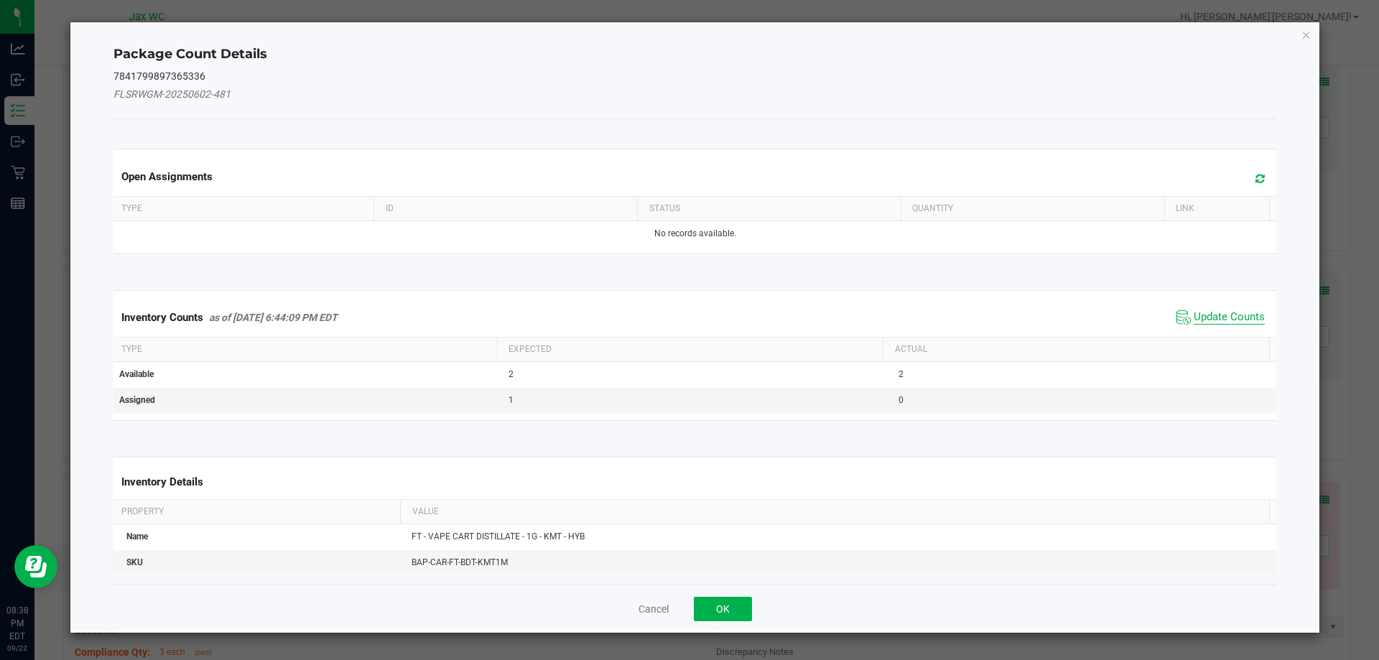
click at [1218, 318] on span "Update Counts" at bounding box center [1228, 317] width 71 height 14
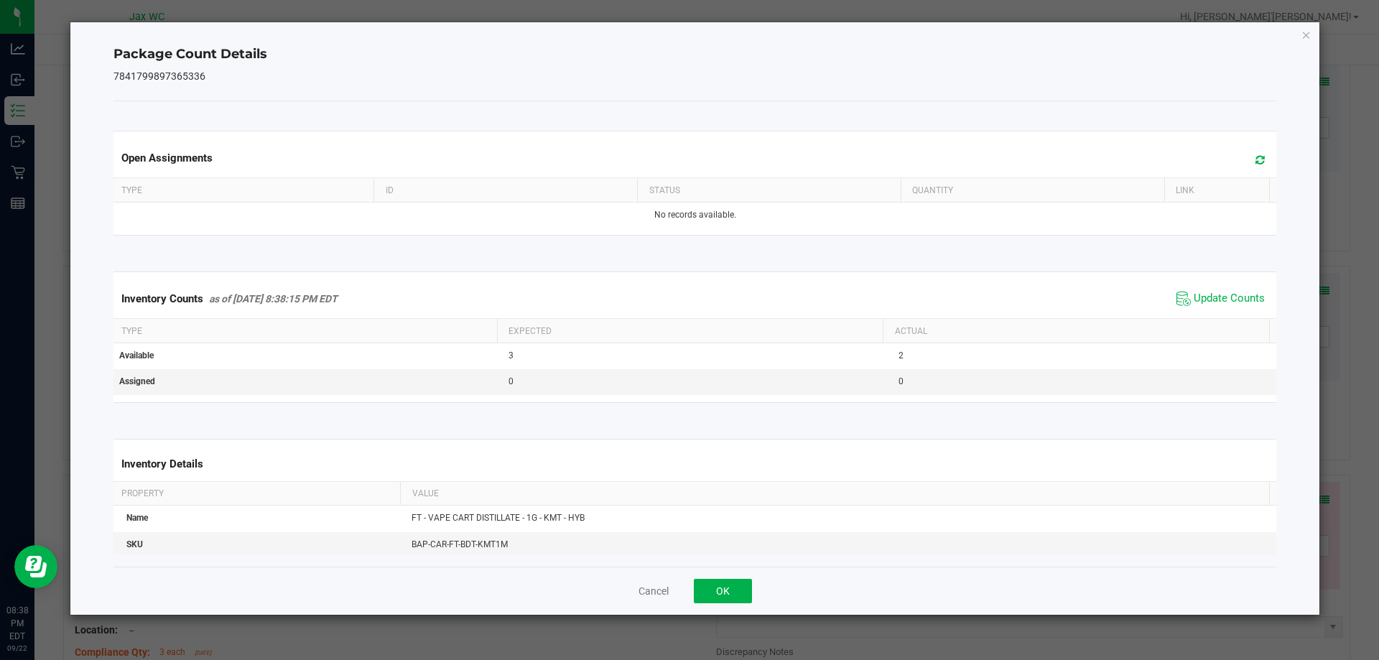
click at [753, 589] on div "Cancel OK" at bounding box center [694, 591] width 1163 height 48
click at [737, 585] on button "OK" at bounding box center [723, 591] width 58 height 24
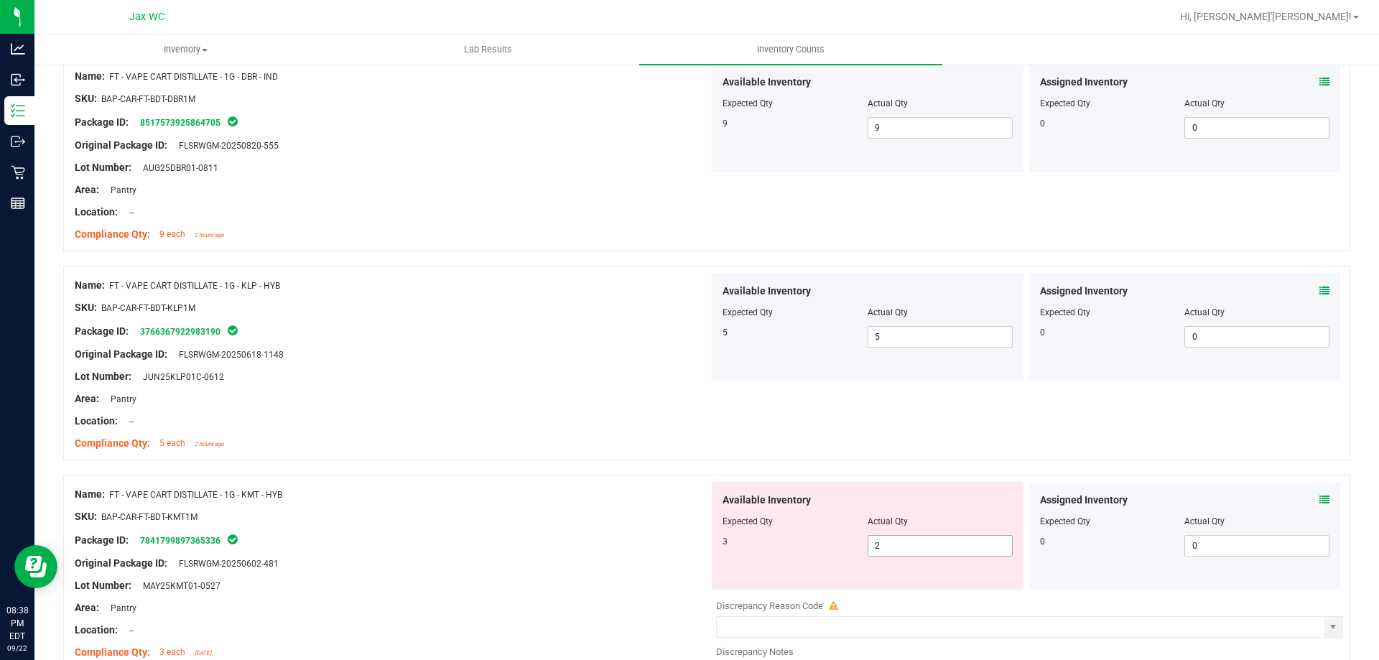
click at [900, 545] on span "2 2" at bounding box center [939, 546] width 145 height 22
click at [900, 545] on input "2" at bounding box center [940, 546] width 144 height 20
type input "3"
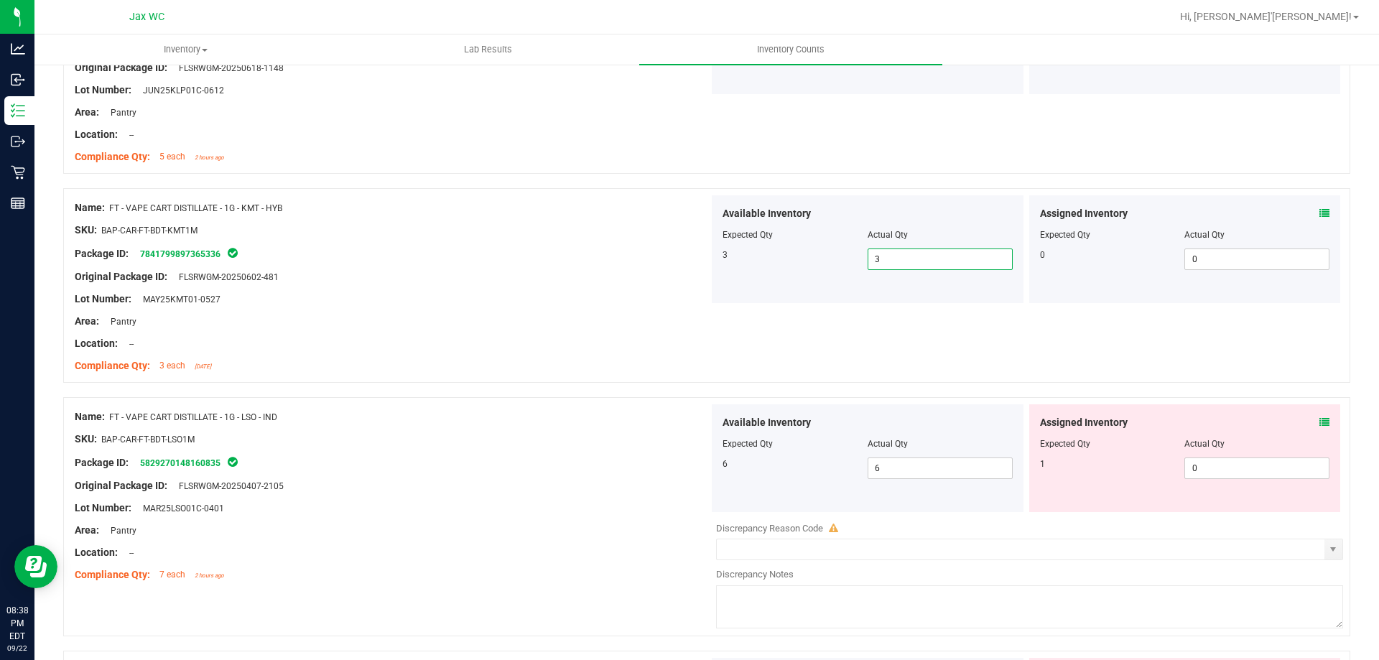
scroll to position [3016, 0]
click at [1320, 424] on div "Assigned Inventory Expected Qty Actual Qty 1 0 0" at bounding box center [1185, 458] width 312 height 108
click at [1319, 414] on span at bounding box center [1324, 421] width 10 height 15
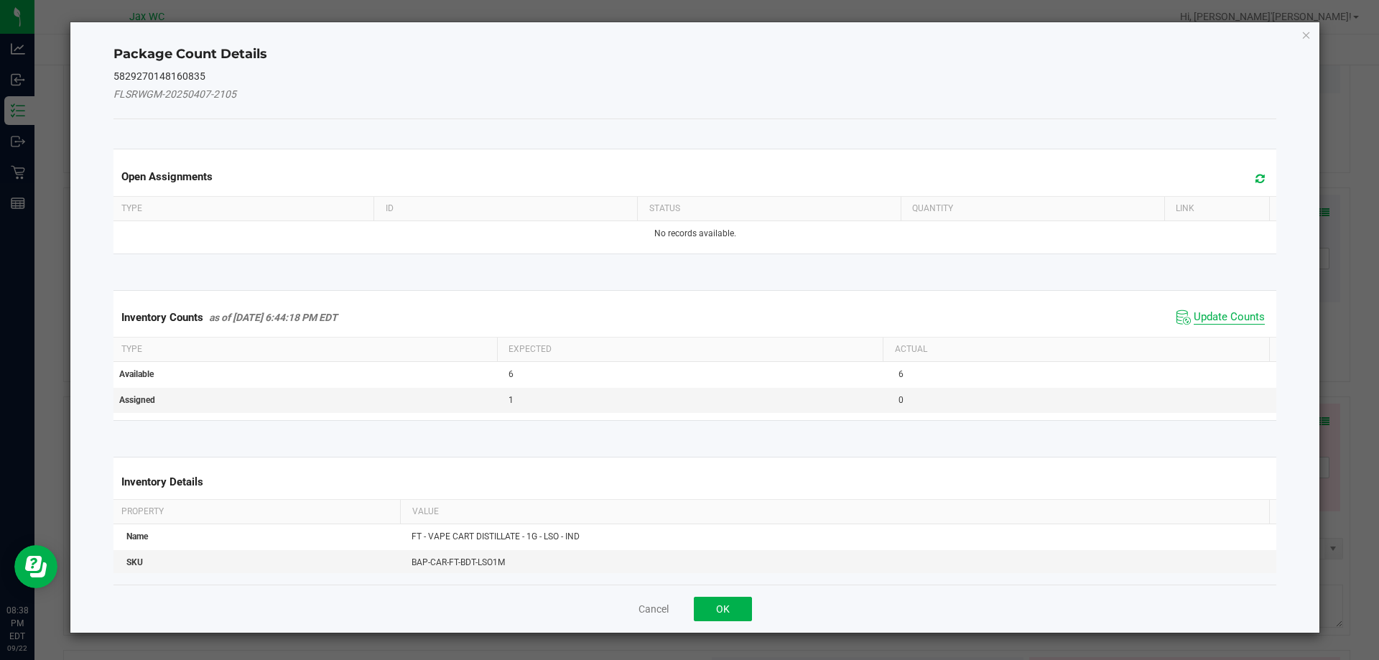
click at [1209, 312] on span "Update Counts" at bounding box center [1228, 317] width 71 height 14
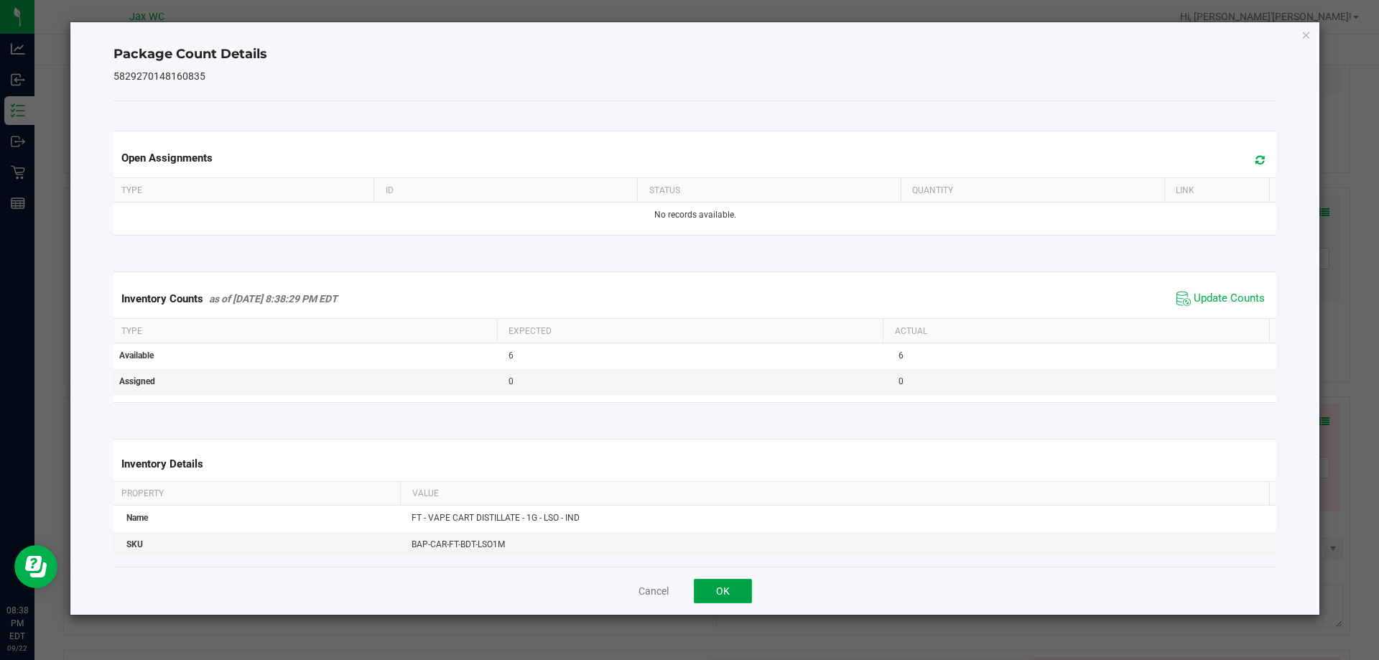
click at [725, 594] on button "OK" at bounding box center [723, 591] width 58 height 24
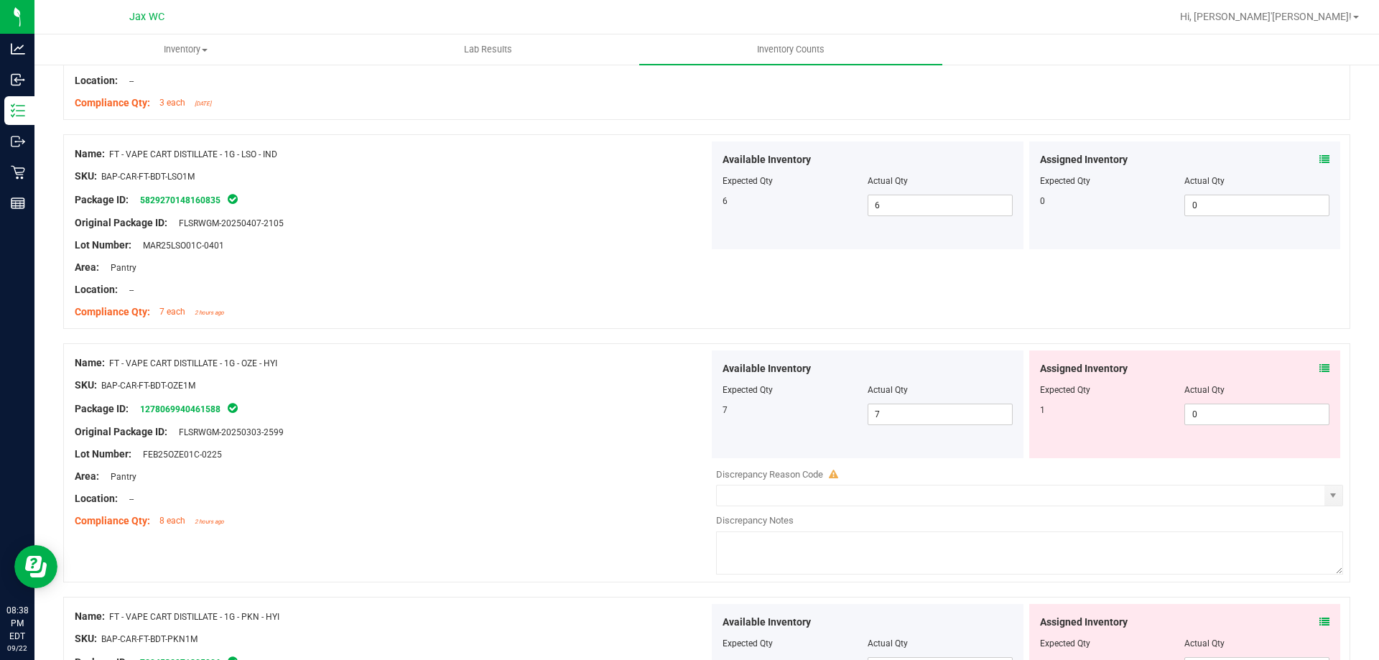
scroll to position [3303, 0]
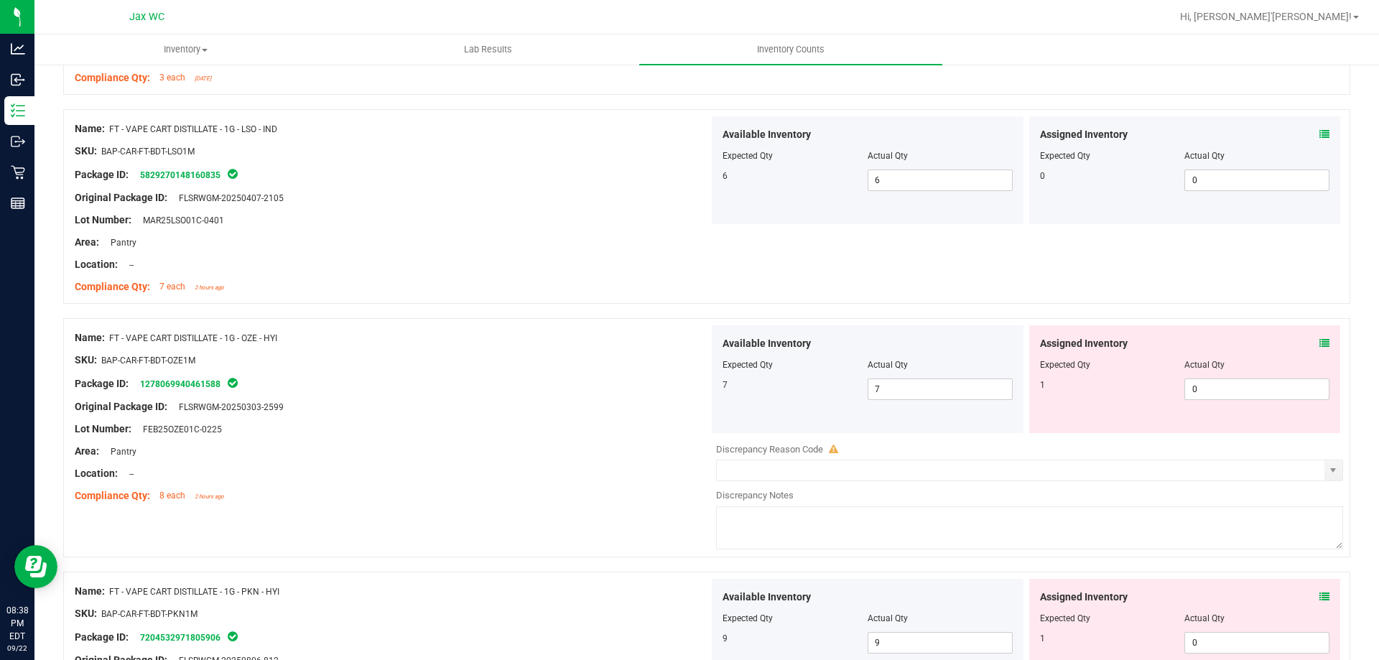
click at [1319, 340] on icon at bounding box center [1324, 343] width 10 height 10
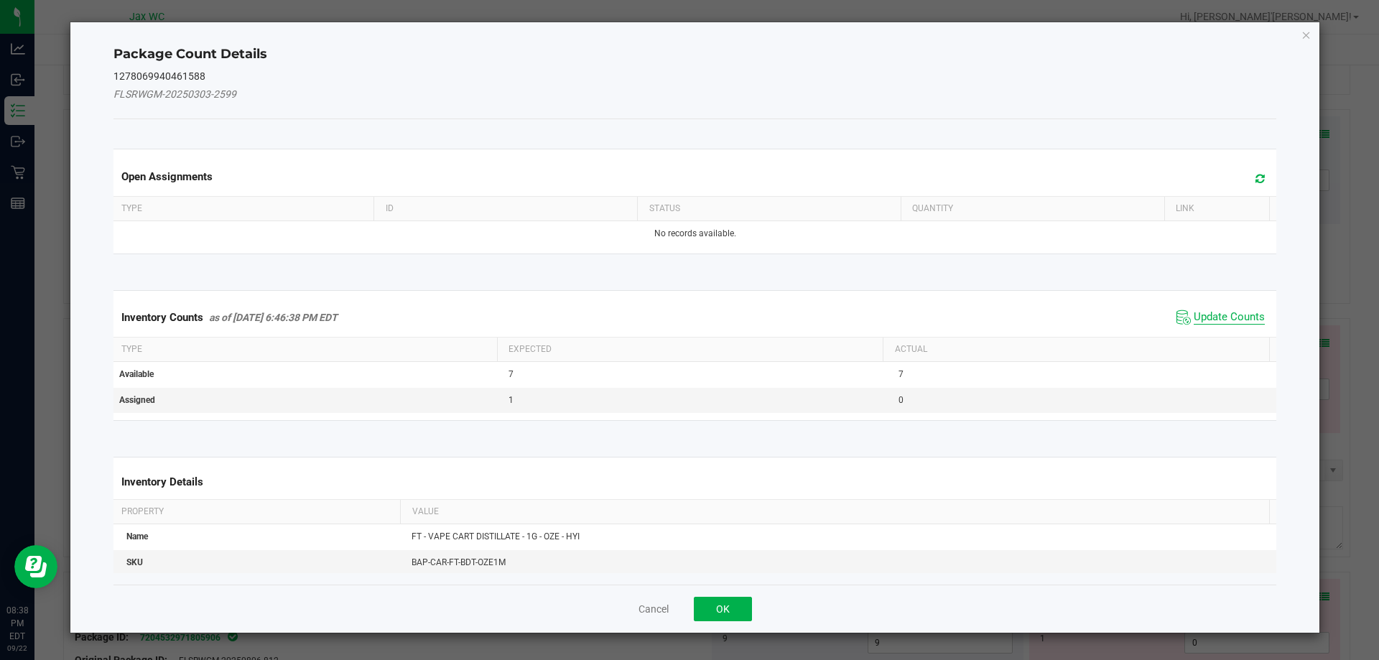
click at [1215, 315] on span "Update Counts" at bounding box center [1228, 317] width 71 height 14
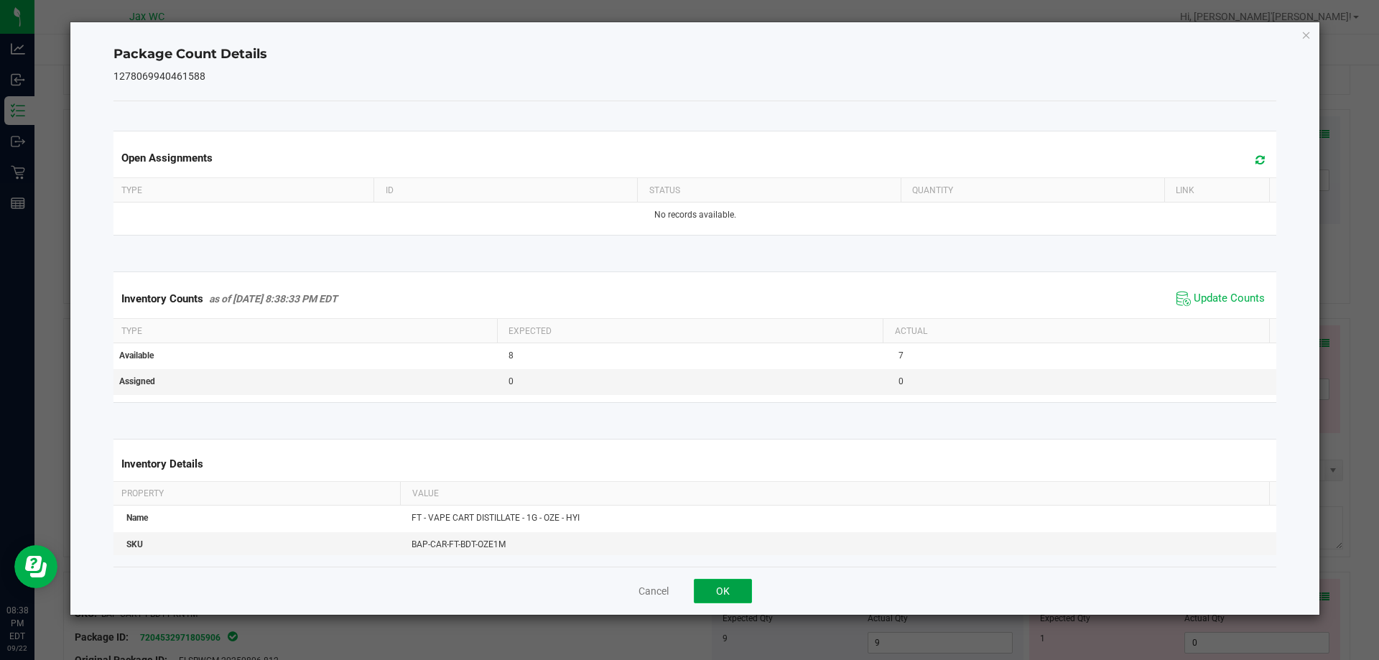
click at [722, 584] on button "OK" at bounding box center [723, 591] width 58 height 24
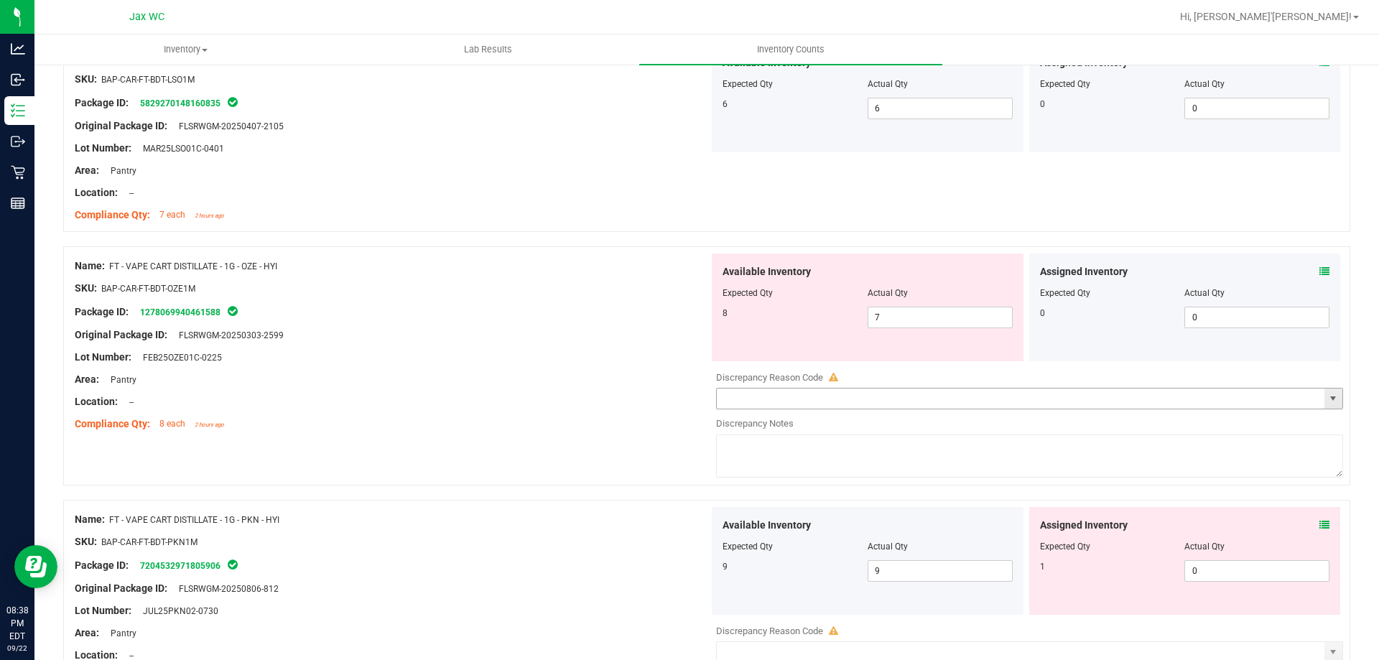
scroll to position [3447, 0]
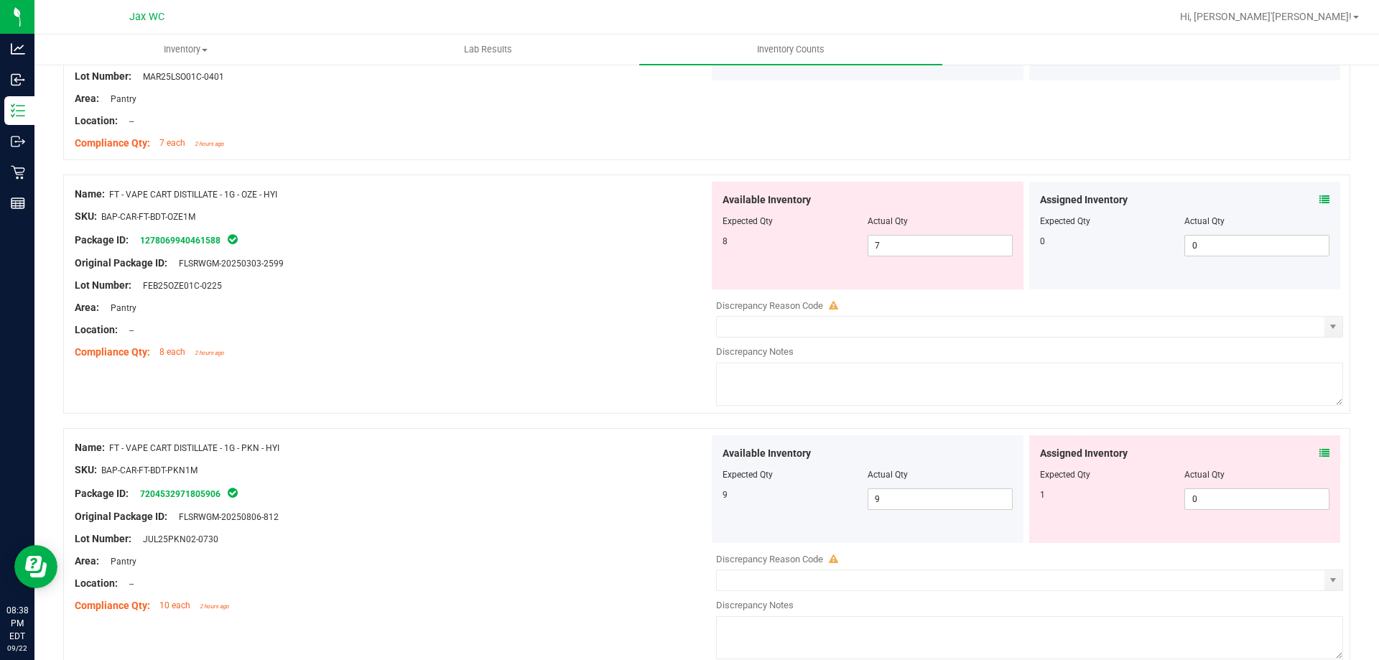
click at [1319, 450] on icon at bounding box center [1324, 453] width 10 height 10
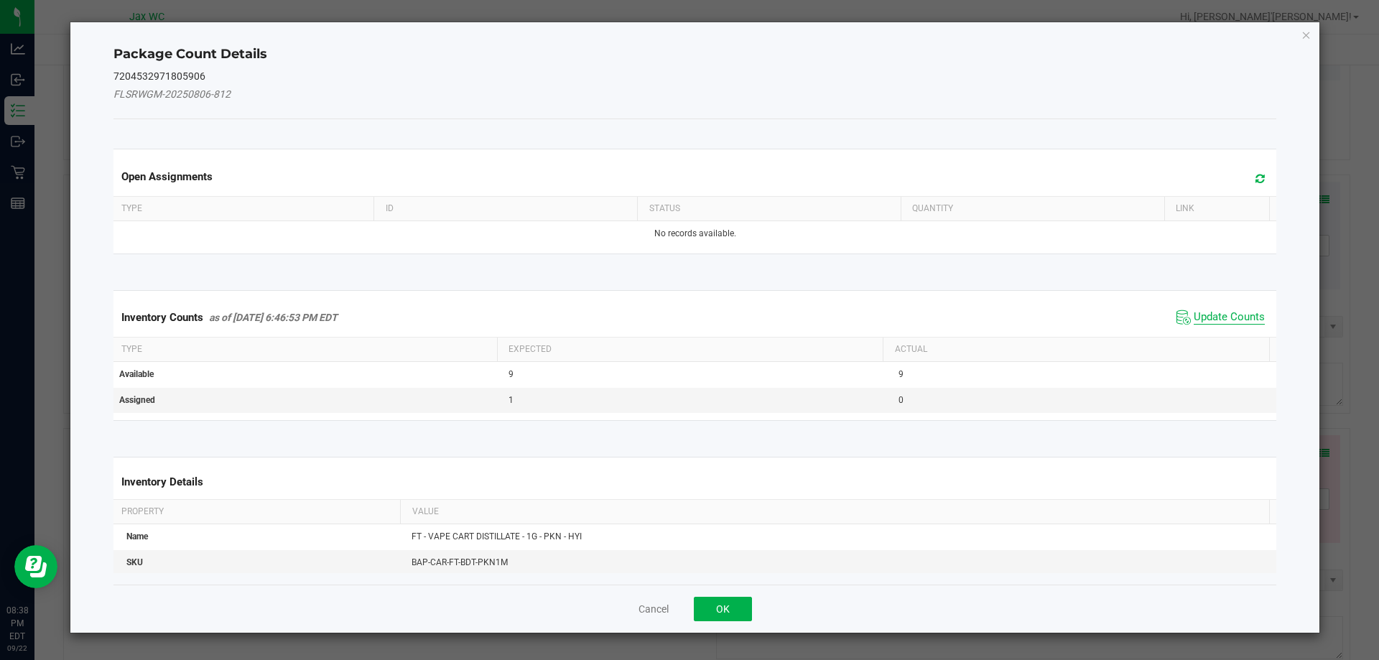
click at [1229, 318] on span "Update Counts" at bounding box center [1228, 317] width 71 height 14
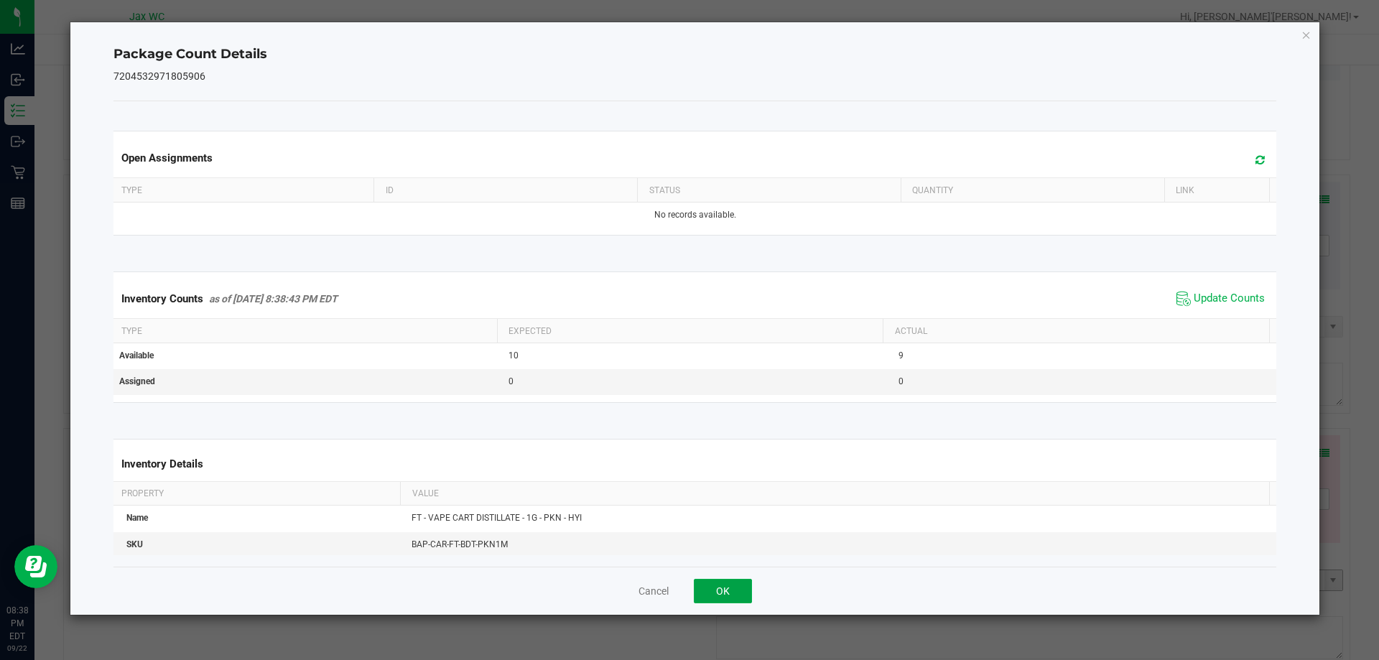
click at [730, 589] on button "OK" at bounding box center [723, 591] width 58 height 24
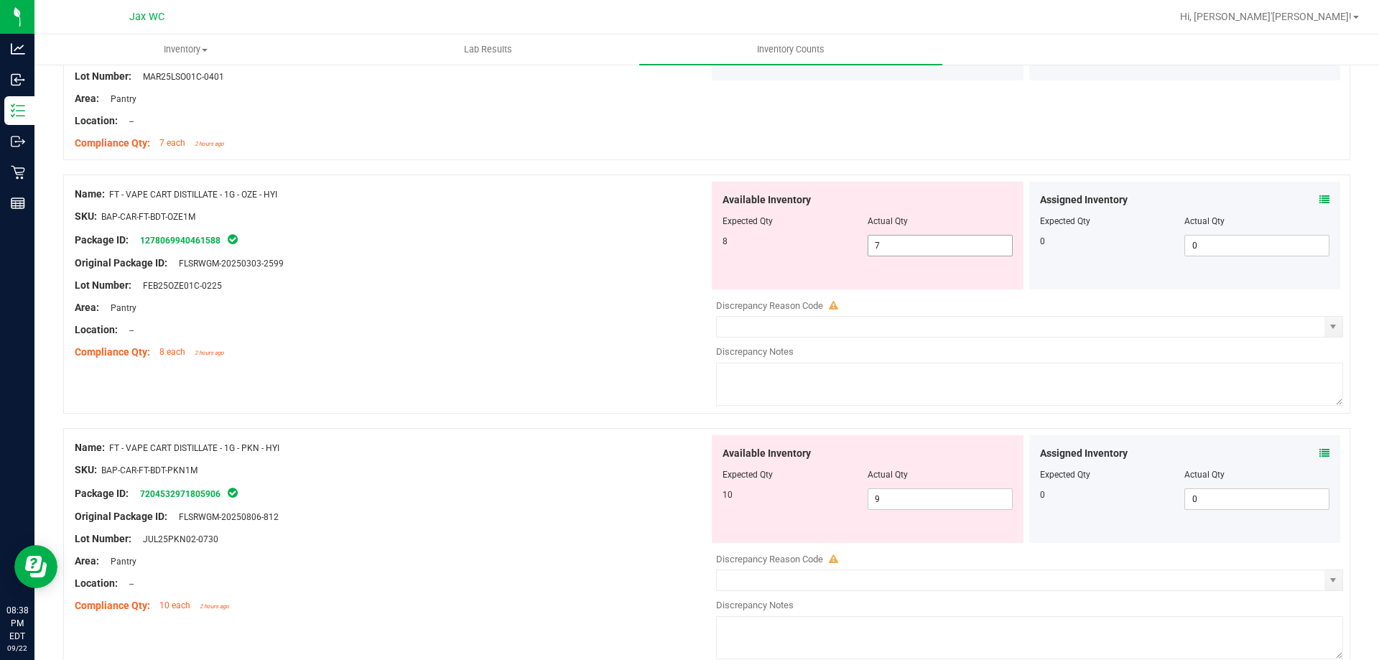
click at [895, 246] on span "7 7" at bounding box center [939, 246] width 145 height 22
type input "8"
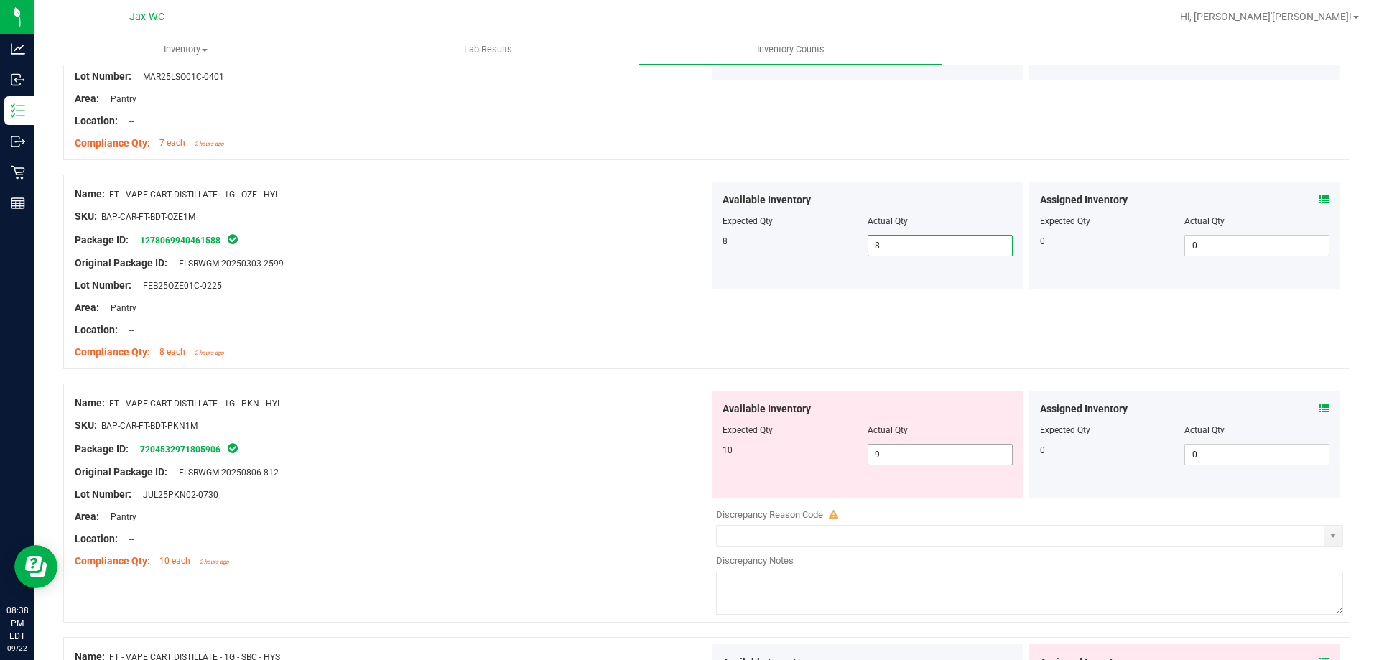
click at [913, 456] on span "9 9" at bounding box center [939, 455] width 145 height 22
click at [913, 456] on input "9" at bounding box center [940, 454] width 144 height 20
type input "10"
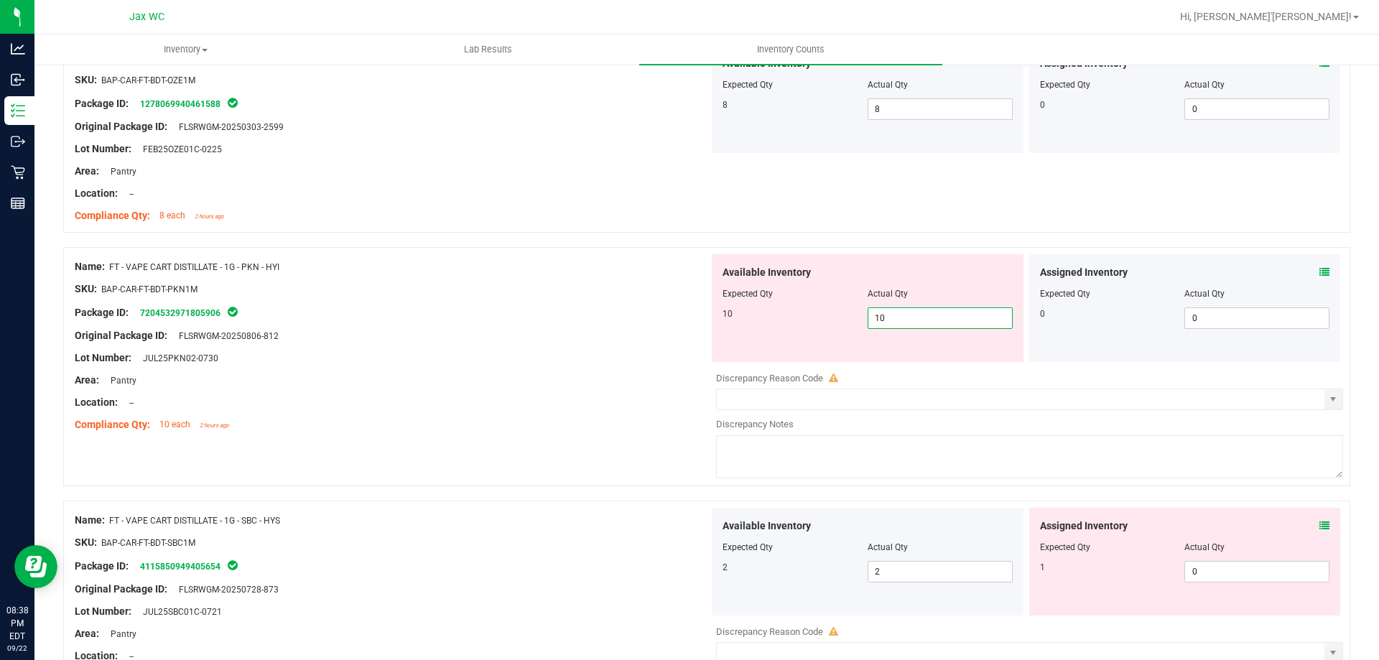
scroll to position [3590, 0]
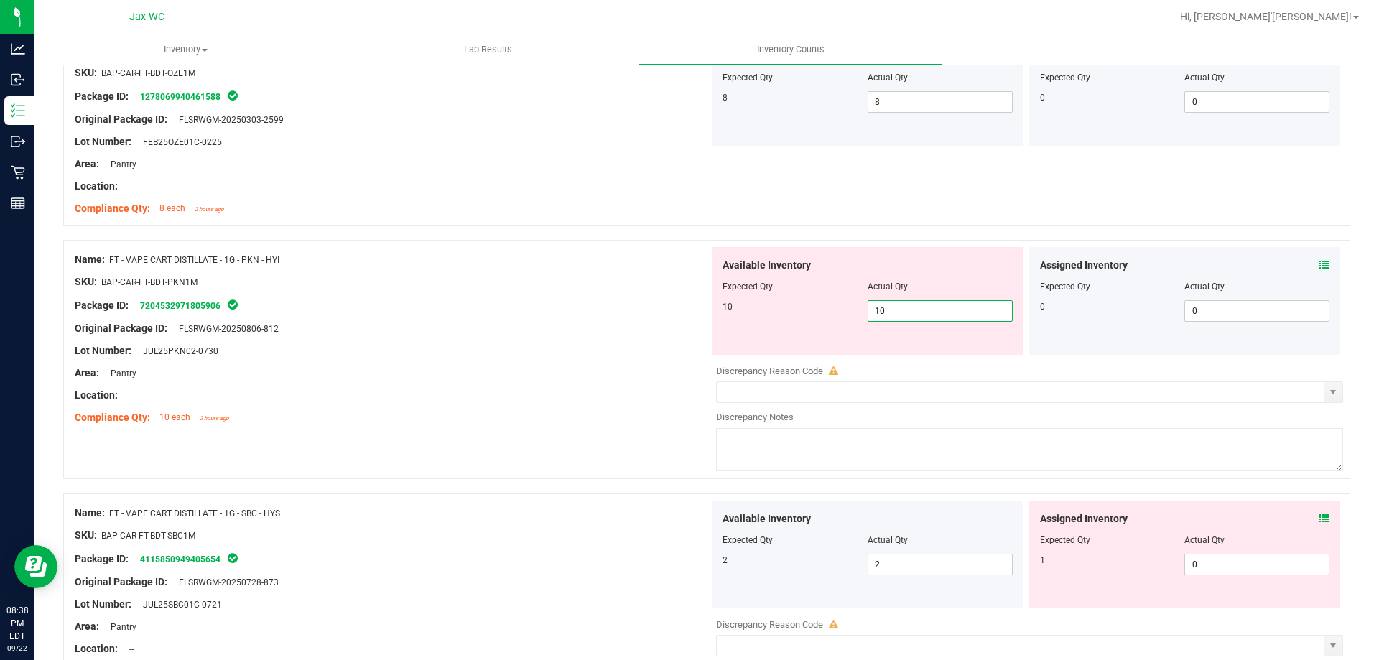
type input "10"
click at [1306, 513] on div "Assigned Inventory Expected Qty Actual Qty 1 0 0" at bounding box center [1185, 554] width 312 height 108
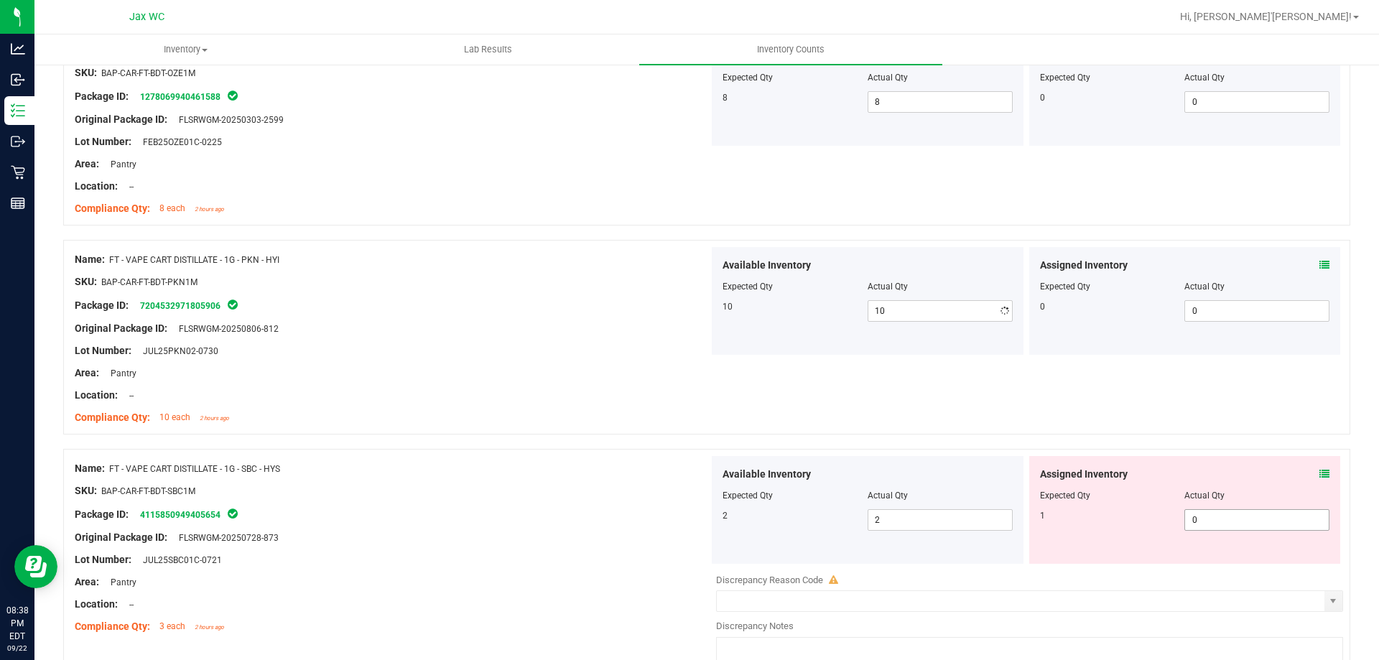
click at [1312, 513] on span "0 0" at bounding box center [1256, 520] width 145 height 22
click at [1319, 472] on icon at bounding box center [1324, 474] width 10 height 10
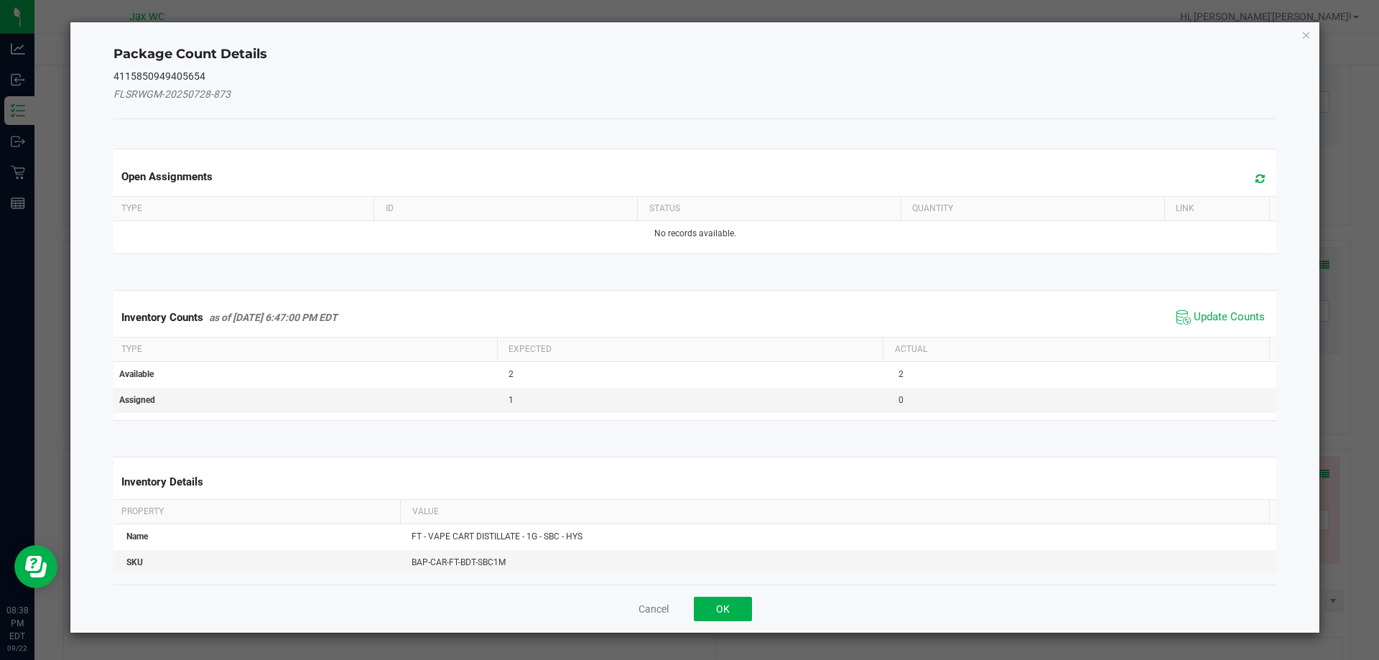
click at [1202, 307] on span "Update Counts" at bounding box center [1221, 318] width 96 height 22
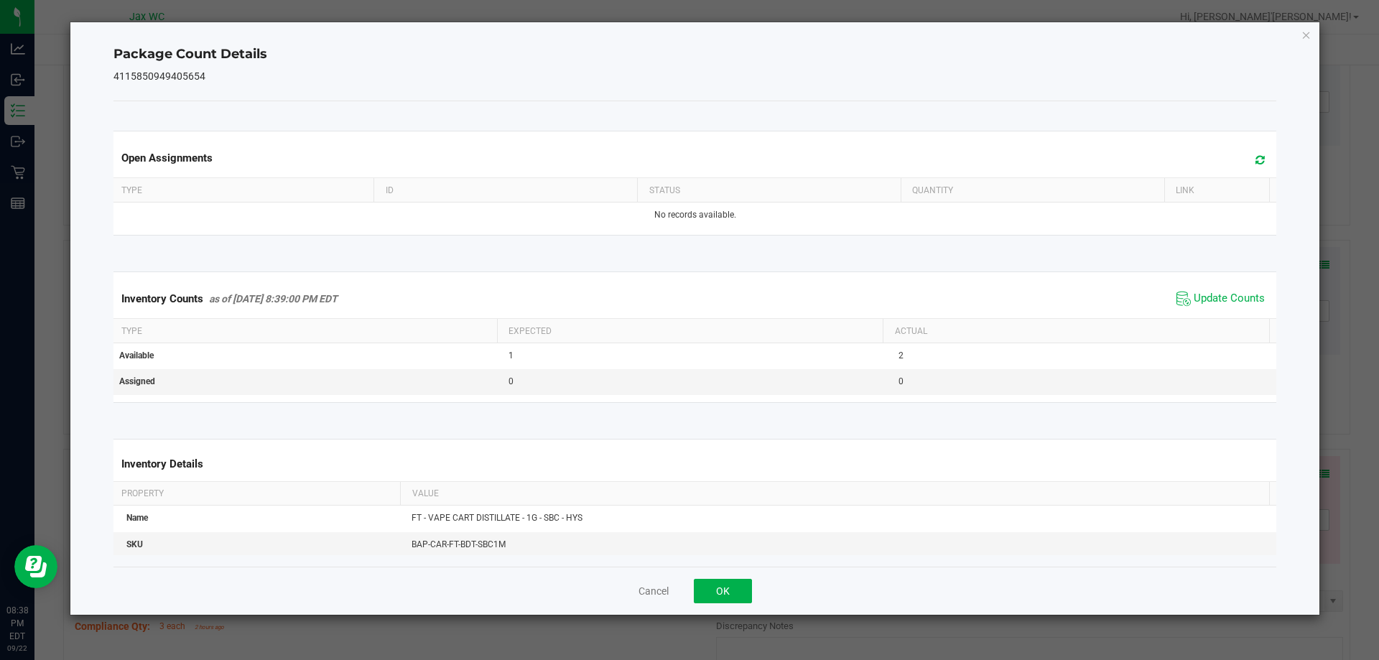
click at [1203, 315] on div "Inventory Counts as of [DATE] 8:39:00 PM EDT Update Counts" at bounding box center [695, 298] width 1169 height 39
click at [1214, 295] on span "Update Counts" at bounding box center [1228, 299] width 71 height 14
click at [719, 594] on button "OK" at bounding box center [723, 591] width 58 height 24
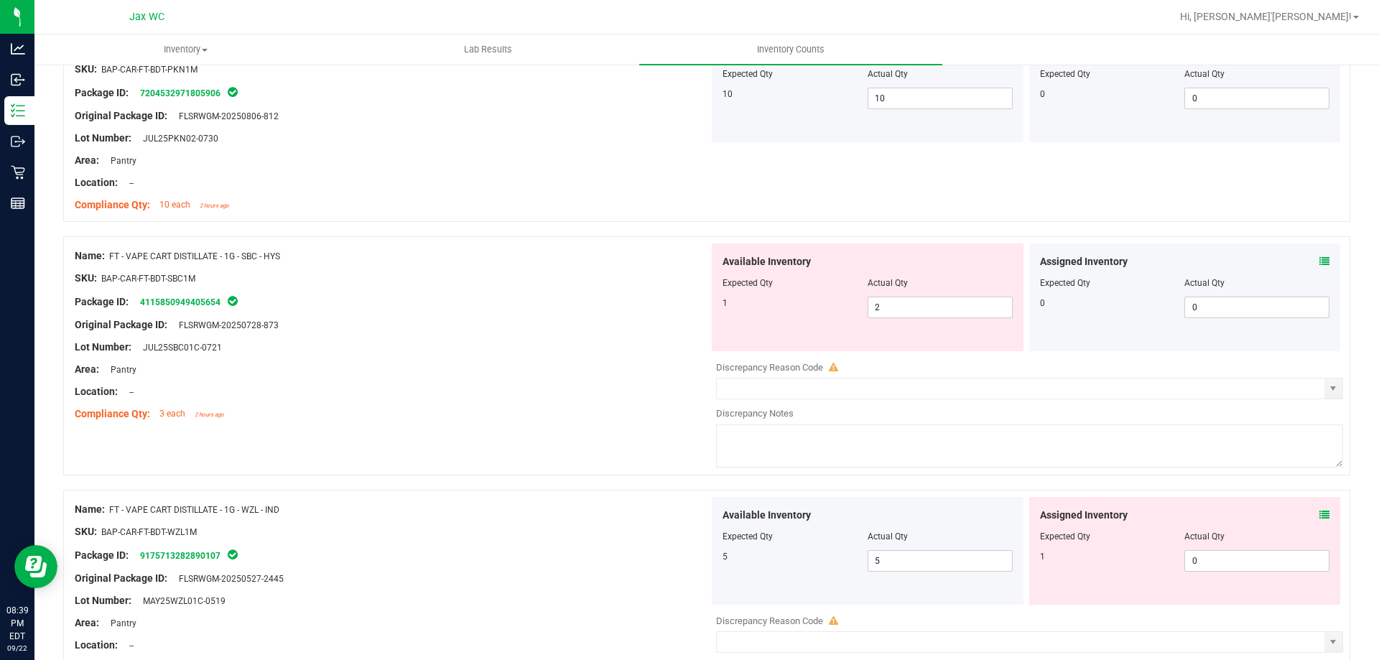
scroll to position [3806, 0]
click at [1319, 508] on icon at bounding box center [1324, 512] width 10 height 10
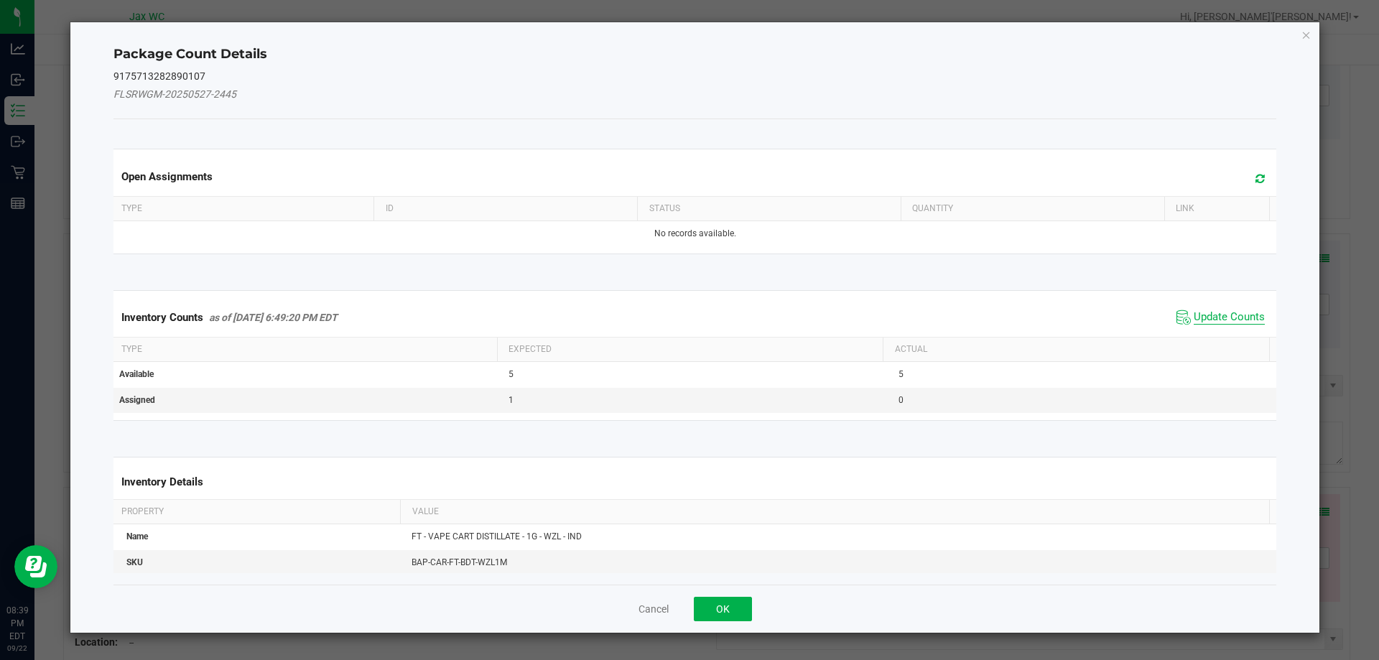
click at [1210, 317] on span "Update Counts" at bounding box center [1228, 317] width 71 height 14
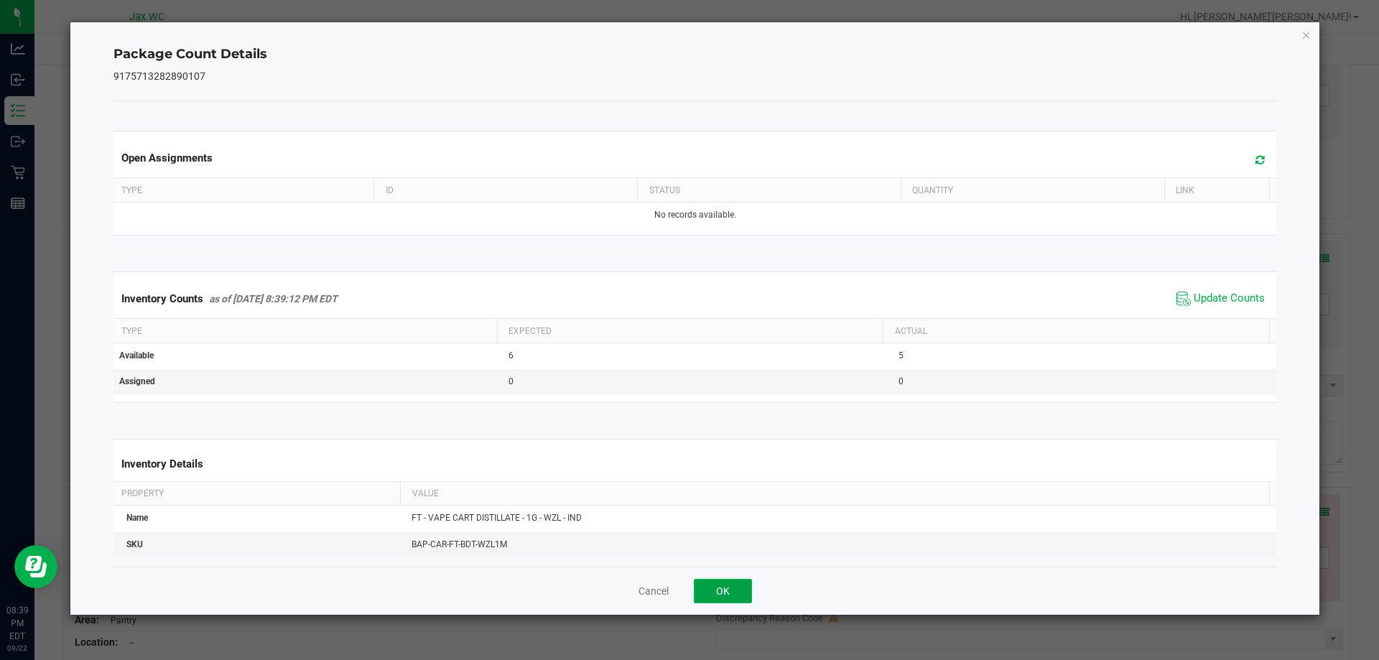
click at [713, 587] on button "OK" at bounding box center [723, 591] width 58 height 24
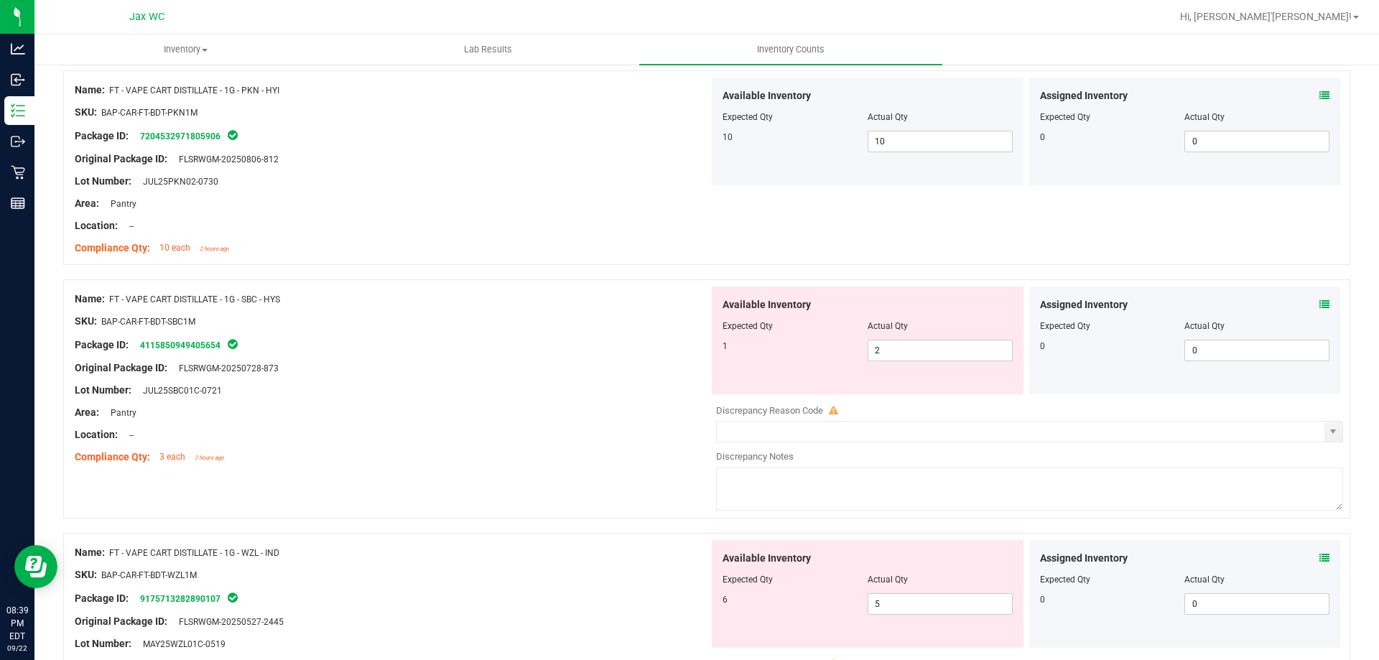
scroll to position [3734, 0]
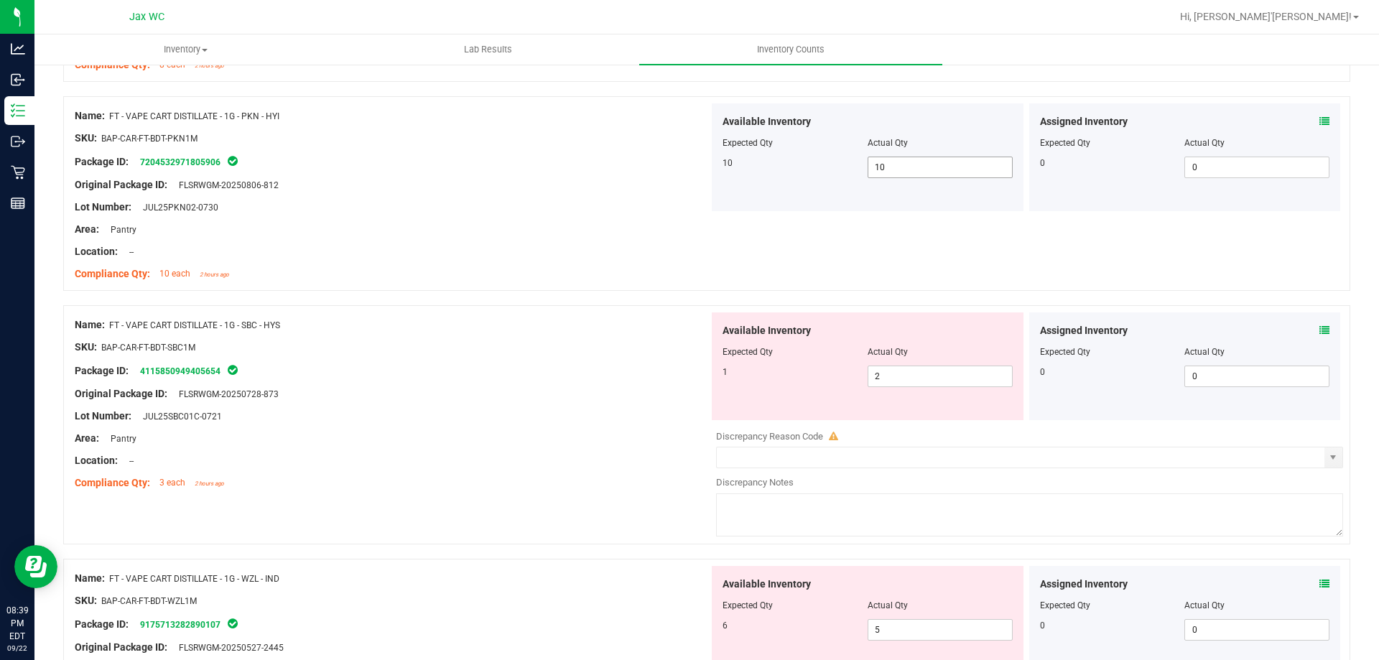
click at [910, 159] on span "10 10" at bounding box center [939, 168] width 145 height 22
click at [910, 159] on input "10" at bounding box center [940, 167] width 144 height 20
type input "11"
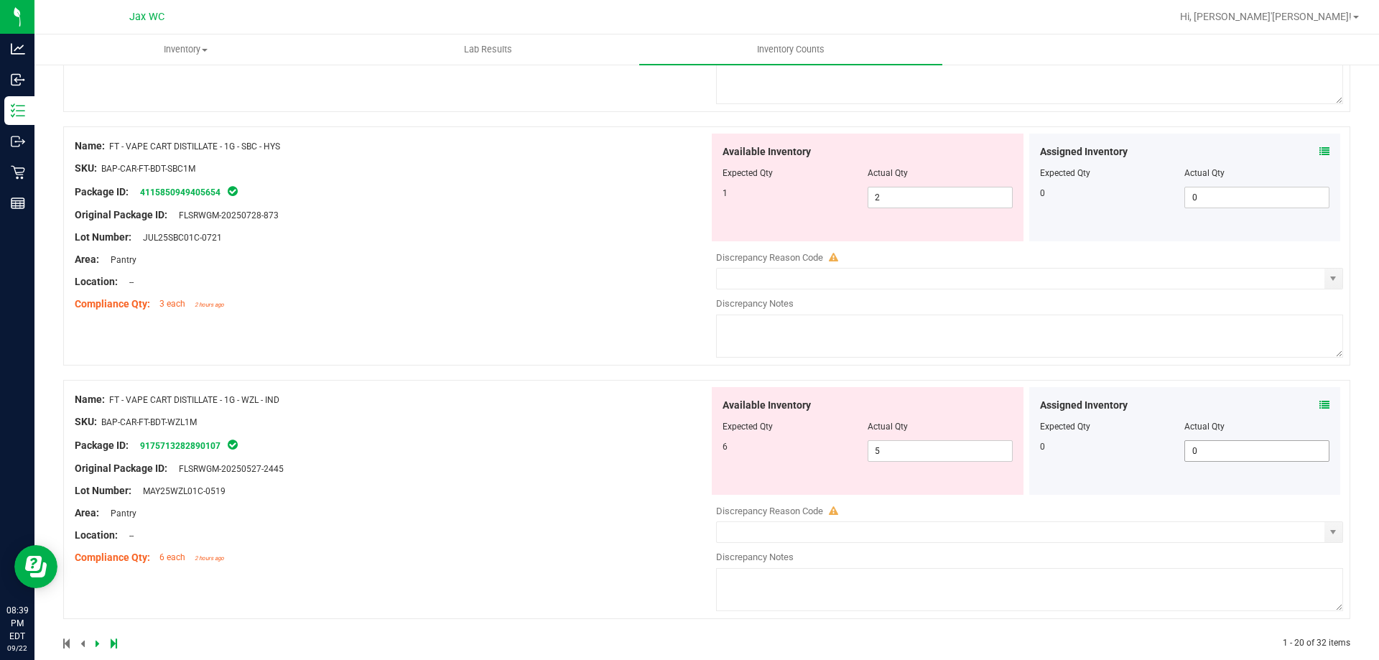
scroll to position [3979, 0]
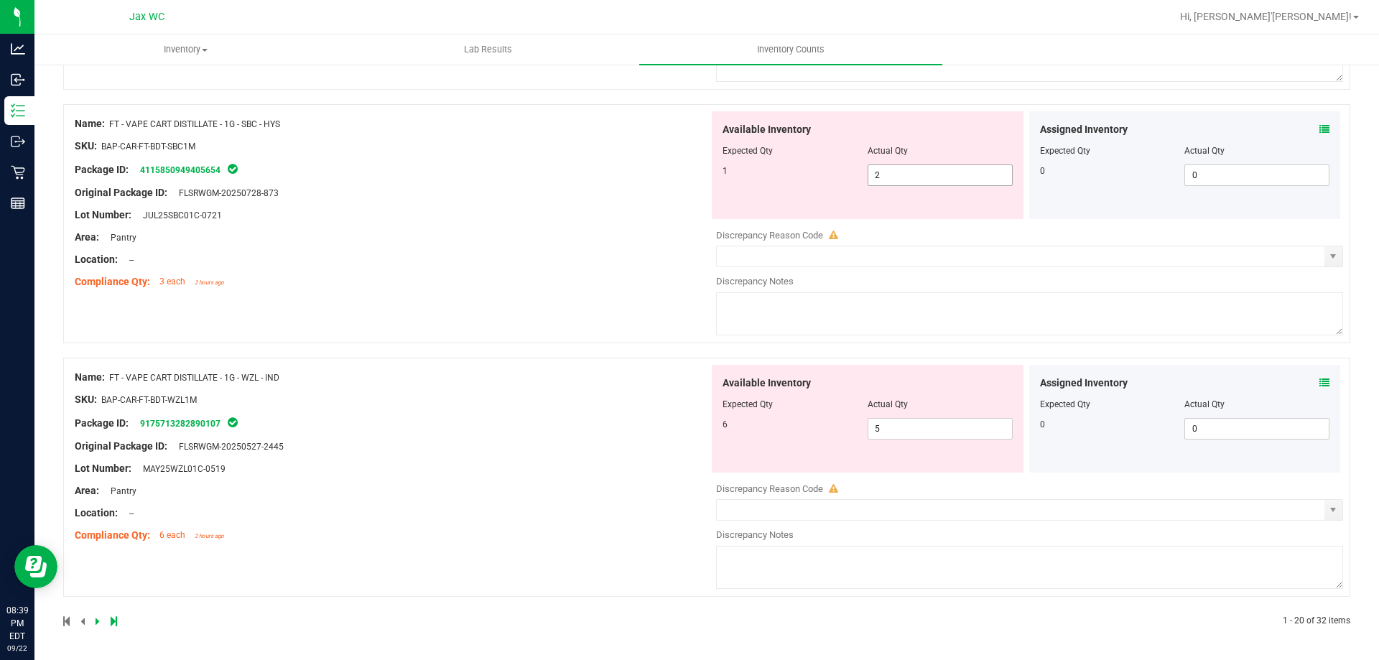
click at [877, 179] on span "2 2" at bounding box center [939, 175] width 145 height 22
type input "1"
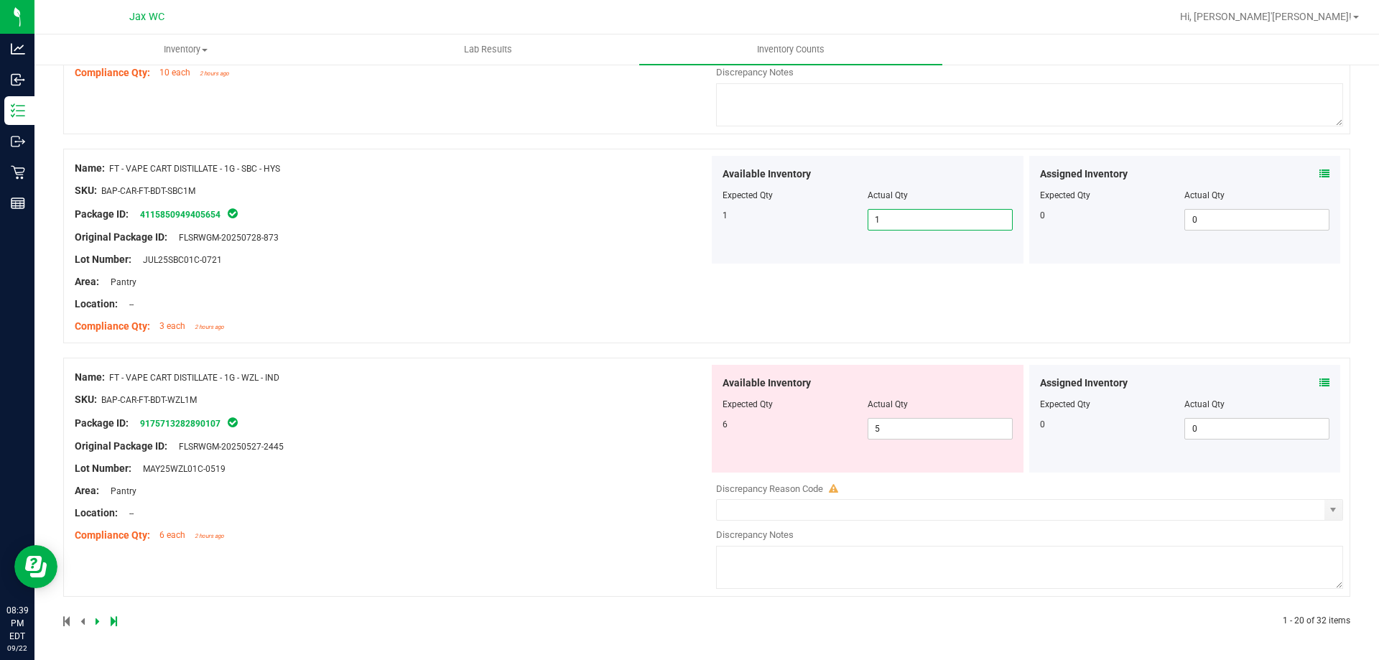
click at [1319, 378] on icon at bounding box center [1324, 383] width 10 height 10
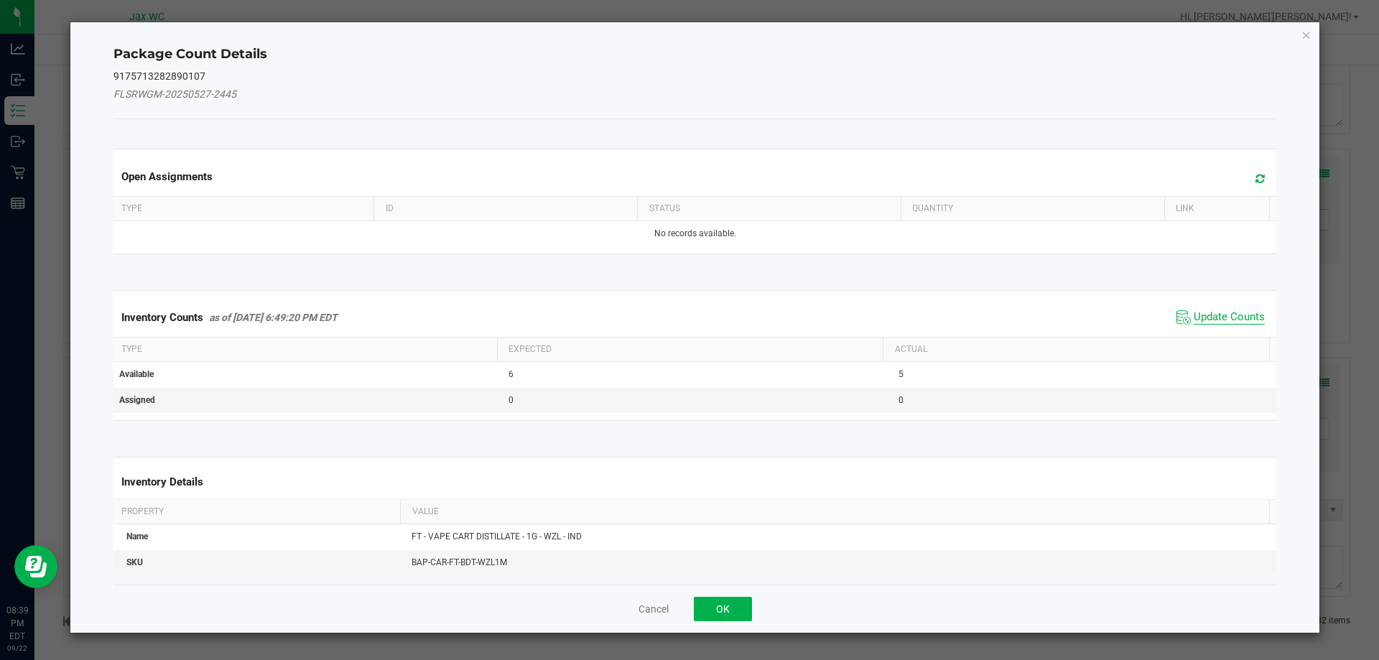
click at [1202, 313] on span "Update Counts" at bounding box center [1228, 317] width 71 height 14
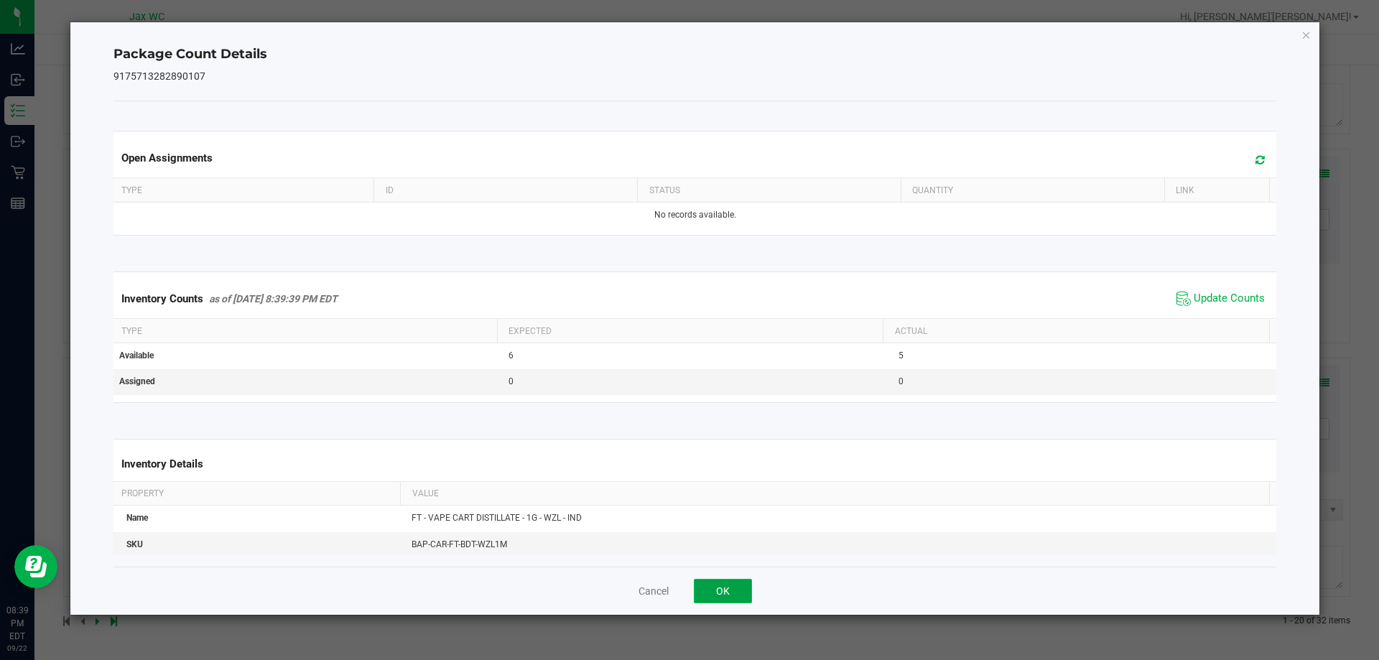
click at [715, 584] on button "OK" at bounding box center [723, 591] width 58 height 24
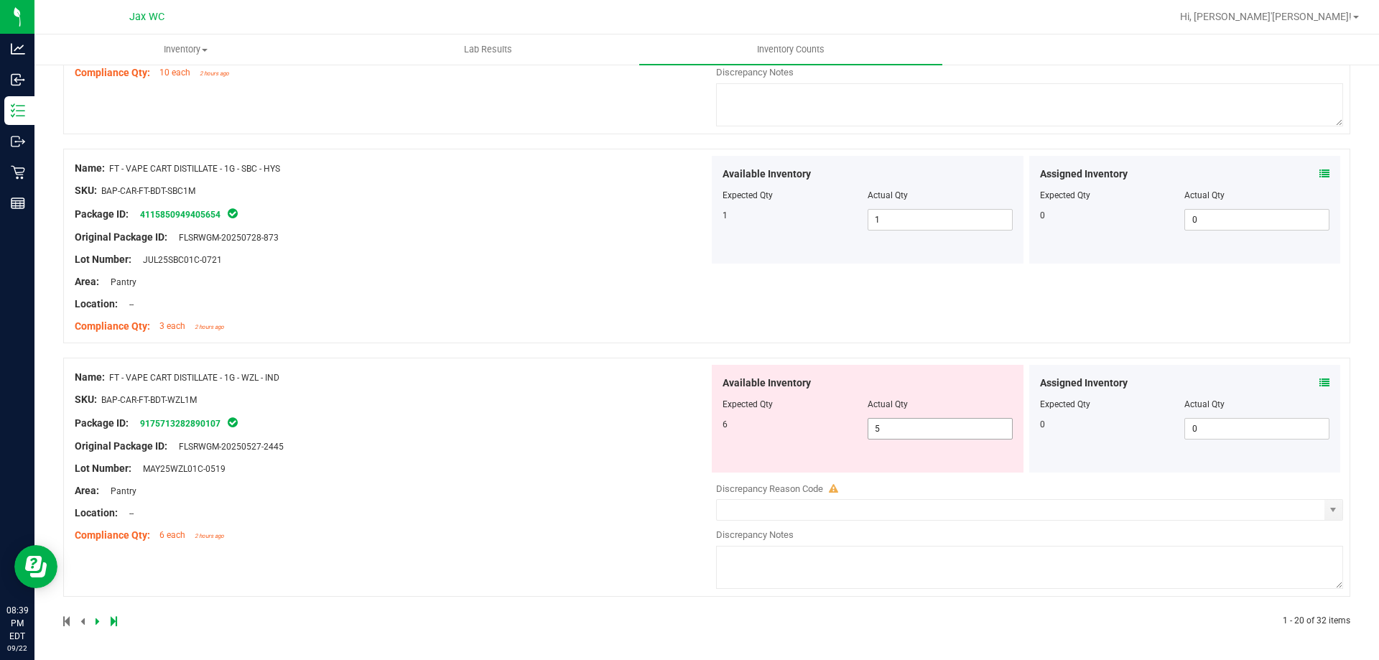
click at [884, 426] on span "5 5" at bounding box center [939, 429] width 145 height 22
click at [884, 426] on input "5" at bounding box center [940, 429] width 144 height 20
type input "6"
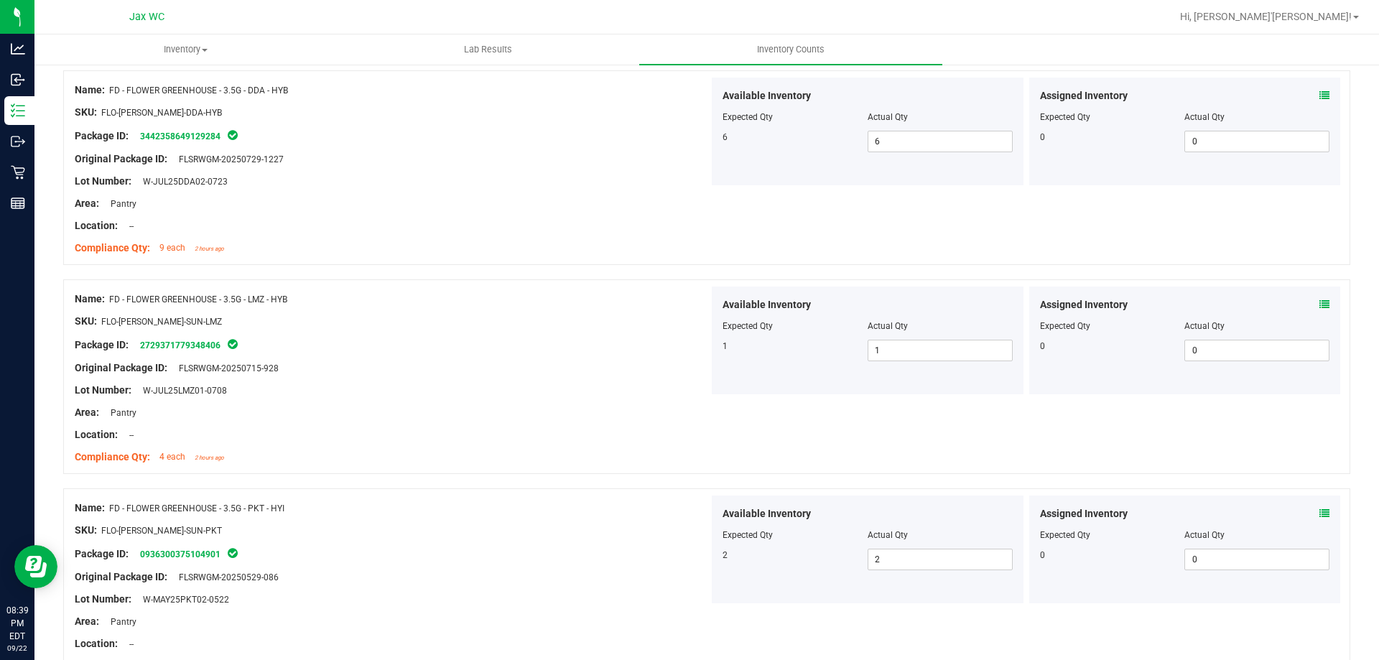
scroll to position [0, 0]
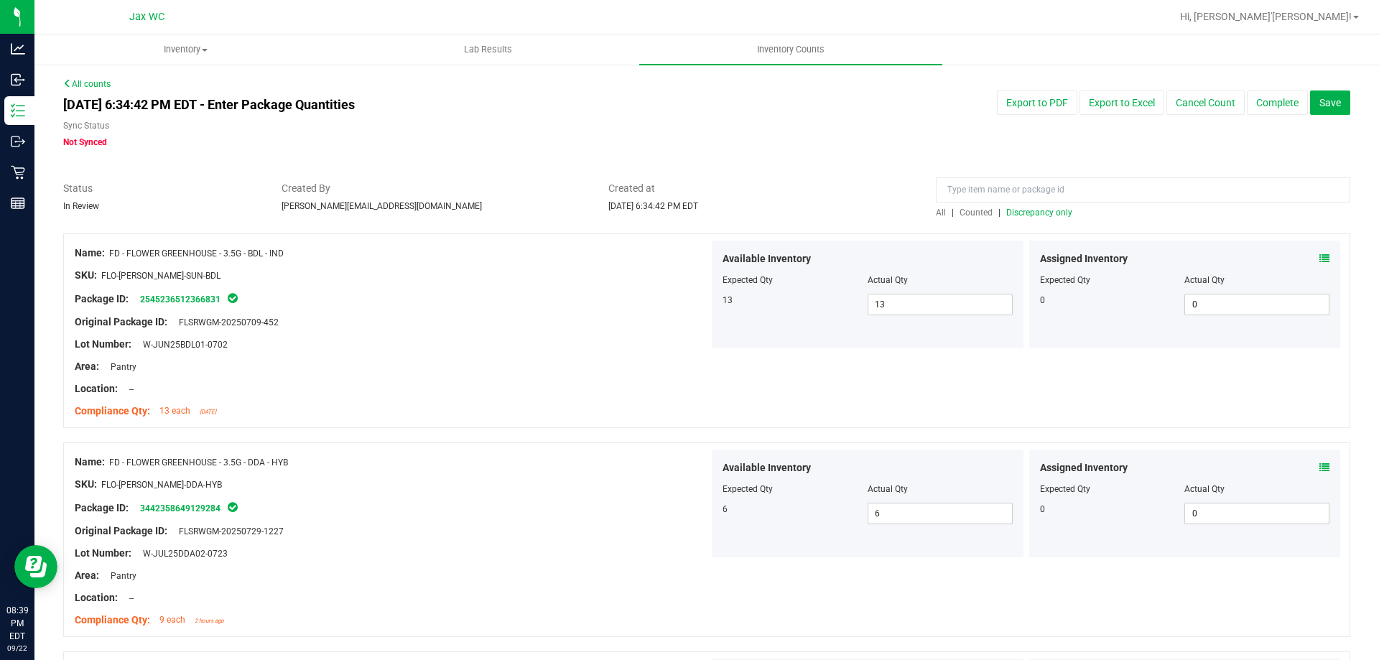
click at [1046, 213] on span "Discrepancy only" at bounding box center [1039, 213] width 66 height 10
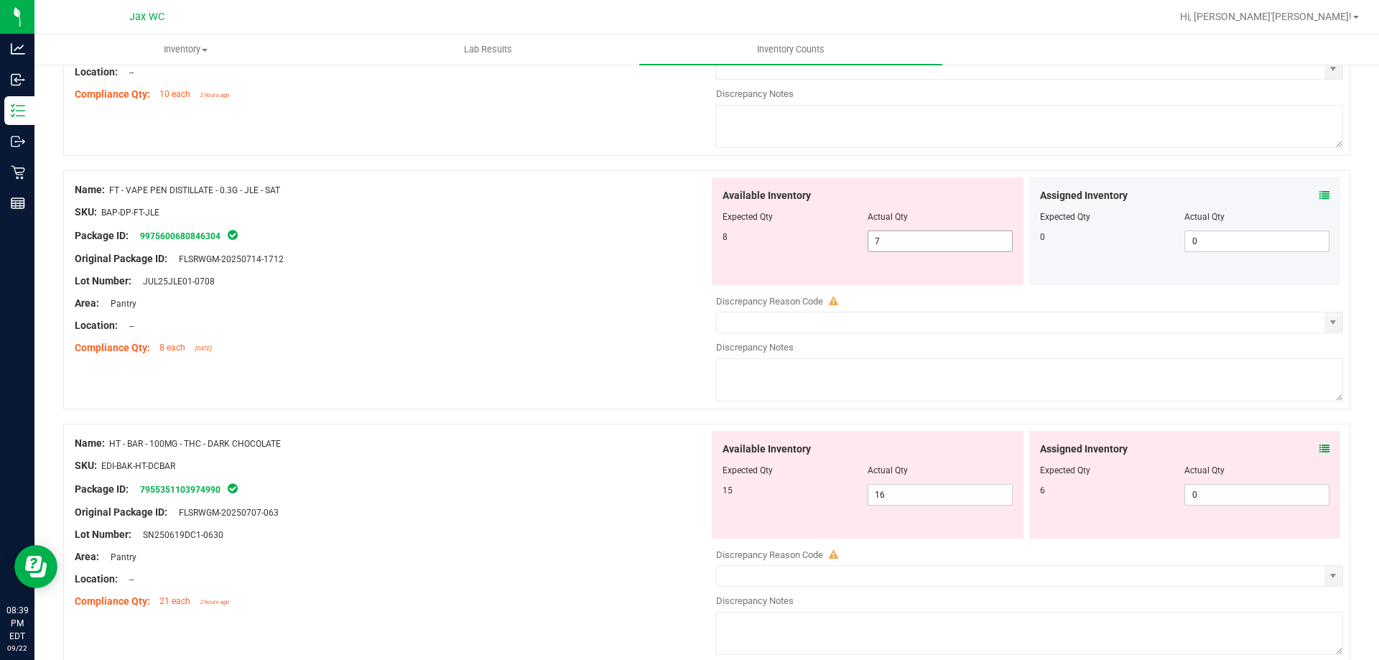
scroll to position [574, 0]
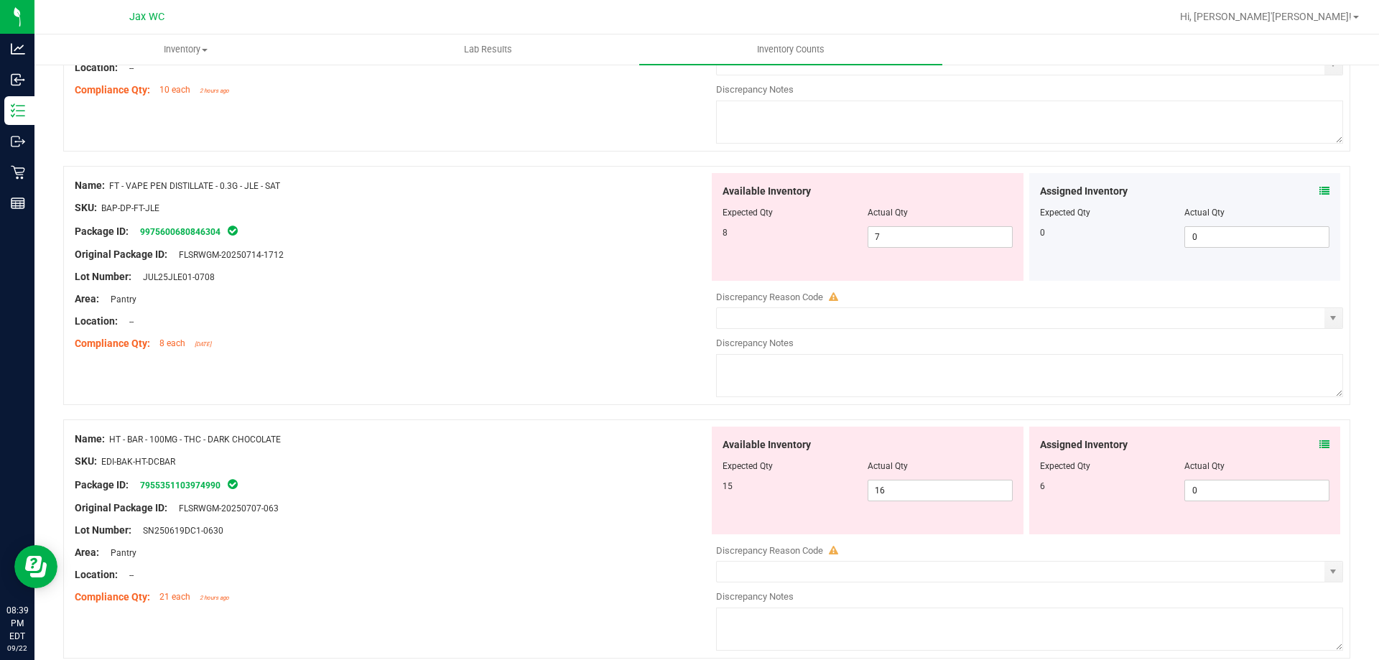
click at [1319, 442] on icon at bounding box center [1324, 444] width 10 height 10
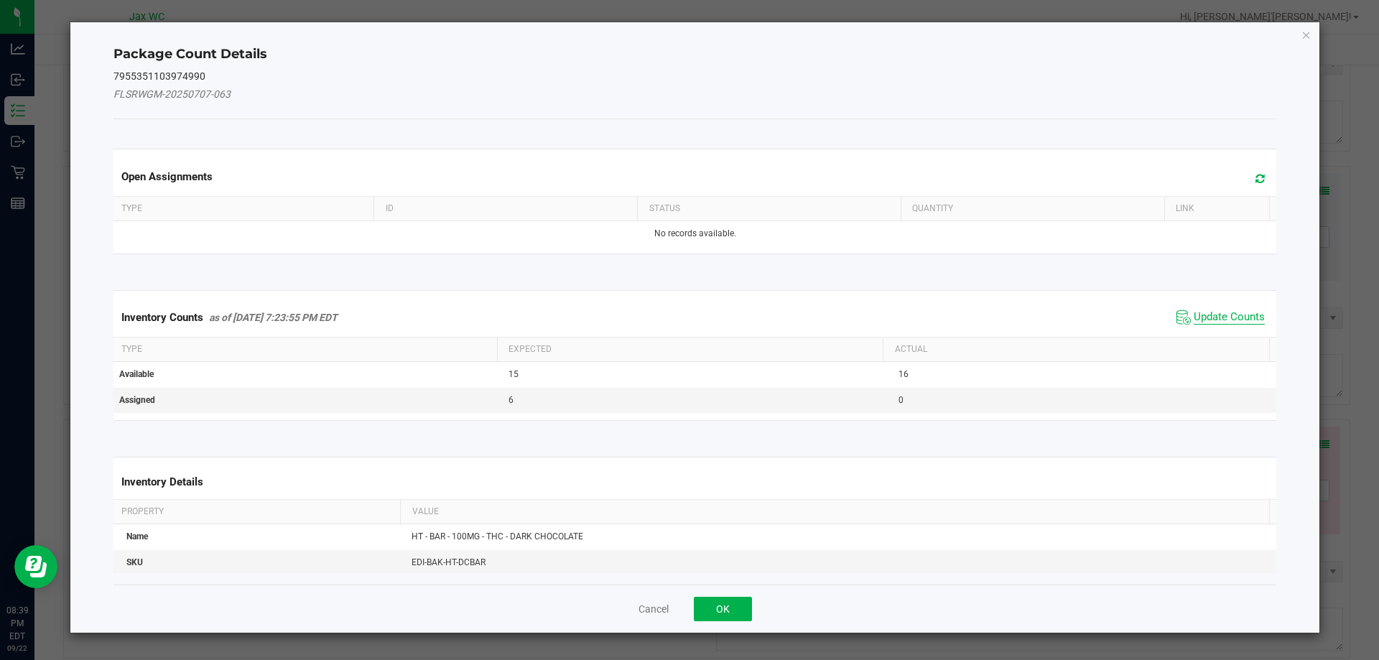
click at [1219, 311] on span "Update Counts" at bounding box center [1228, 317] width 71 height 14
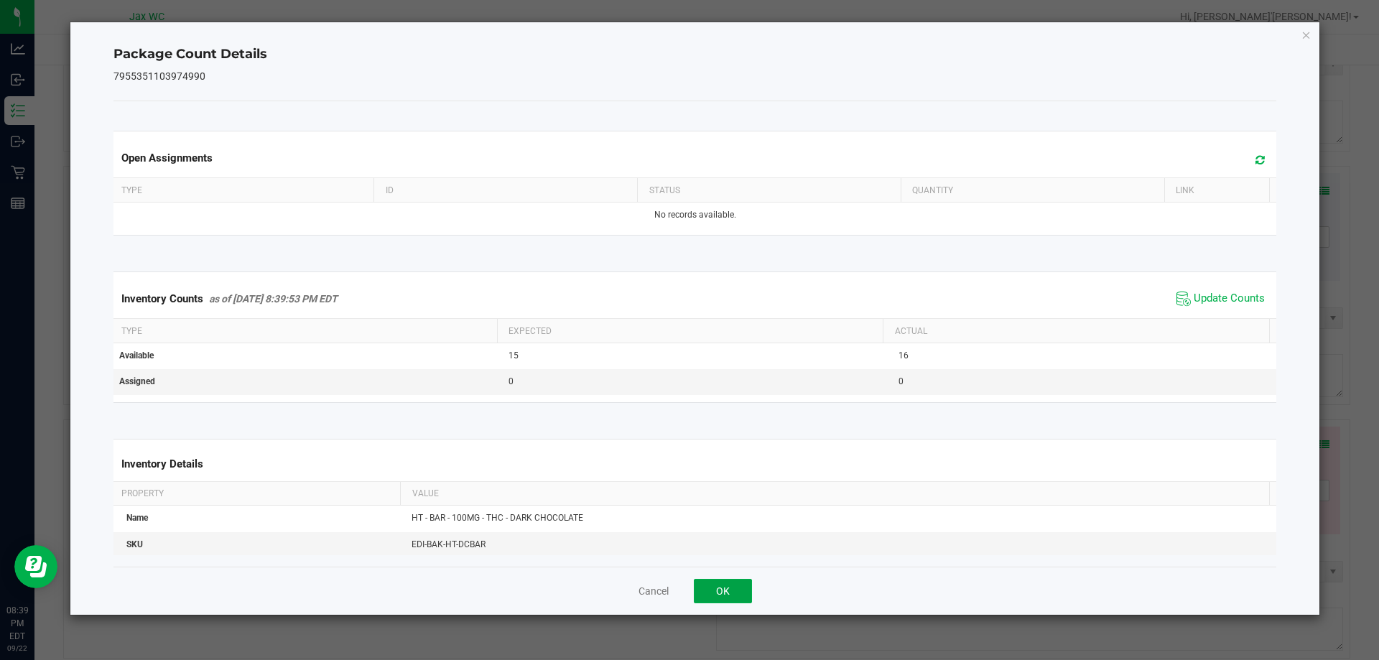
click at [736, 586] on button "OK" at bounding box center [723, 591] width 58 height 24
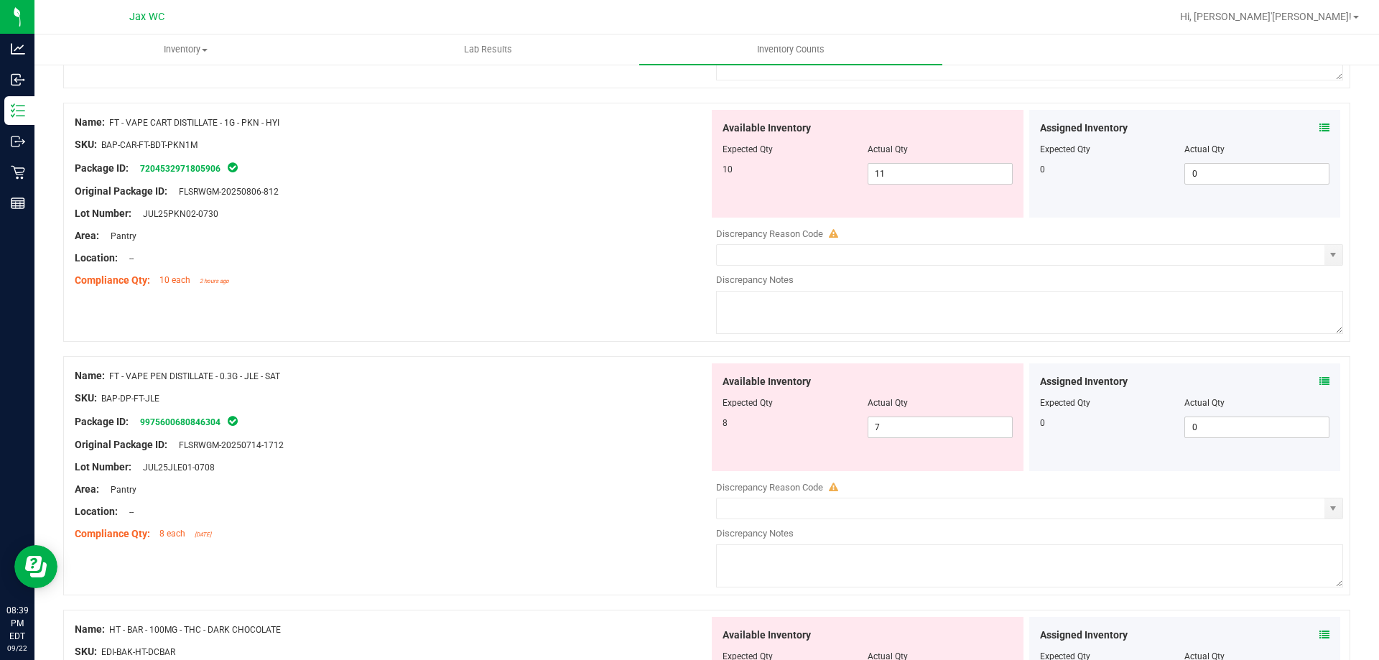
scroll to position [359, 0]
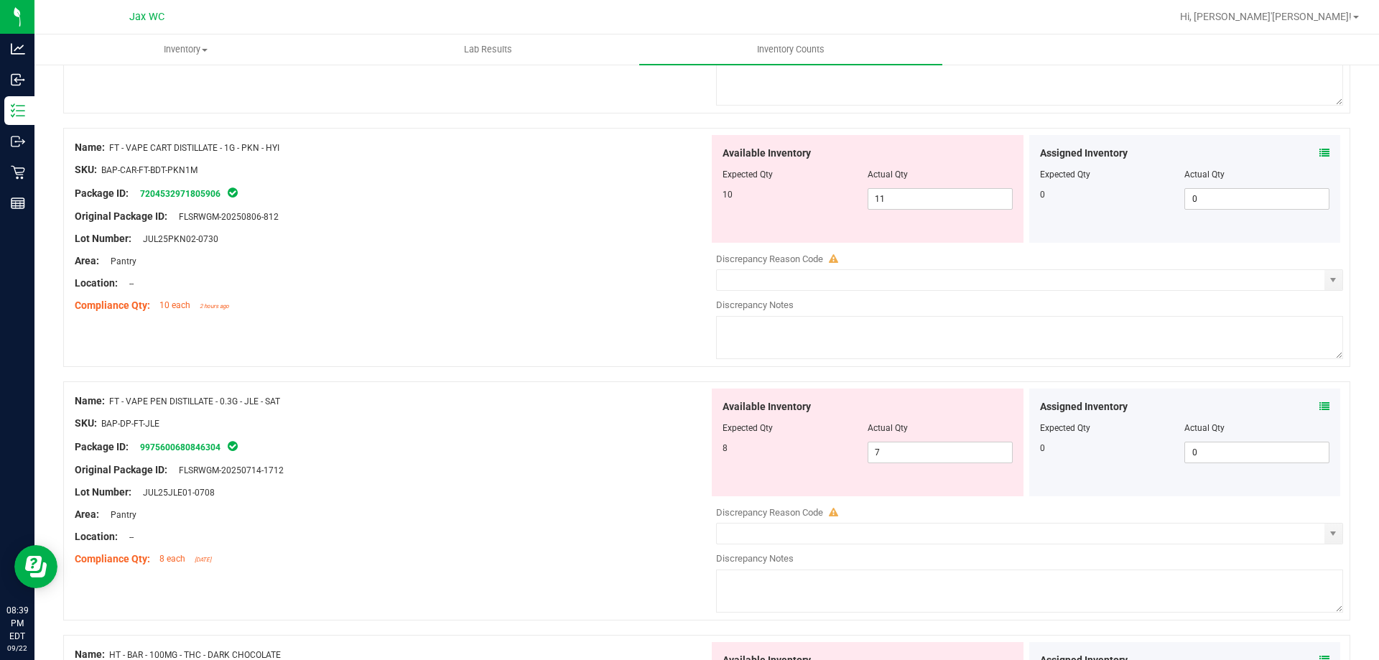
click at [1319, 404] on icon at bounding box center [1324, 406] width 10 height 10
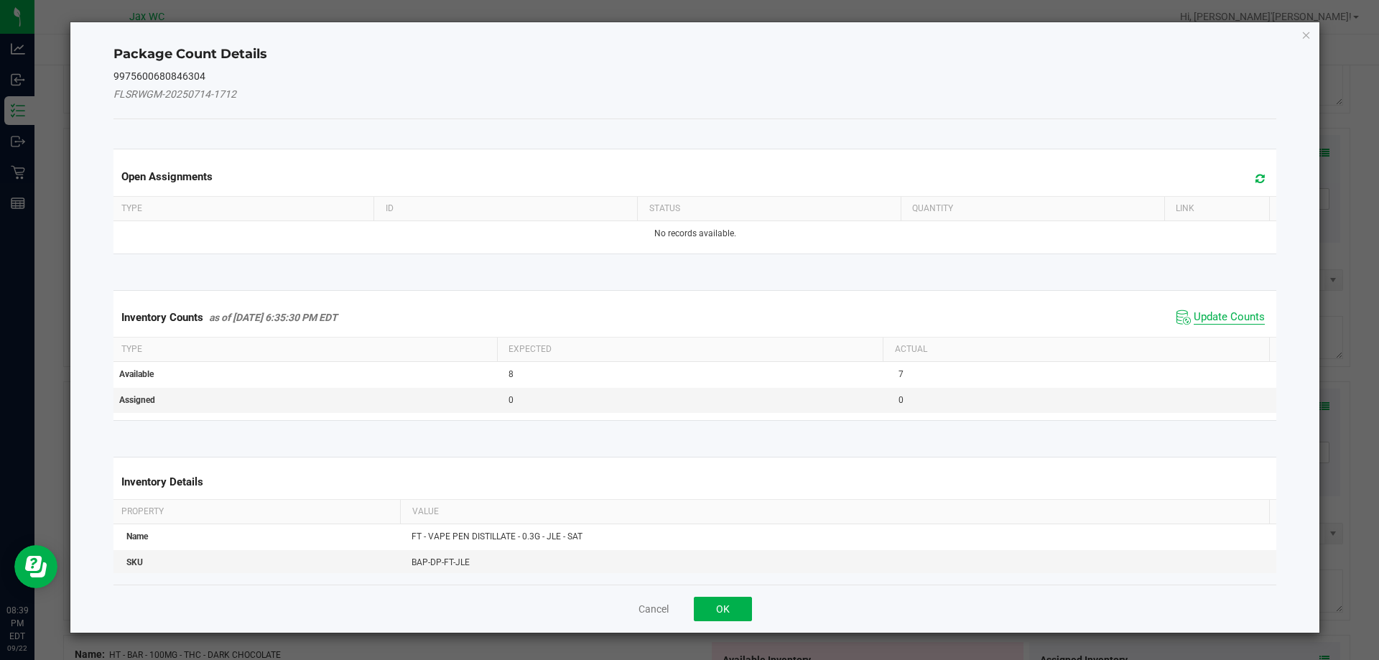
click at [1202, 312] on span "Update Counts" at bounding box center [1228, 317] width 71 height 14
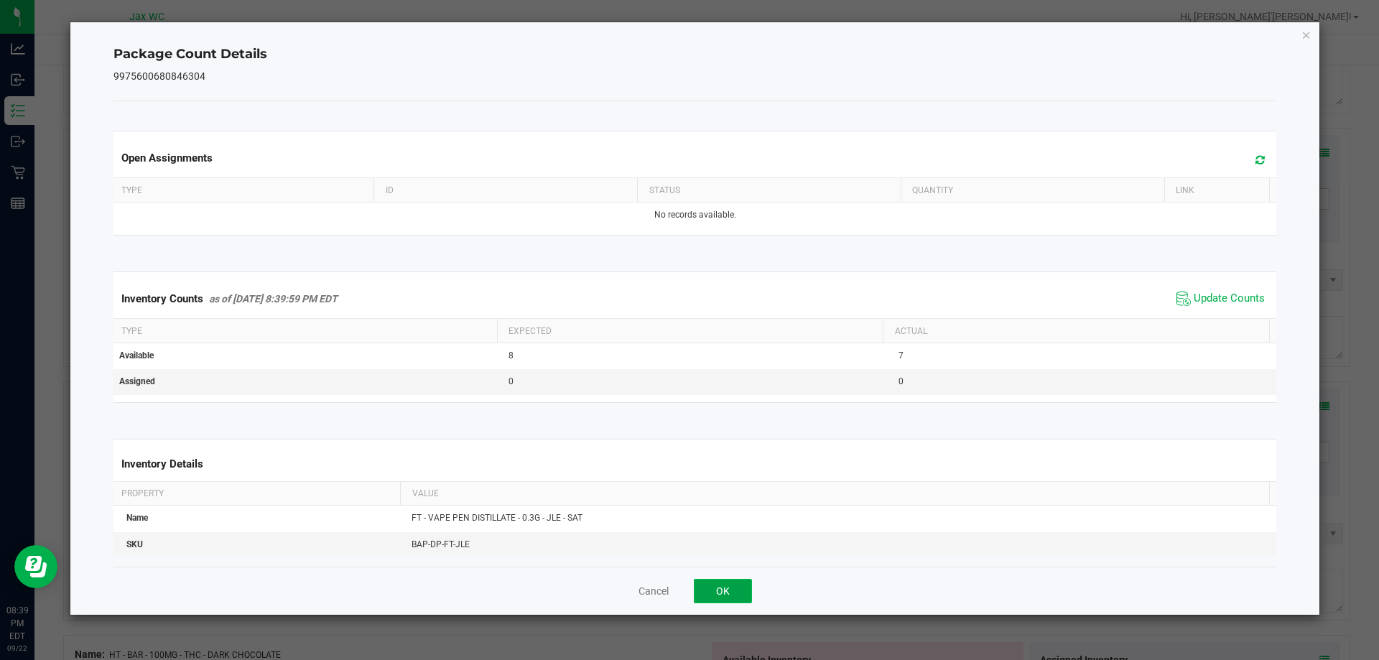
click at [715, 588] on button "OK" at bounding box center [723, 591] width 58 height 24
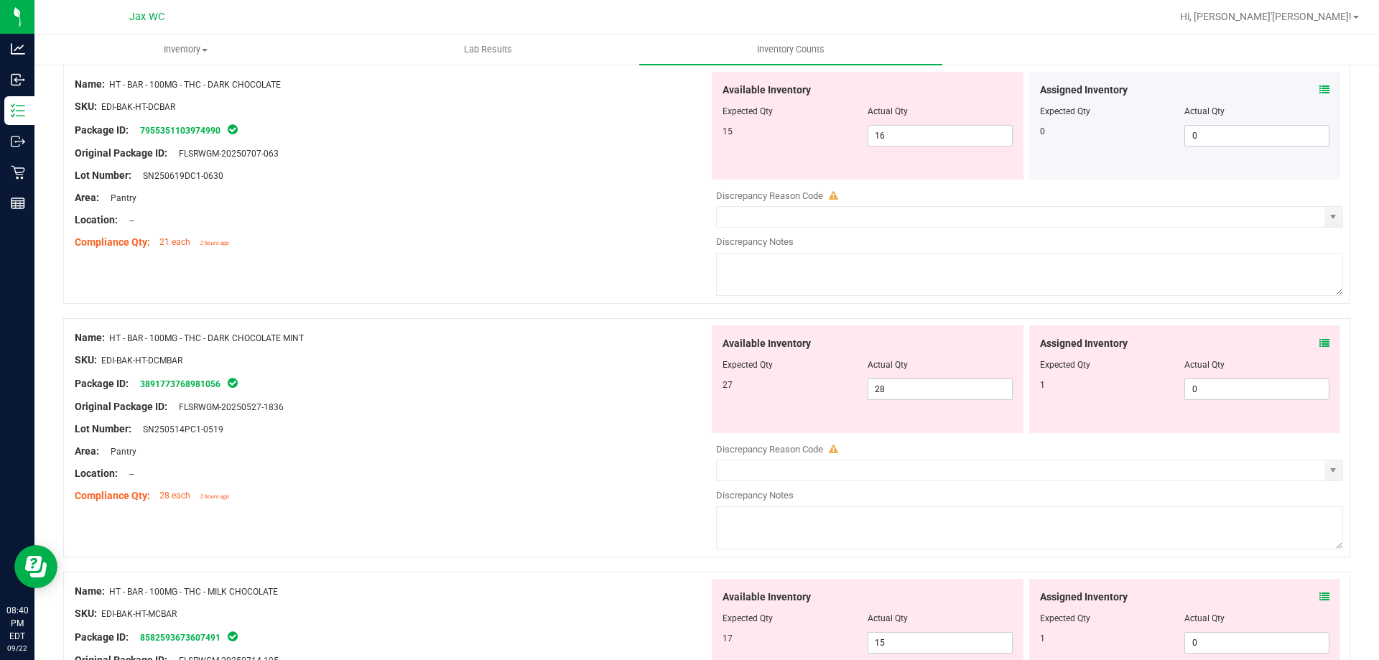
scroll to position [933, 0]
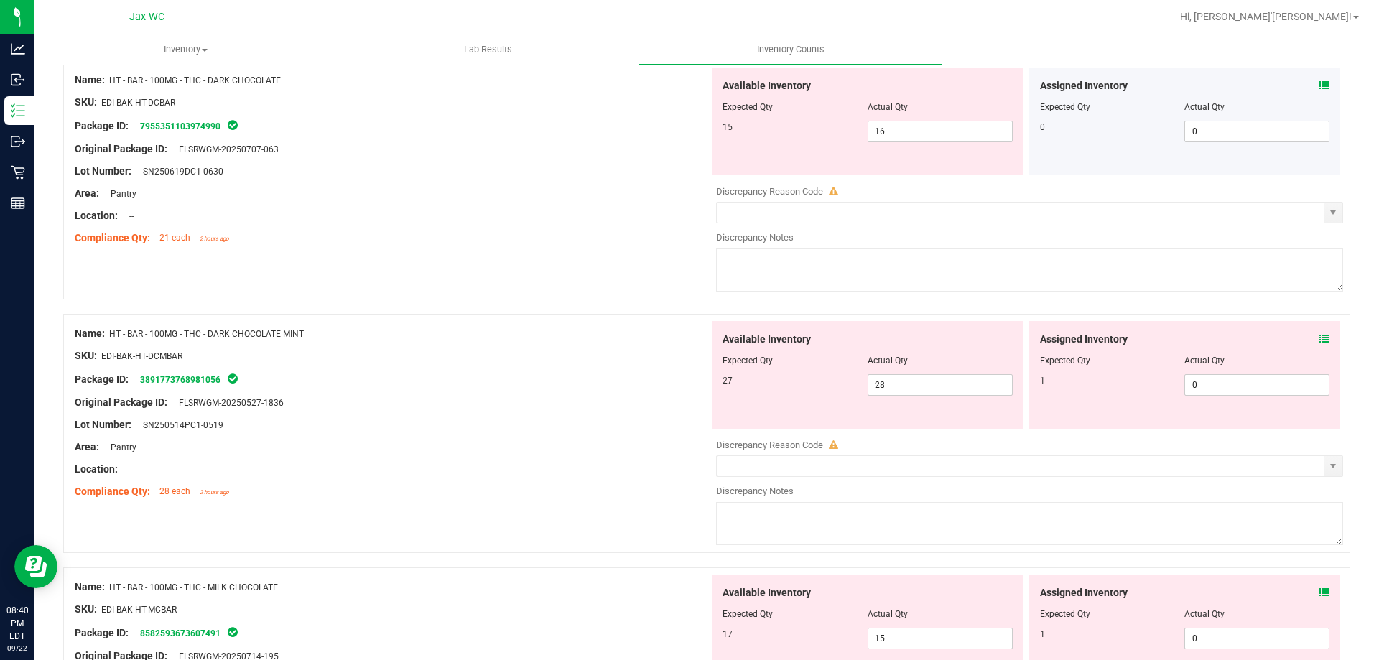
click at [1319, 335] on icon at bounding box center [1324, 339] width 10 height 10
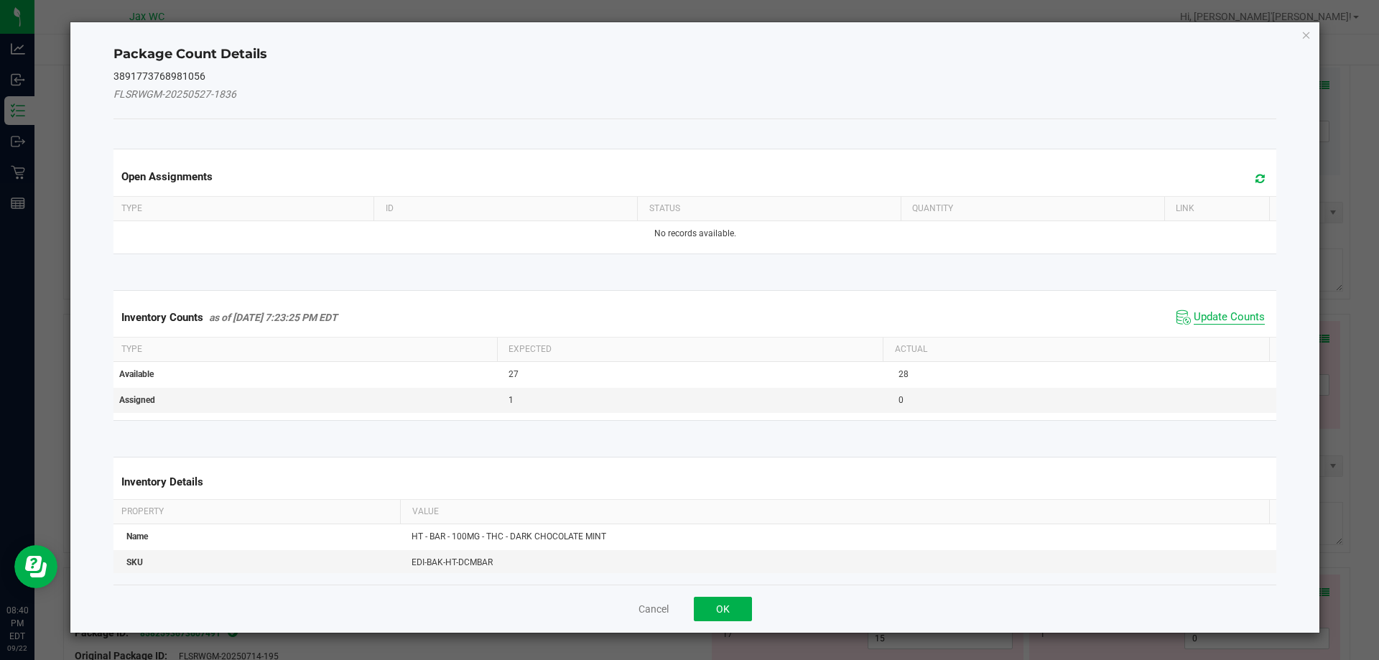
click at [1217, 311] on span "Update Counts" at bounding box center [1228, 317] width 71 height 14
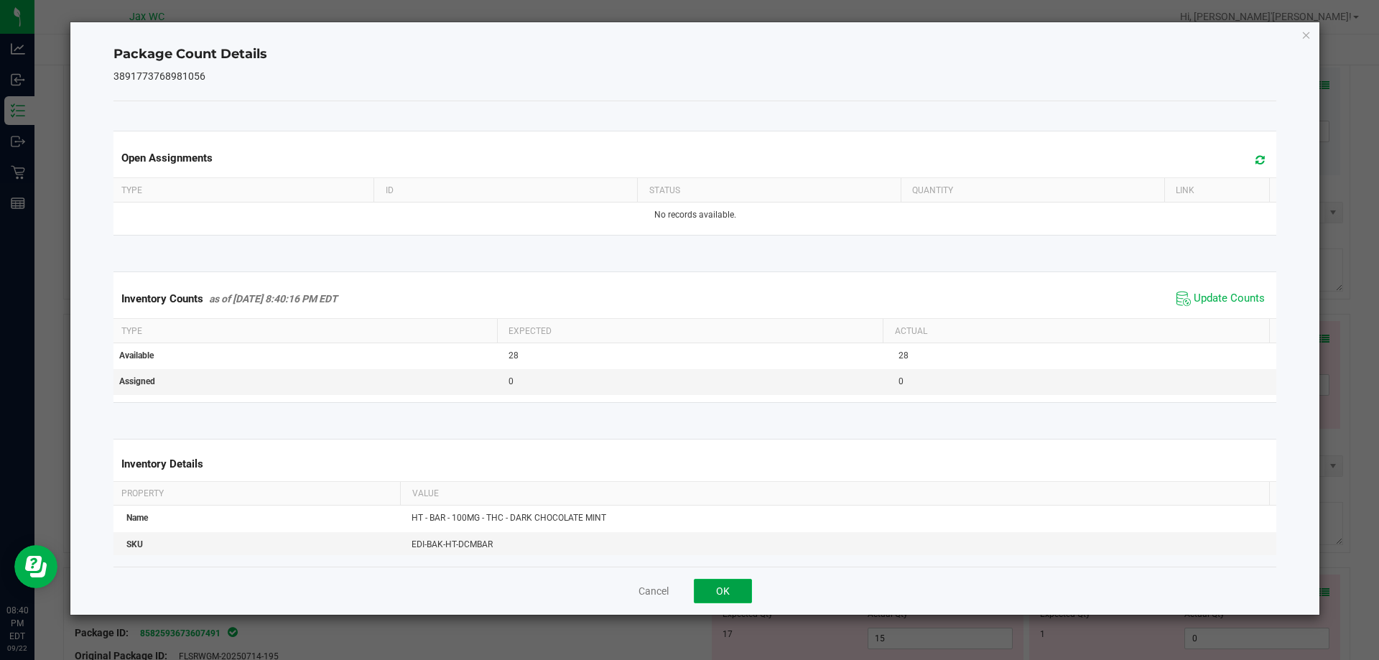
click at [736, 589] on button "OK" at bounding box center [723, 591] width 58 height 24
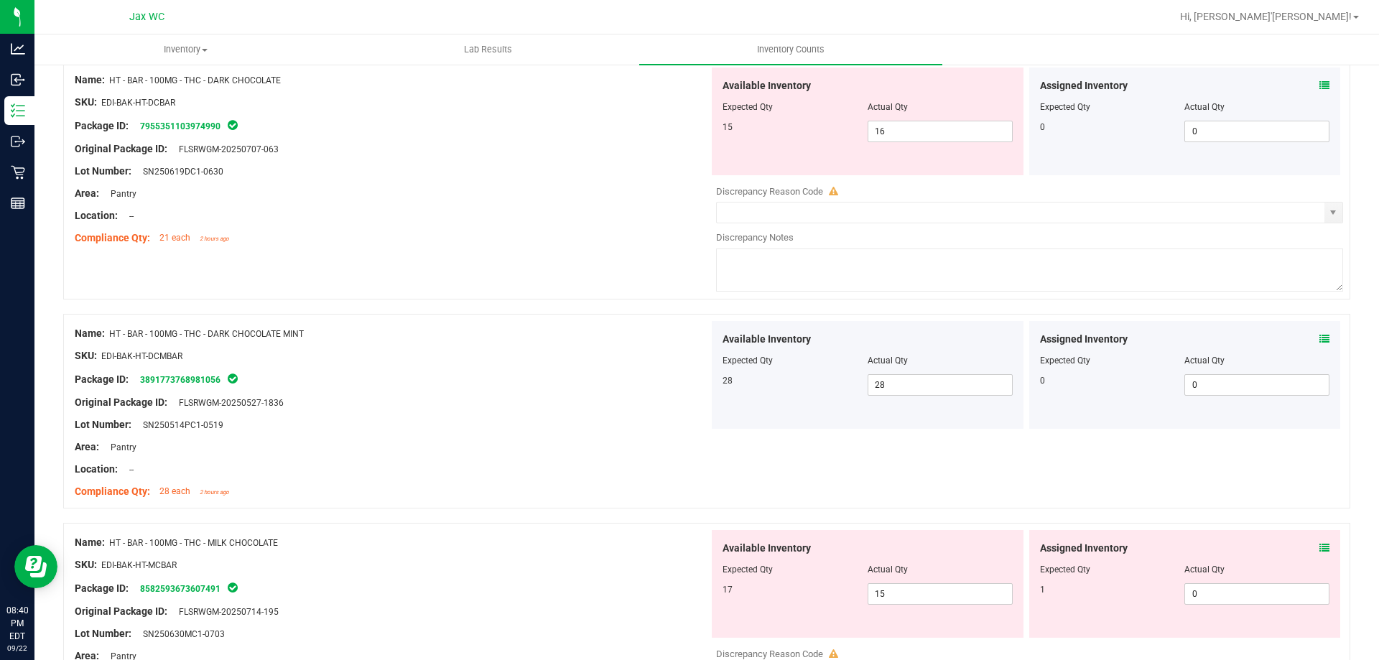
click at [1319, 546] on icon at bounding box center [1324, 548] width 10 height 10
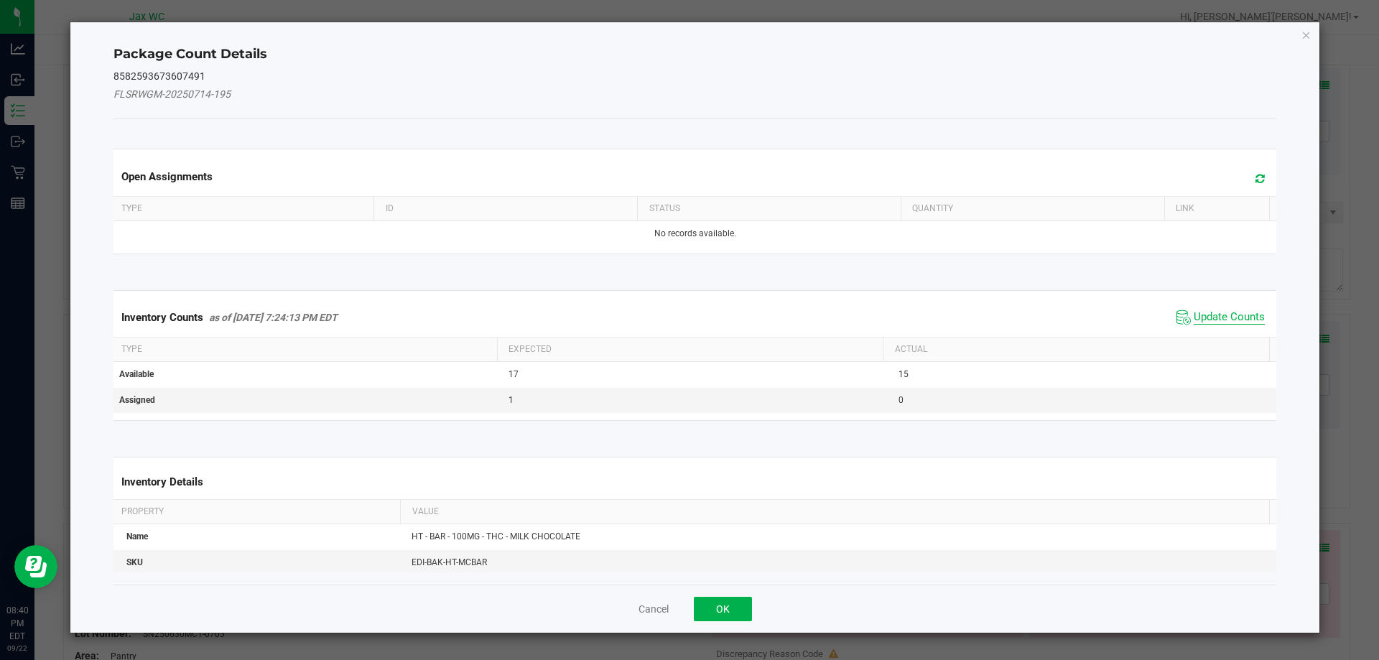
click at [1233, 314] on span "Update Counts" at bounding box center [1228, 317] width 71 height 14
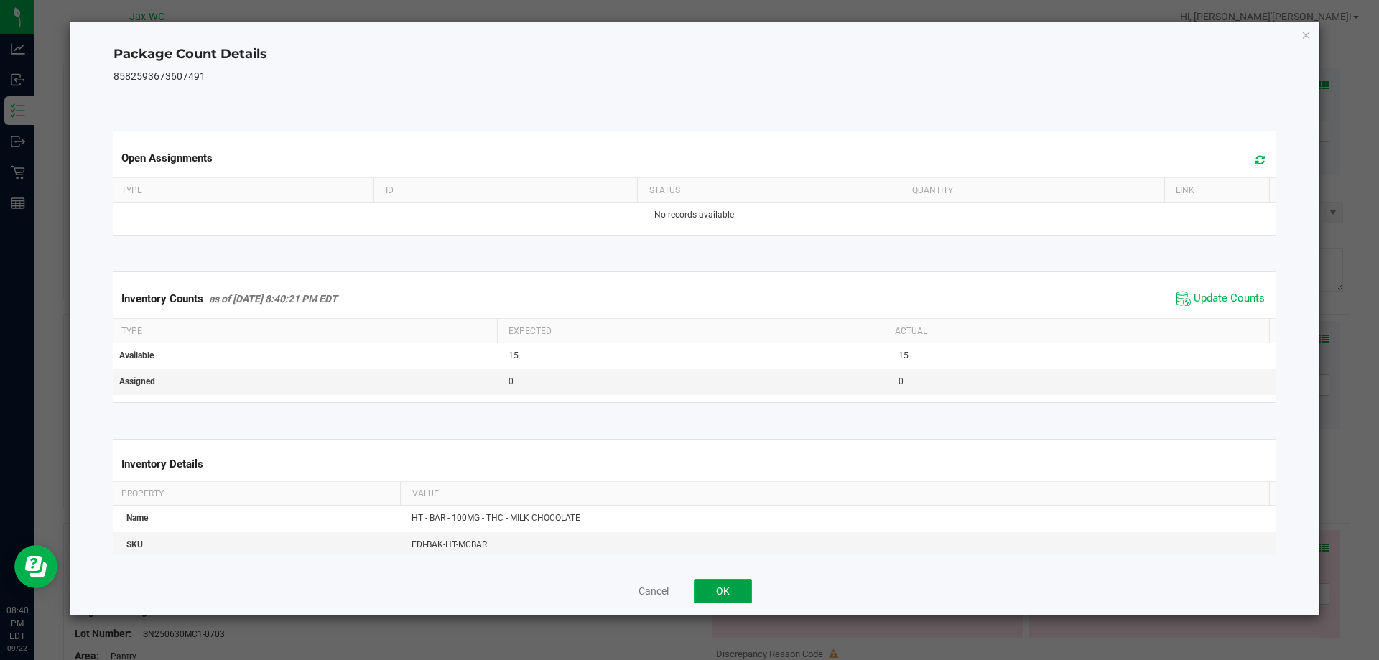
click at [717, 593] on button "OK" at bounding box center [723, 591] width 58 height 24
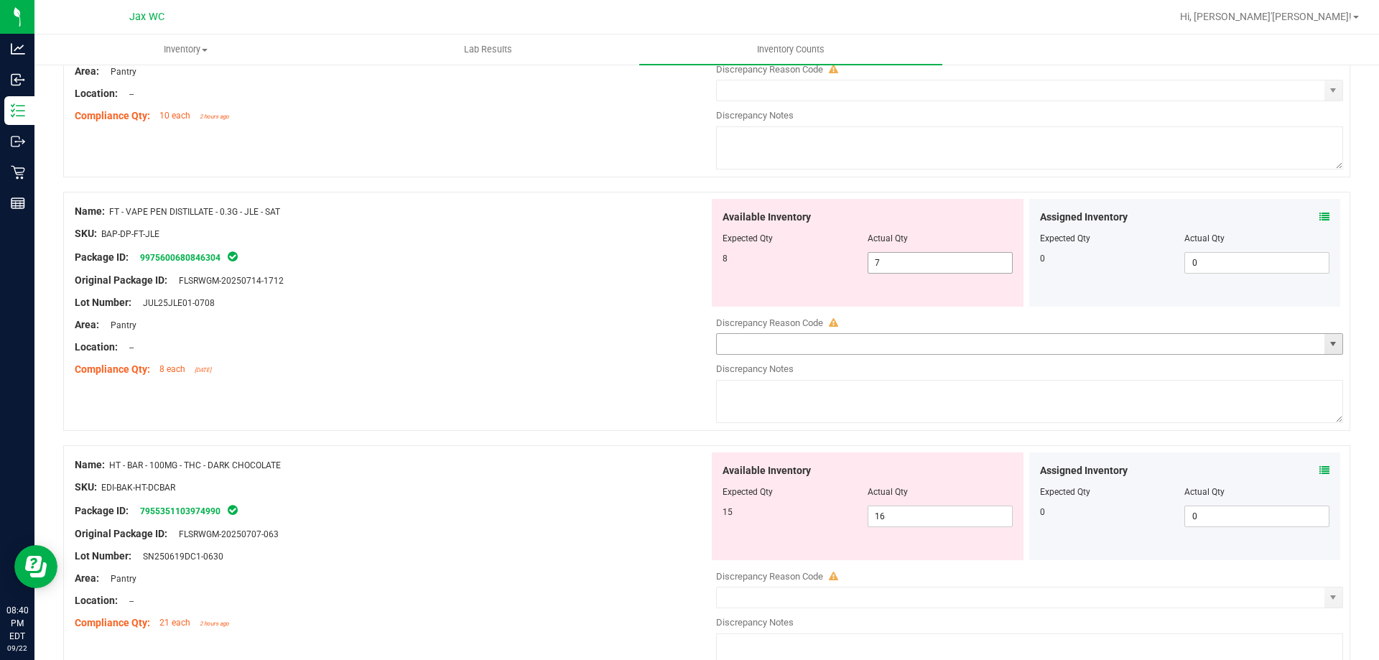
scroll to position [503, 0]
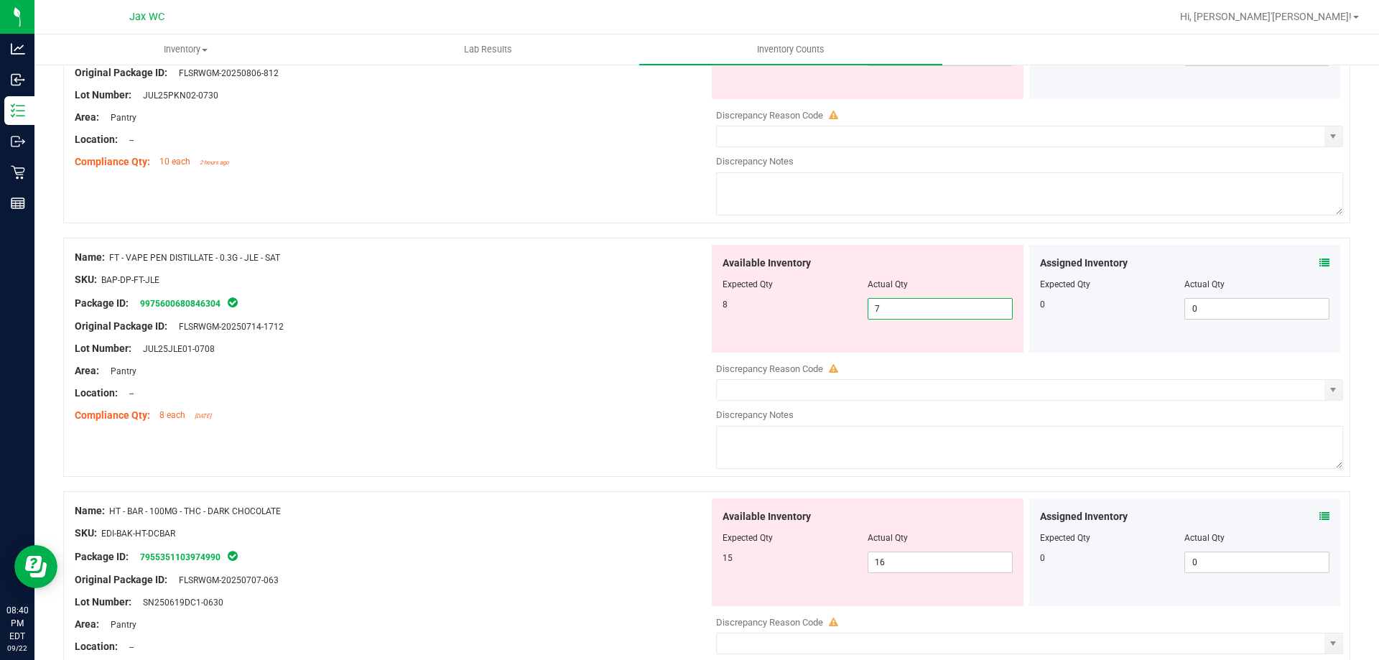
click at [929, 304] on span "7 7" at bounding box center [939, 309] width 145 height 22
click at [929, 304] on input "7" at bounding box center [940, 309] width 144 height 20
type input "8"
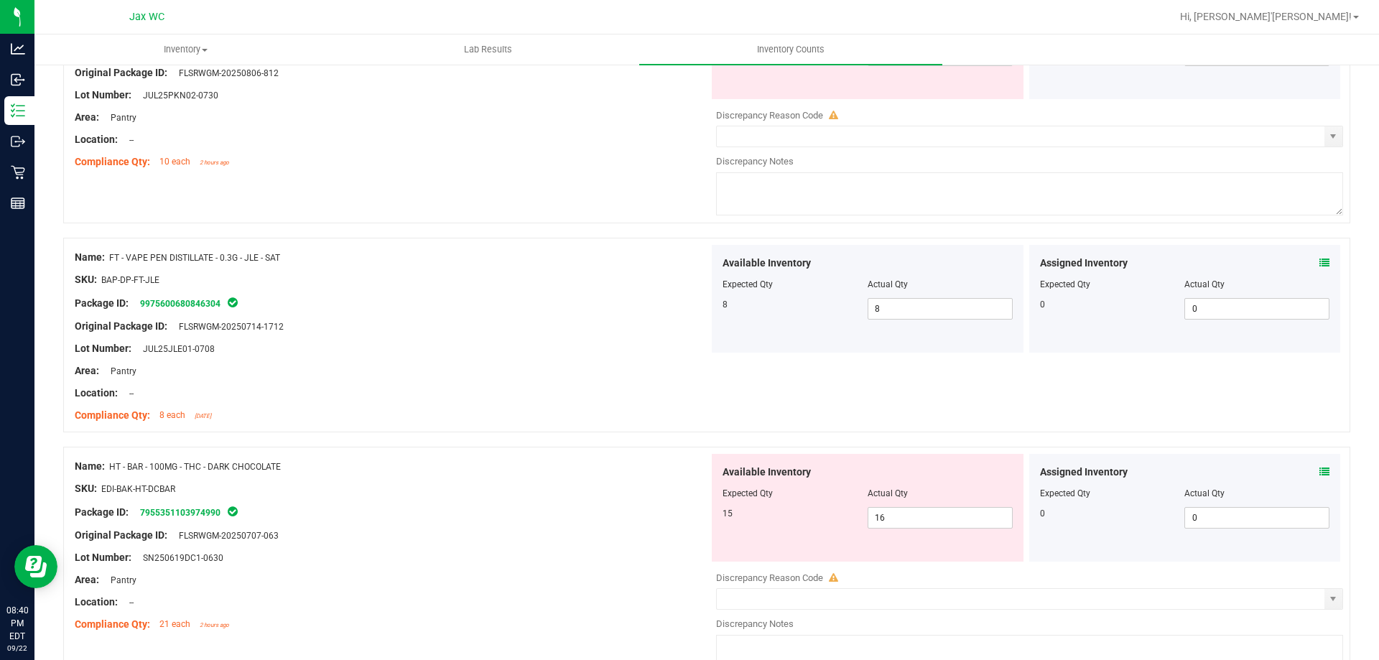
click at [534, 345] on div "Lot Number: JUL25JLE01-0708" at bounding box center [392, 348] width 634 height 15
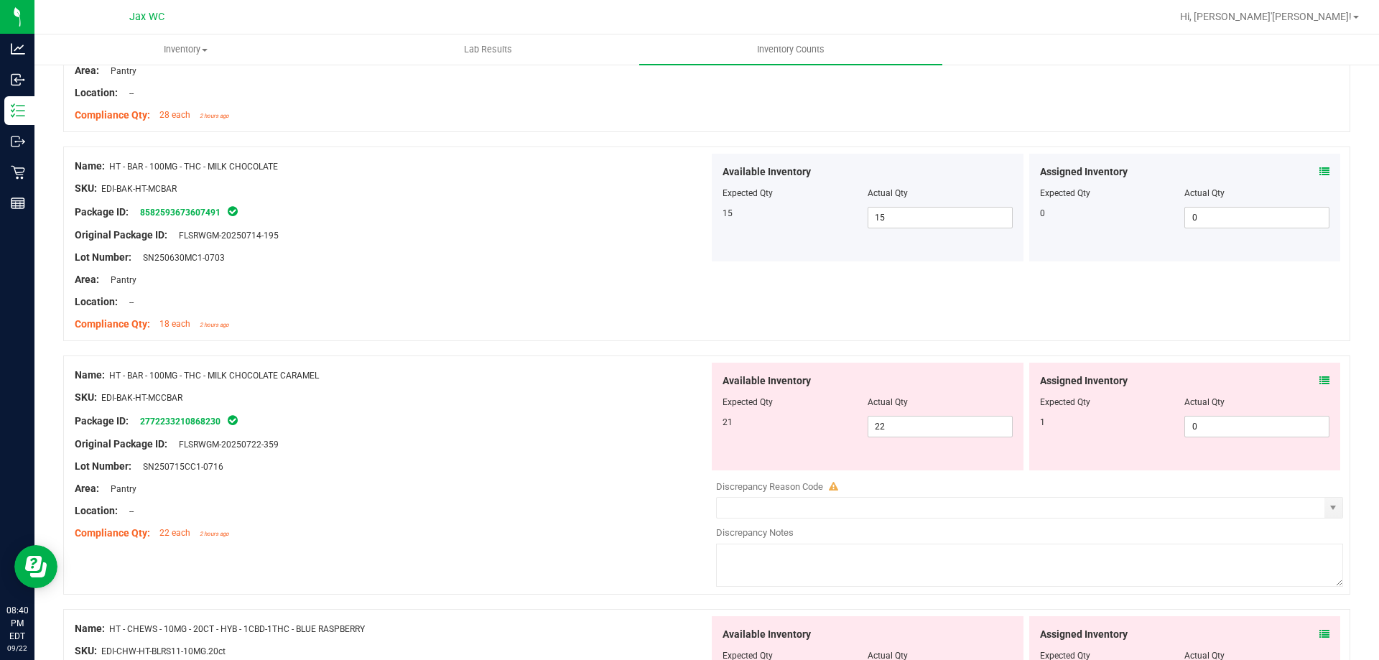
scroll to position [1293, 0]
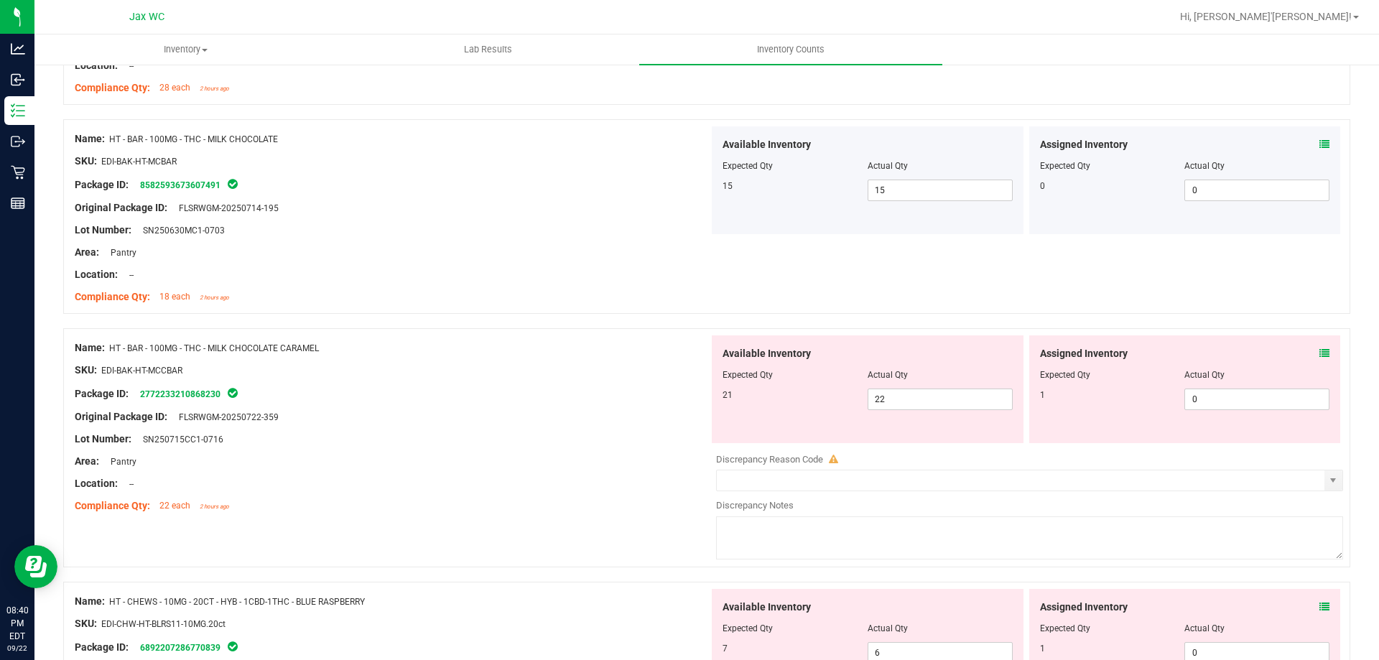
click at [1319, 352] on icon at bounding box center [1324, 353] width 10 height 10
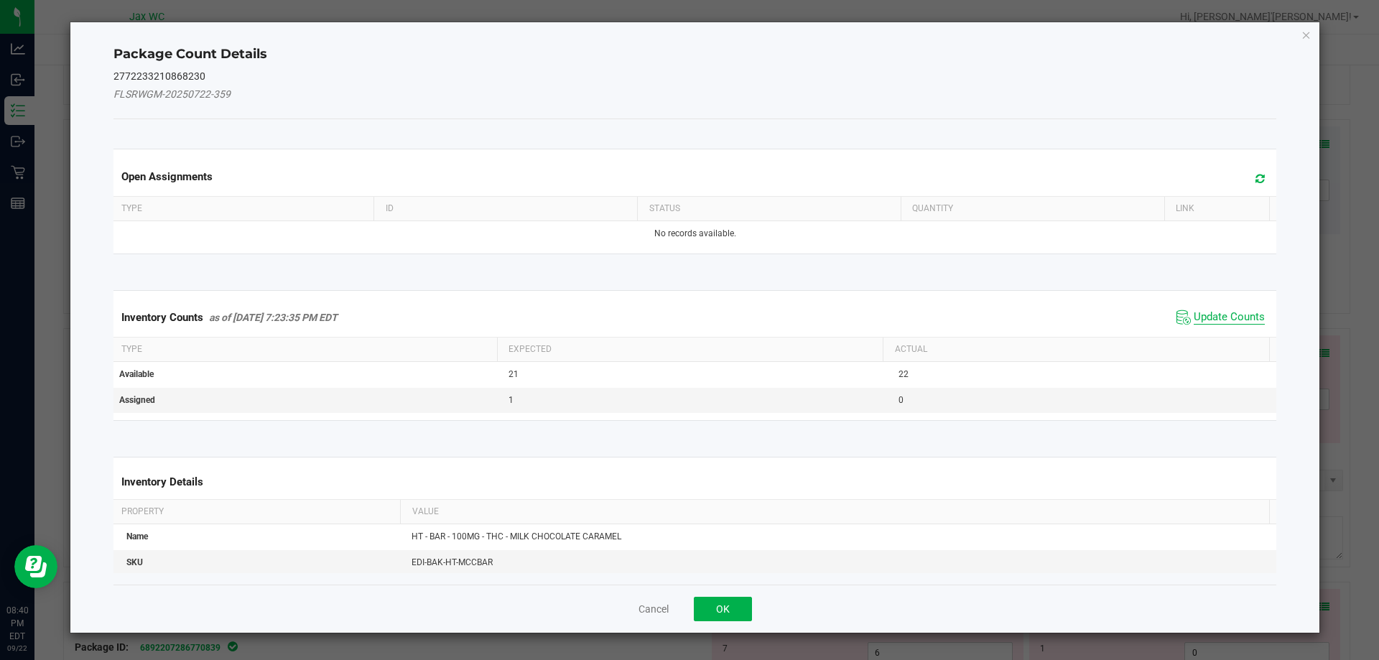
click at [1238, 315] on span "Update Counts" at bounding box center [1228, 317] width 71 height 14
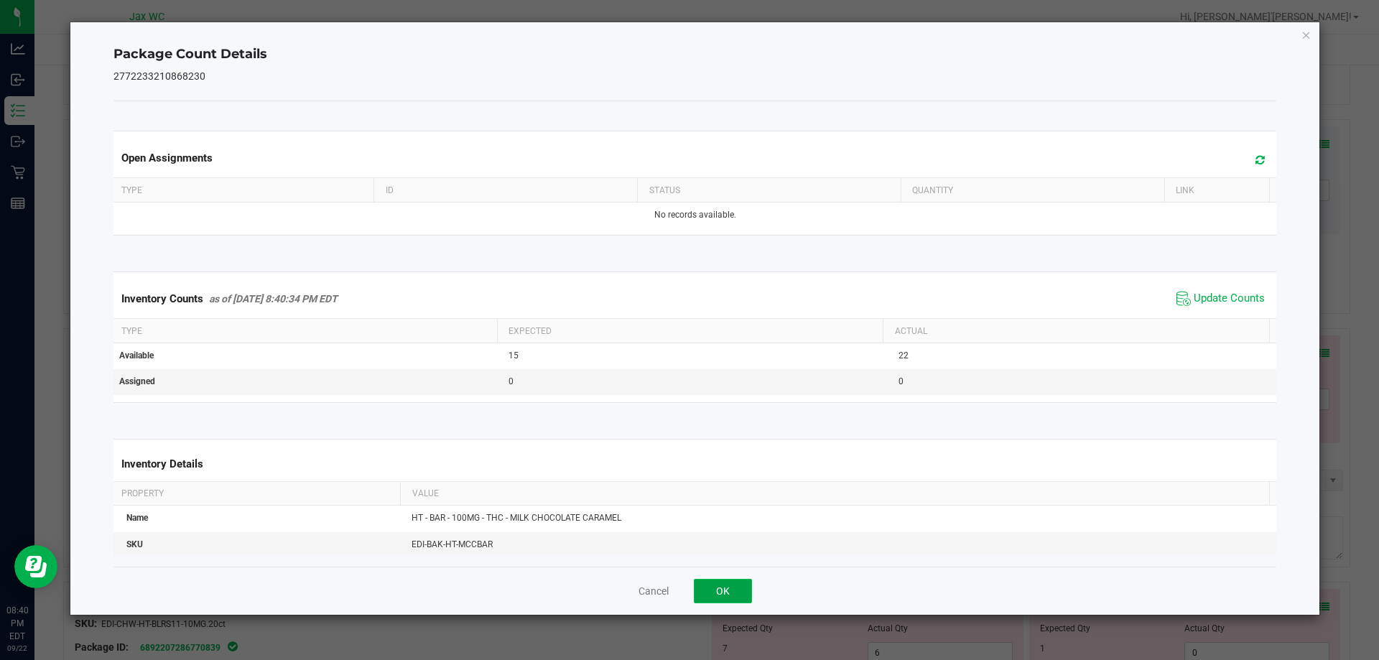
click at [723, 589] on button "OK" at bounding box center [723, 591] width 58 height 24
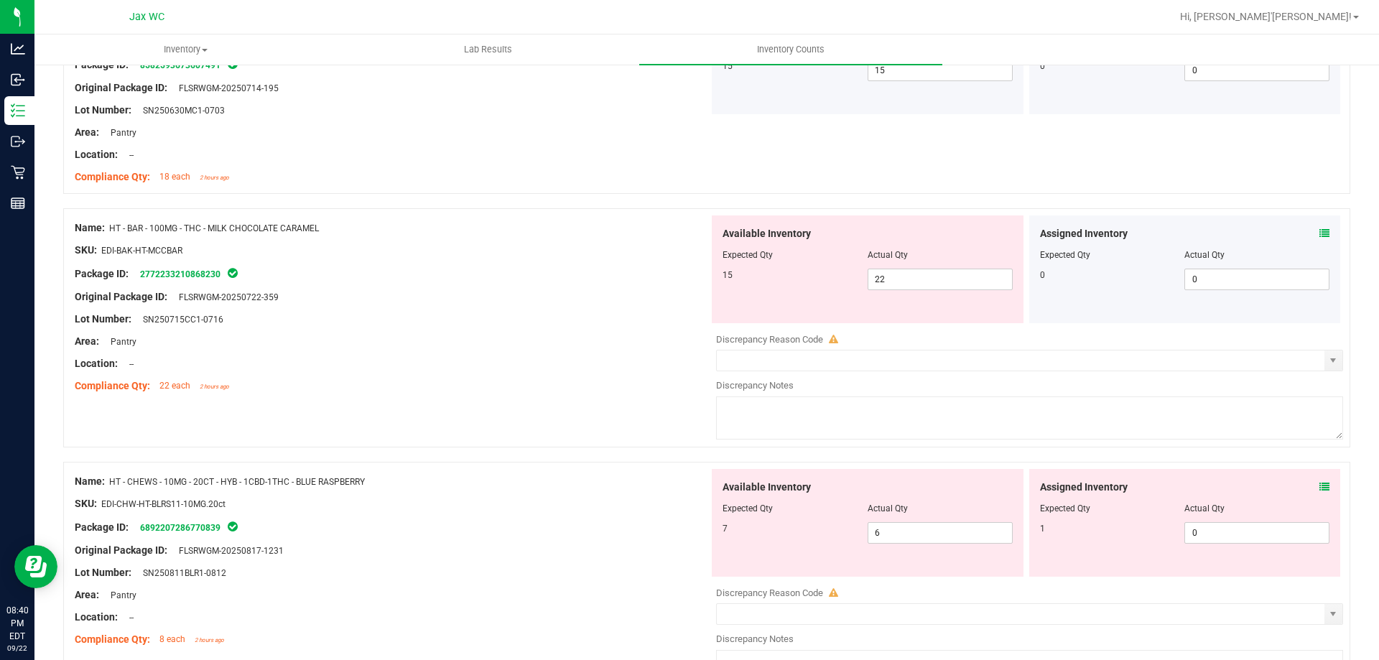
scroll to position [1436, 0]
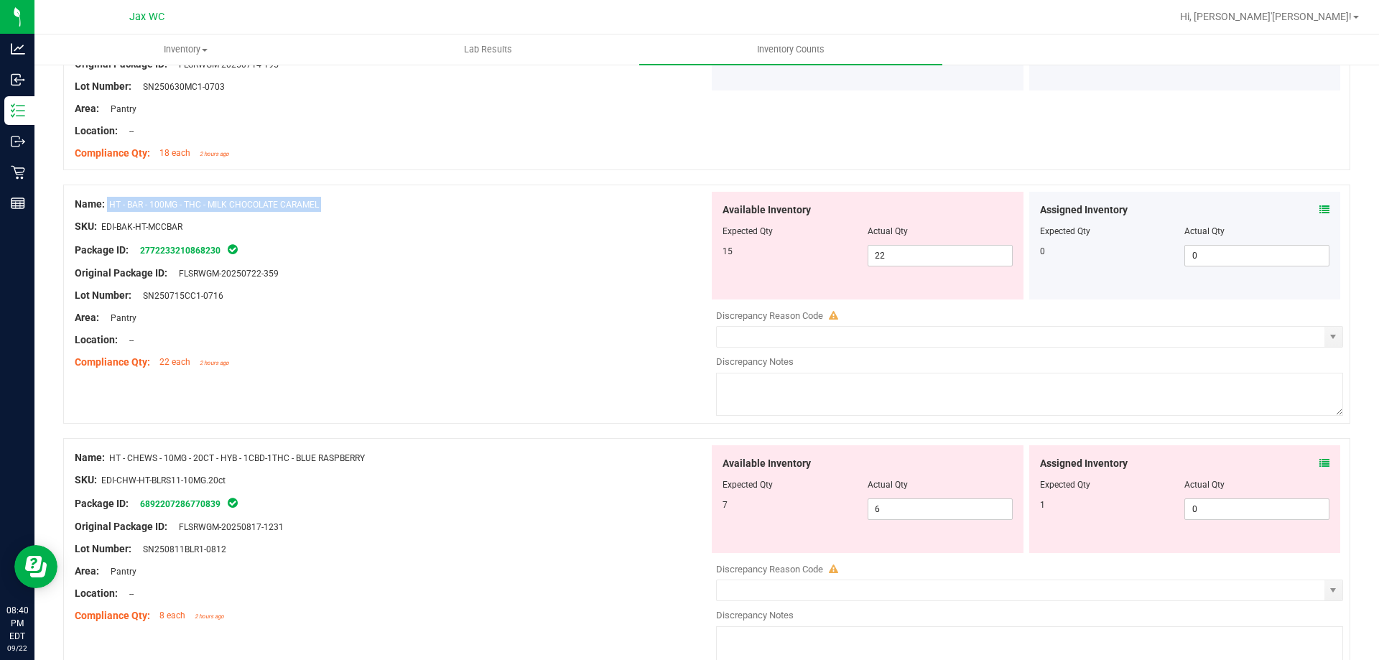
drag, startPoint x: 109, startPoint y: 205, endPoint x: 314, endPoint y: 216, distance: 205.0
click at [314, 216] on div "Name: HT - BAR - 100MG - THC - MILK CHOCOLATE CARAMEL SKU: EDI-BAK-HT-MCCBAR Pa…" at bounding box center [392, 283] width 634 height 183
copy div "HT - BAR - 100MG - THC - MILK CHOCOLATE CARAMEL"
click at [1319, 460] on icon at bounding box center [1324, 463] width 10 height 10
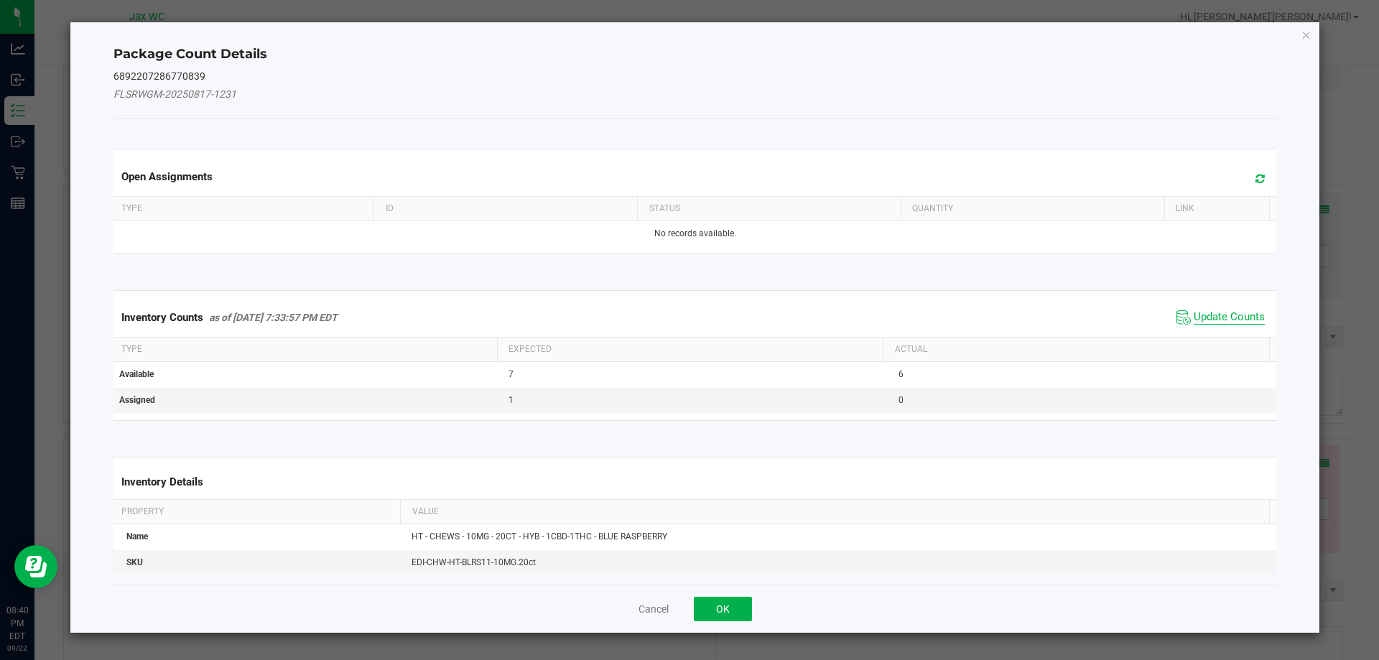
click at [1216, 317] on span "Update Counts" at bounding box center [1228, 317] width 71 height 14
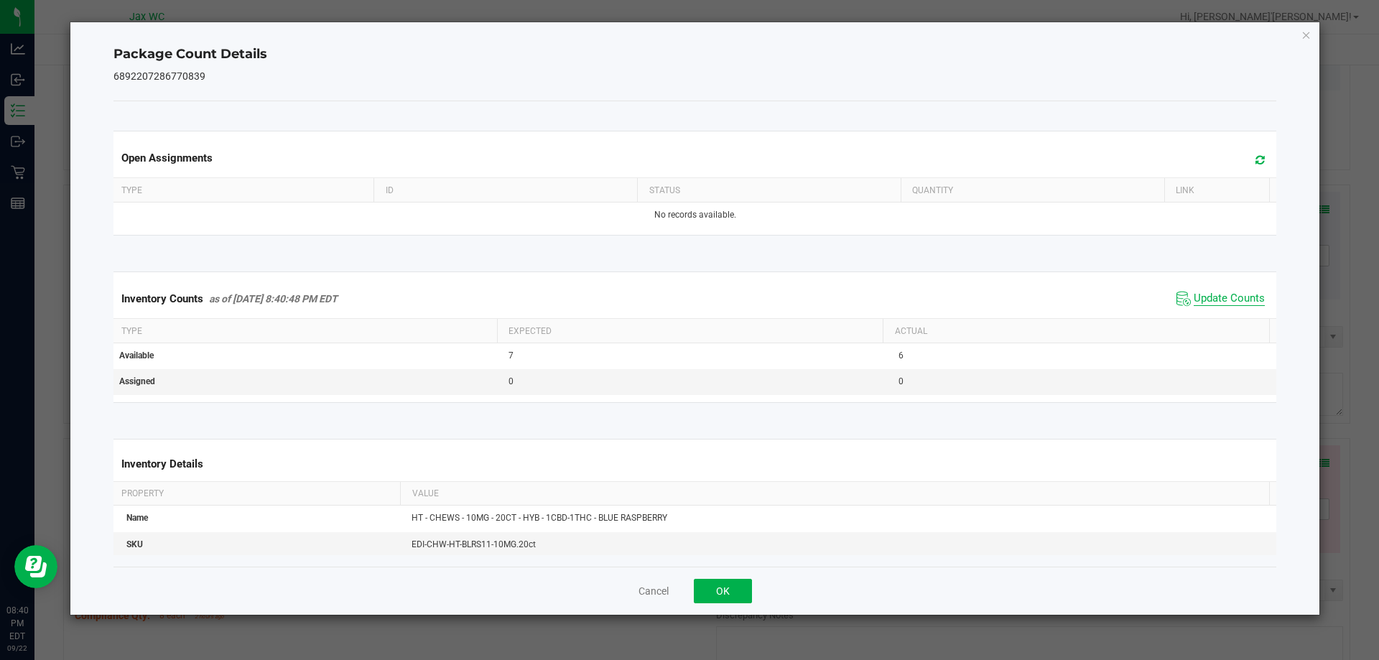
click at [1221, 296] on span "Update Counts" at bounding box center [1228, 299] width 71 height 14
click at [1222, 296] on span "Update Counts" at bounding box center [1228, 299] width 71 height 14
click at [714, 592] on button "OK" at bounding box center [723, 591] width 58 height 24
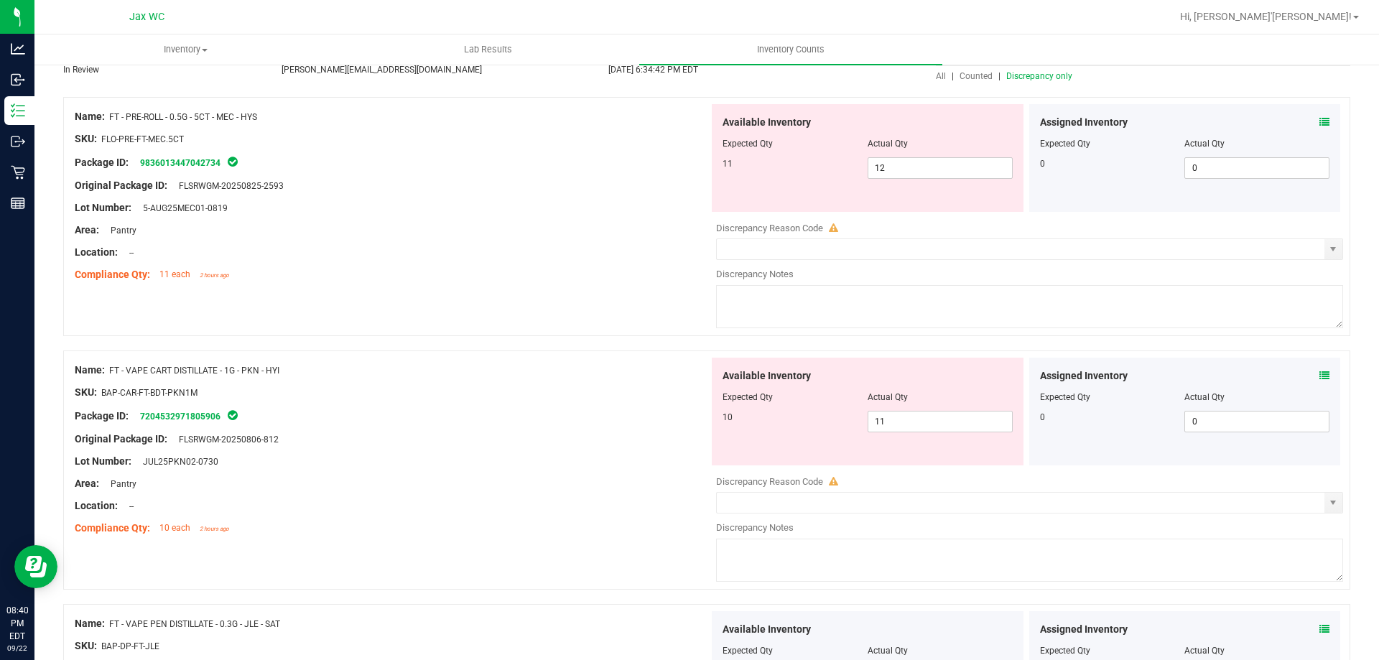
scroll to position [0, 0]
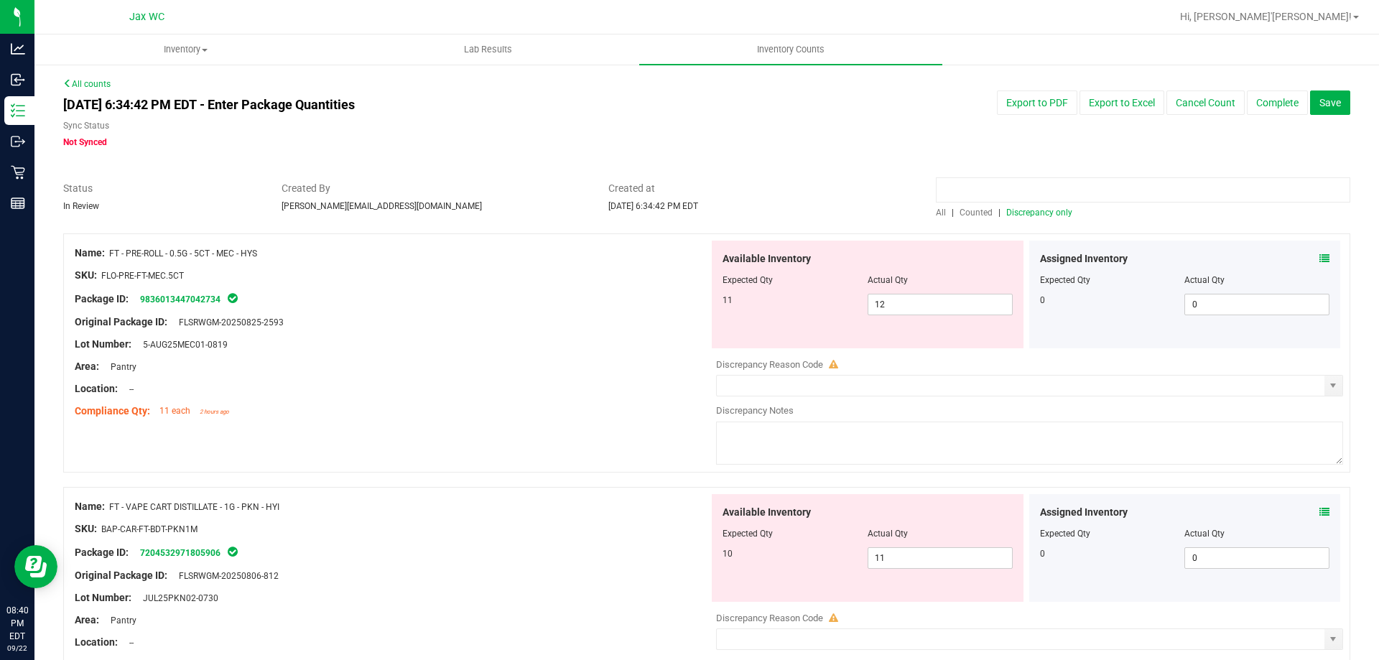
click at [1025, 185] on input at bounding box center [1143, 189] width 414 height 25
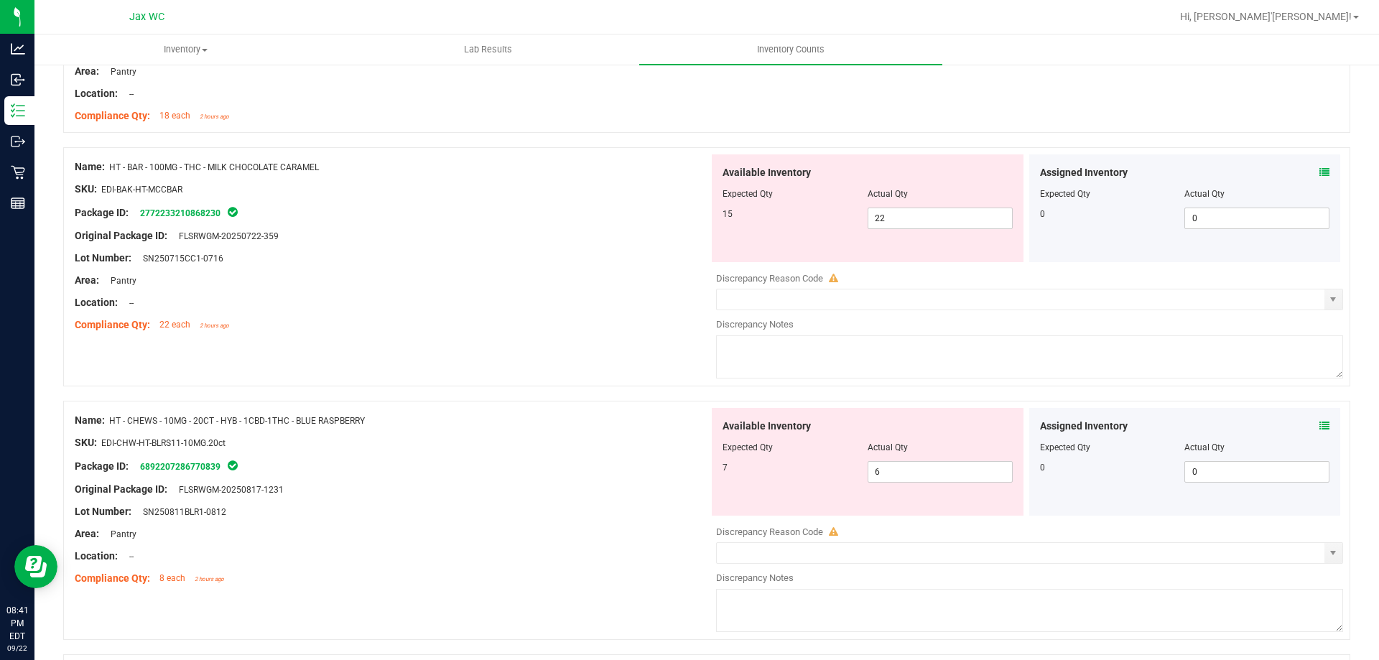
scroll to position [1508, 0]
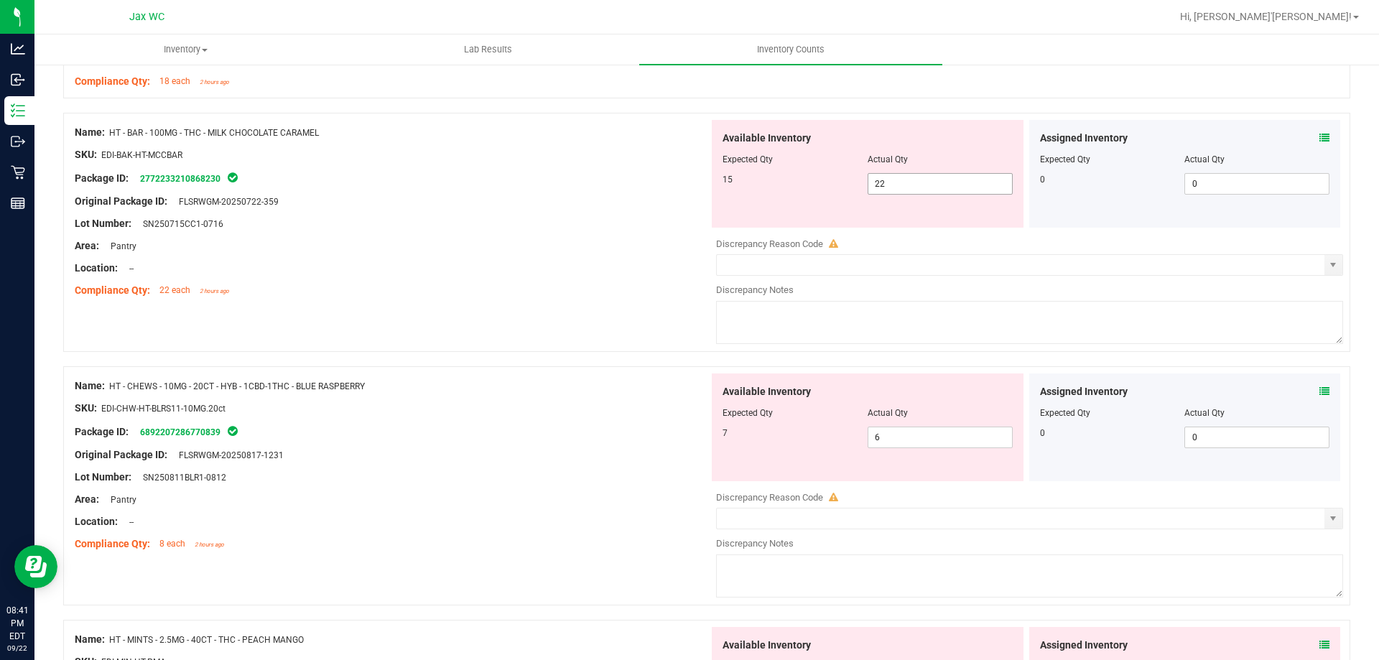
click at [924, 186] on span "22 22" at bounding box center [939, 184] width 145 height 22
click at [924, 186] on input "22" at bounding box center [940, 184] width 144 height 20
type input "15"
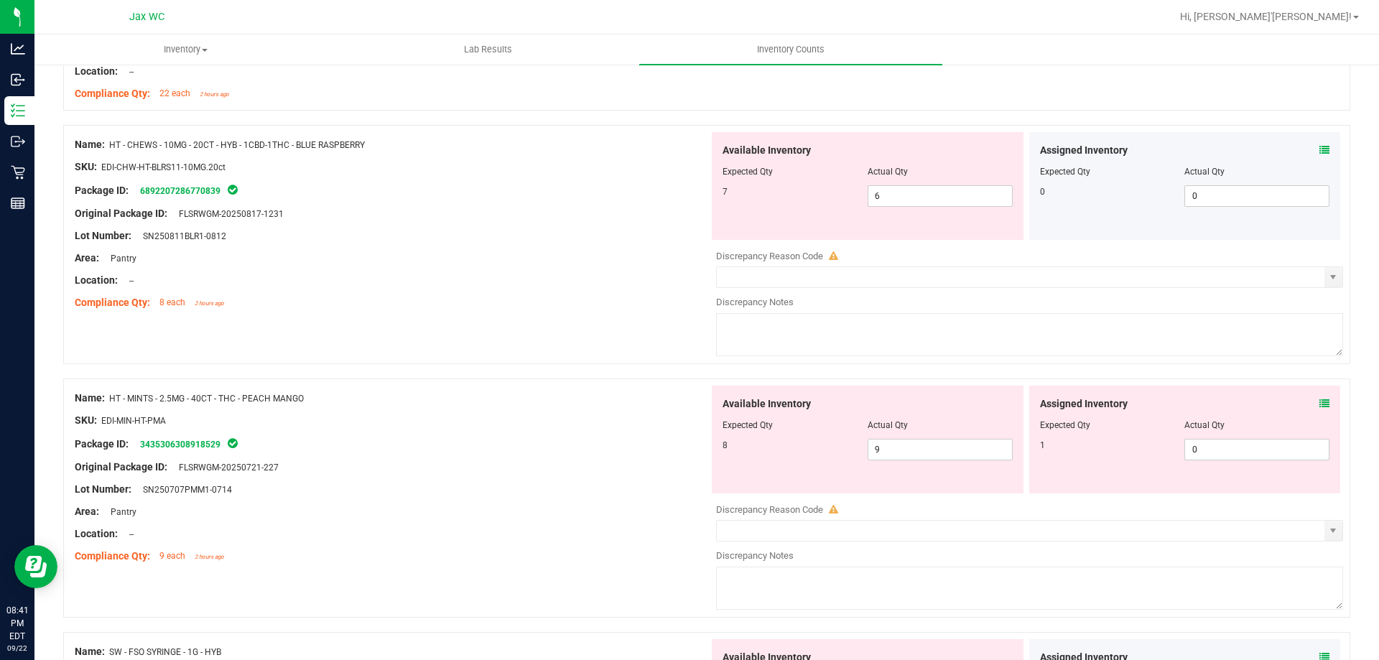
scroll to position [1723, 0]
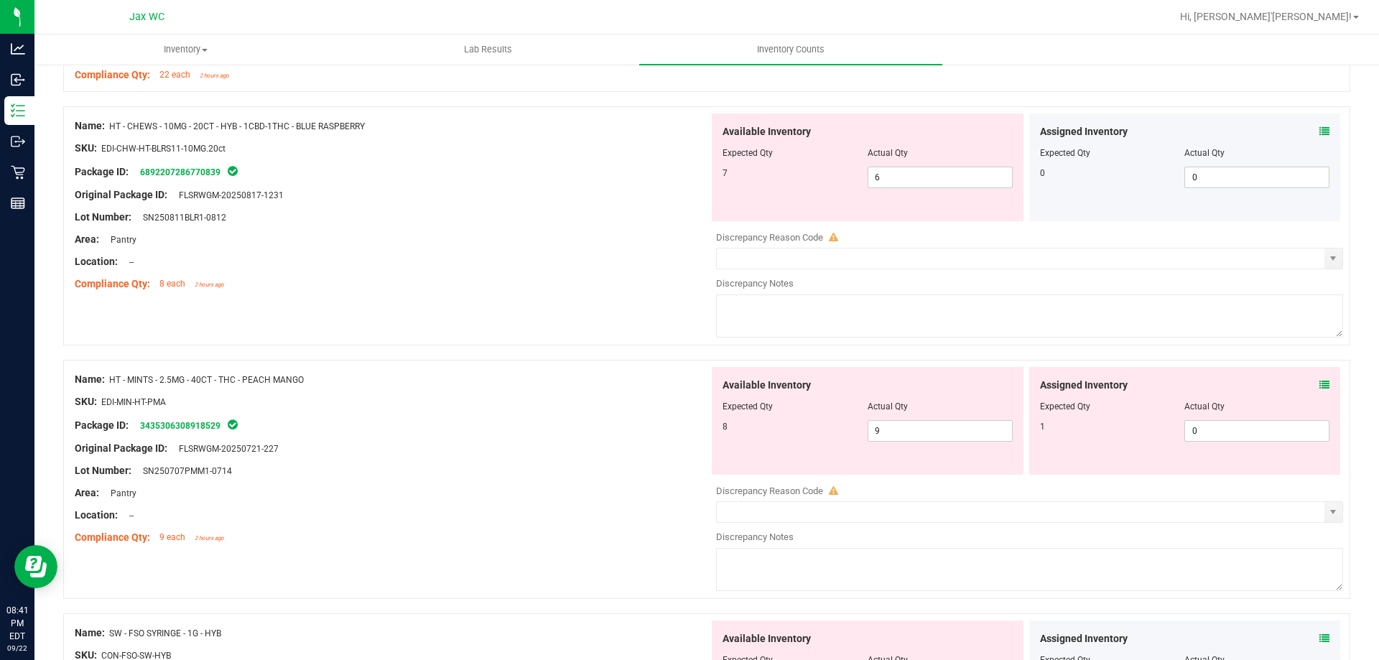
click at [1319, 382] on icon at bounding box center [1324, 385] width 10 height 10
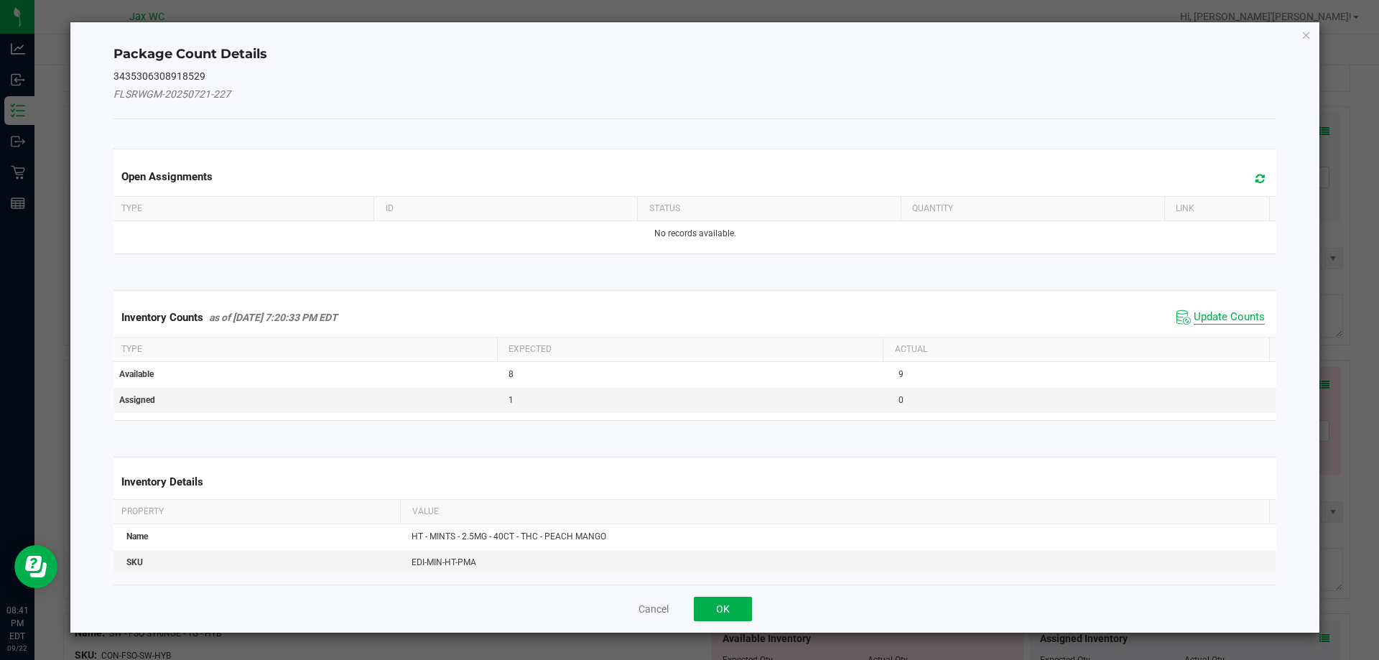
click at [1221, 313] on span "Update Counts" at bounding box center [1228, 317] width 71 height 14
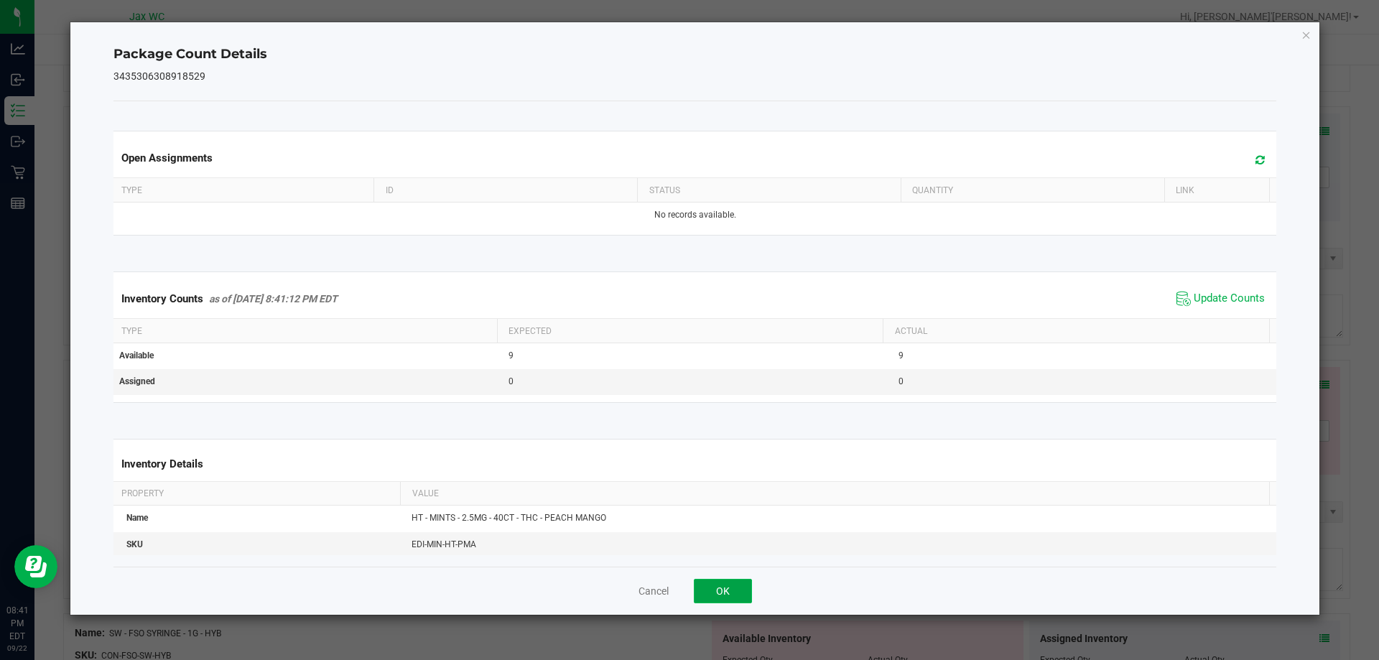
click at [718, 591] on button "OK" at bounding box center [723, 591] width 58 height 24
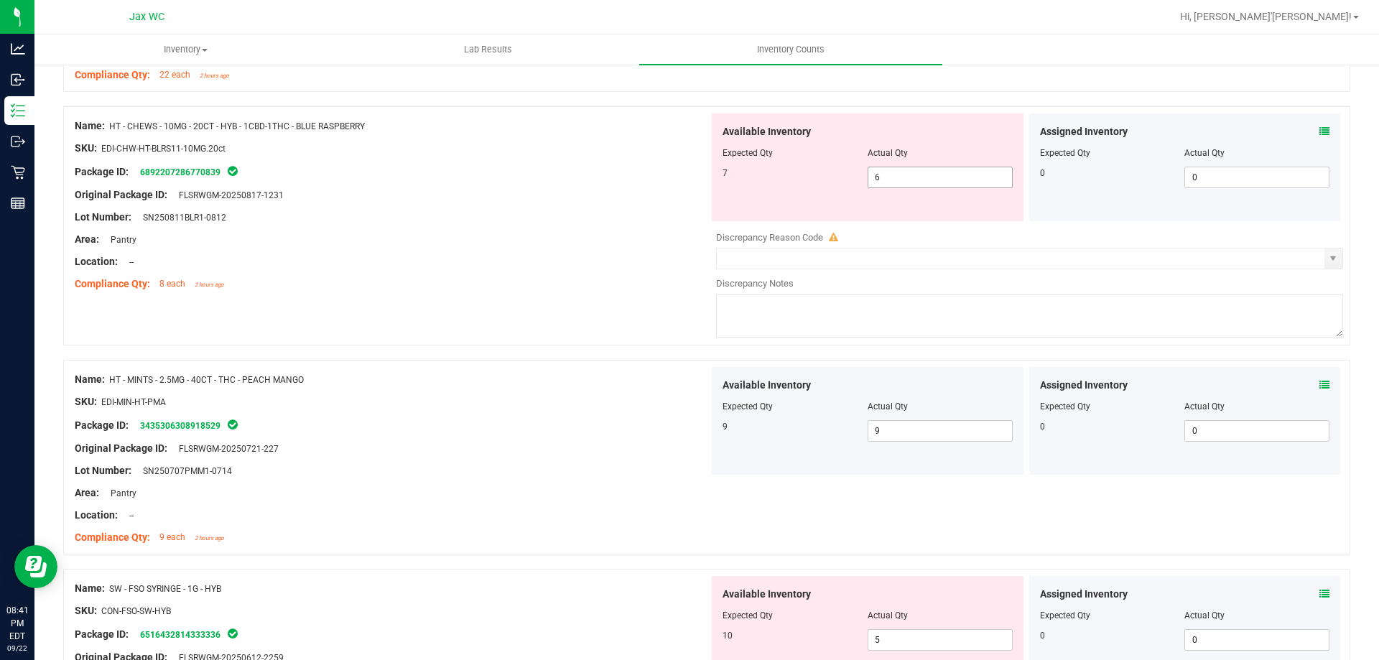
click at [886, 174] on span "6 6" at bounding box center [939, 178] width 145 height 22
click at [886, 174] on input "6" at bounding box center [940, 177] width 144 height 20
type input "7"
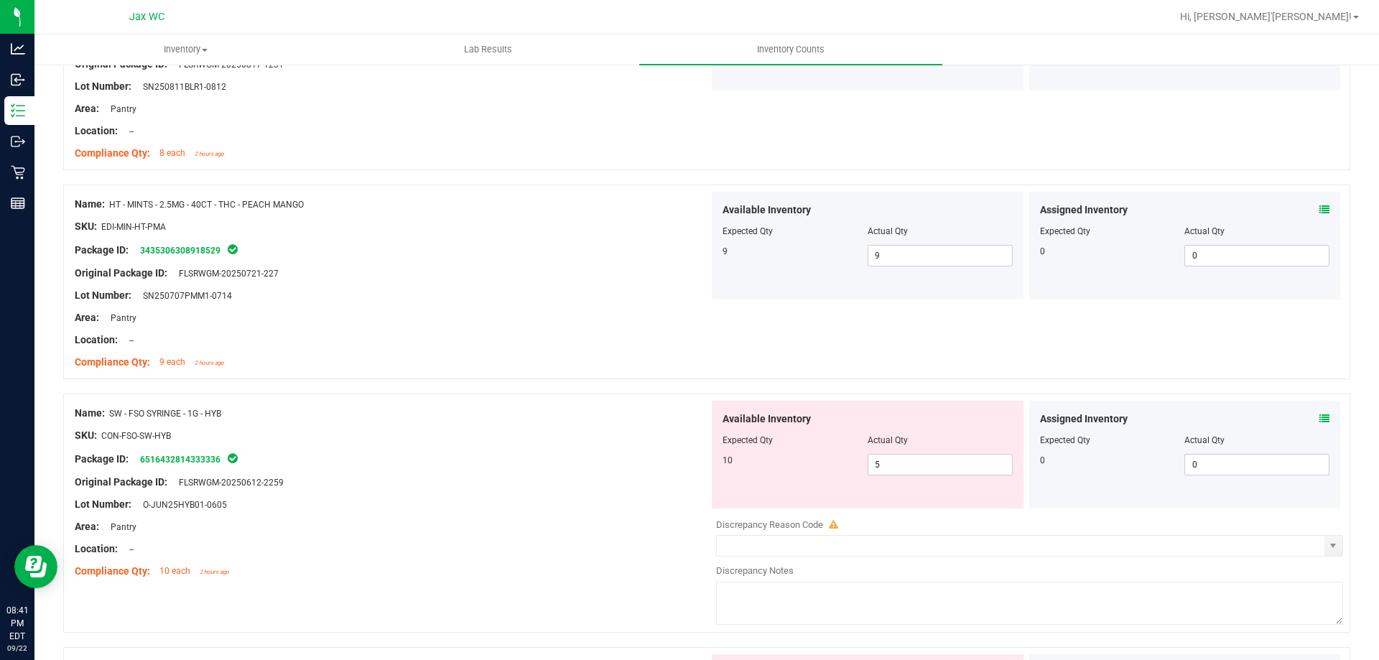
scroll to position [1867, 0]
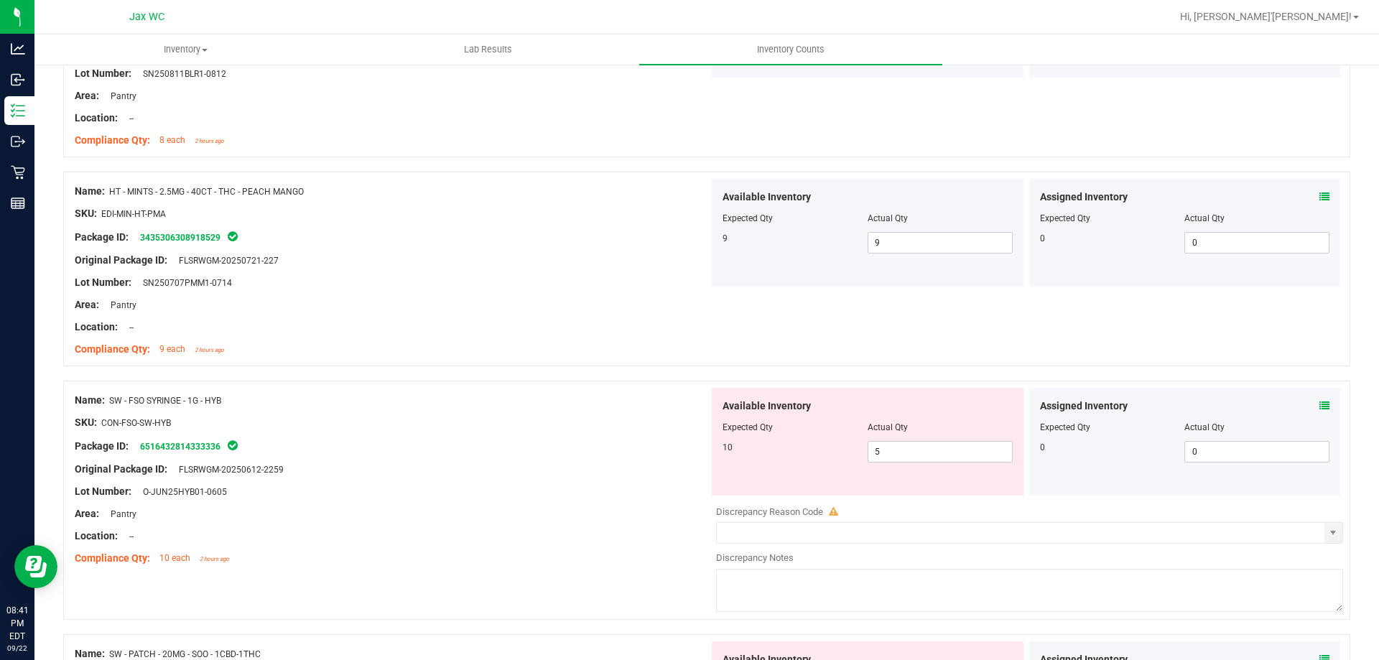
click at [1319, 402] on icon at bounding box center [1324, 406] width 10 height 10
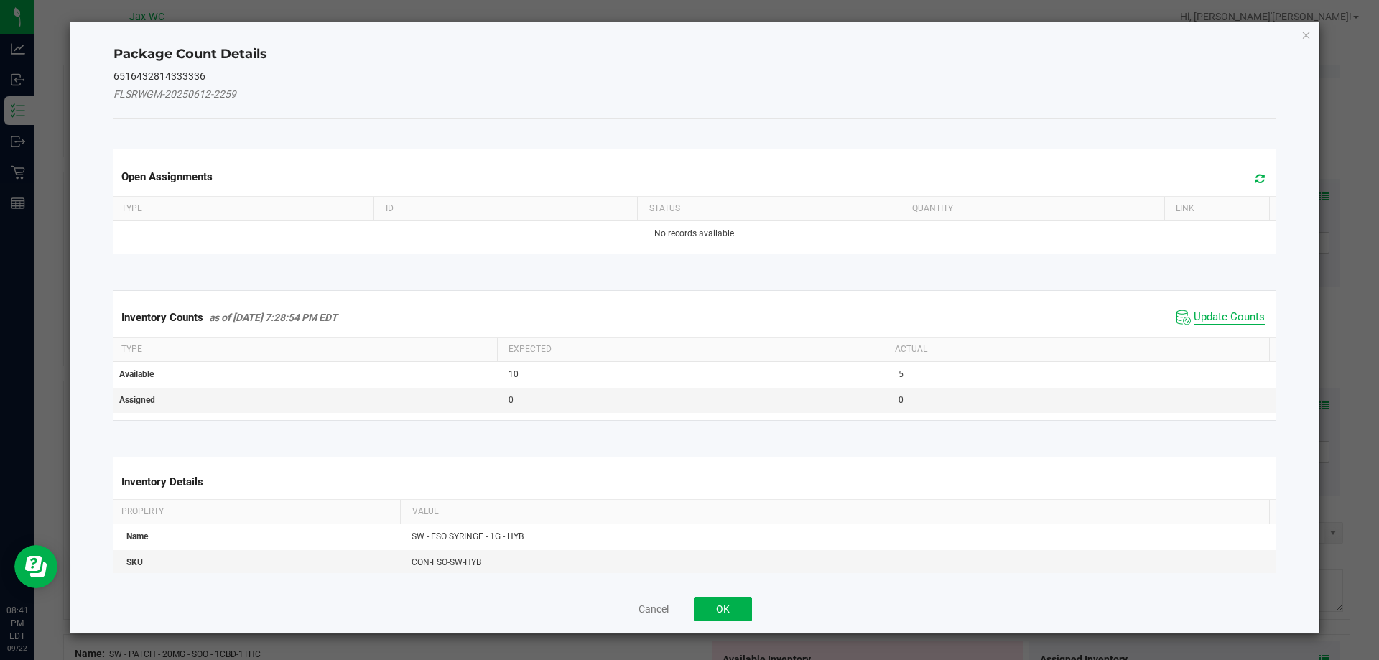
click at [1212, 315] on span "Update Counts" at bounding box center [1228, 317] width 71 height 14
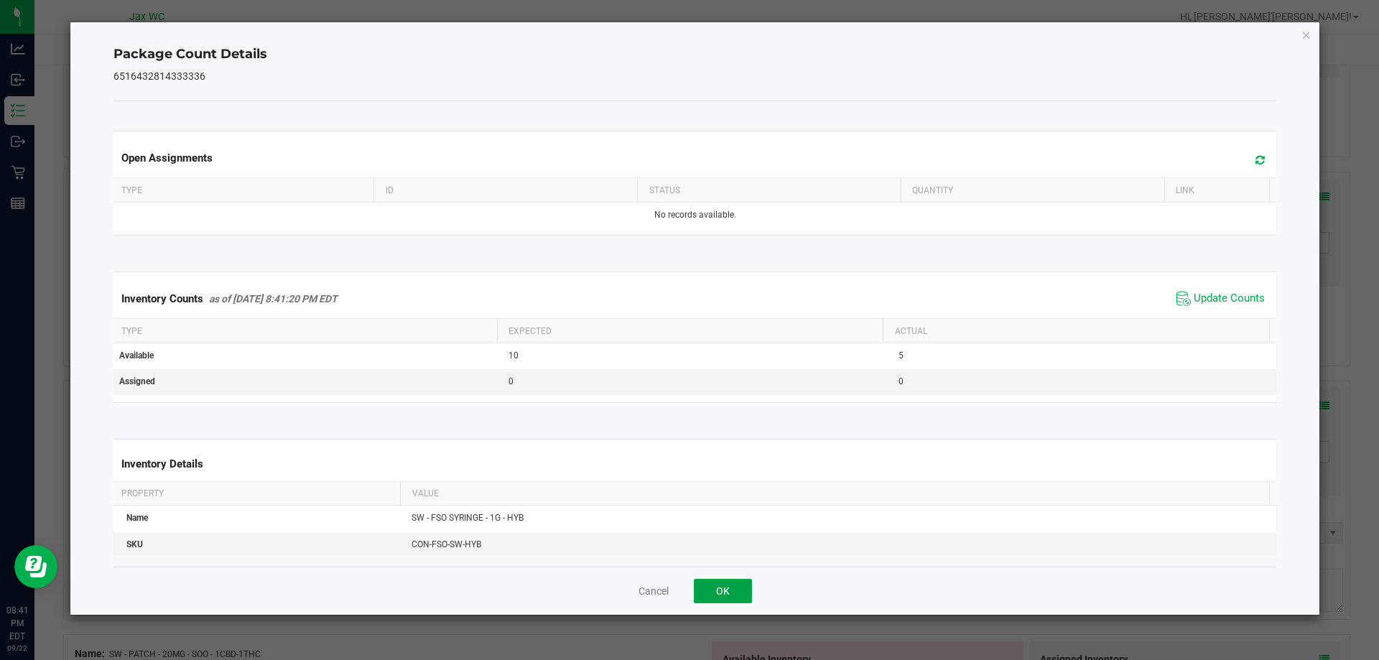
click at [732, 591] on button "OK" at bounding box center [723, 591] width 58 height 24
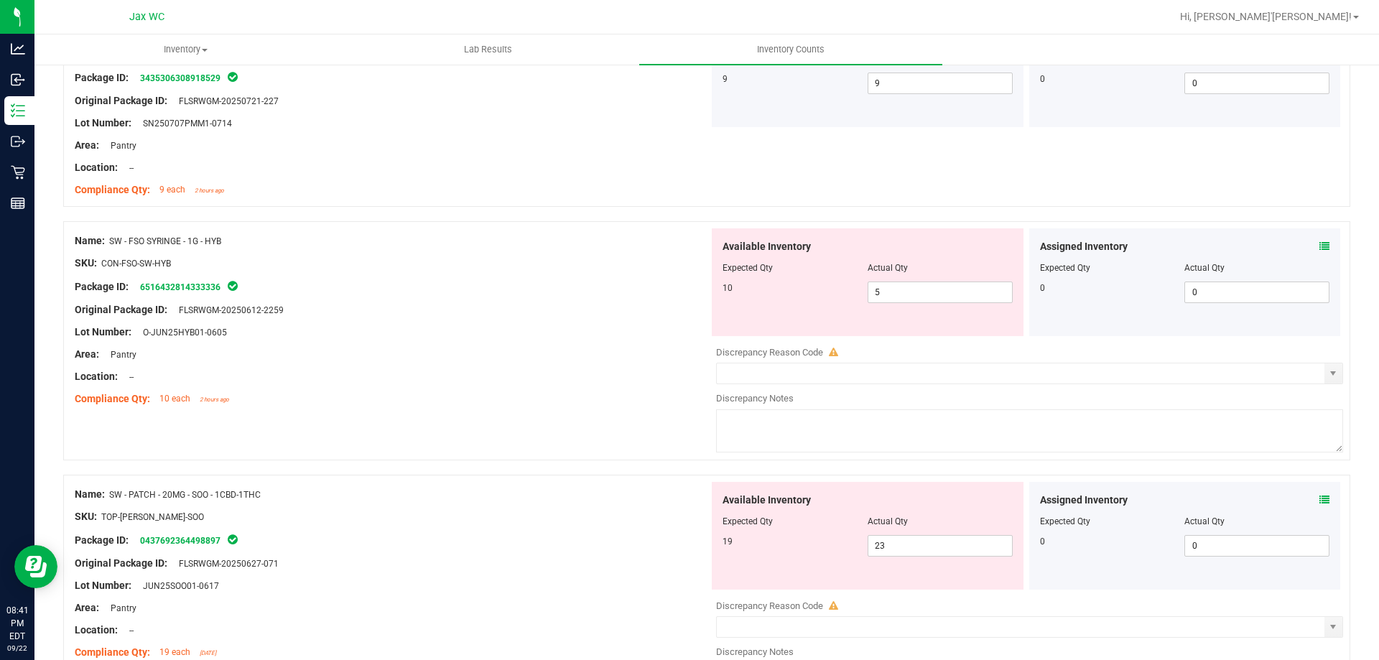
scroll to position [2011, 0]
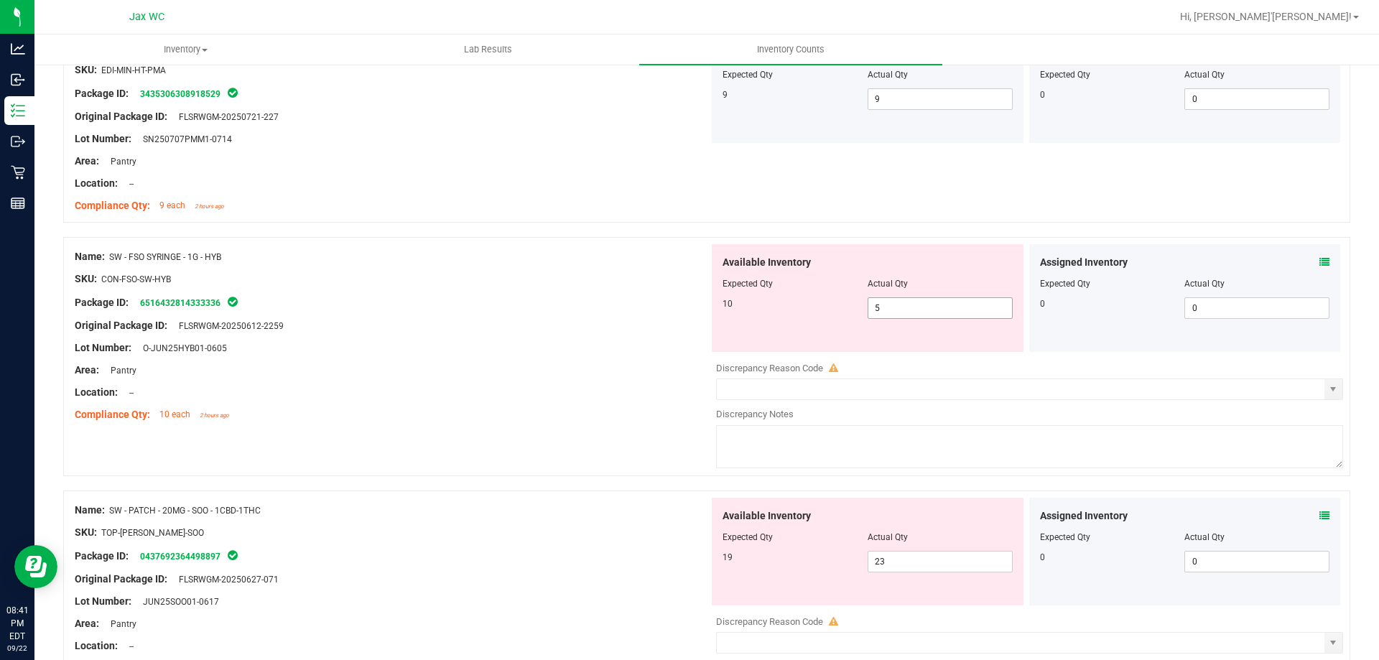
click at [926, 307] on span "5 5" at bounding box center [939, 308] width 145 height 22
click at [926, 307] on input "5" at bounding box center [940, 308] width 144 height 20
type input "10"
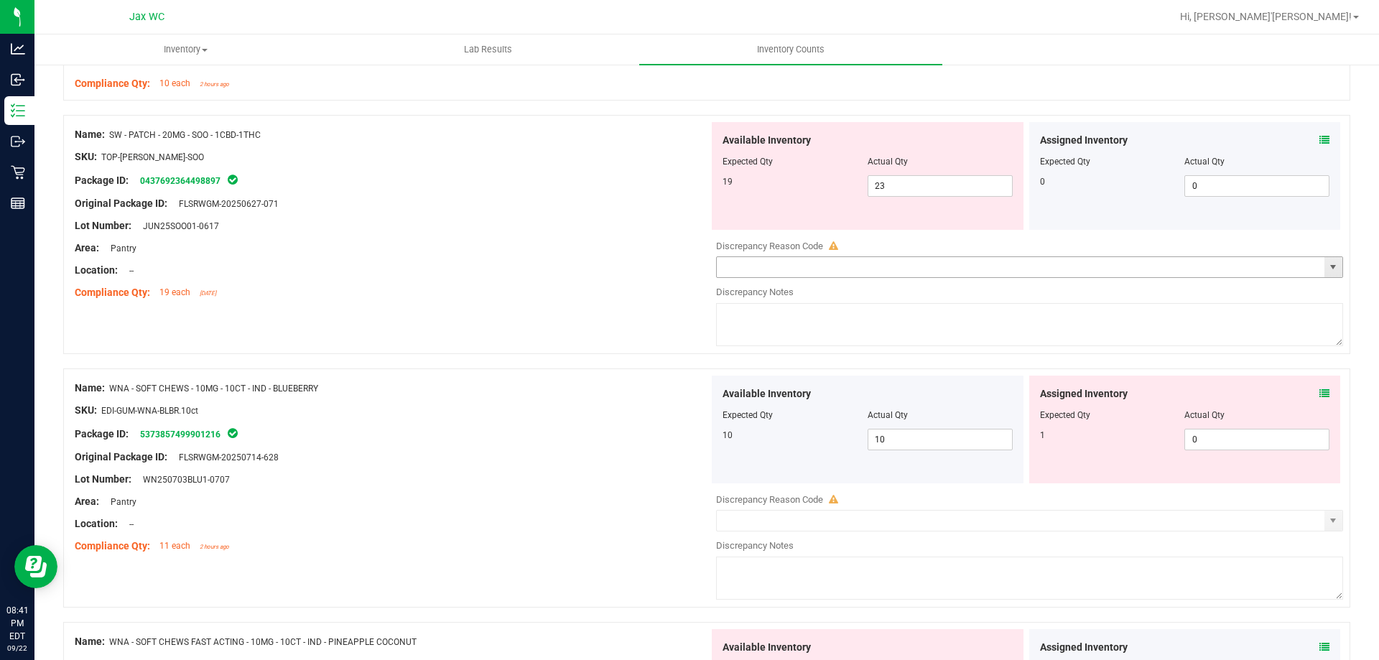
scroll to position [2370, 0]
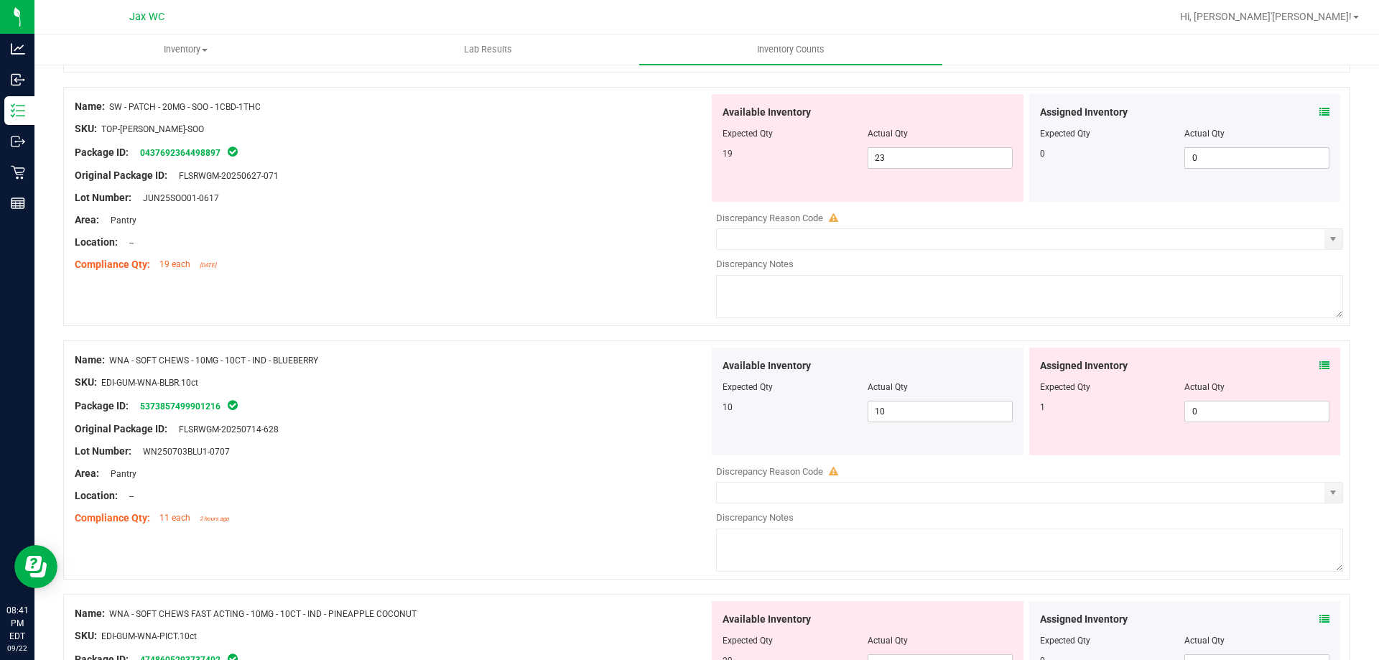
click at [1306, 365] on div "Assigned Inventory" at bounding box center [1185, 365] width 290 height 15
click at [1319, 366] on icon at bounding box center [1324, 365] width 10 height 10
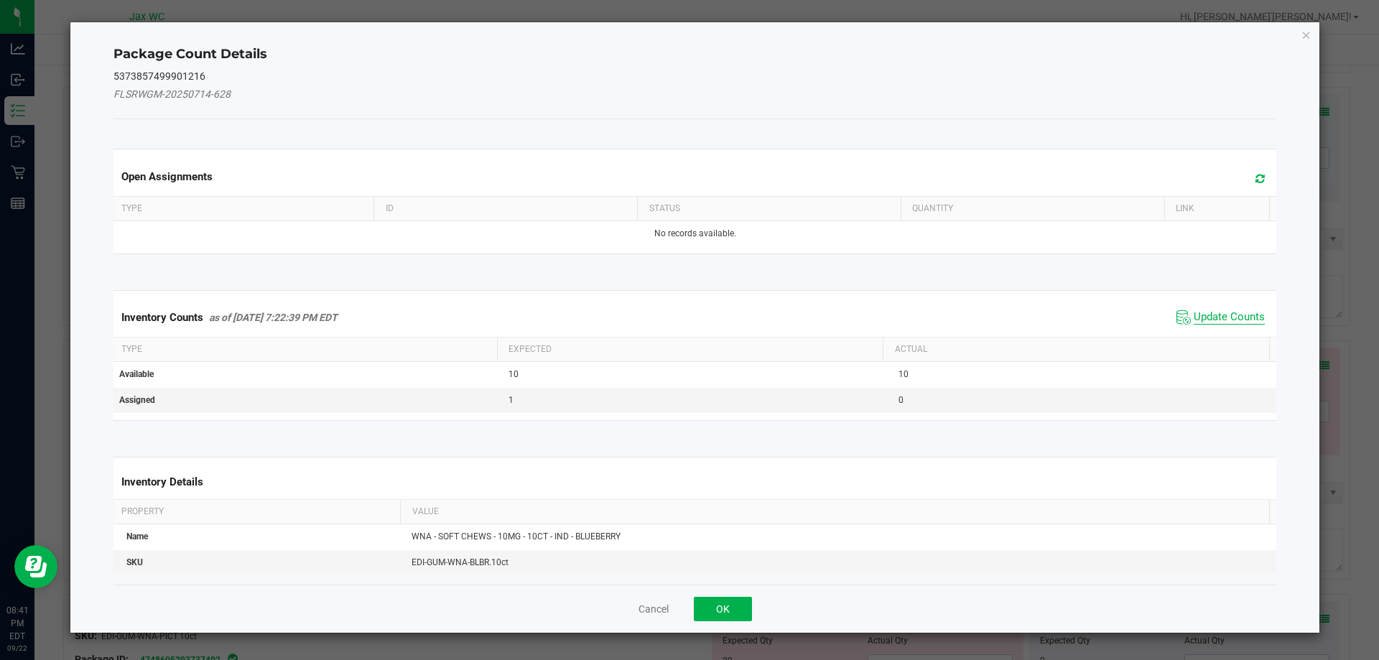
click at [1208, 312] on span "Update Counts" at bounding box center [1228, 317] width 71 height 14
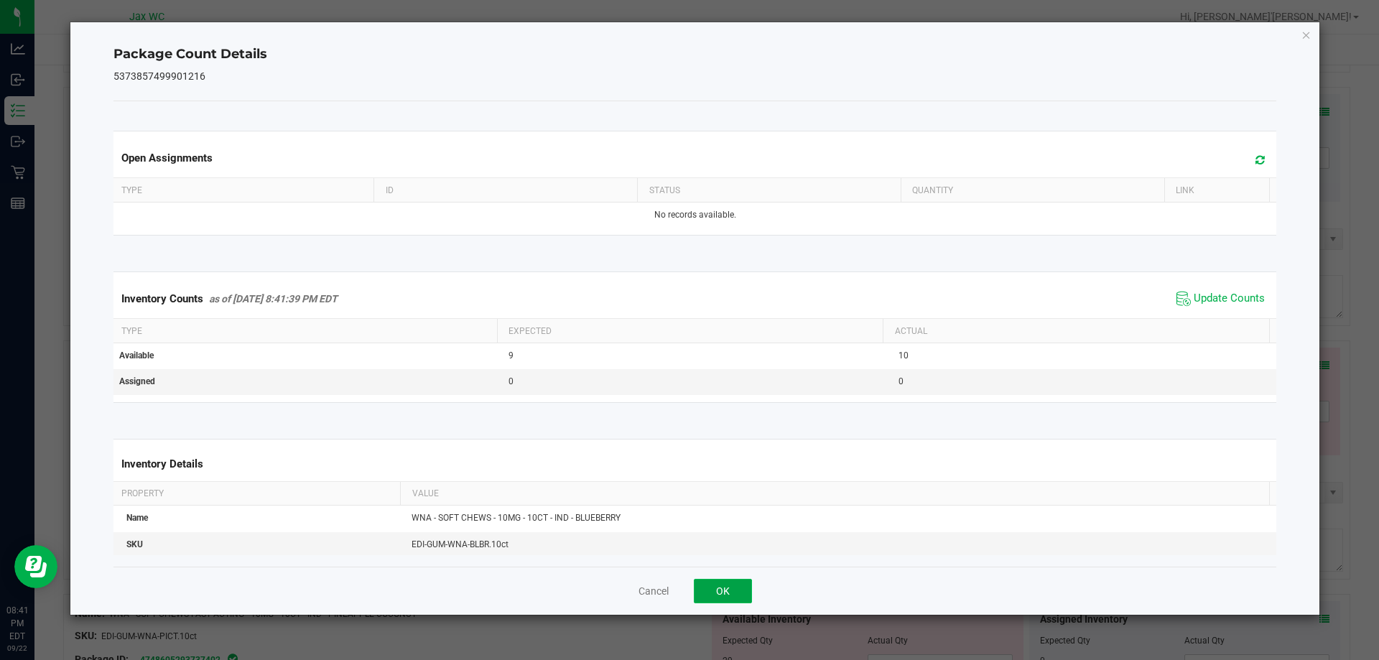
click at [734, 594] on button "OK" at bounding box center [723, 591] width 58 height 24
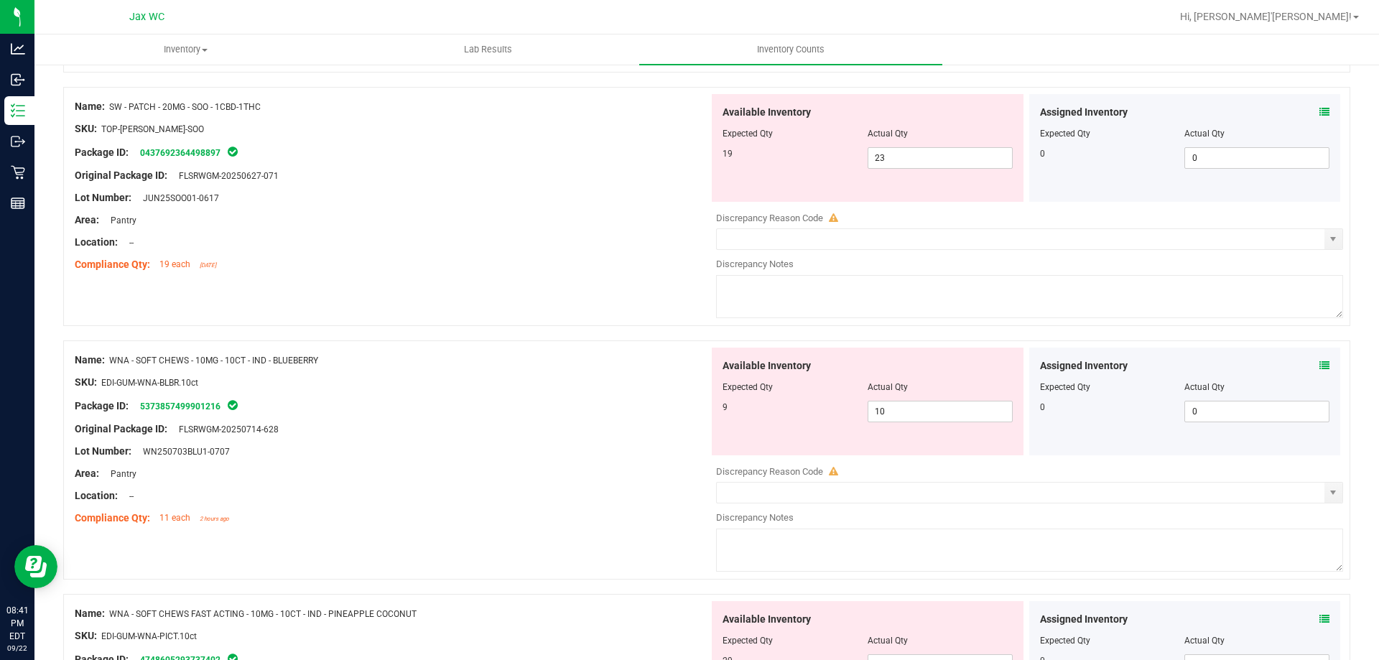
click at [1319, 363] on icon at bounding box center [1324, 365] width 10 height 10
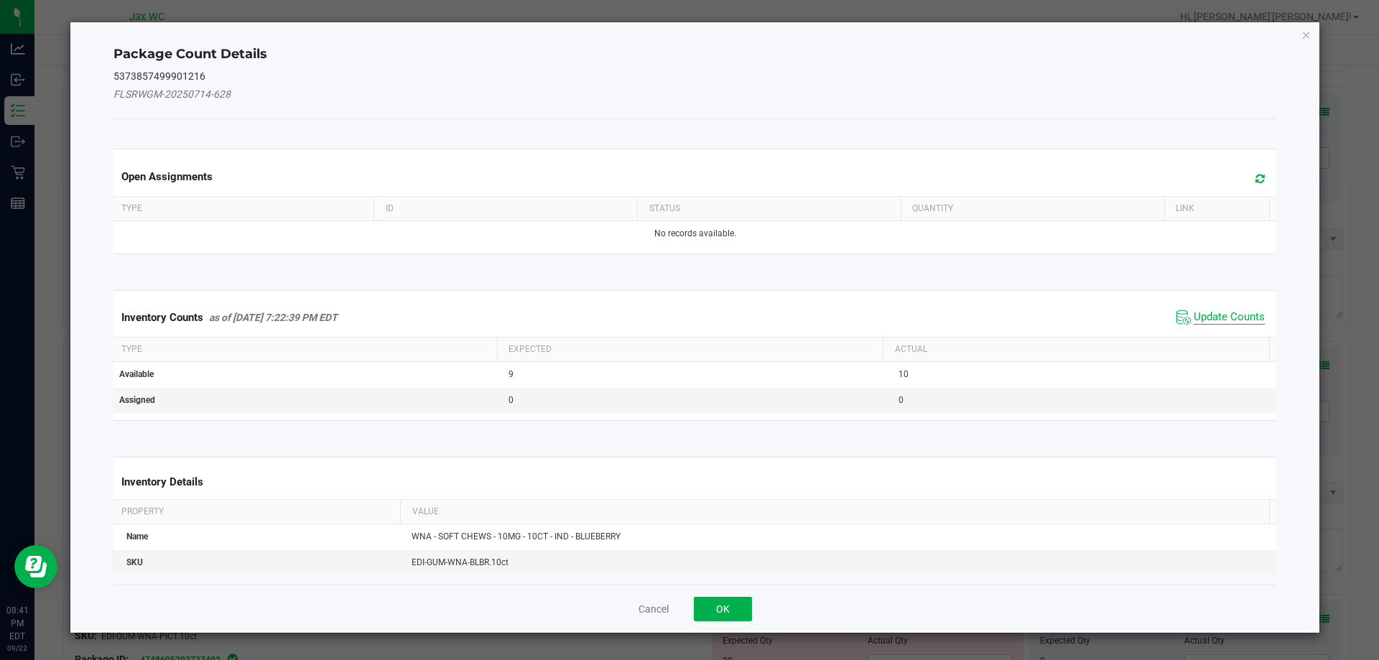
click at [1236, 320] on span "Update Counts" at bounding box center [1228, 317] width 71 height 14
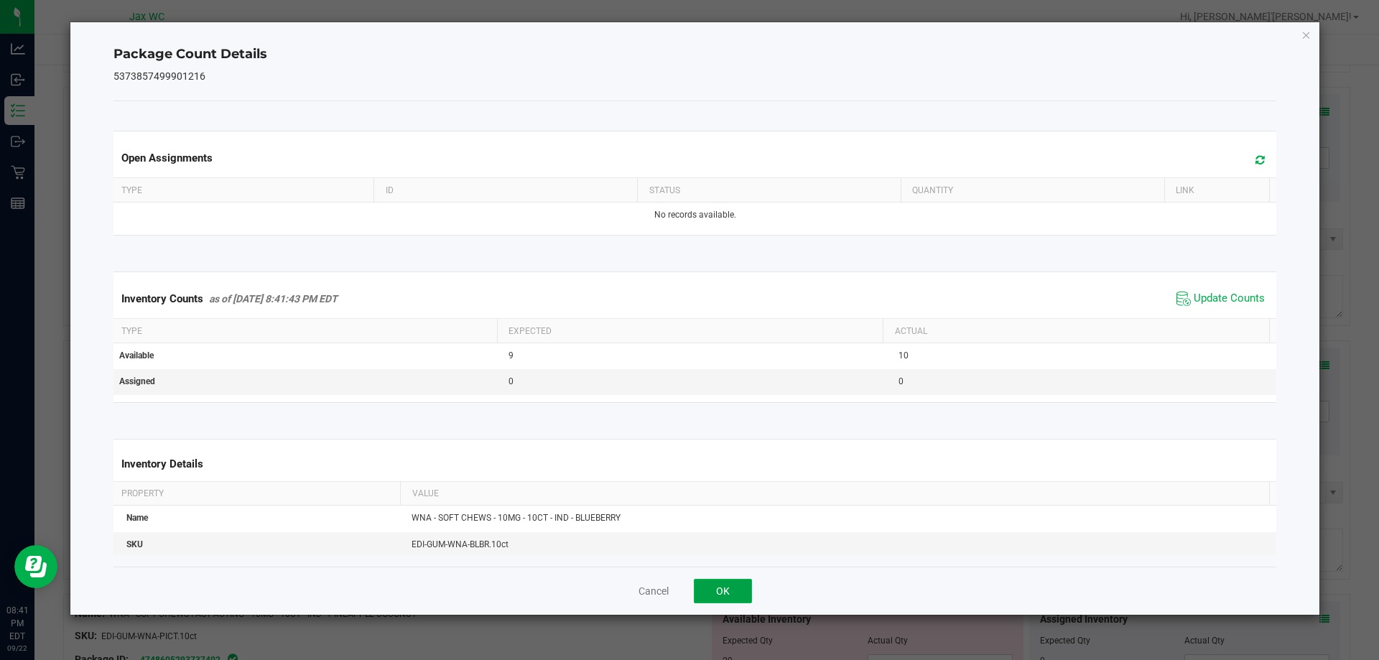
click at [734, 588] on button "OK" at bounding box center [723, 591] width 58 height 24
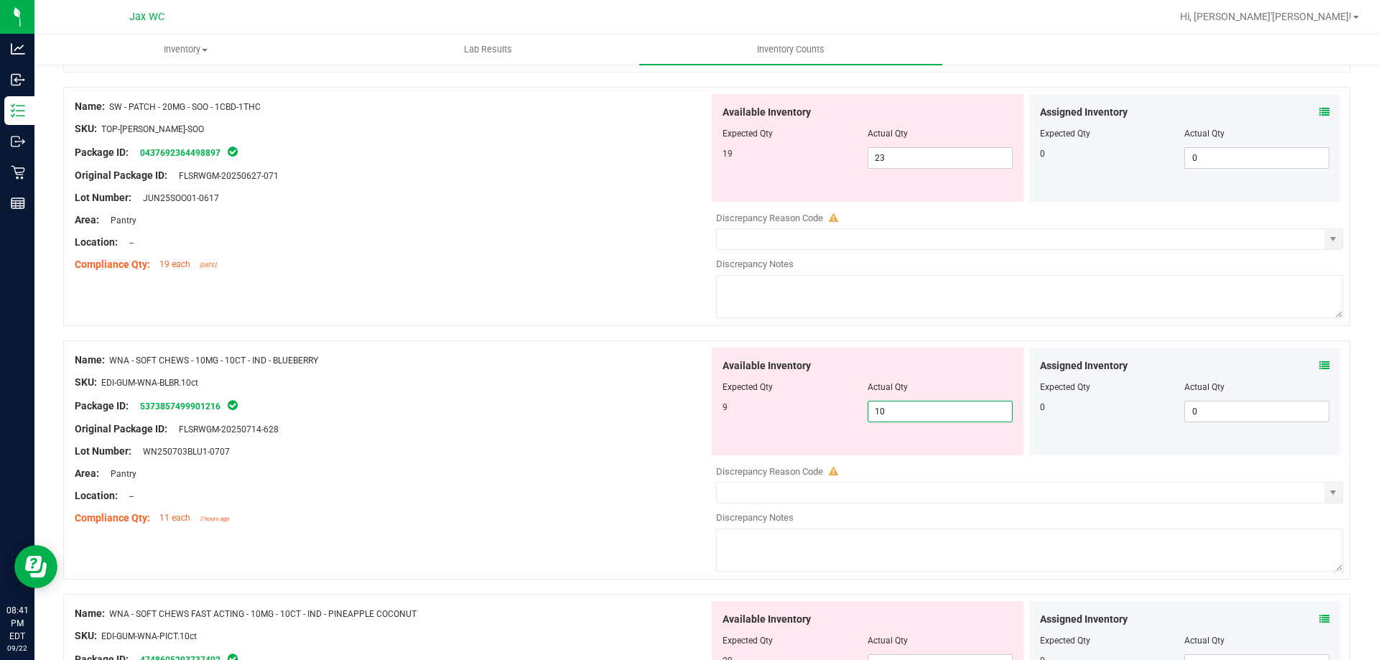
click at [904, 406] on span "10 10" at bounding box center [939, 412] width 145 height 22
click at [904, 406] on input "10" at bounding box center [940, 411] width 144 height 20
type input "7"
click at [900, 320] on span at bounding box center [1029, 315] width 627 height 10
click at [872, 413] on span "7 7" at bounding box center [939, 412] width 145 height 22
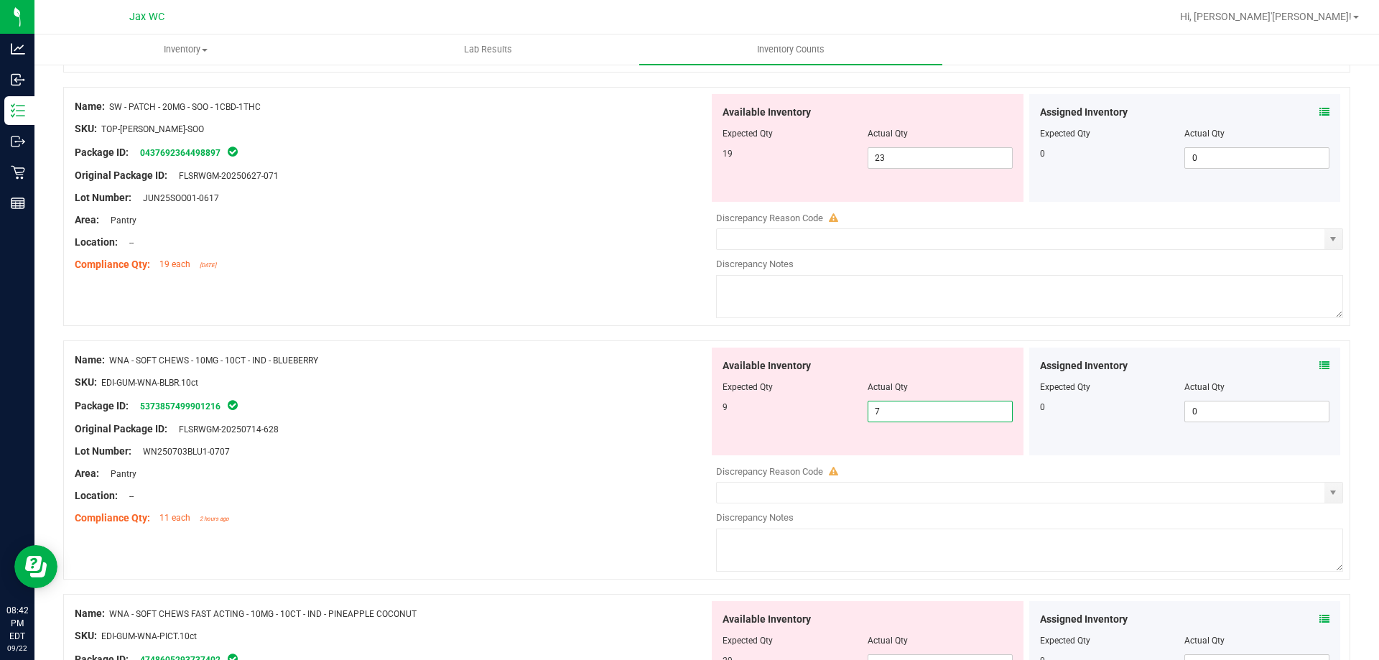
click at [872, 413] on input "7" at bounding box center [940, 411] width 144 height 20
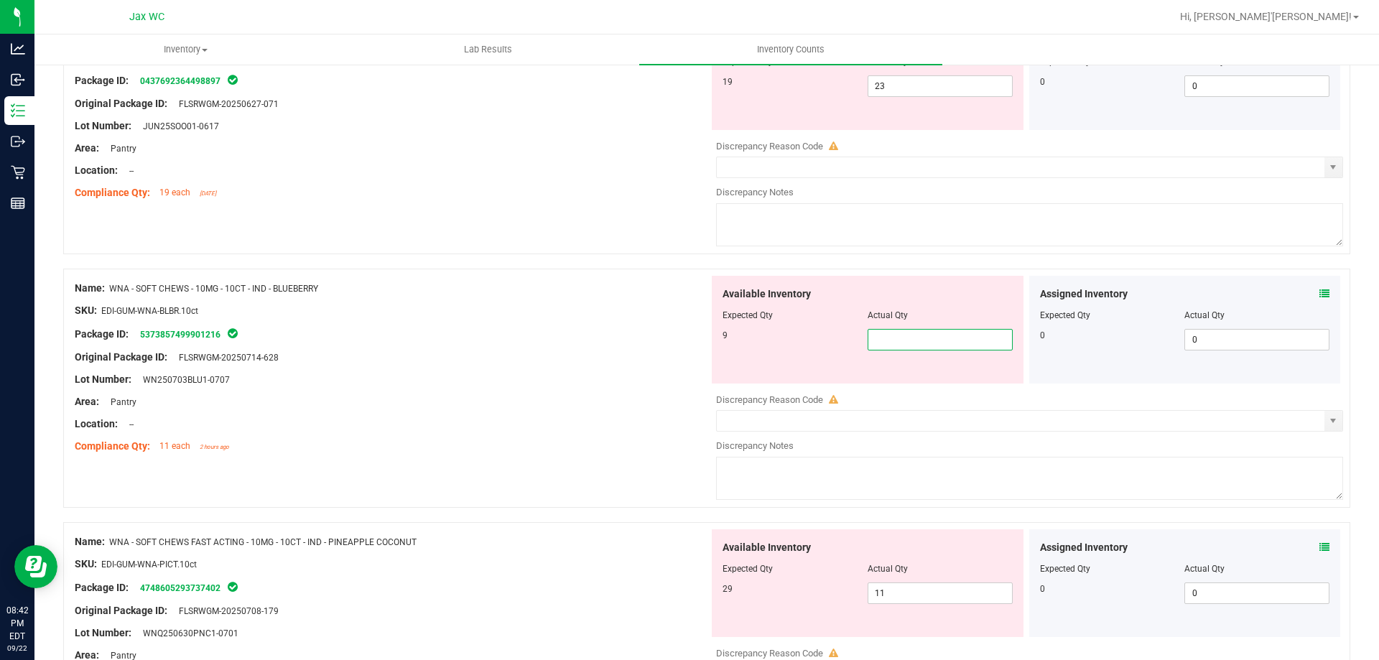
scroll to position [2513, 0]
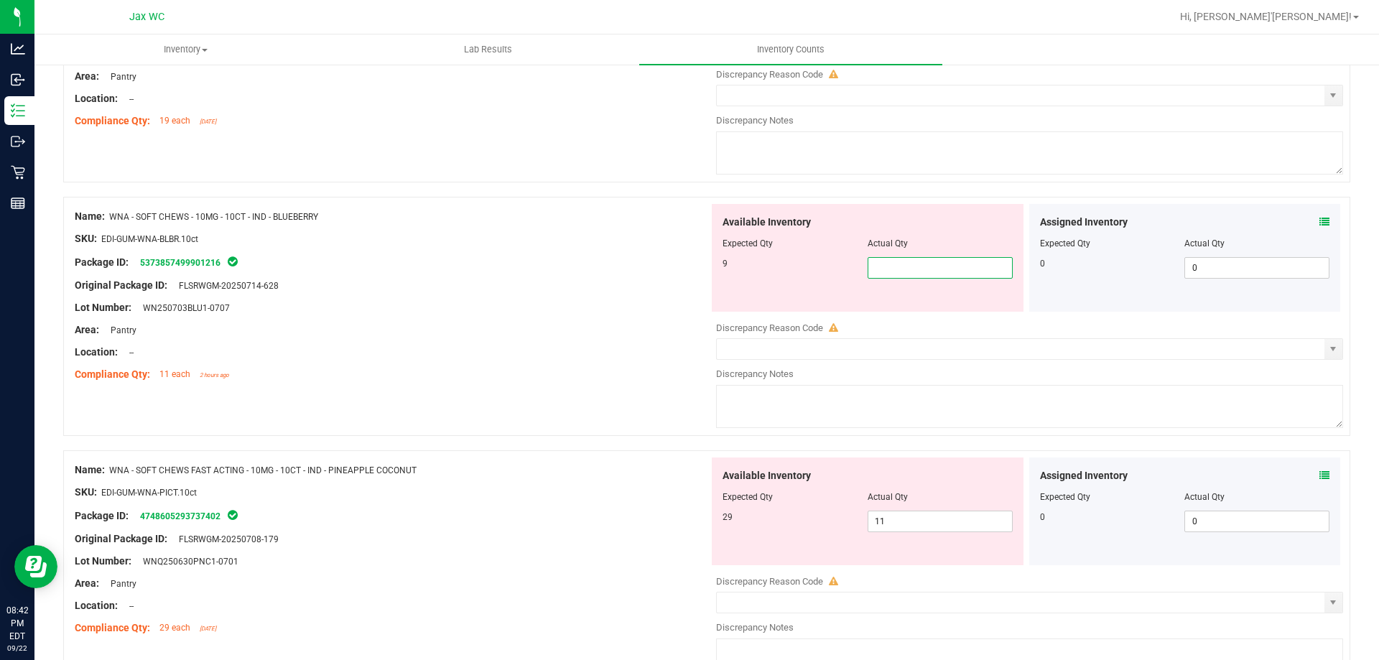
click at [229, 214] on span "WNA - SOFT CHEWS - 10MG - 10CT - IND - BLUEBERRY" at bounding box center [213, 217] width 209 height 10
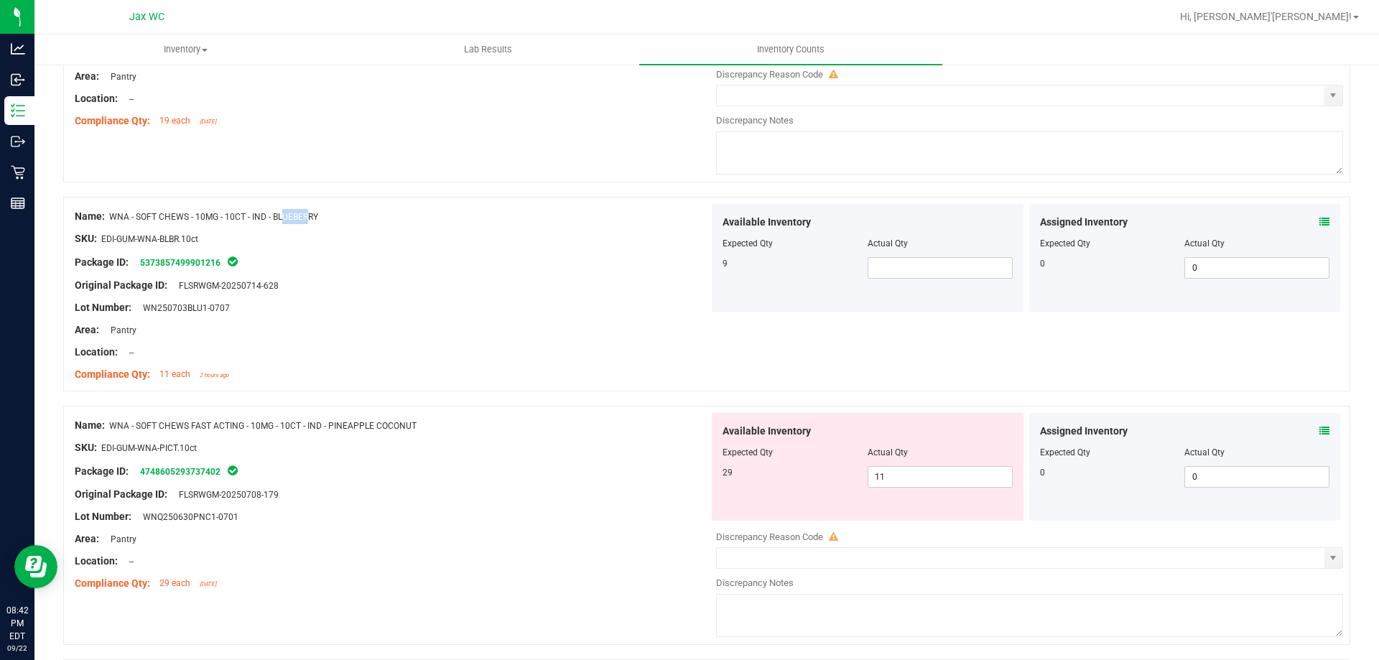
click at [229, 214] on span "WNA - SOFT CHEWS - 10MG - 10CT - IND - BLUEBERRY" at bounding box center [213, 217] width 209 height 10
click at [128, 224] on div at bounding box center [392, 227] width 634 height 7
drag, startPoint x: 111, startPoint y: 215, endPoint x: 322, endPoint y: 219, distance: 211.1
click at [322, 219] on div "Name: WNA - SOFT CHEWS - 10MG - 10CT - IND - BLUEBERRY" at bounding box center [392, 216] width 634 height 15
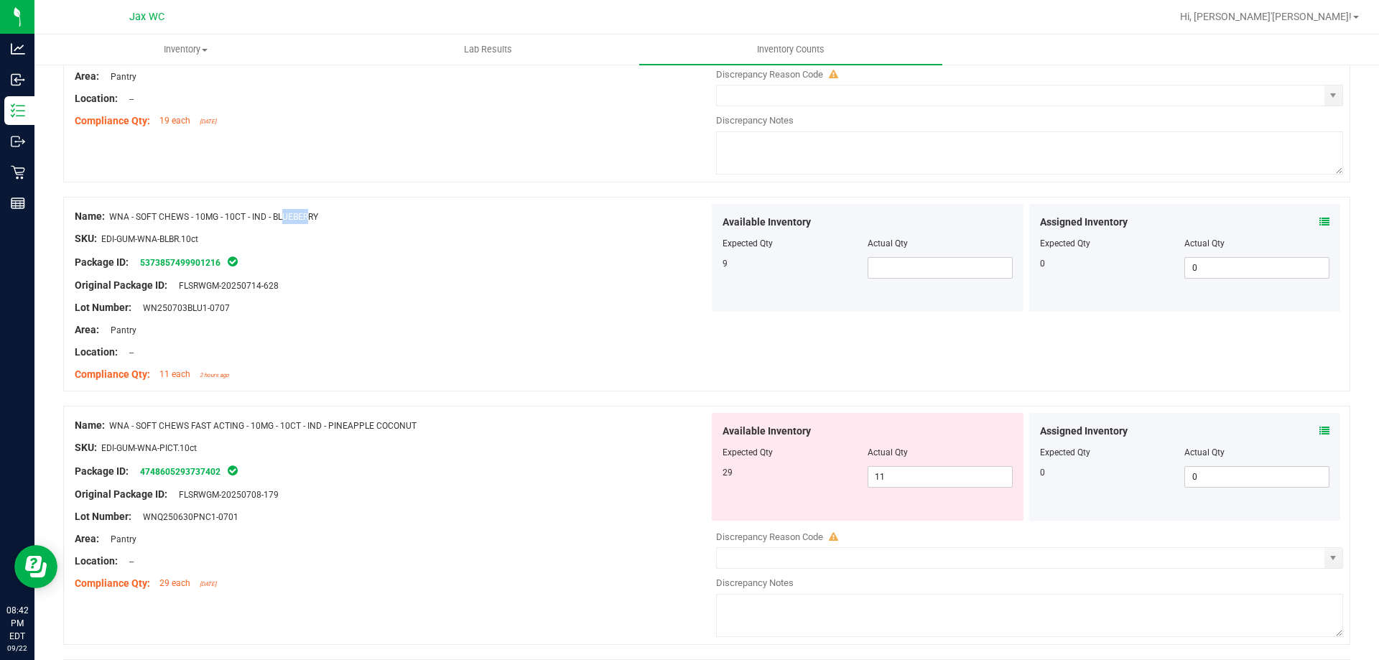
copy span "WNA - SOFT CHEWS - 10MG - 10CT - IND - BLUEBERRY"
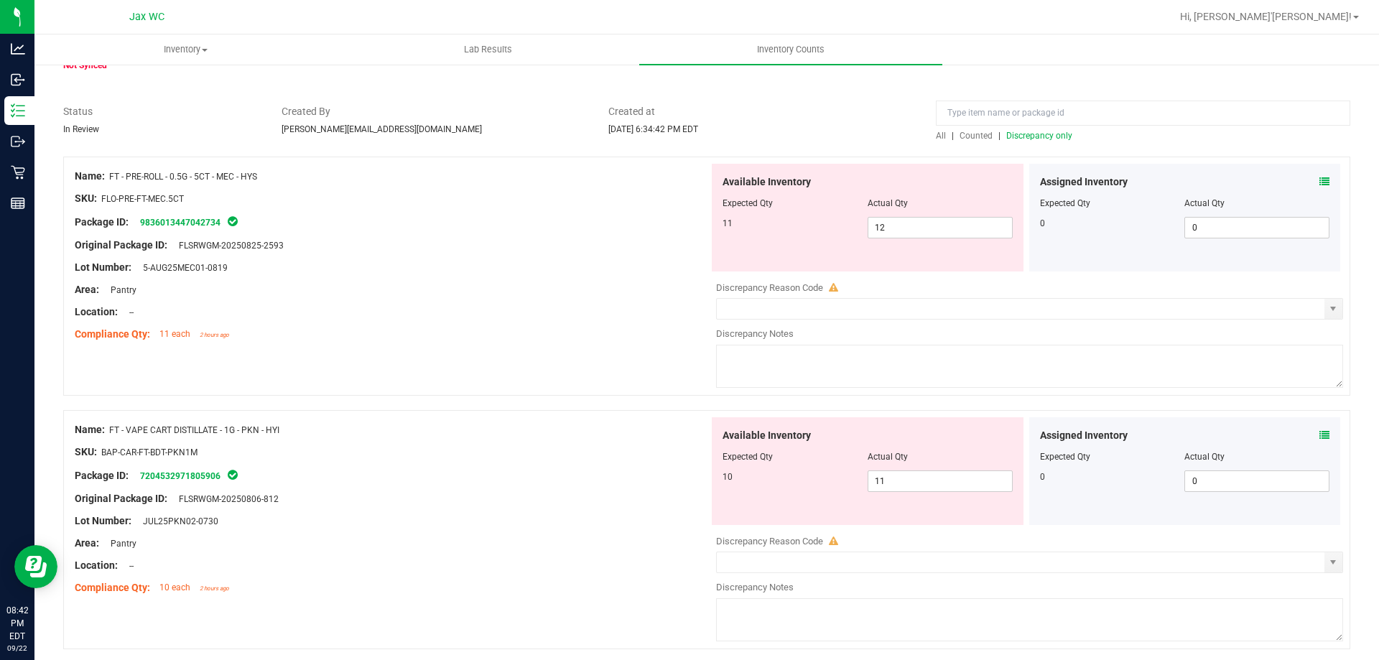
scroll to position [0, 0]
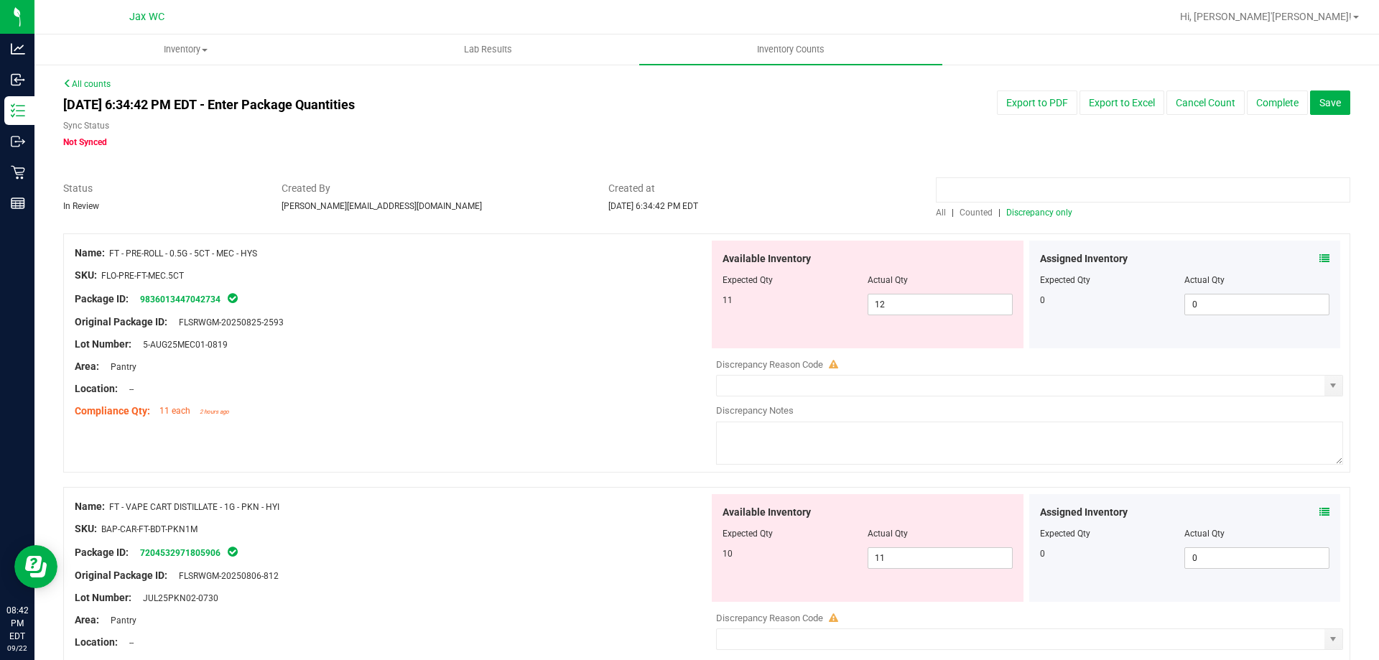
click at [1077, 182] on input at bounding box center [1143, 189] width 414 height 25
paste input "WNA - SOFT CHEWS - 10MG - 10CT - IND - BLUEBERRY"
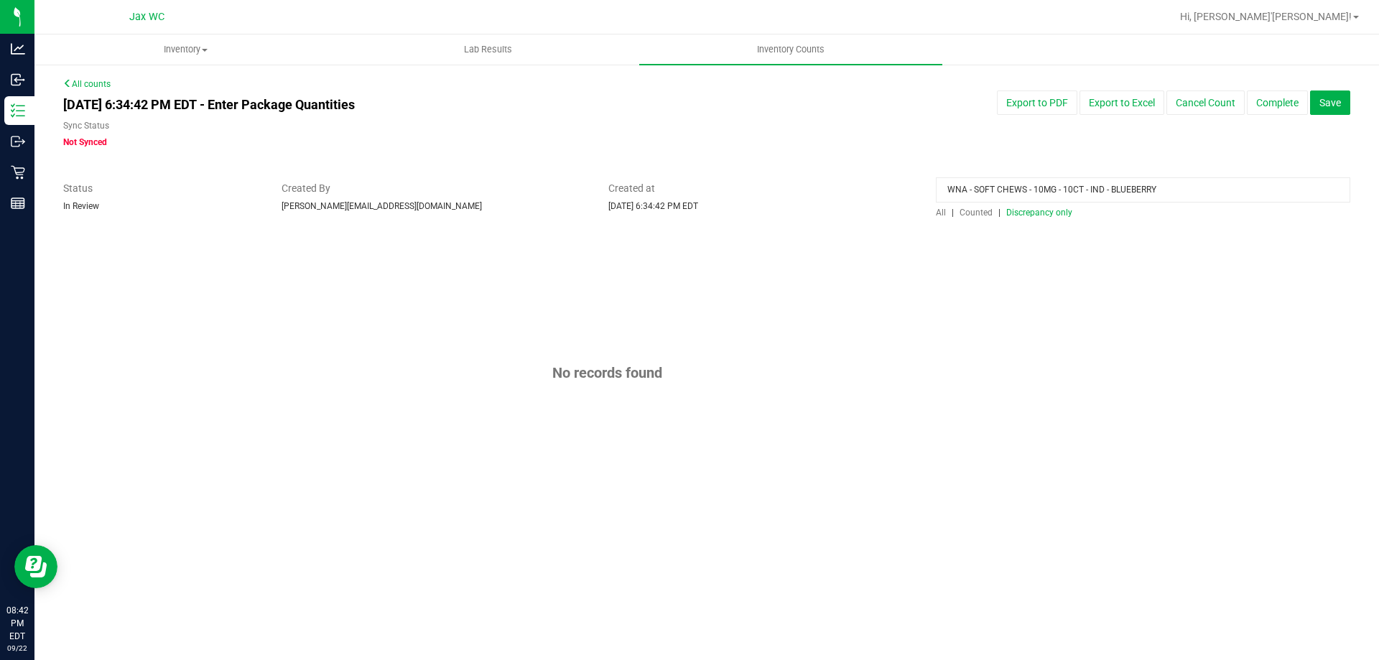
drag, startPoint x: 1109, startPoint y: 186, endPoint x: 814, endPoint y: 178, distance: 295.9
click at [814, 178] on div "All counts [DATE] 6:34:42 PM EDT - Enter Package Quantities Sync Status Not Syn…" at bounding box center [706, 302] width 1287 height 449
type input "BLUEBERRY"
click at [1032, 215] on span "Discrepancy only" at bounding box center [1039, 213] width 66 height 10
click at [997, 187] on input "BLUEBERRY" at bounding box center [1143, 189] width 414 height 25
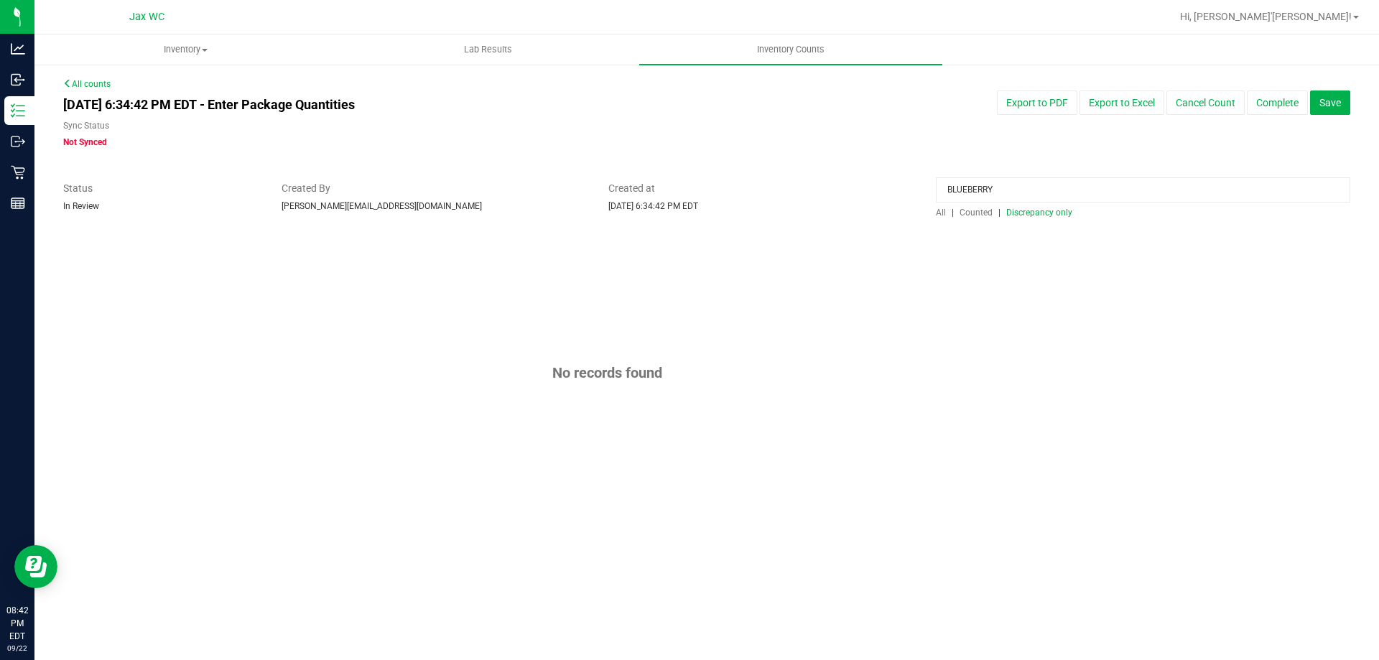
click at [997, 187] on input "BLUEBERRY" at bounding box center [1143, 189] width 414 height 25
click at [1048, 202] on div at bounding box center [1143, 193] width 414 height 25
click at [1049, 213] on span "Discrepancy only" at bounding box center [1039, 213] width 66 height 10
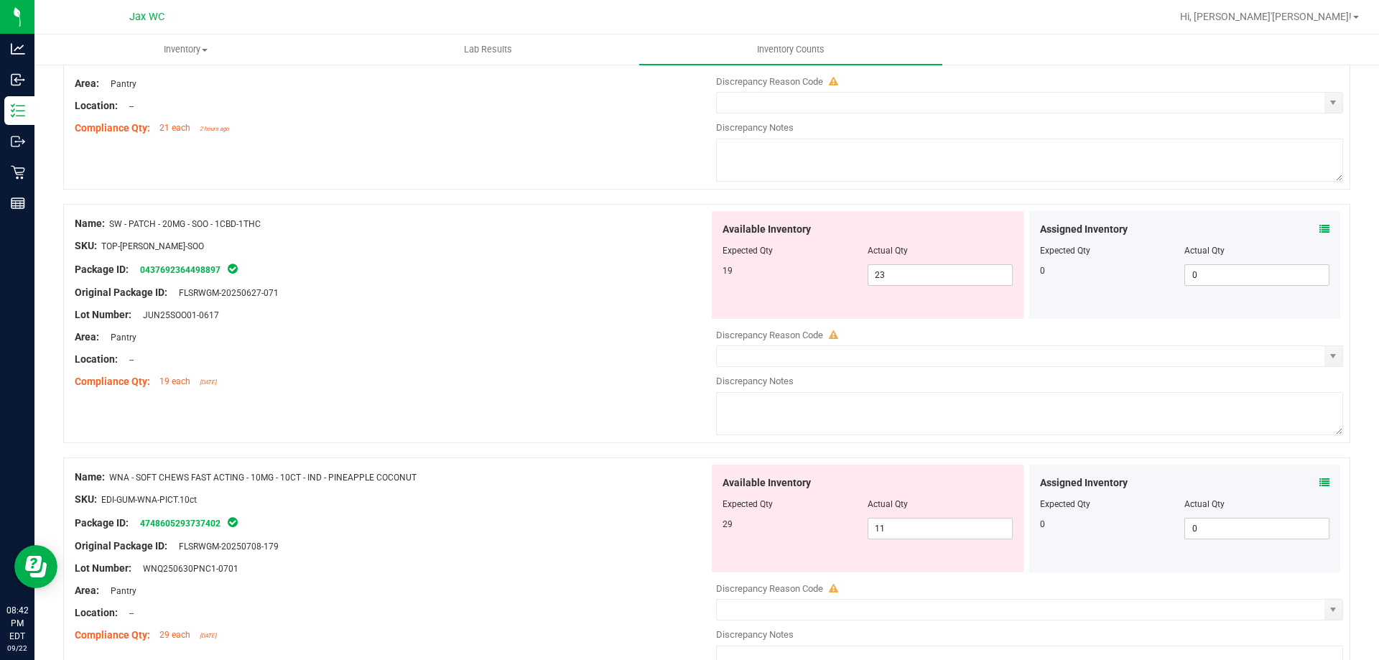
scroll to position [862, 0]
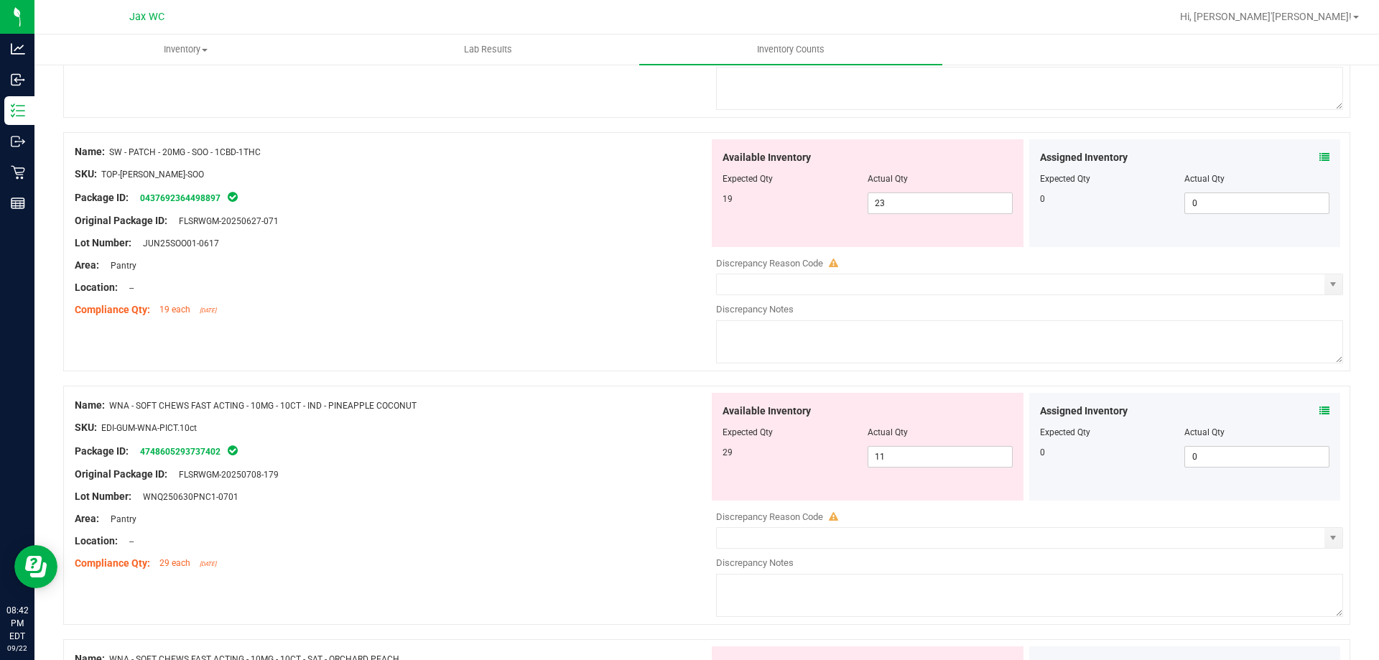
click at [1319, 412] on icon at bounding box center [1324, 411] width 10 height 10
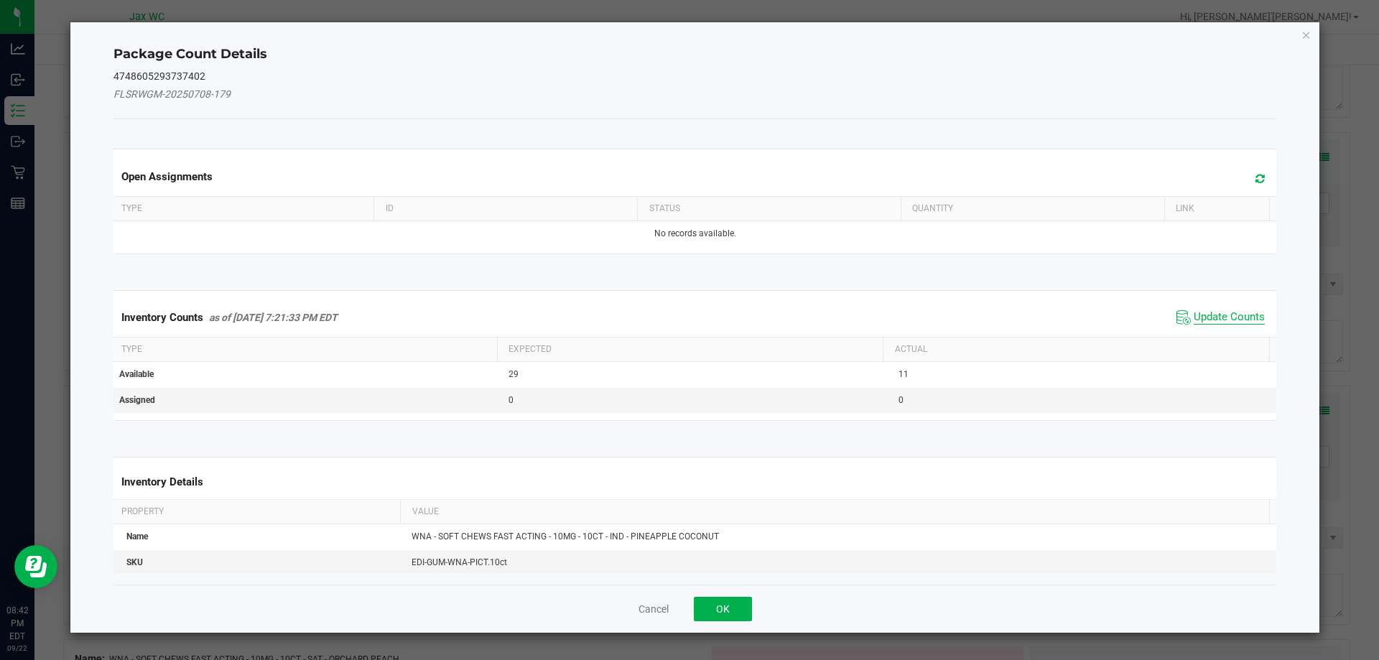
click at [1218, 319] on span "Update Counts" at bounding box center [1228, 317] width 71 height 14
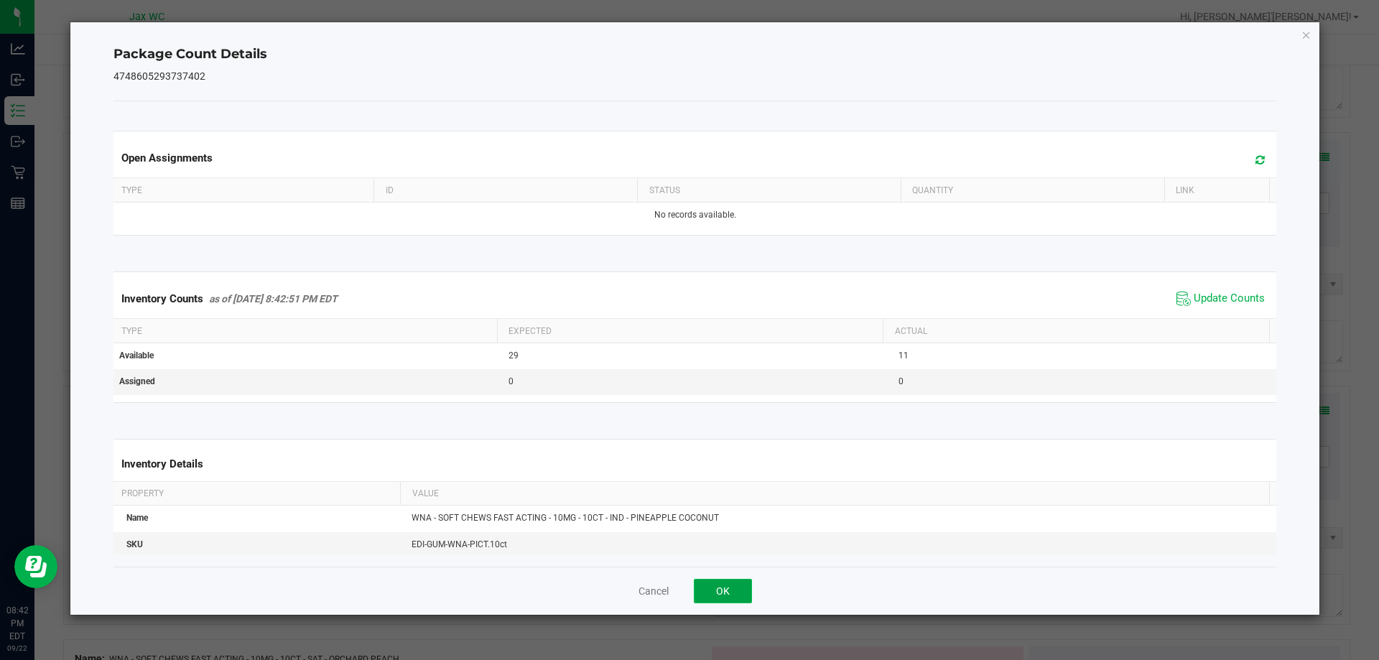
click at [727, 587] on button "OK" at bounding box center [723, 591] width 58 height 24
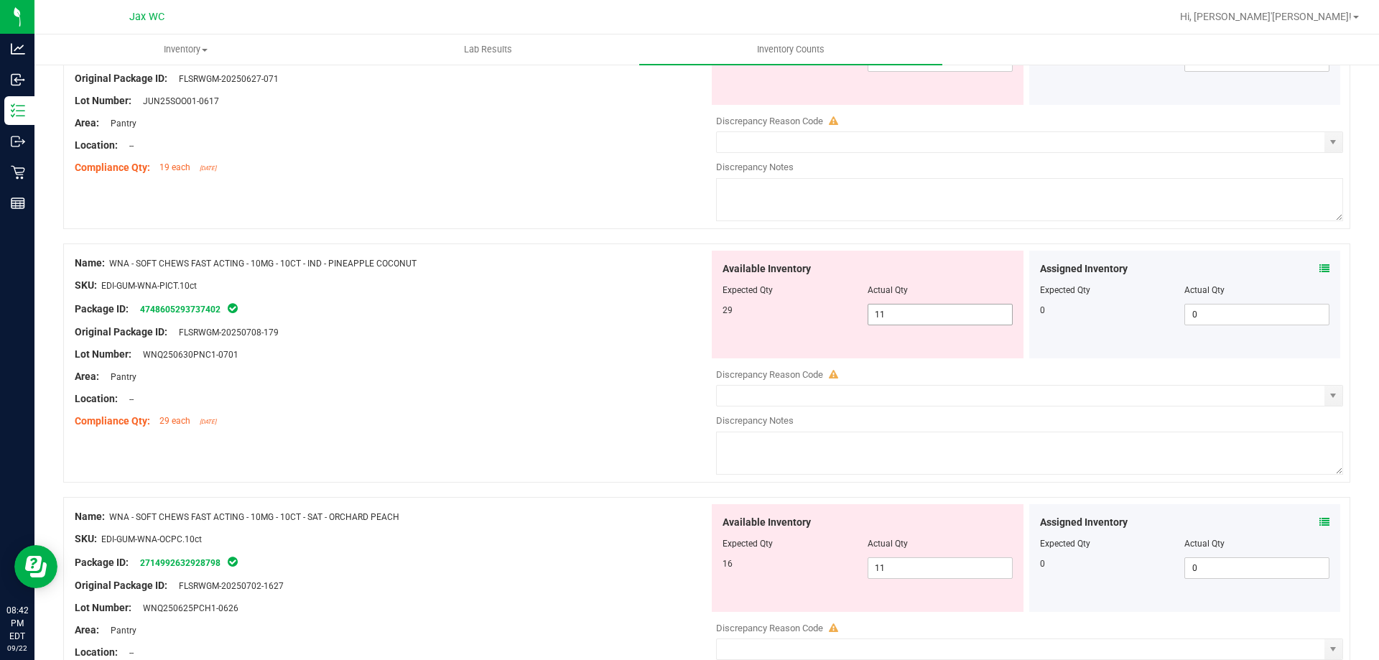
scroll to position [1005, 0]
click at [890, 315] on span "11 11" at bounding box center [939, 313] width 145 height 22
click at [890, 315] on input "11" at bounding box center [940, 313] width 144 height 20
type input "29"
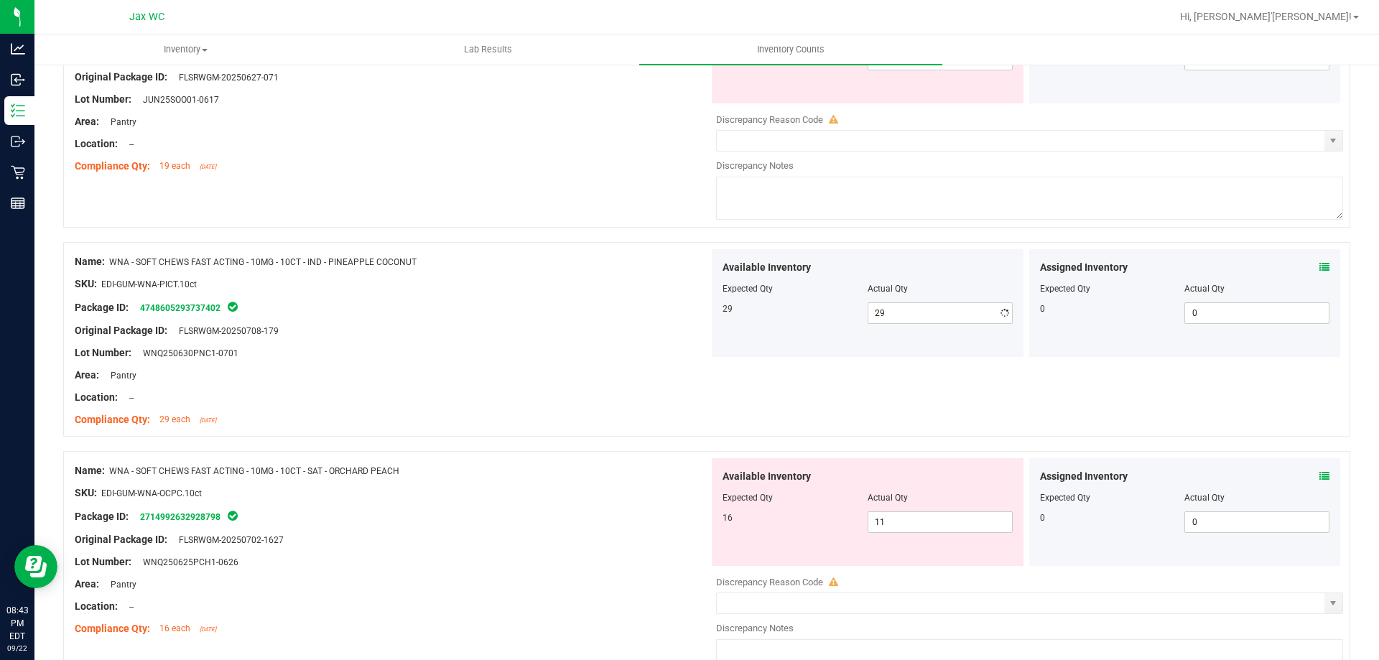
click at [651, 370] on div "Area: Pantry" at bounding box center [392, 375] width 634 height 15
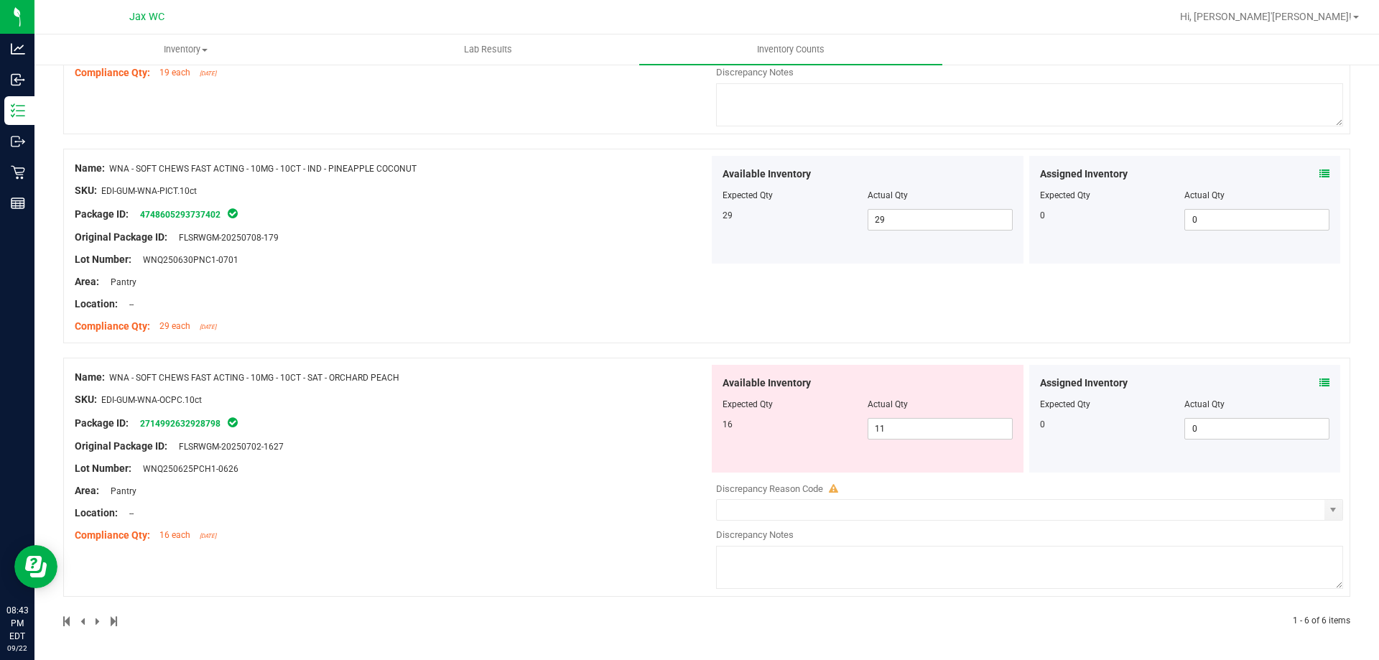
scroll to position [1027, 0]
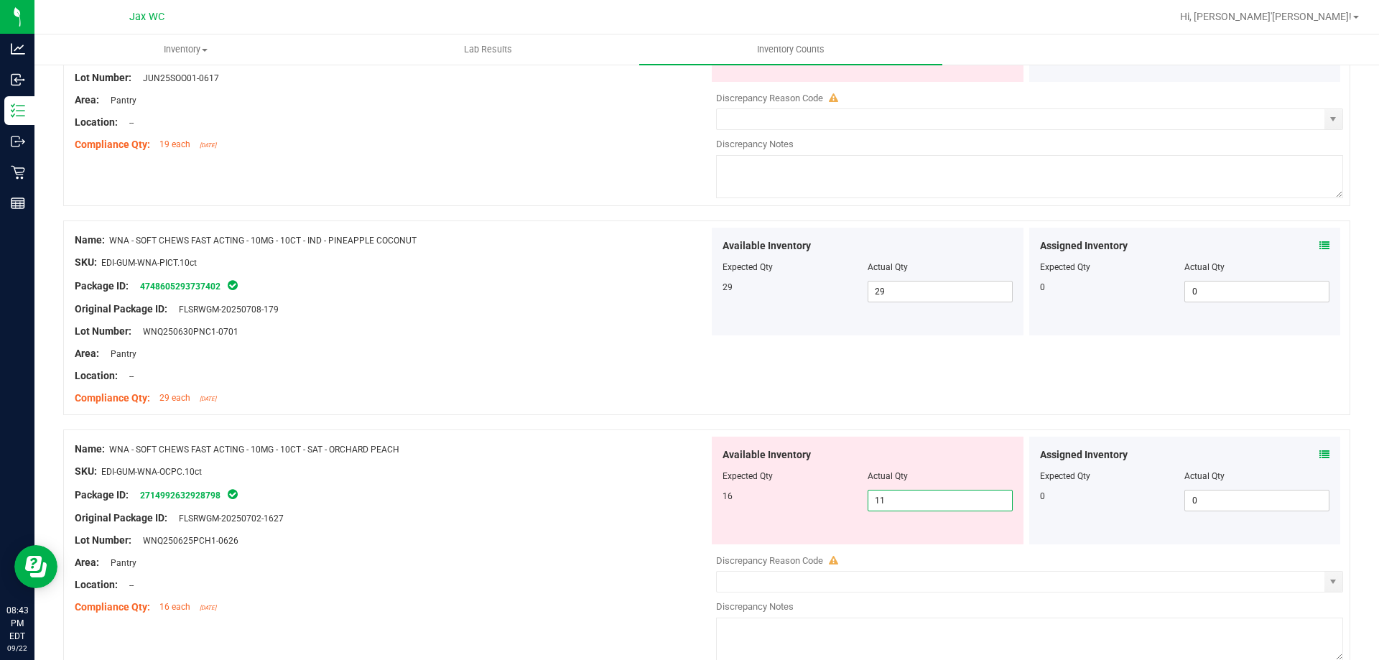
click at [932, 500] on span "11 11" at bounding box center [939, 501] width 145 height 22
click at [932, 500] on input "11" at bounding box center [940, 500] width 144 height 20
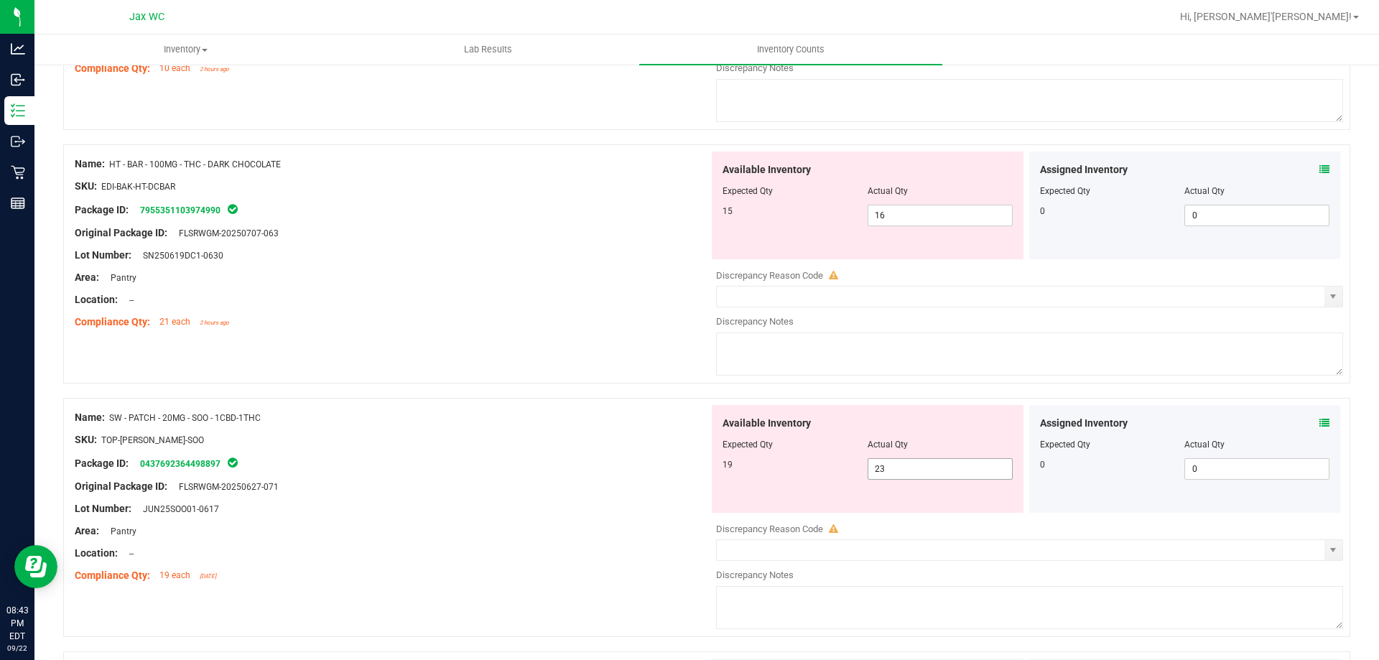
scroll to position [1099, 0]
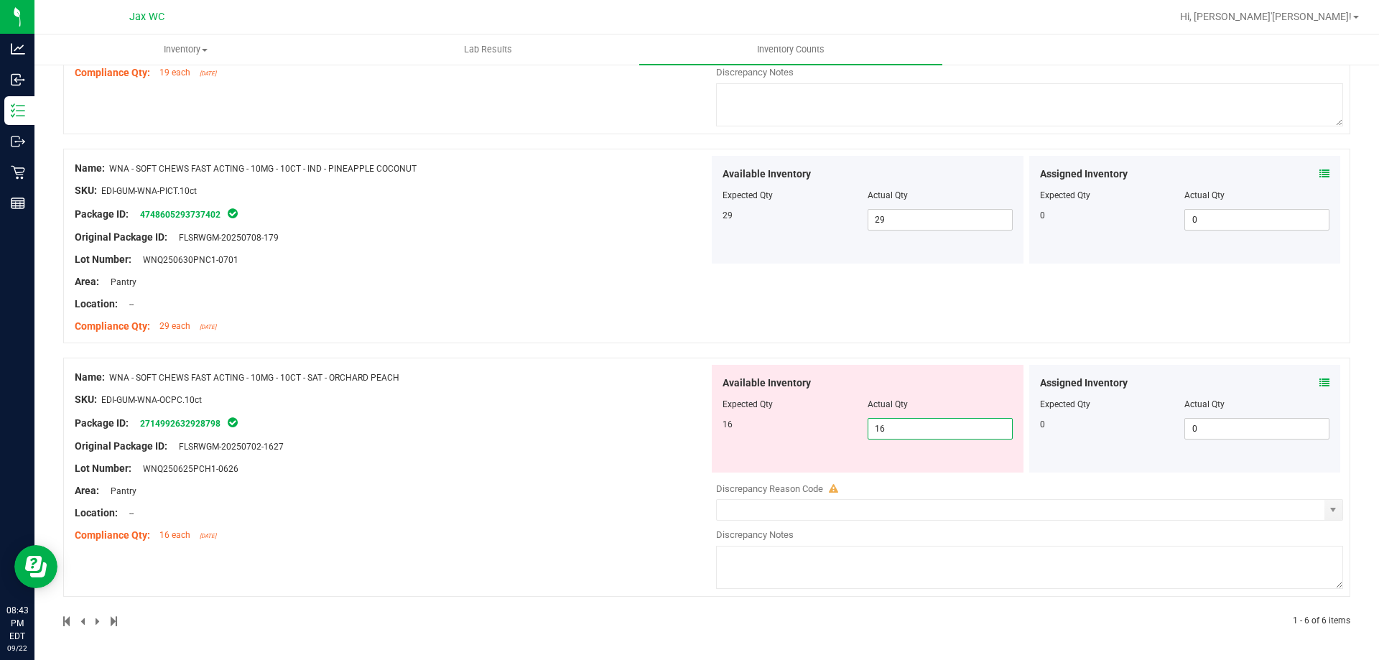
type input "16"
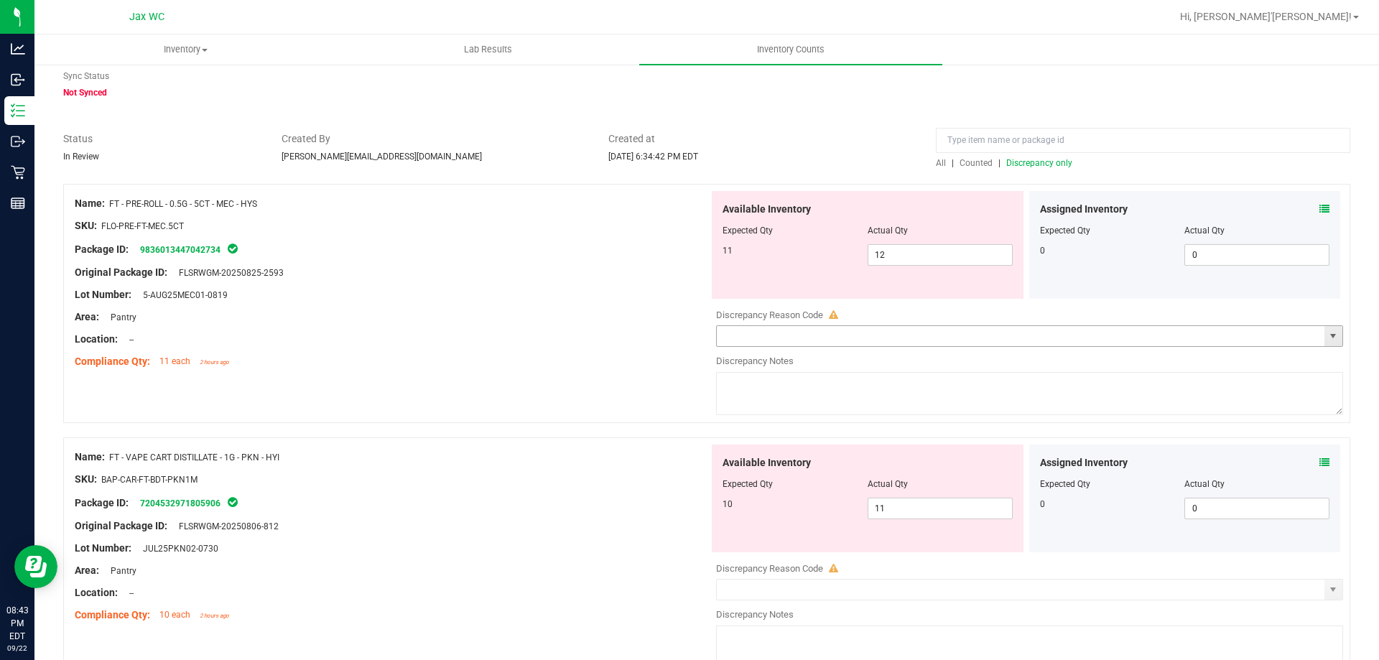
scroll to position [49, 0]
click at [1319, 208] on icon at bounding box center [1324, 210] width 10 height 10
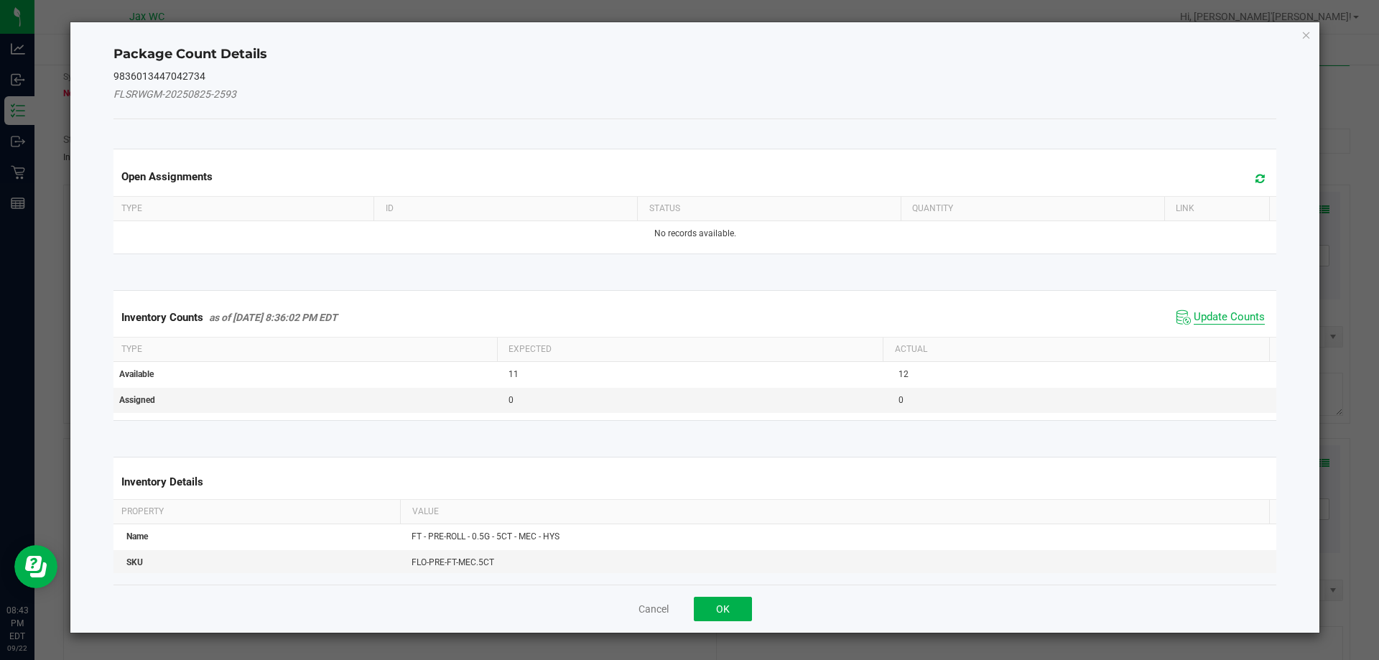
drag, startPoint x: 1195, startPoint y: 320, endPoint x: 1196, endPoint y: 312, distance: 7.9
click at [1195, 317] on span "Update Counts" at bounding box center [1228, 317] width 71 height 14
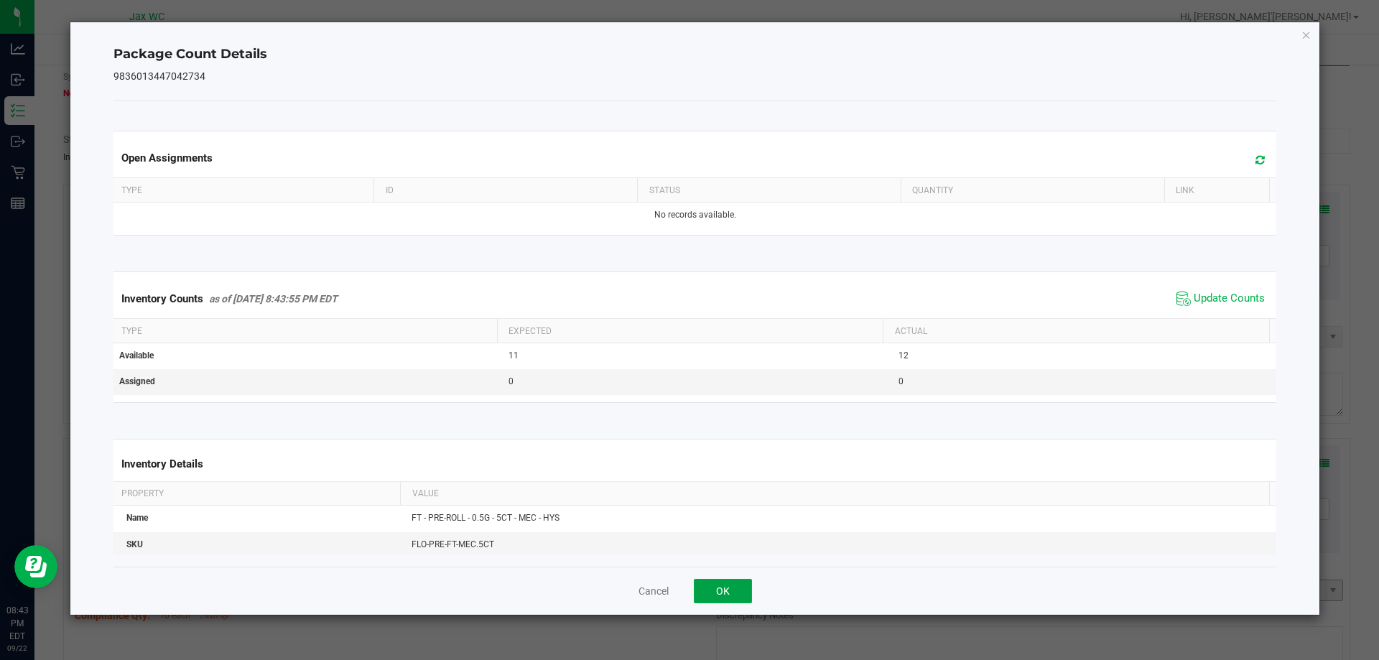
click at [727, 591] on button "OK" at bounding box center [723, 591] width 58 height 24
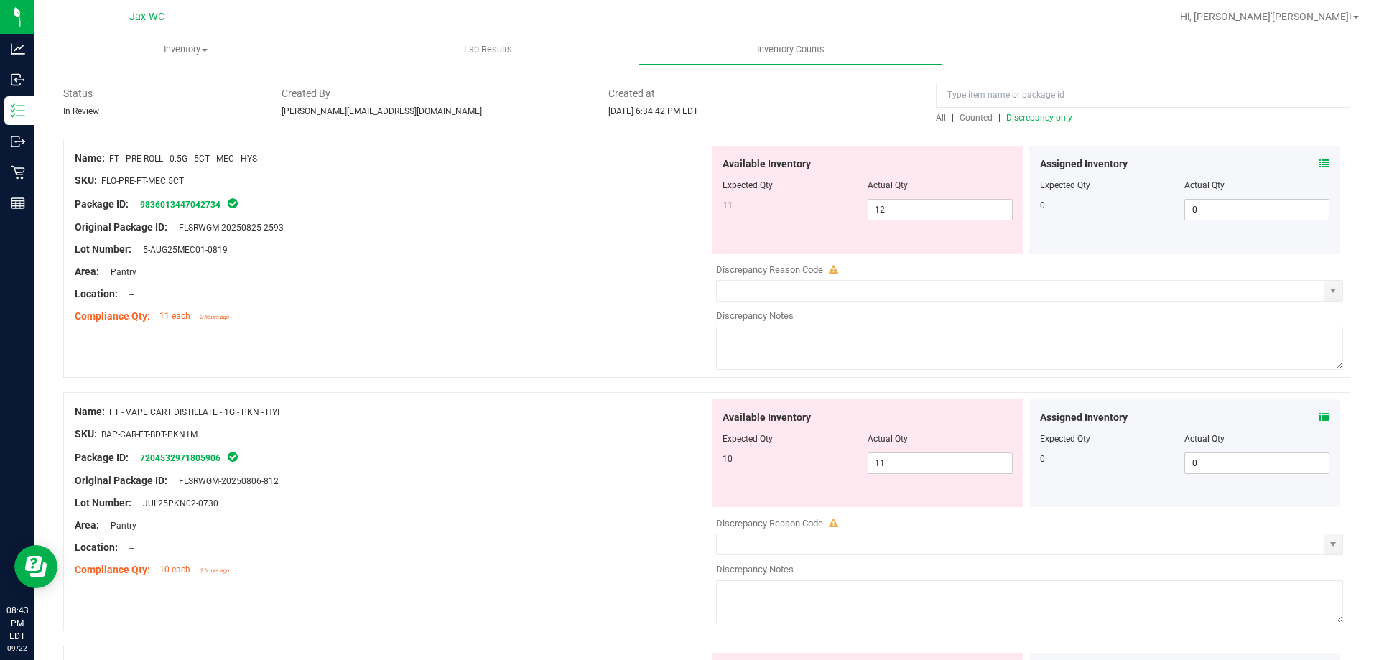
scroll to position [121, 0]
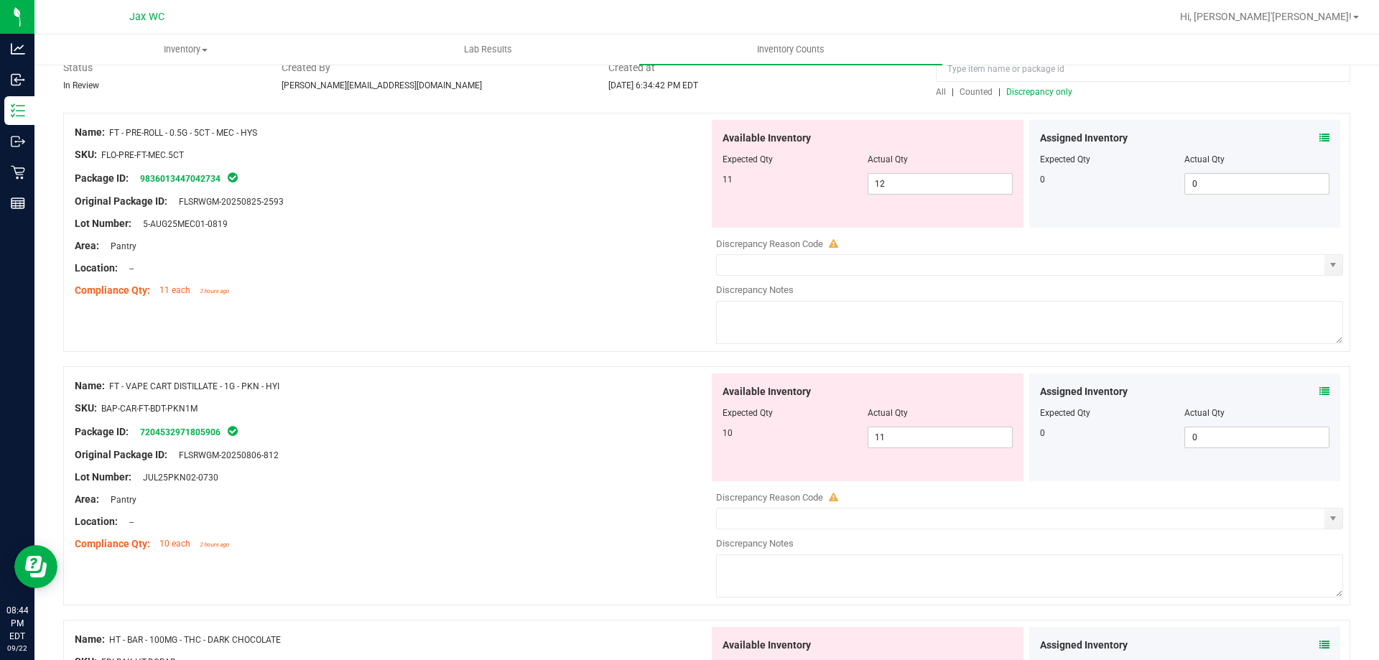
click at [1319, 389] on icon at bounding box center [1324, 391] width 10 height 10
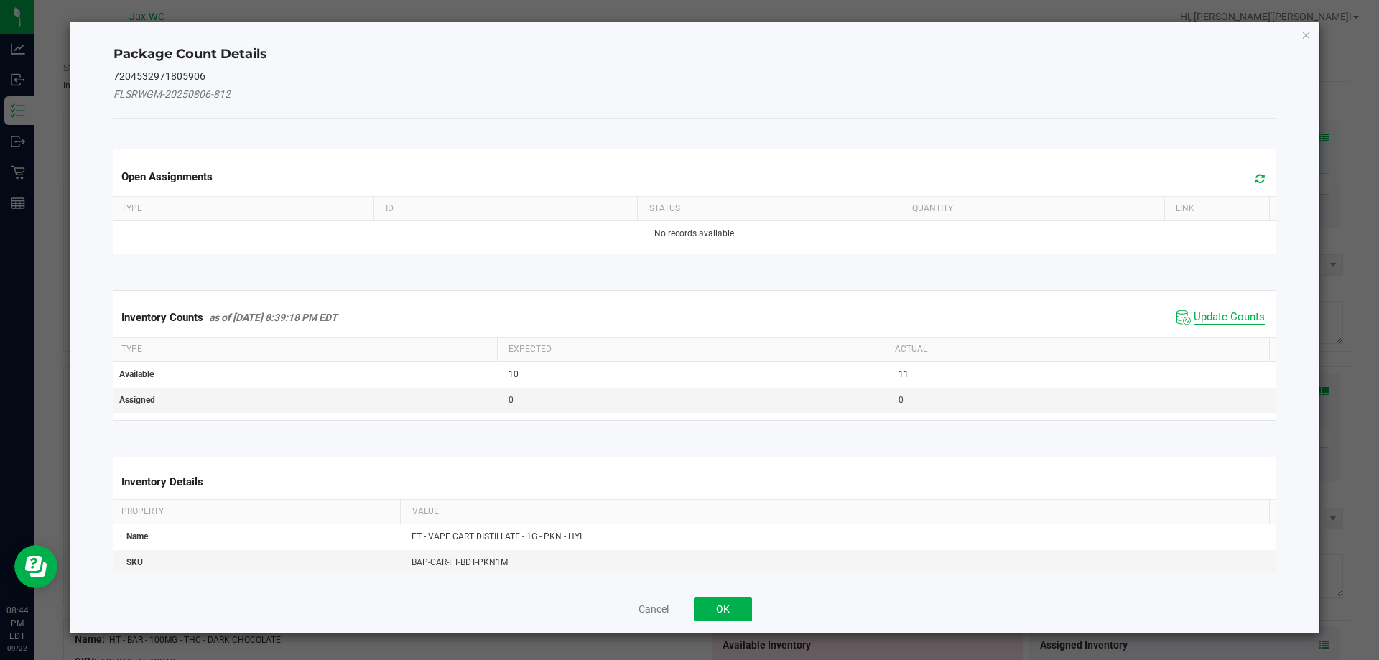
click at [1204, 310] on span "Update Counts" at bounding box center [1228, 317] width 71 height 14
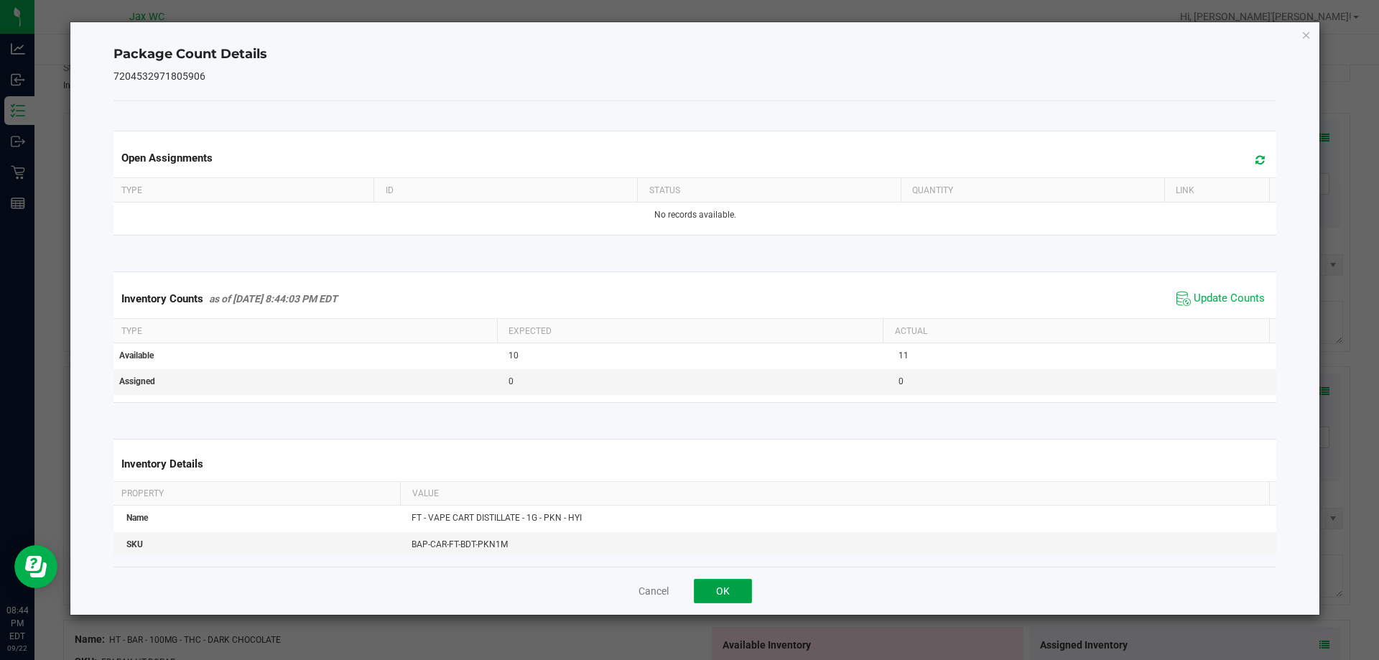
click at [732, 583] on button "OK" at bounding box center [723, 591] width 58 height 24
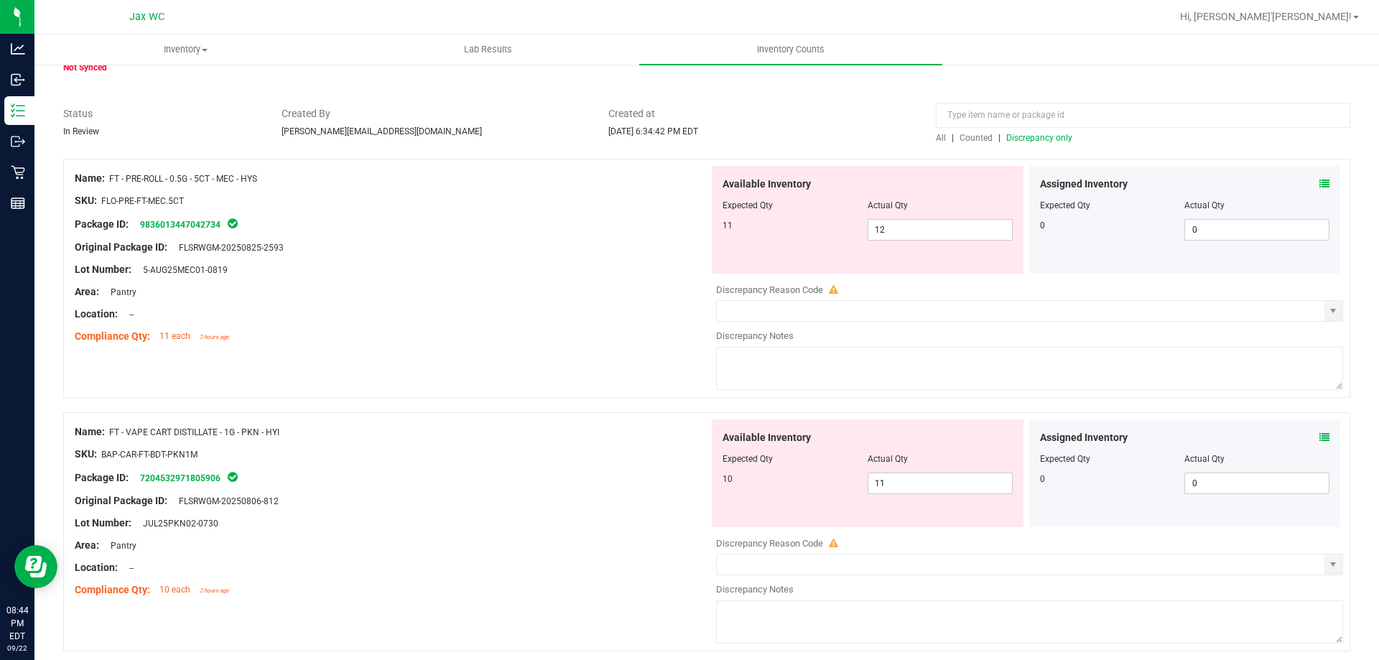
scroll to position [49, 0]
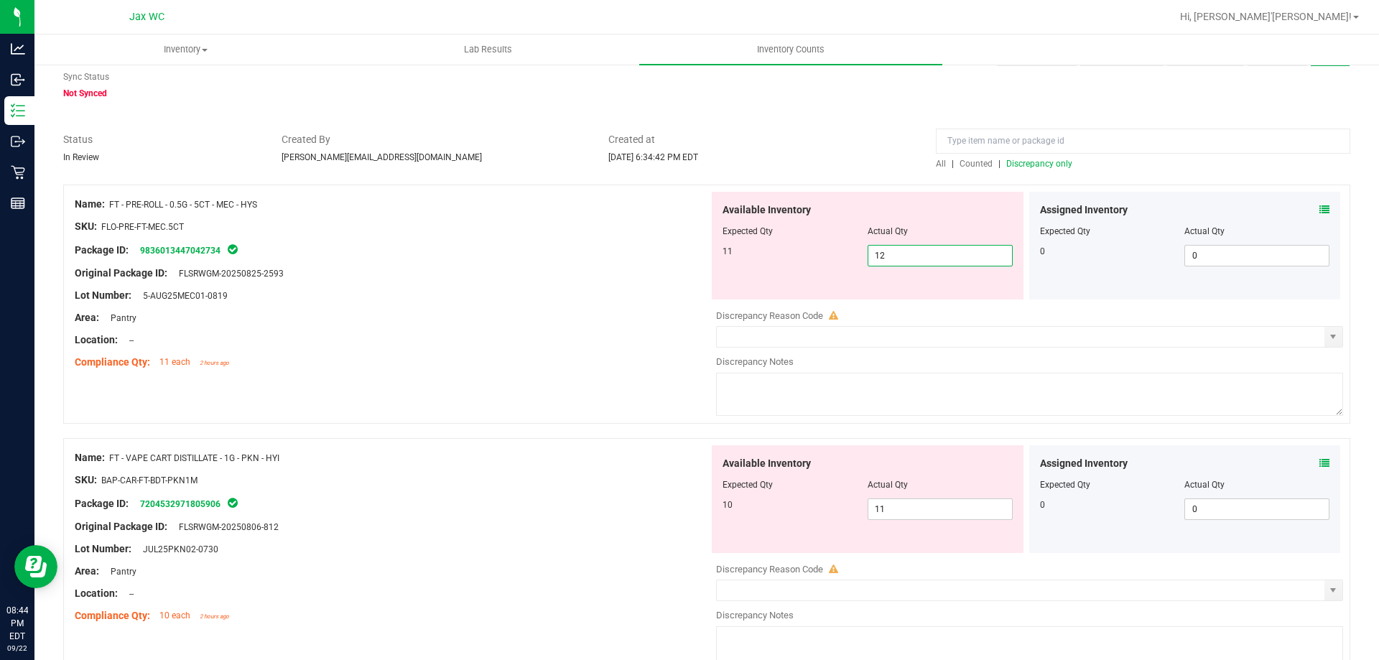
click at [939, 252] on span "12 12" at bounding box center [939, 256] width 145 height 22
click at [939, 252] on input "12" at bounding box center [940, 256] width 144 height 20
drag, startPoint x: 111, startPoint y: 202, endPoint x: 259, endPoint y: 208, distance: 148.0
click at [257, 208] on span "FT - PRE-ROLL - 0.5G - 5CT - MEC - HYS" at bounding box center [183, 205] width 148 height 10
copy span "FT - PRE-ROLL - 0.5G - 5CT - MEC - HYS"
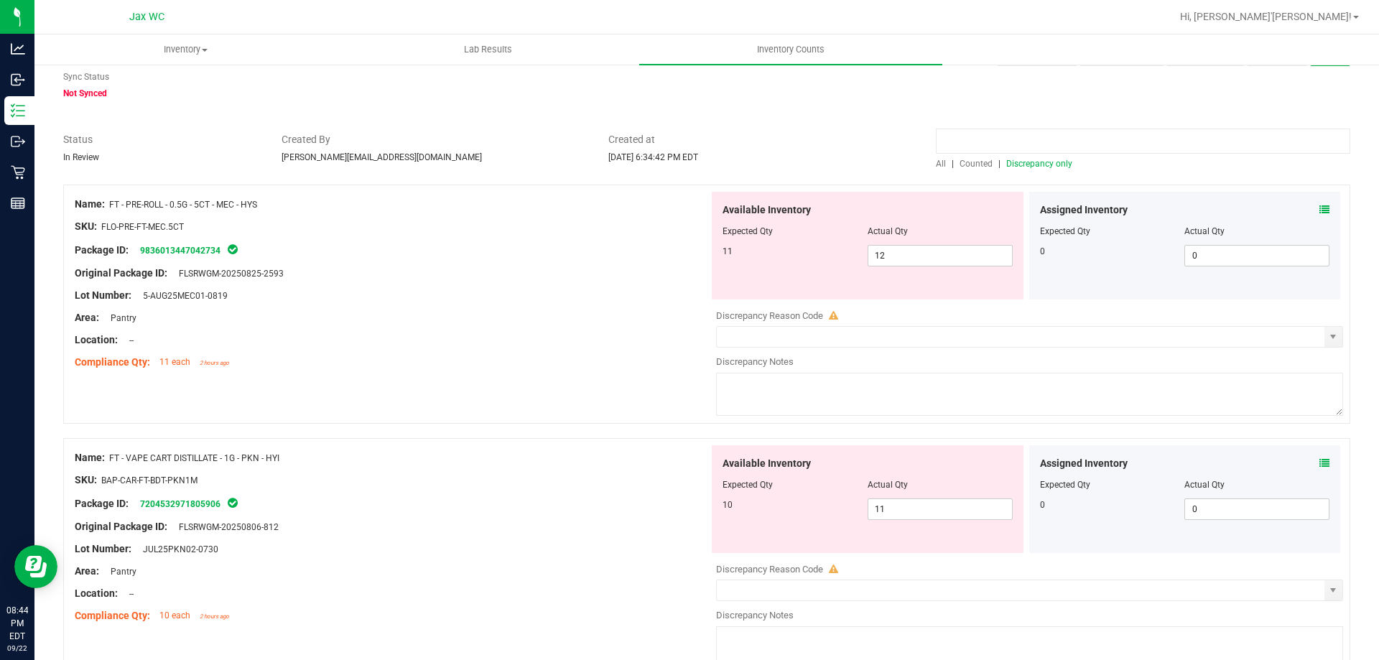
click at [1000, 139] on input at bounding box center [1143, 141] width 414 height 25
paste input "FT - PRE-ROLL - 0.5G - 5CT - MEC - HYS"
type input "FT - PRE-ROLL - 0.5G - 5CT - MEC - HYS"
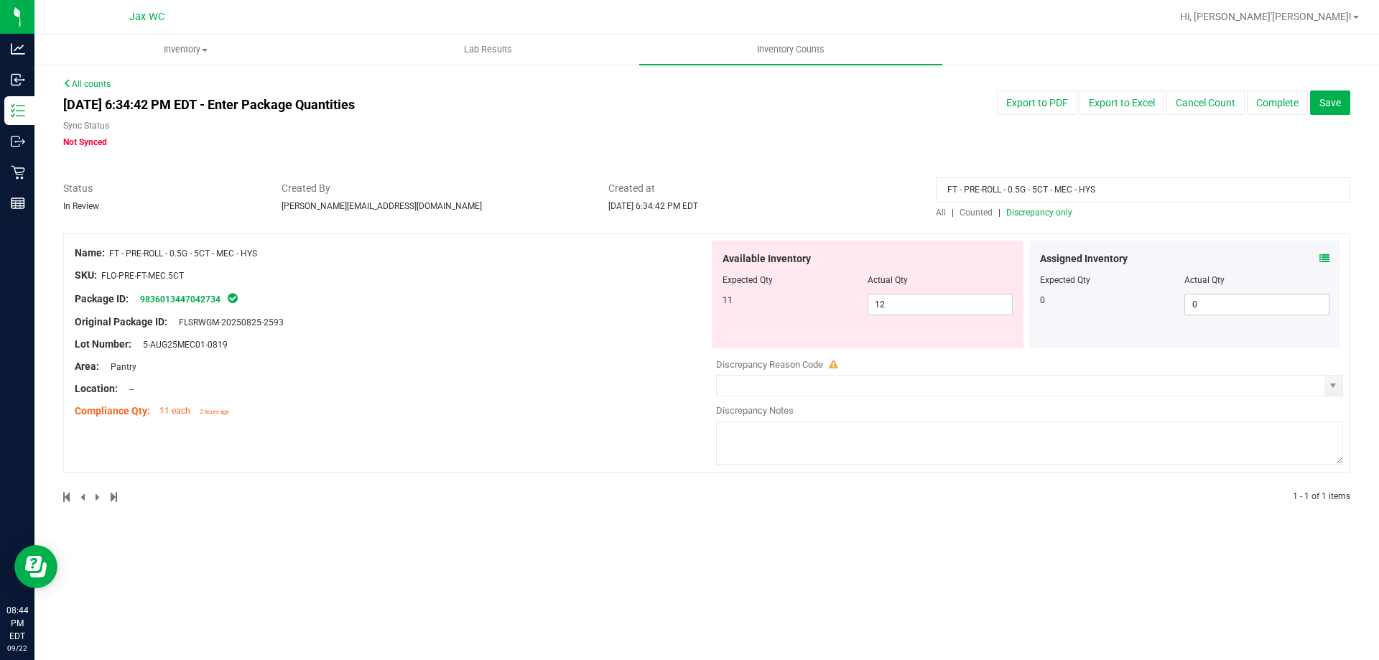
click at [941, 210] on span "All" at bounding box center [941, 213] width 10 height 10
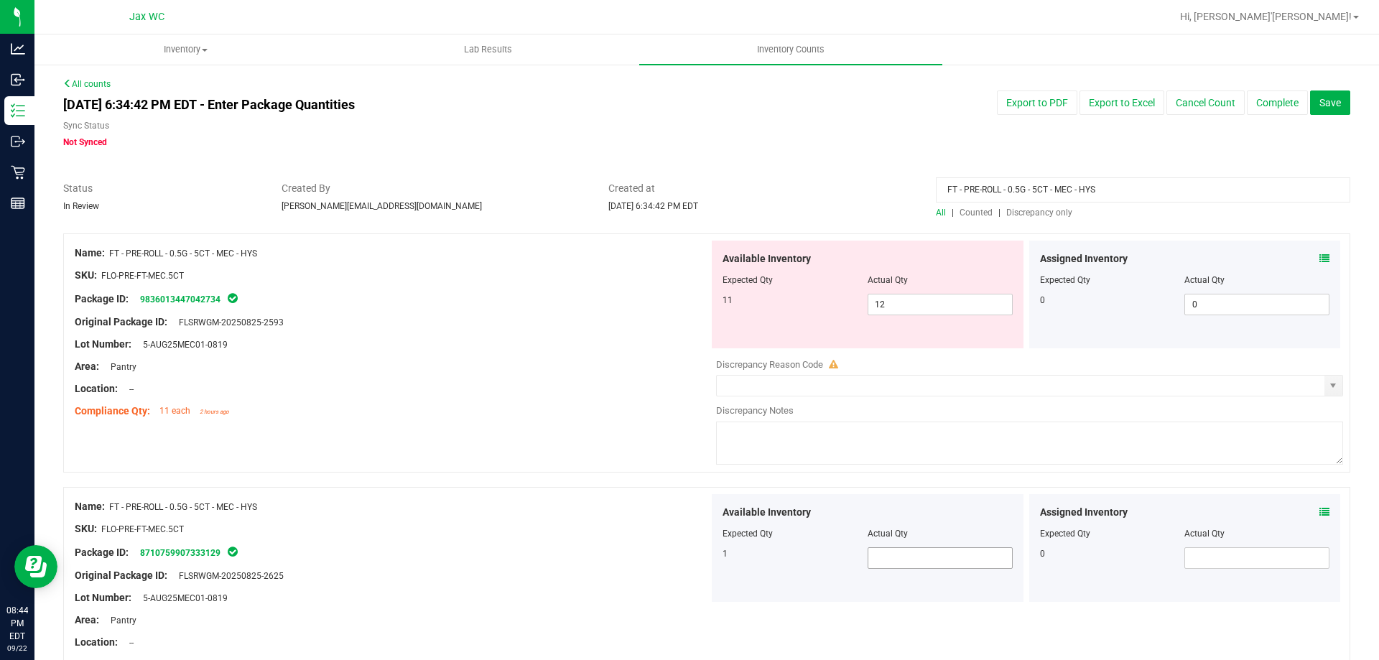
click at [895, 561] on span at bounding box center [939, 558] width 145 height 22
type input "1"
click at [880, 296] on span "12 12" at bounding box center [939, 305] width 145 height 22
type input "11"
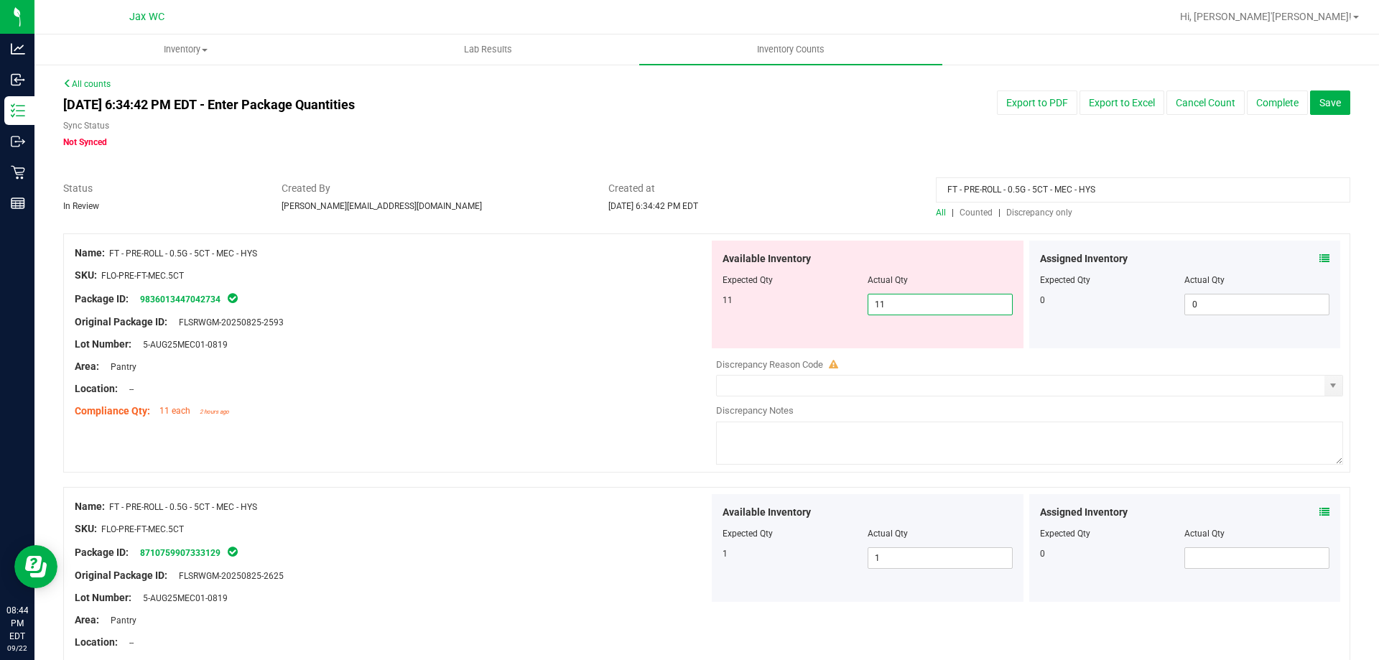
type input "11"
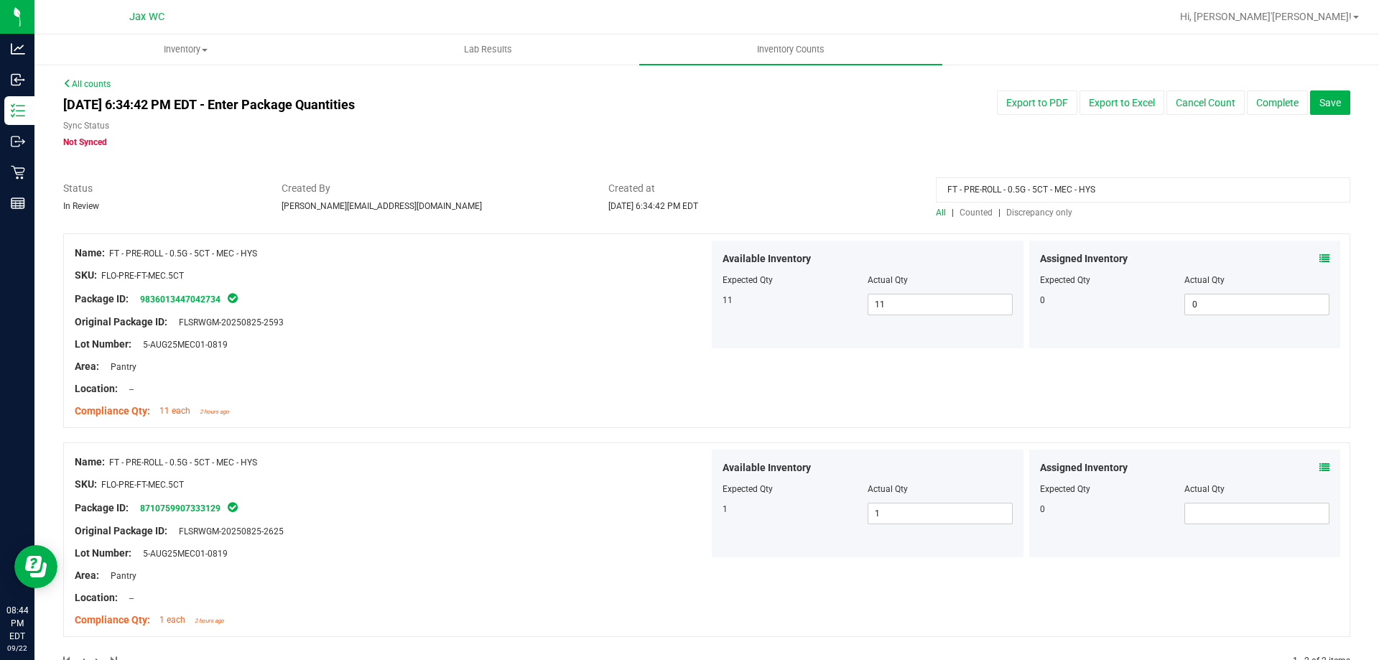
click at [1086, 180] on input "FT - PRE-ROLL - 0.5G - 5CT - MEC - HYS" at bounding box center [1143, 189] width 414 height 25
click at [1035, 211] on span "Discrepancy only" at bounding box center [1039, 213] width 66 height 10
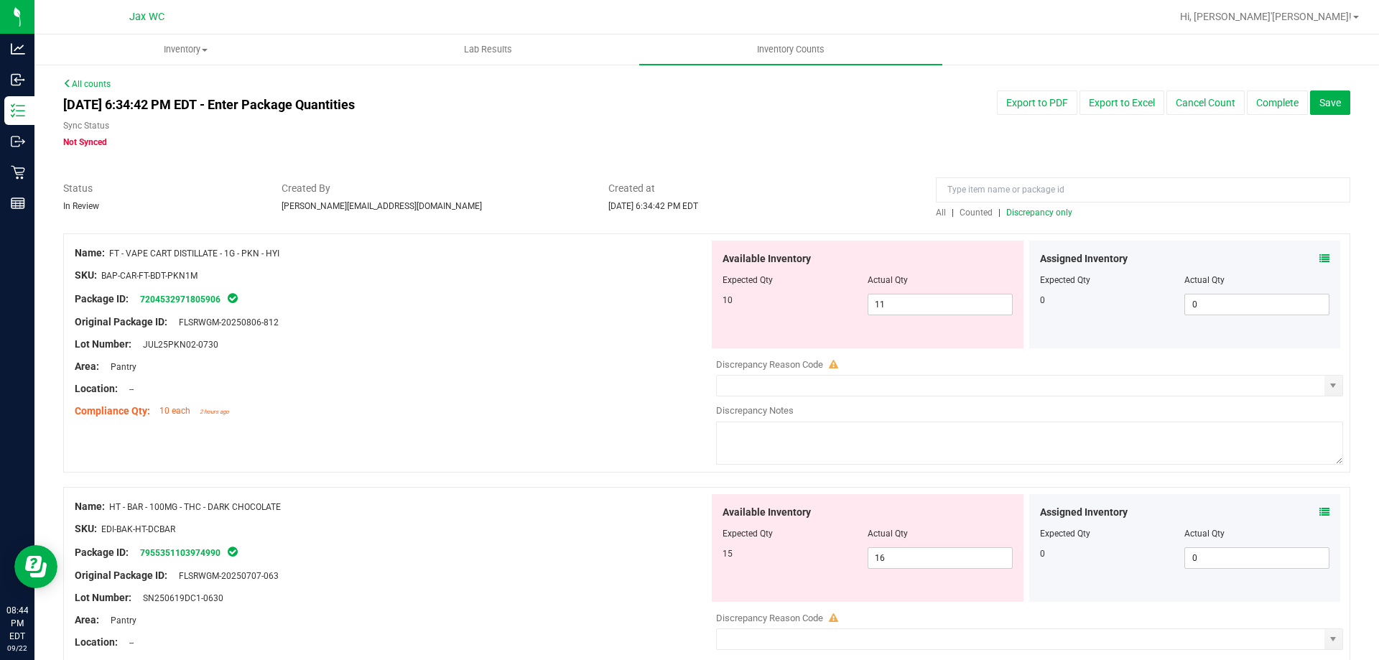
click at [112, 251] on div "Name: FT - VAPE CART DISTILLATE - 1G - PKN - HYI" at bounding box center [392, 253] width 634 height 15
drag, startPoint x: 113, startPoint y: 251, endPoint x: 312, endPoint y: 261, distance: 199.9
click at [312, 261] on div "Name: FT - VAPE CART DISTILLATE - 1G - PKN - HYI SKU: BAP-CAR-FT-BDT-PKN1M Pack…" at bounding box center [392, 332] width 634 height 183
copy div "FT - VAPE CART DISTILLATE - 1G - PKN - HYI"
click at [1103, 188] on input at bounding box center [1143, 189] width 414 height 25
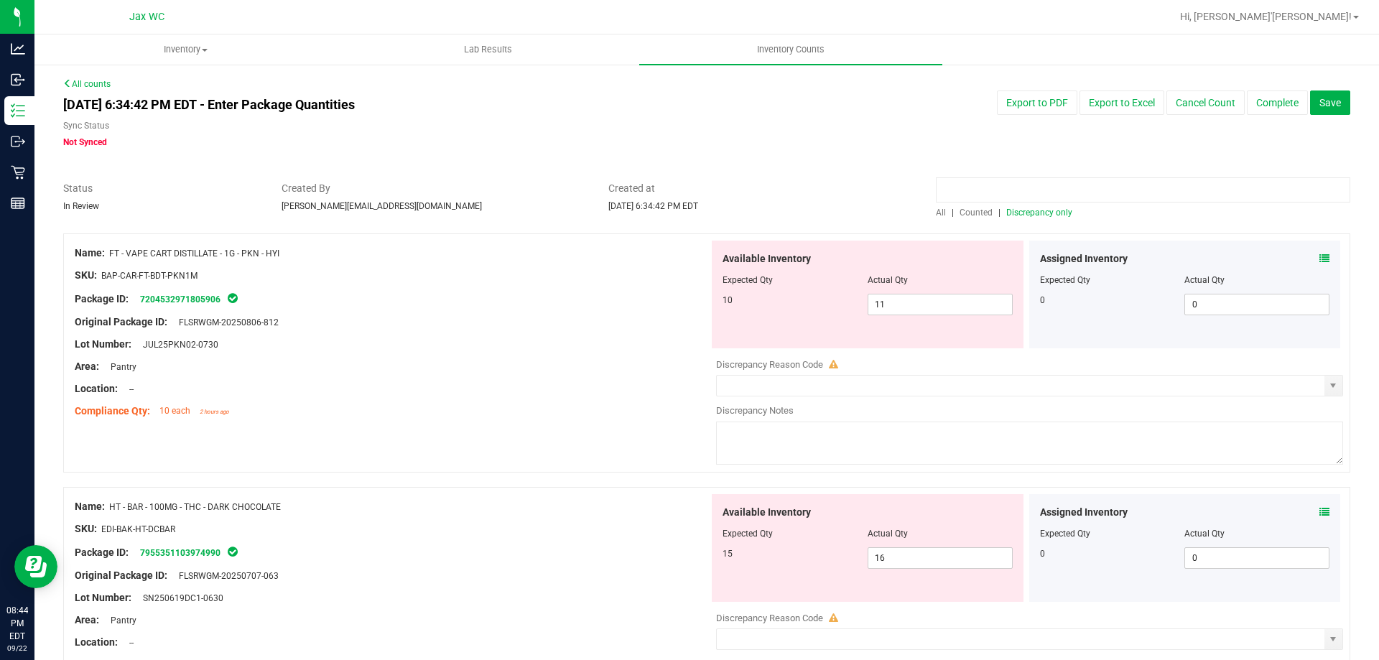
paste input "FT - VAPE CART DISTILLATE - 1G - PKN - HYI"
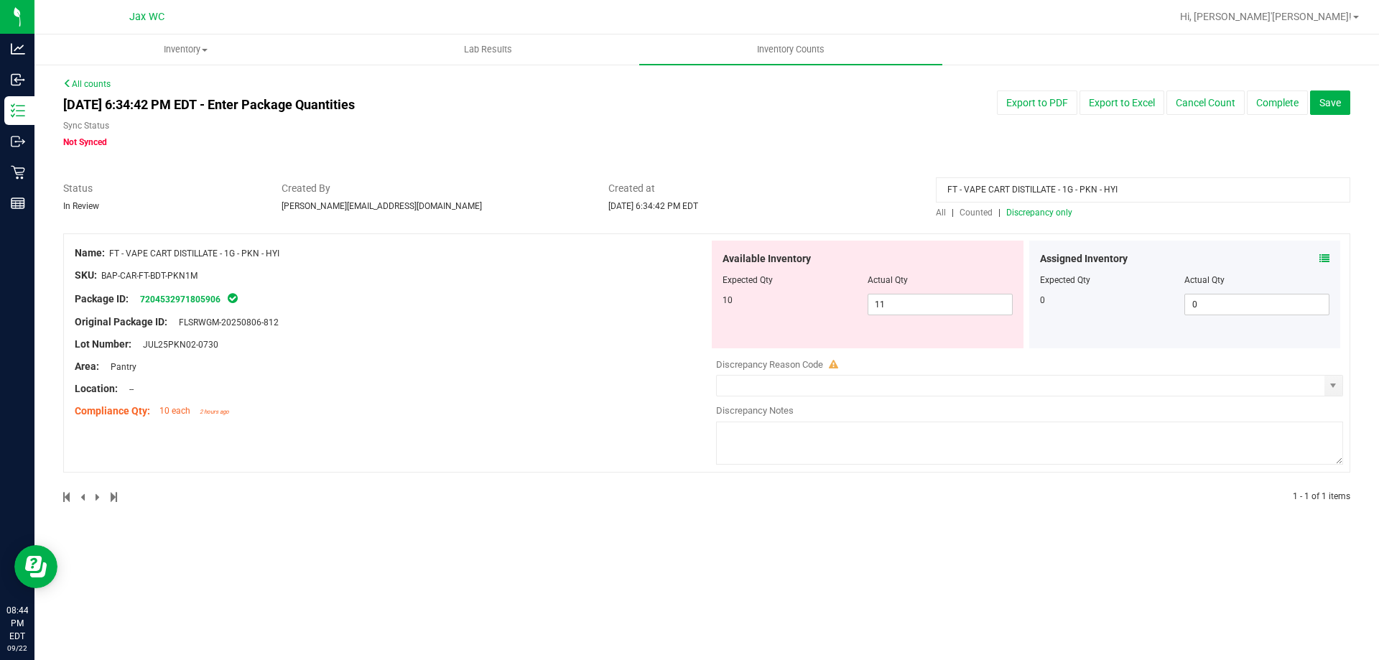
type input "FT - VAPE CART DISTILLATE - 1G - PKN - HYI"
click at [939, 214] on span "All" at bounding box center [941, 213] width 10 height 10
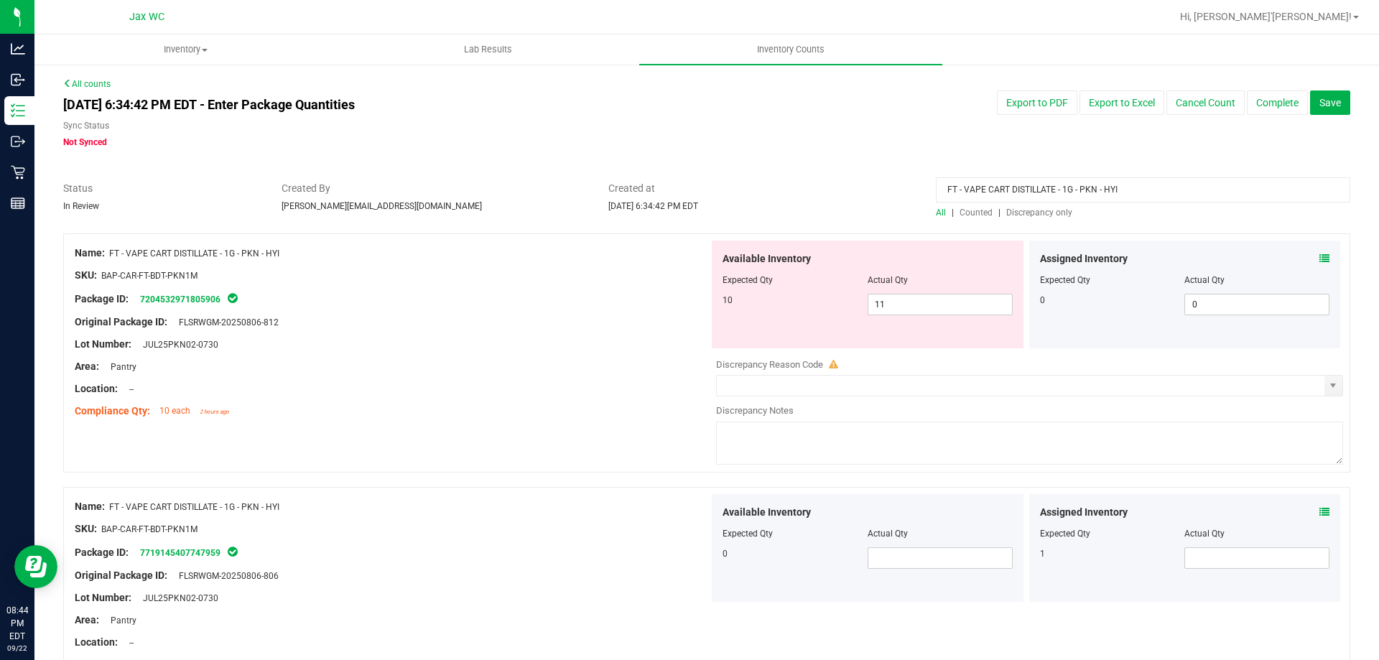
click at [1319, 509] on icon at bounding box center [1324, 512] width 10 height 10
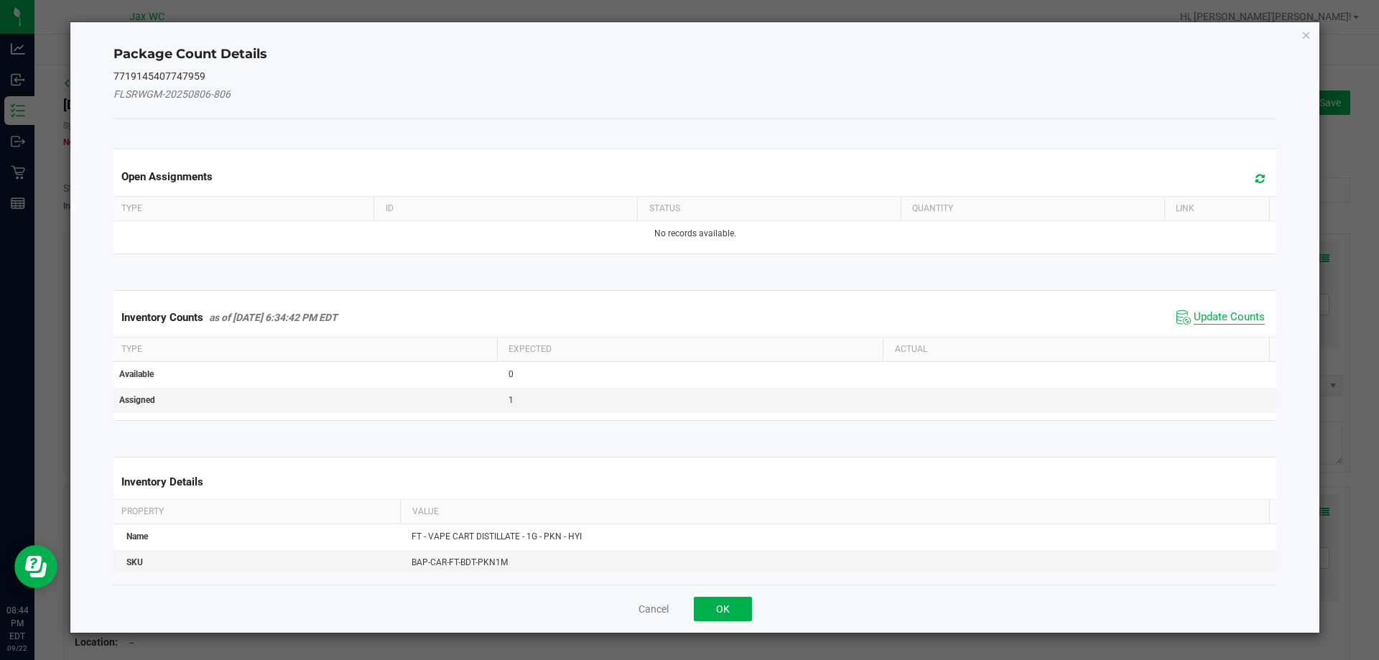
click at [1219, 317] on span "Update Counts" at bounding box center [1228, 317] width 71 height 14
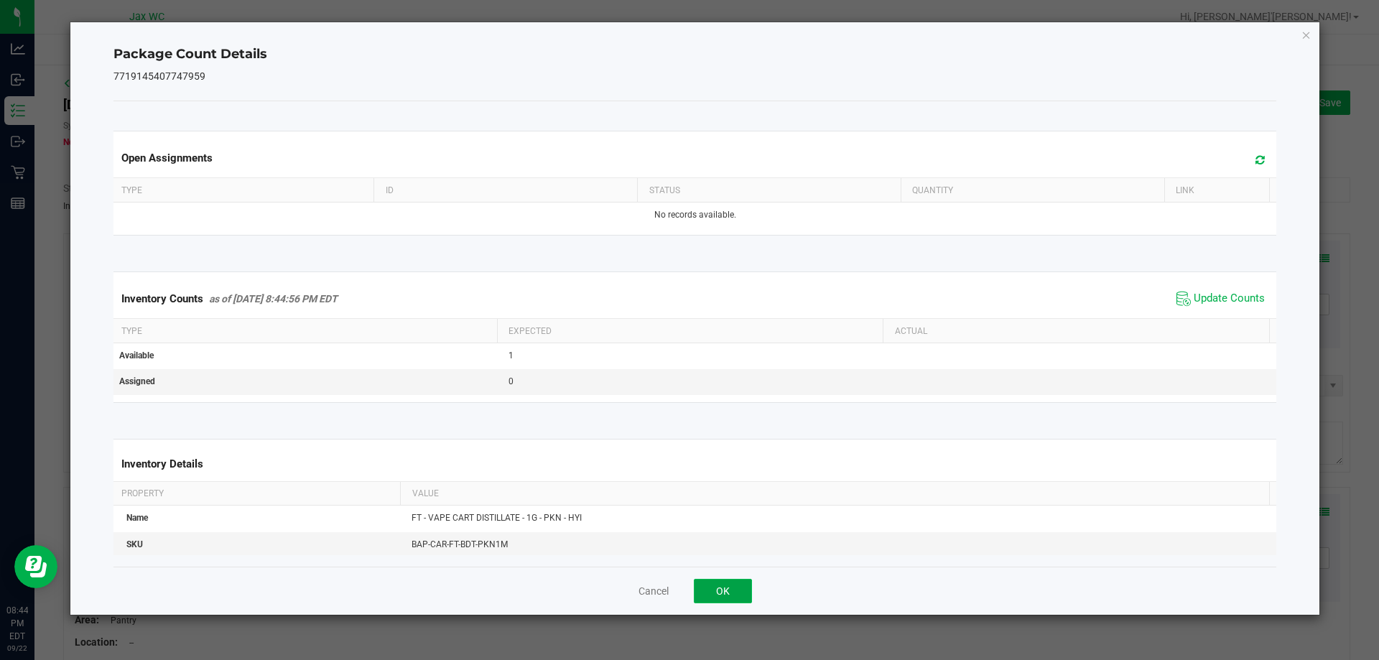
click at [727, 586] on button "OK" at bounding box center [723, 591] width 58 height 24
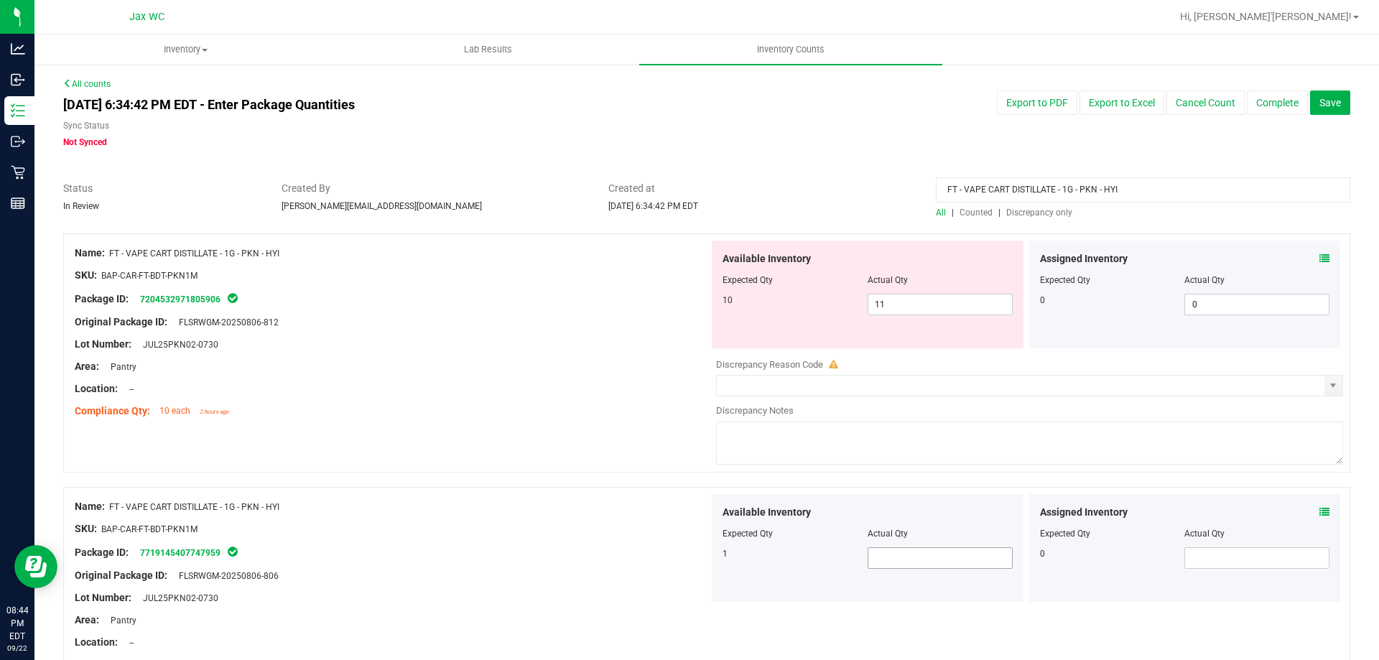
click at [921, 551] on span at bounding box center [939, 558] width 145 height 22
type input "1"
click at [911, 292] on div at bounding box center [867, 290] width 290 height 7
click at [906, 304] on span "11 11" at bounding box center [939, 305] width 145 height 22
type input "10"
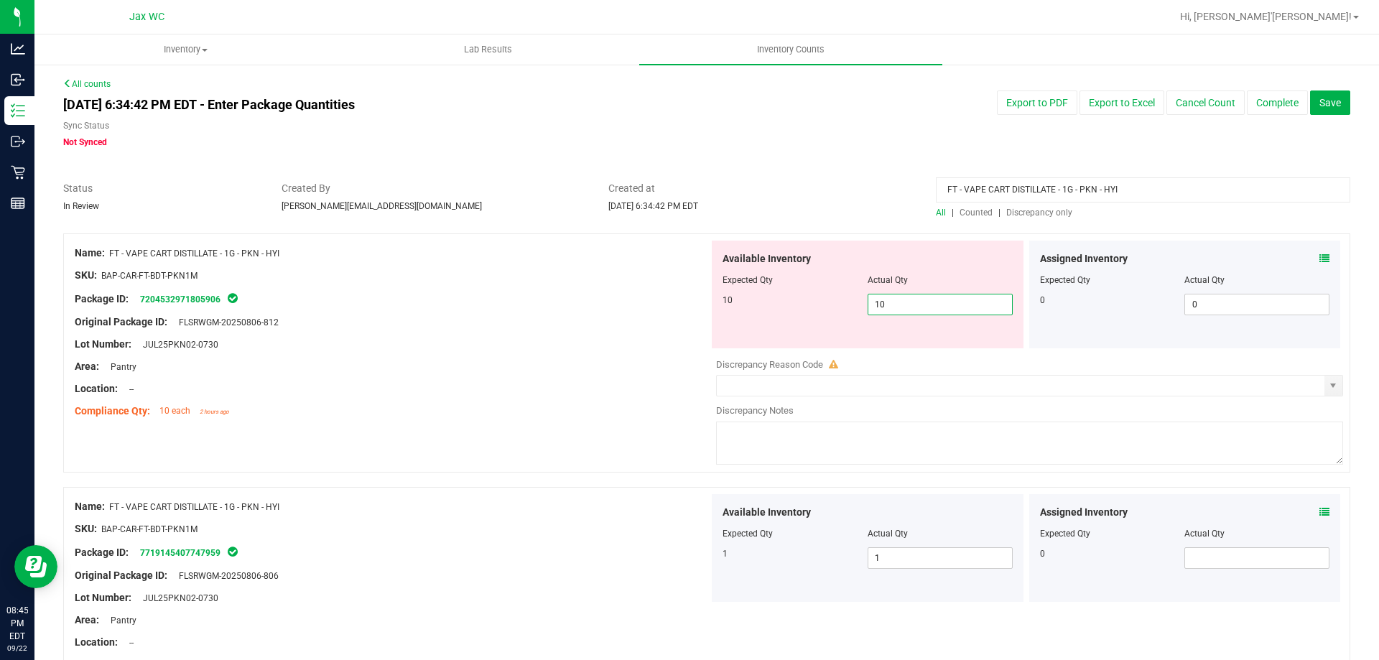
type input "10"
click at [482, 317] on div "Original Package ID: FLSRWGM-20250806-812" at bounding box center [392, 322] width 634 height 15
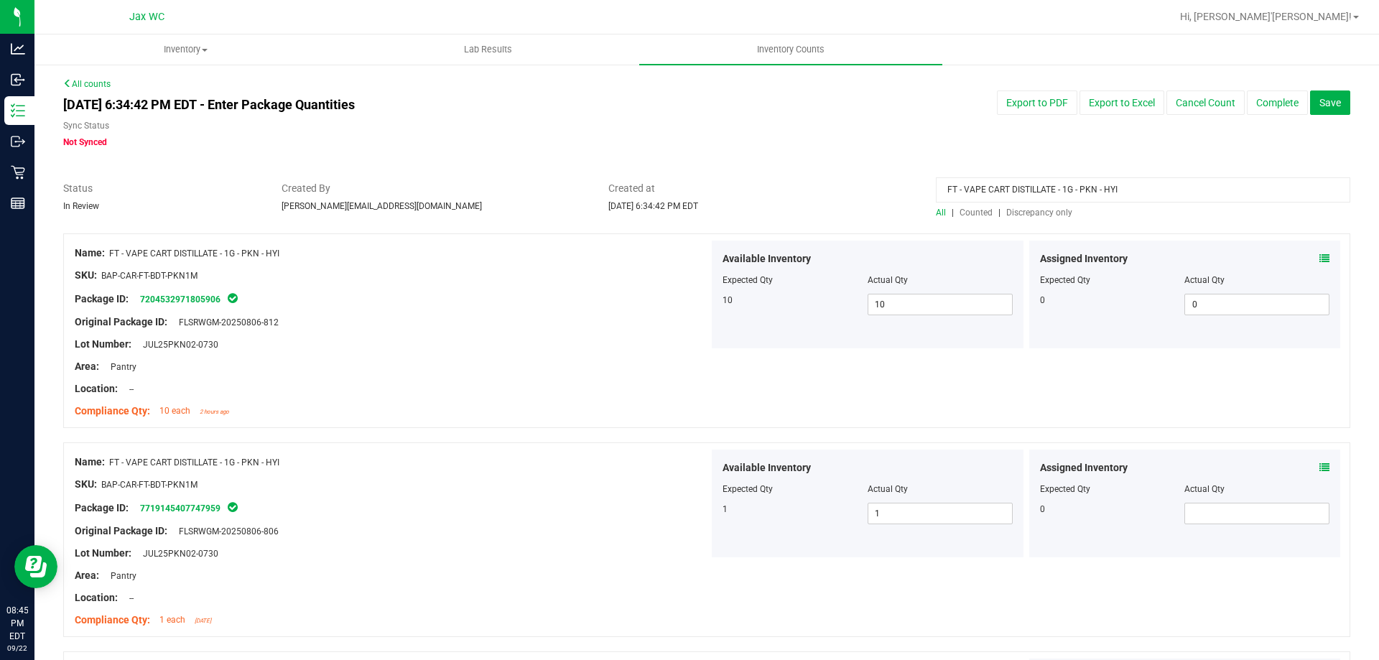
click at [1041, 191] on input "FT - VAPE CART DISTILLATE - 1G - PKN - HYI" at bounding box center [1143, 189] width 414 height 25
click at [1020, 216] on span "Discrepancy only" at bounding box center [1039, 213] width 66 height 10
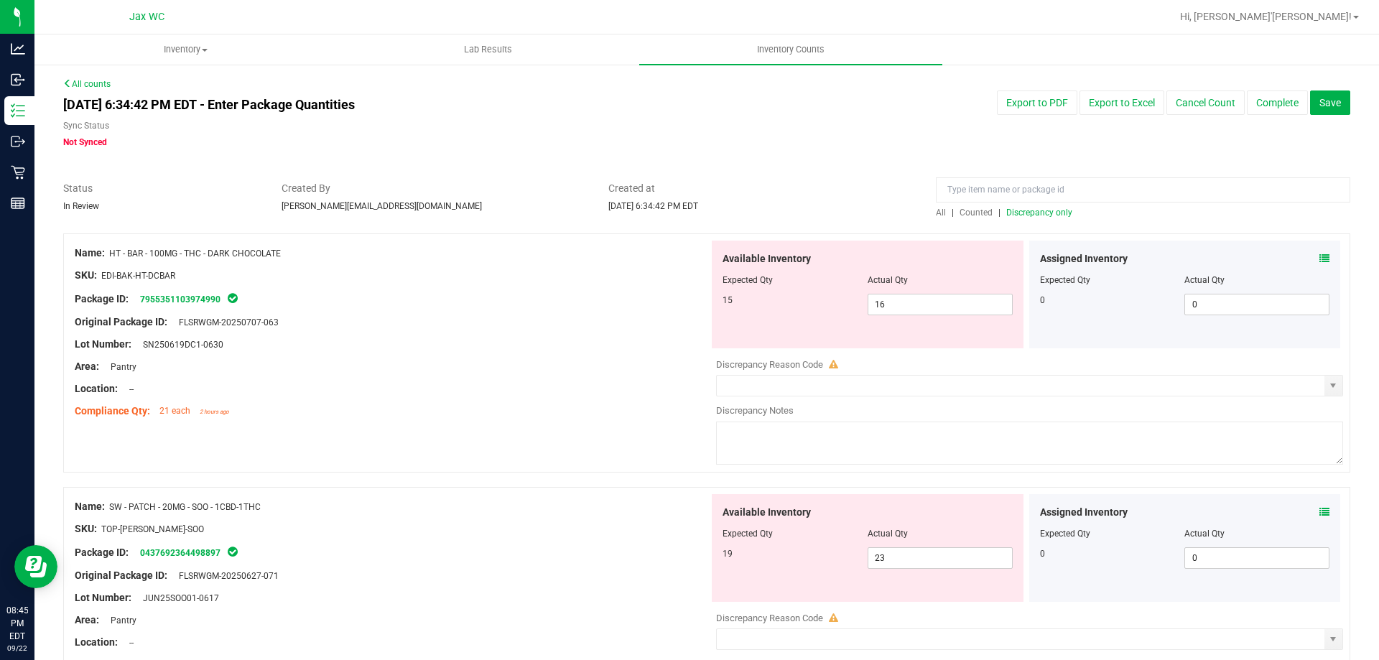
drag, startPoint x: 109, startPoint y: 253, endPoint x: 287, endPoint y: 252, distance: 177.4
click at [287, 252] on div "Name: HT - BAR - 100MG - THC - DARK CHOCOLATE" at bounding box center [392, 253] width 634 height 15
copy div "HT - BAR - 100MG - THC - DARK CHOCOLATE"
click at [995, 189] on input at bounding box center [1143, 189] width 414 height 25
paste input "HT - BAR - 100MG - THC - DARK CHOCOLATE"
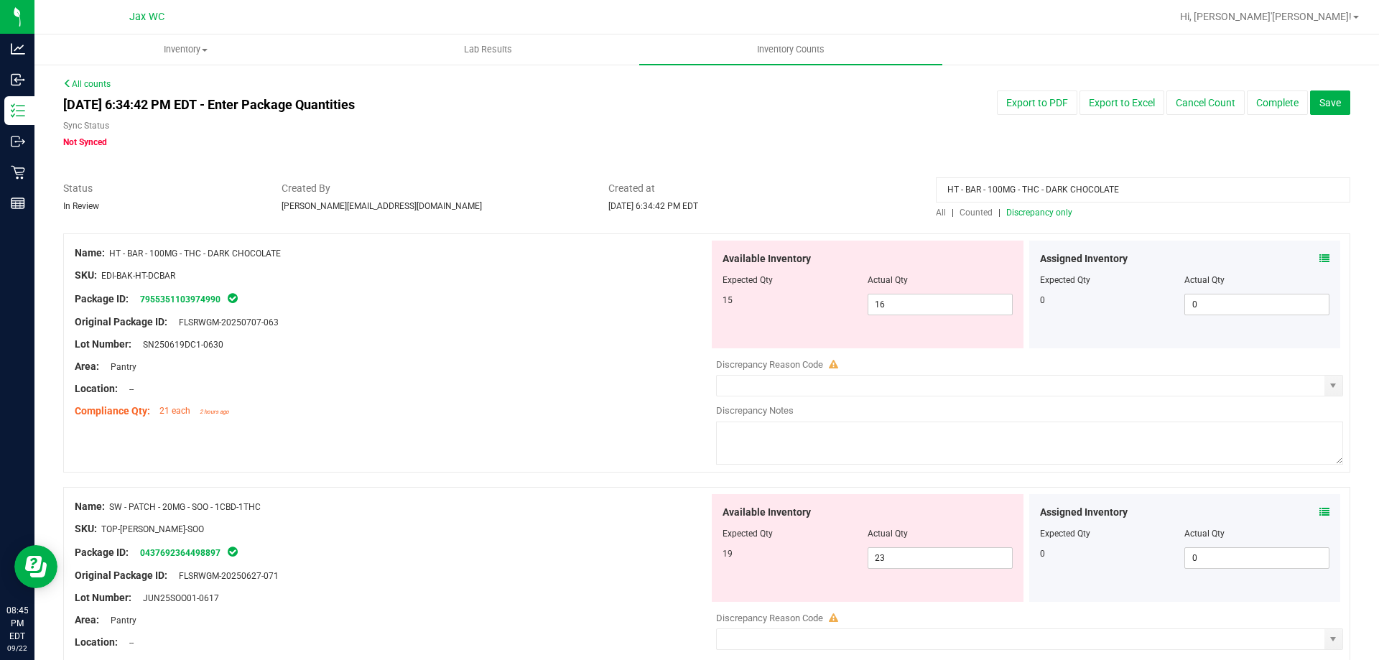
type input "HT - BAR - 100MG - THC - DARK CHOCOLATE"
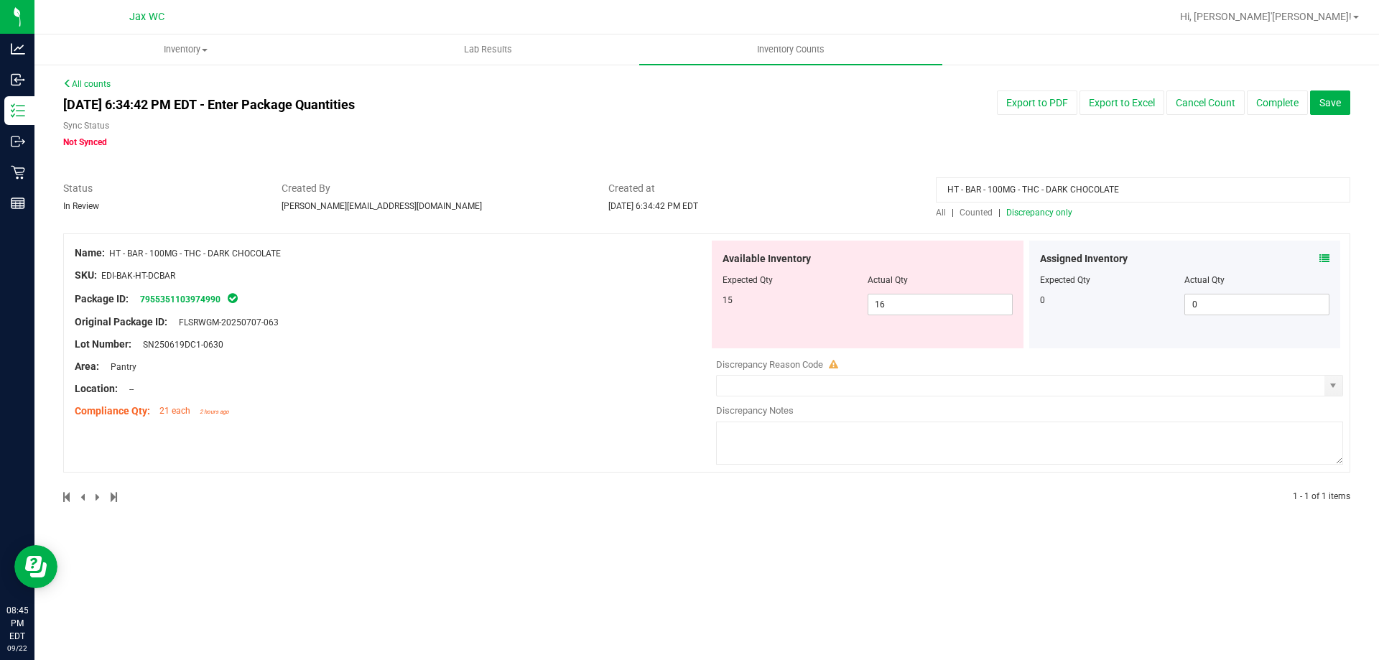
click at [939, 213] on span "All" at bounding box center [941, 213] width 10 height 10
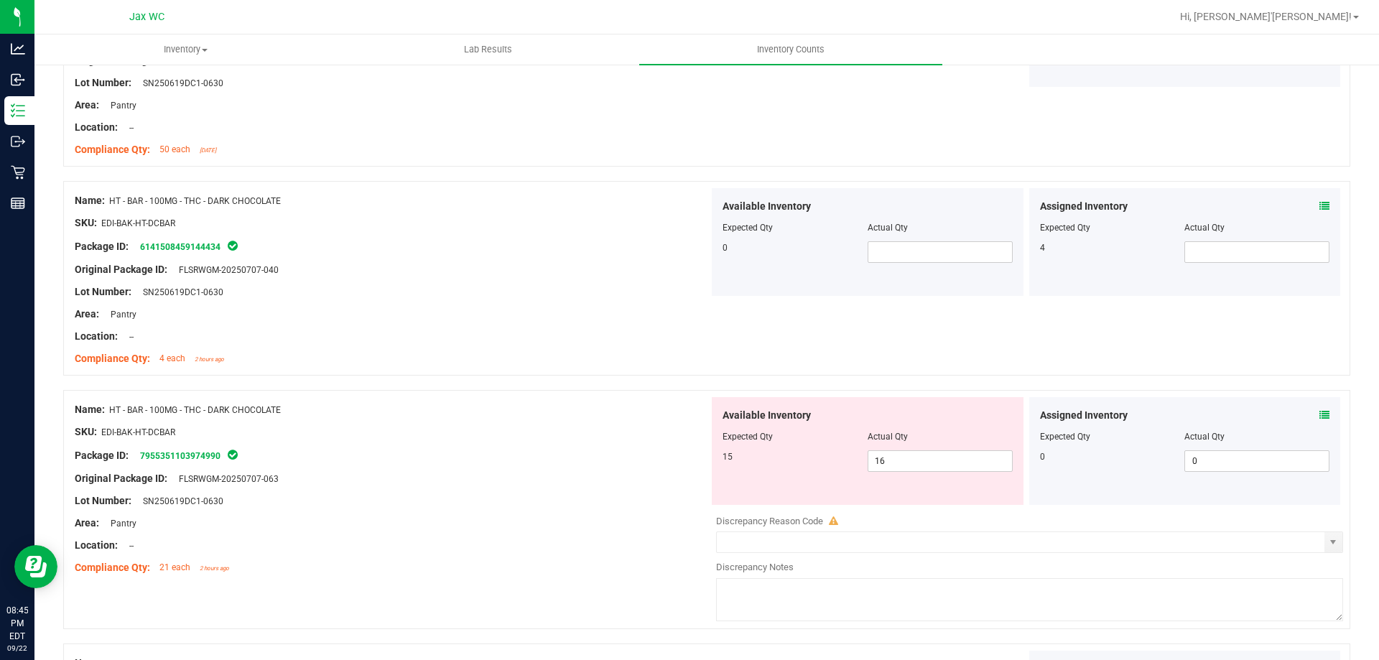
scroll to position [287, 0]
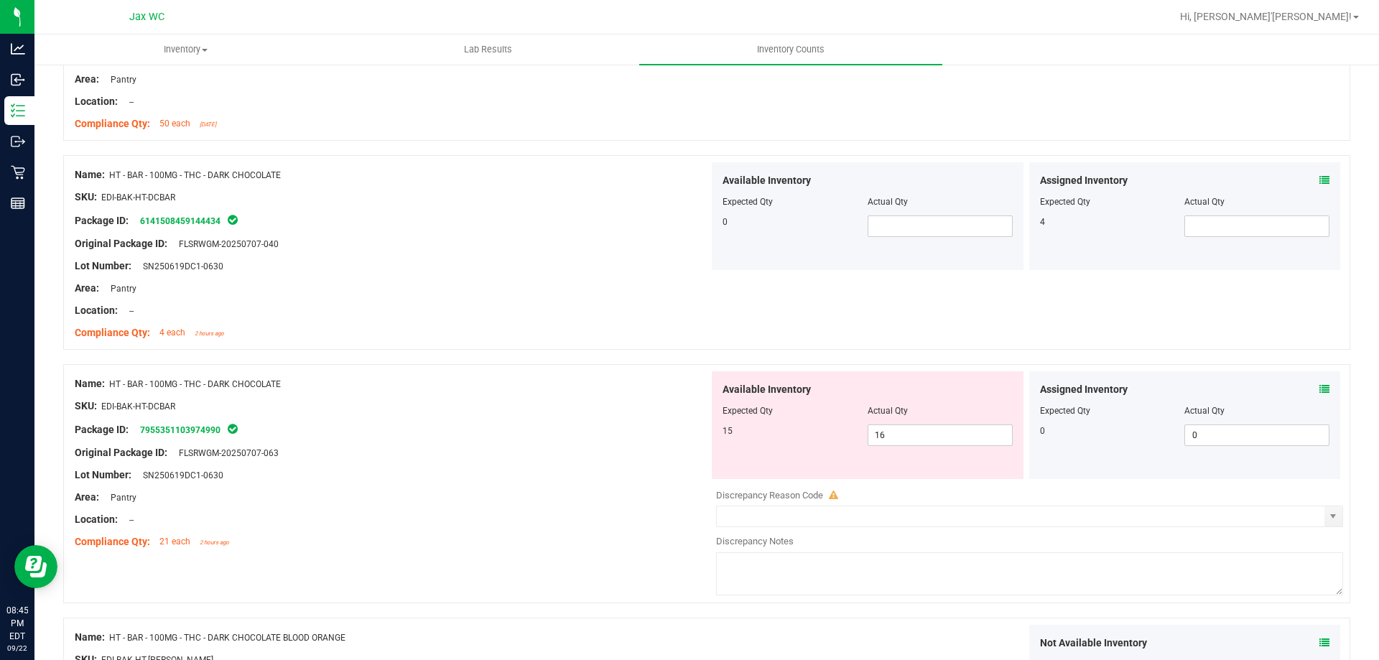
click at [1319, 177] on icon at bounding box center [1324, 180] width 10 height 10
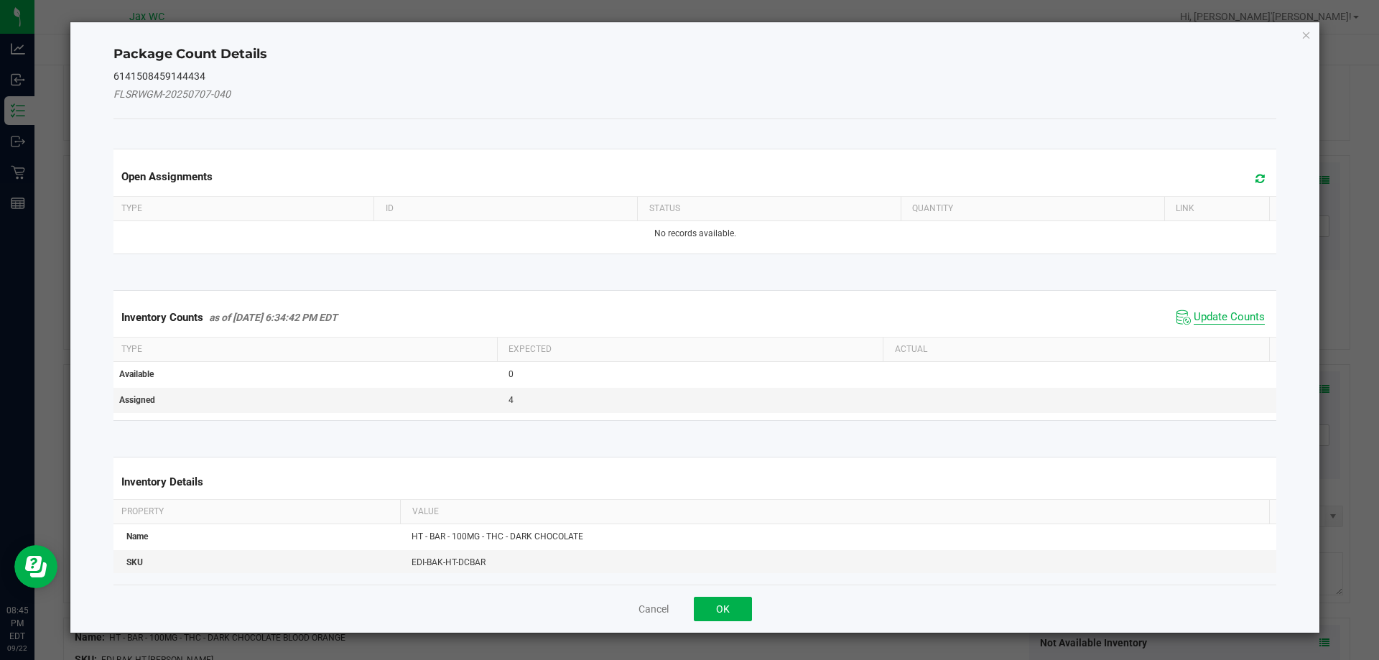
click at [1220, 314] on span "Update Counts" at bounding box center [1228, 317] width 71 height 14
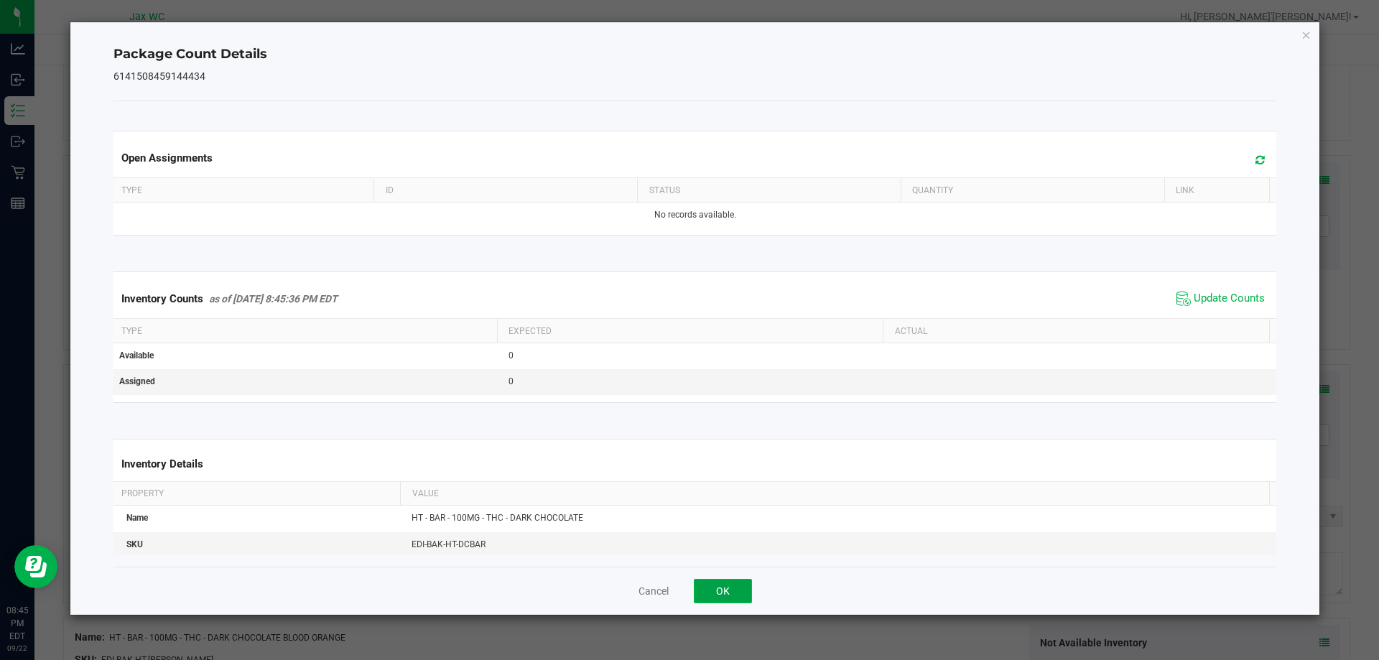
click at [735, 597] on button "OK" at bounding box center [723, 591] width 58 height 24
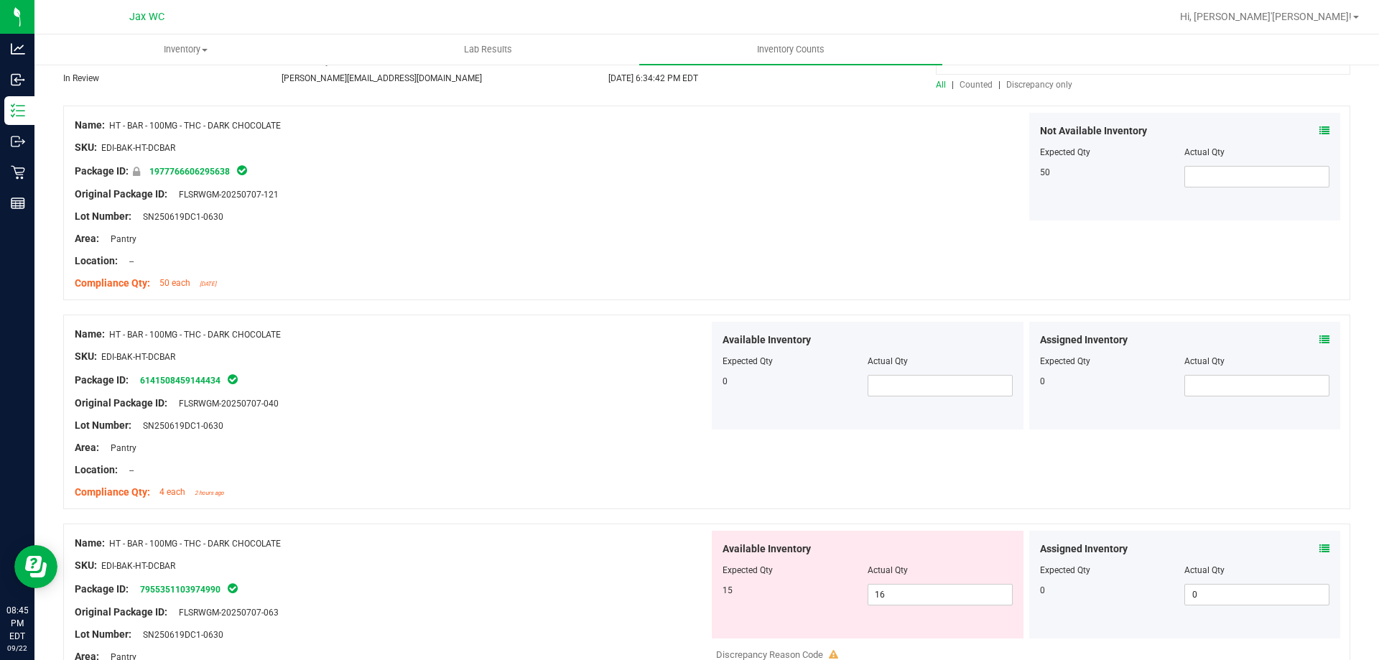
scroll to position [0, 0]
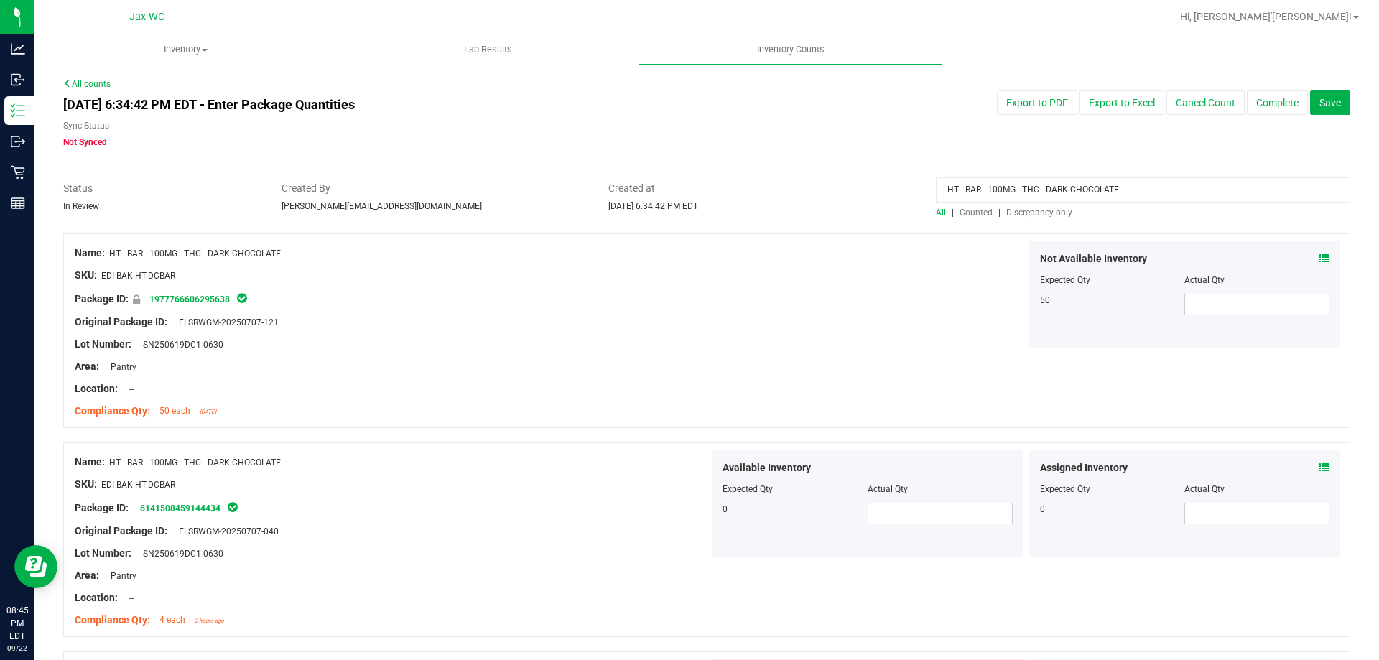
click at [1001, 188] on input "HT - BAR - 100MG - THC - DARK CHOCOLATE" at bounding box center [1143, 189] width 414 height 25
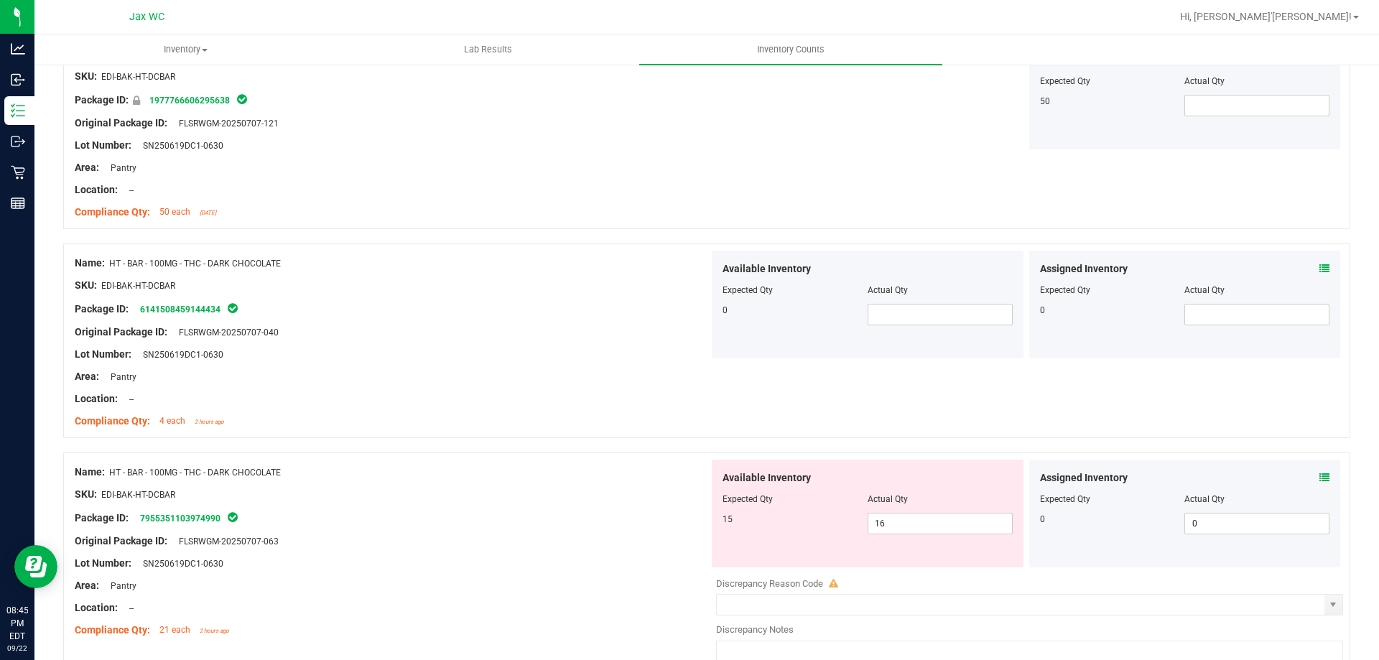
scroll to position [215, 0]
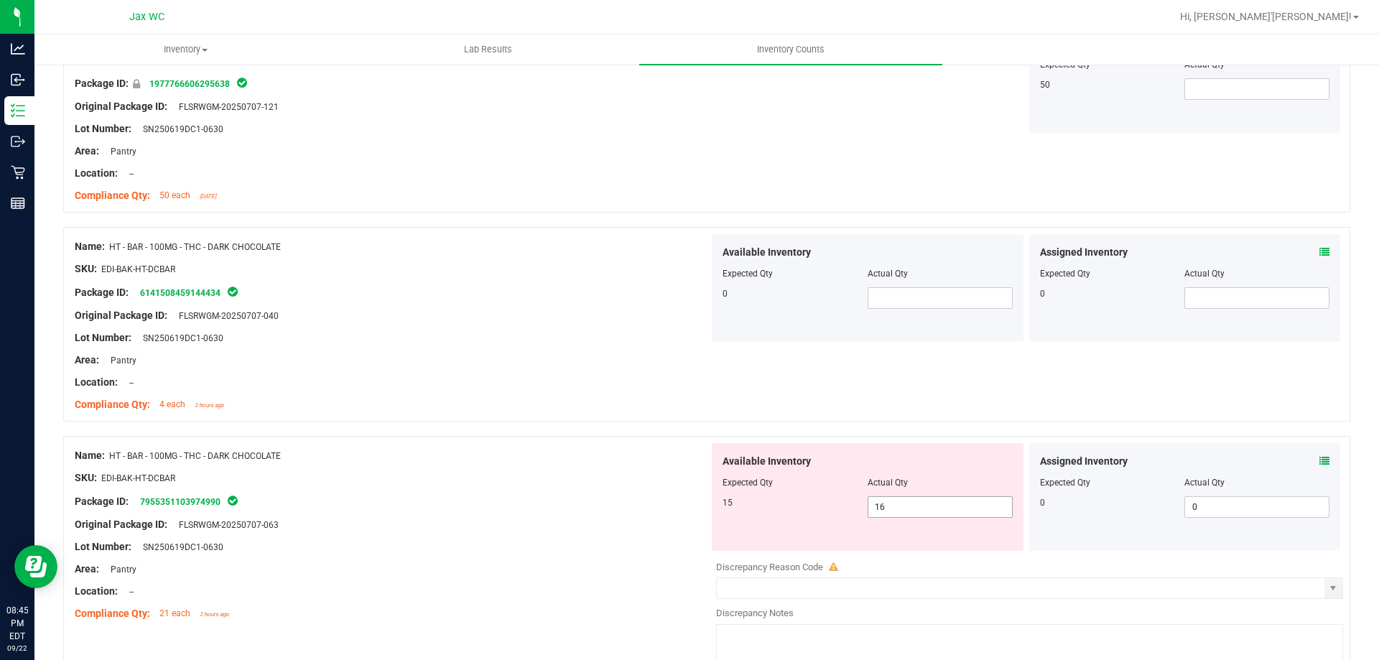
click at [886, 509] on span "16 16" at bounding box center [939, 507] width 145 height 22
type input "15"
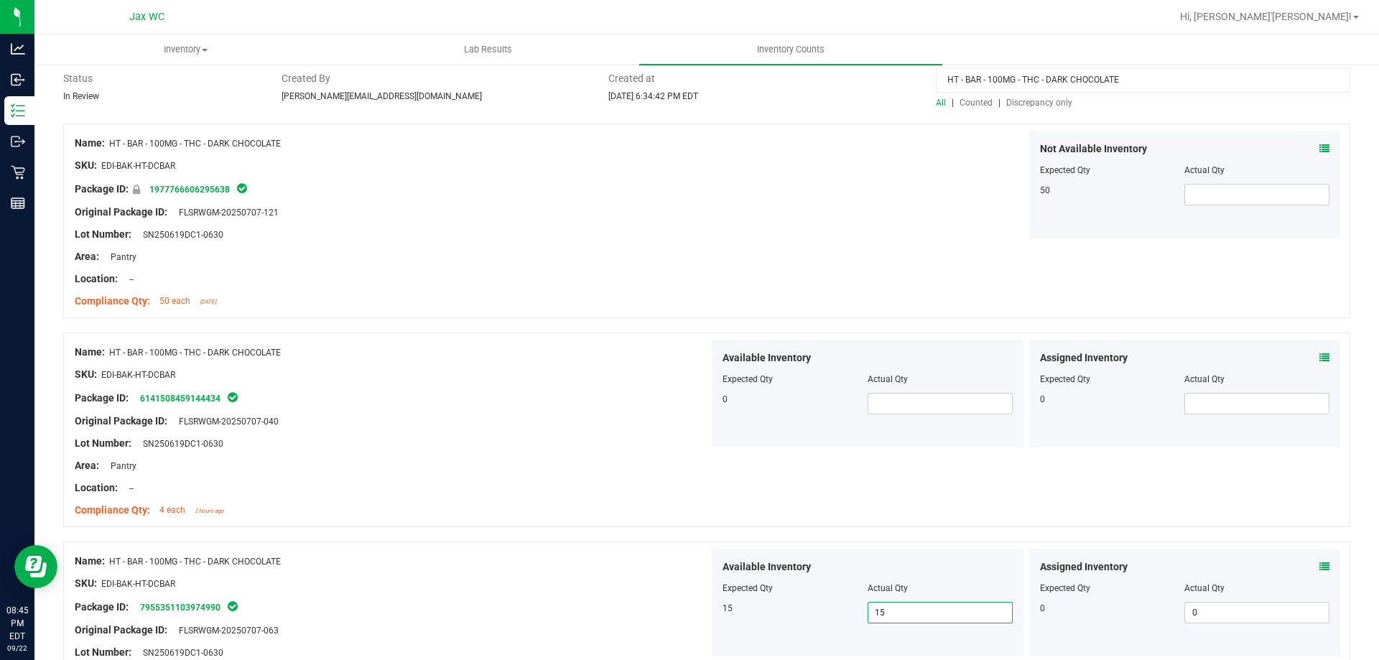
scroll to position [0, 0]
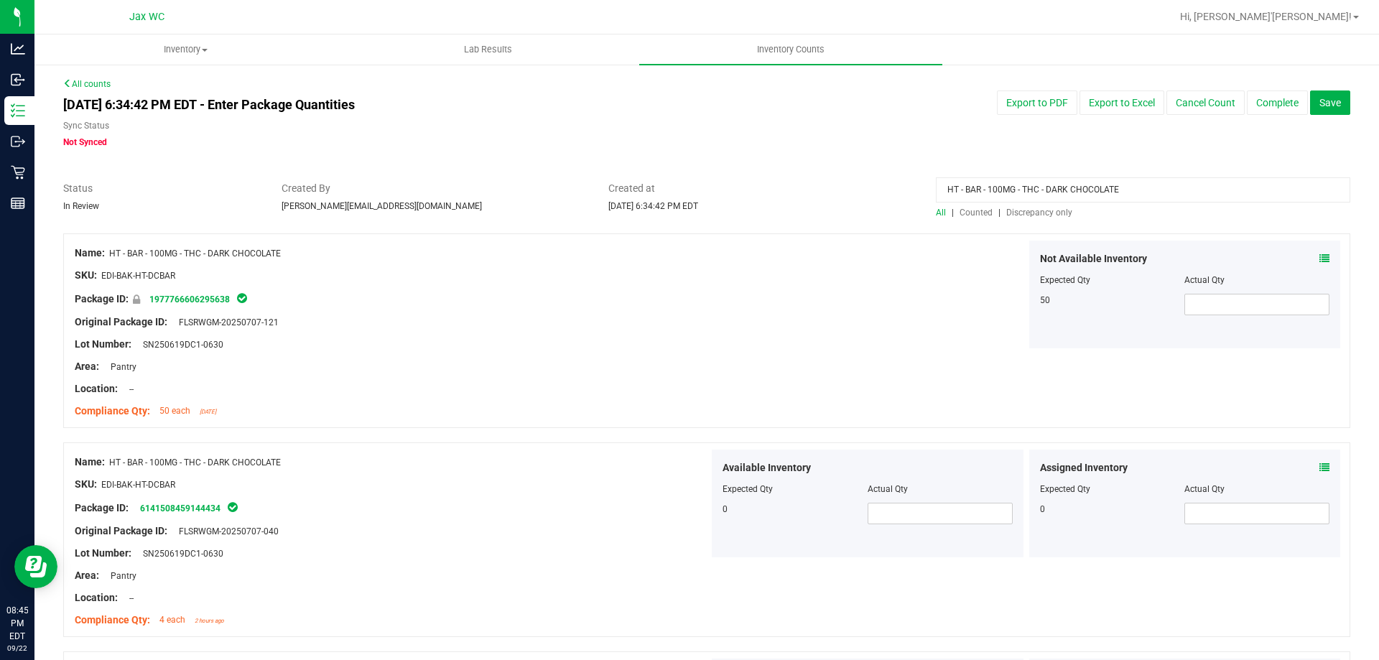
click at [1053, 187] on input "HT - BAR - 100MG - THC - DARK CHOCOLATE" at bounding box center [1143, 189] width 414 height 25
click at [1037, 215] on span "Discrepancy only" at bounding box center [1039, 213] width 66 height 10
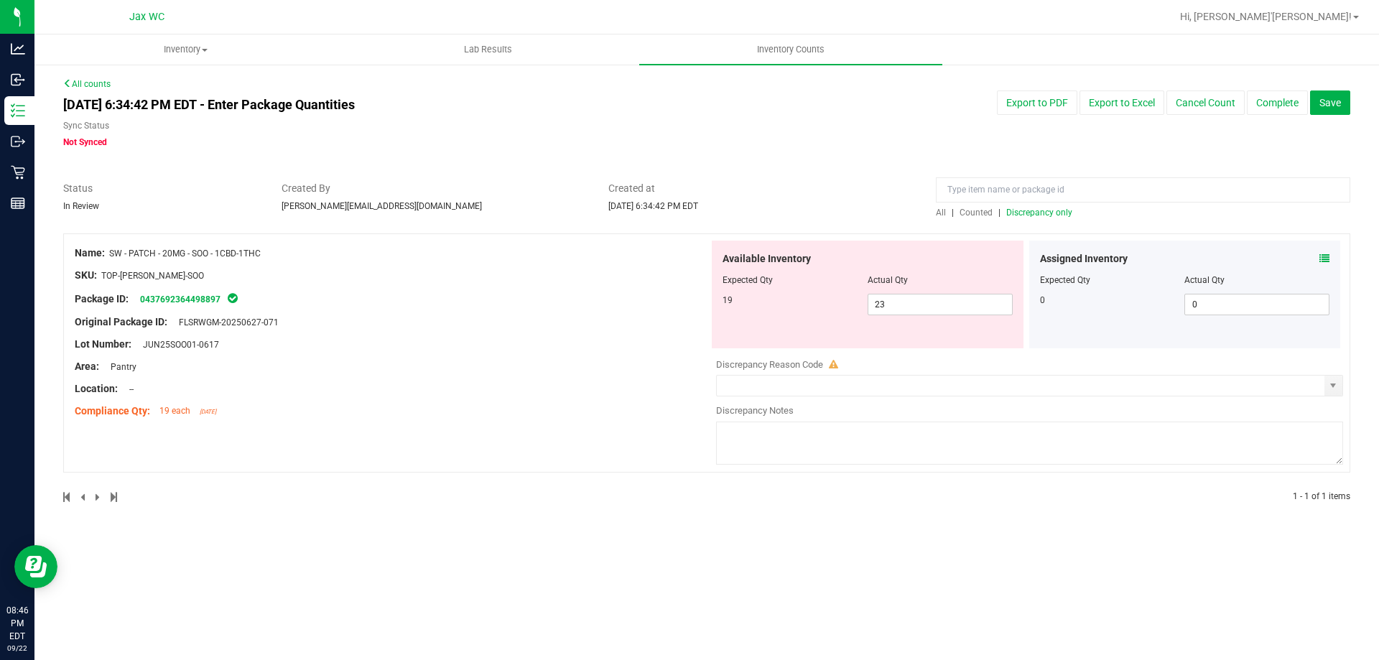
drag, startPoint x: 109, startPoint y: 253, endPoint x: 285, endPoint y: 248, distance: 176.0
click at [285, 248] on div "Name: SW - PATCH - 20MG - SOO - 1CBD-1THC" at bounding box center [392, 253] width 634 height 15
copy div "SW - PATCH - 20MG - SOO - 1CBD-1THC"
click at [947, 186] on input at bounding box center [1143, 189] width 414 height 25
paste input "SW - PATCH - 20MG - SOO - 1CBD-1THC"
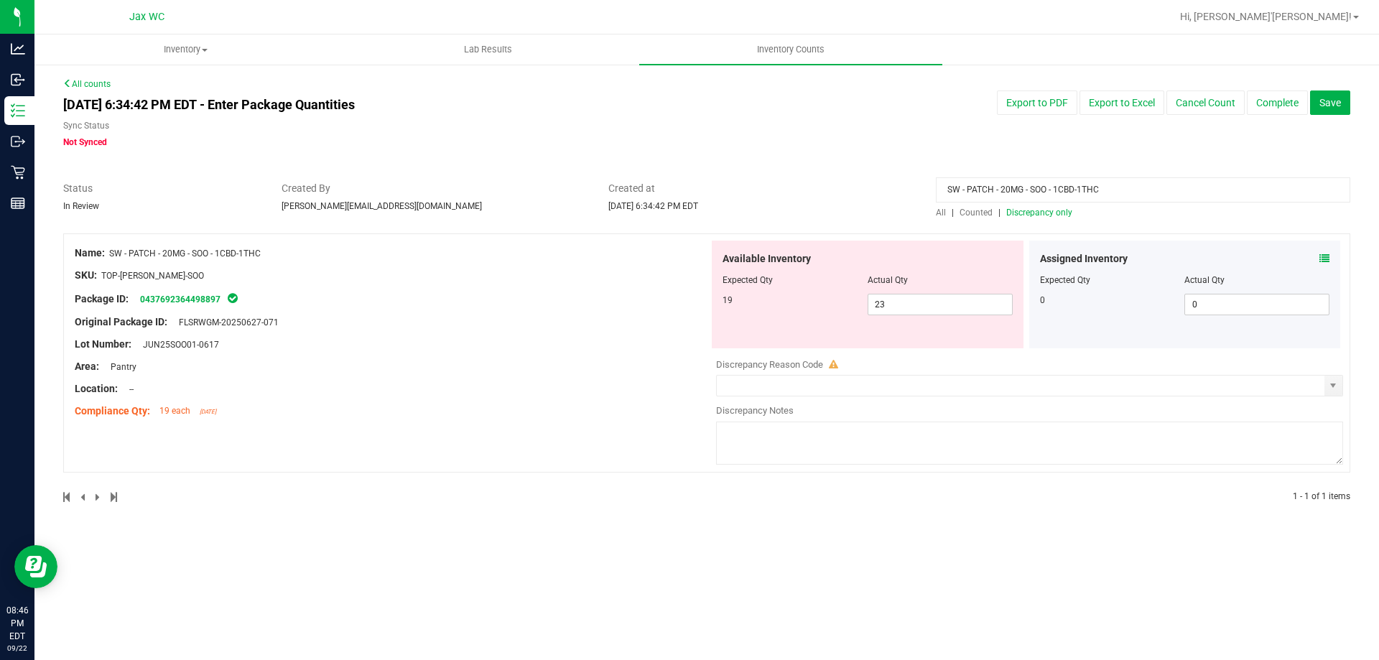
type input "SW - PATCH - 20MG - SOO - 1CBD-1THC"
click at [942, 208] on span "All" at bounding box center [941, 213] width 10 height 10
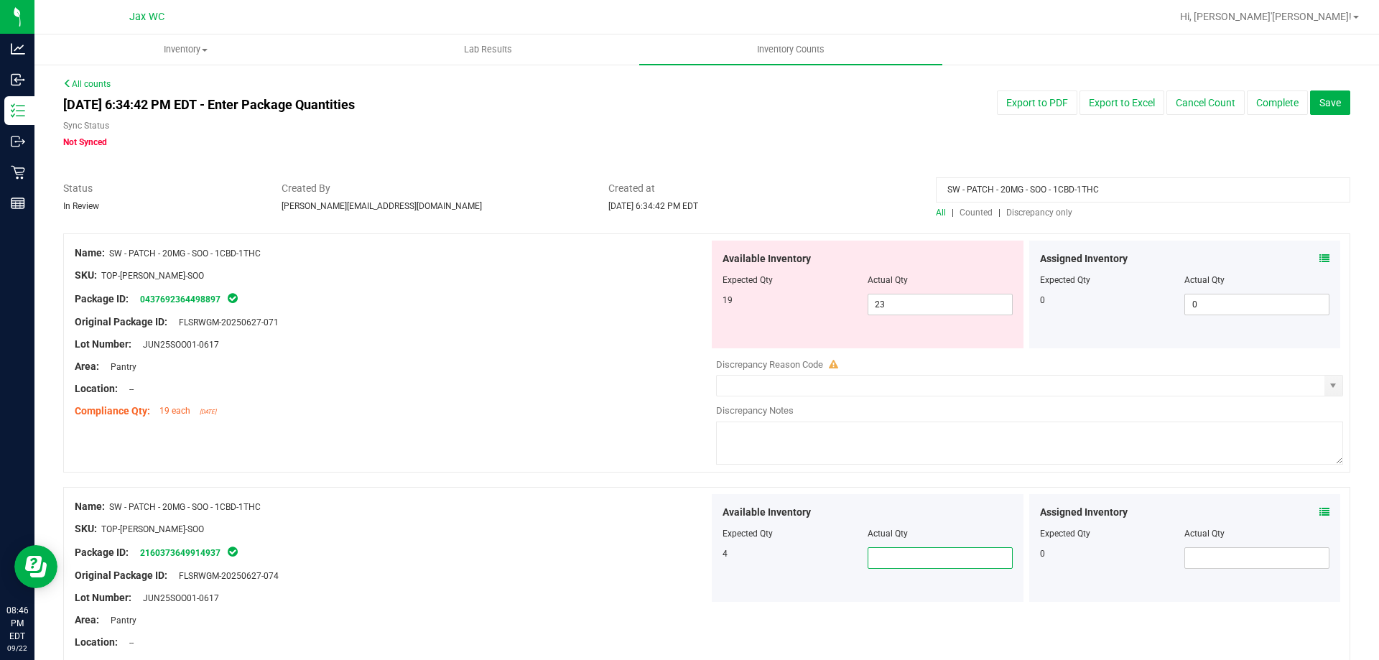
click at [868, 555] on span at bounding box center [939, 558] width 145 height 22
type input "4"
click at [908, 308] on span "23 23" at bounding box center [939, 305] width 145 height 22
click at [907, 308] on input "23" at bounding box center [940, 304] width 144 height 20
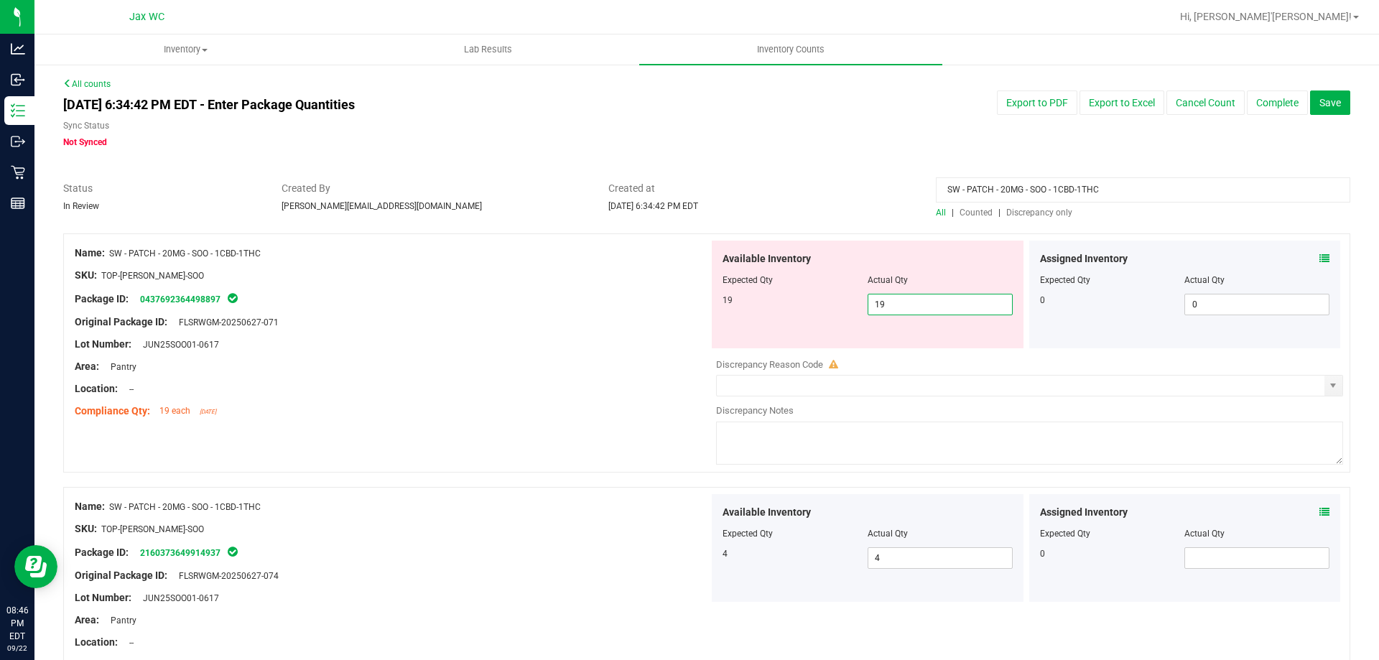
type input "19"
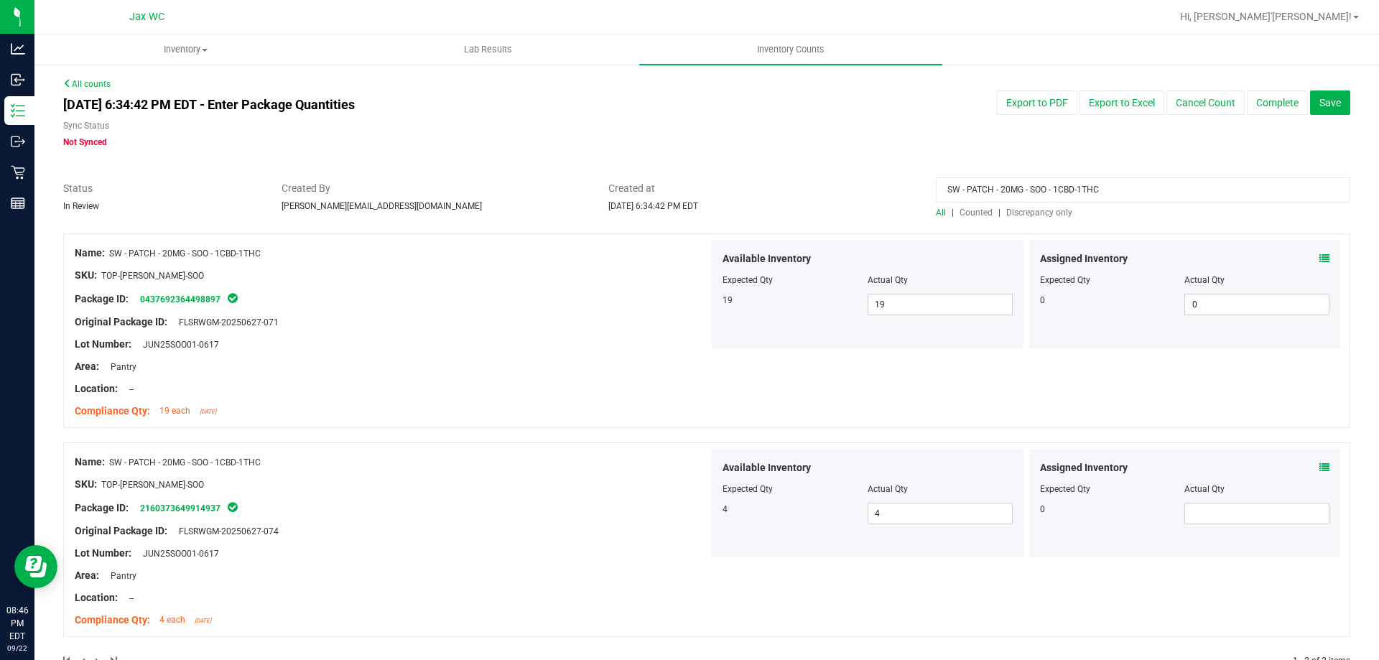
click at [1027, 180] on input "SW - PATCH - 20MG - SOO - 1CBD-1THC" at bounding box center [1143, 189] width 414 height 25
click at [1028, 187] on input "SW - PATCH - 20MG - SOO - 1CBD-1THC" at bounding box center [1143, 189] width 414 height 25
click at [1032, 216] on span "Discrepancy only" at bounding box center [1039, 213] width 66 height 10
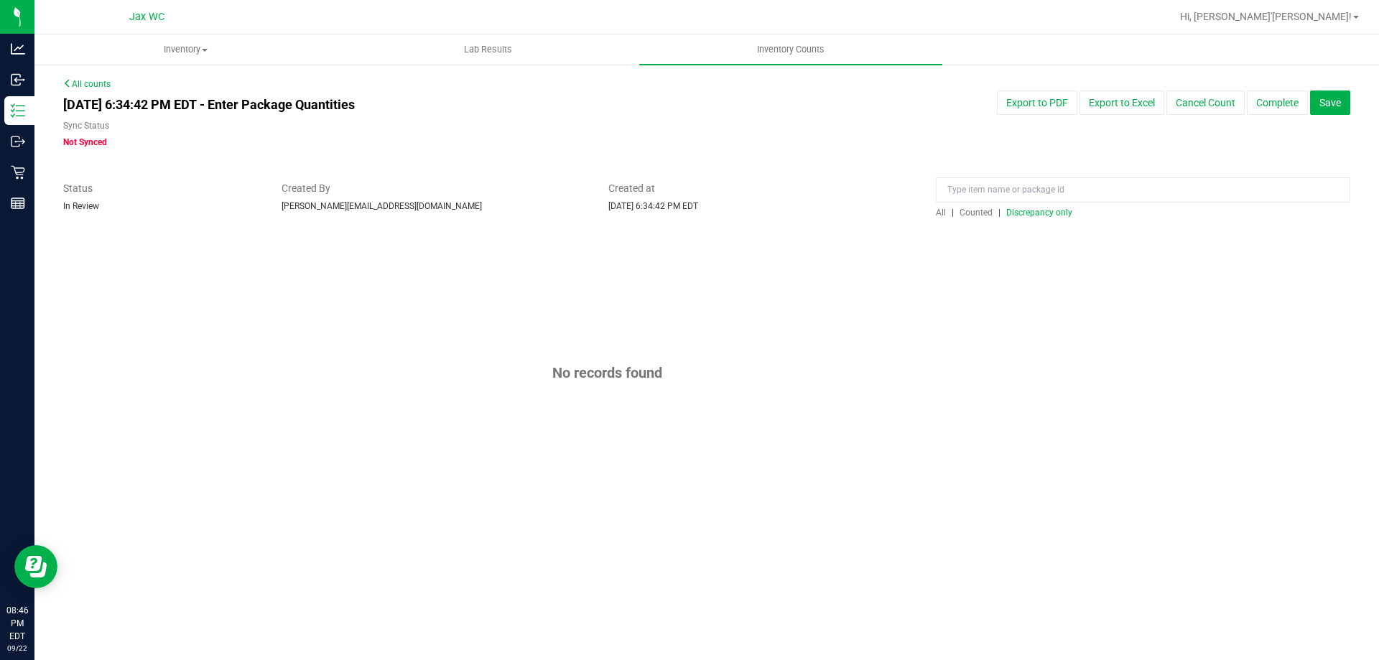
click at [938, 210] on span "All" at bounding box center [941, 213] width 10 height 10
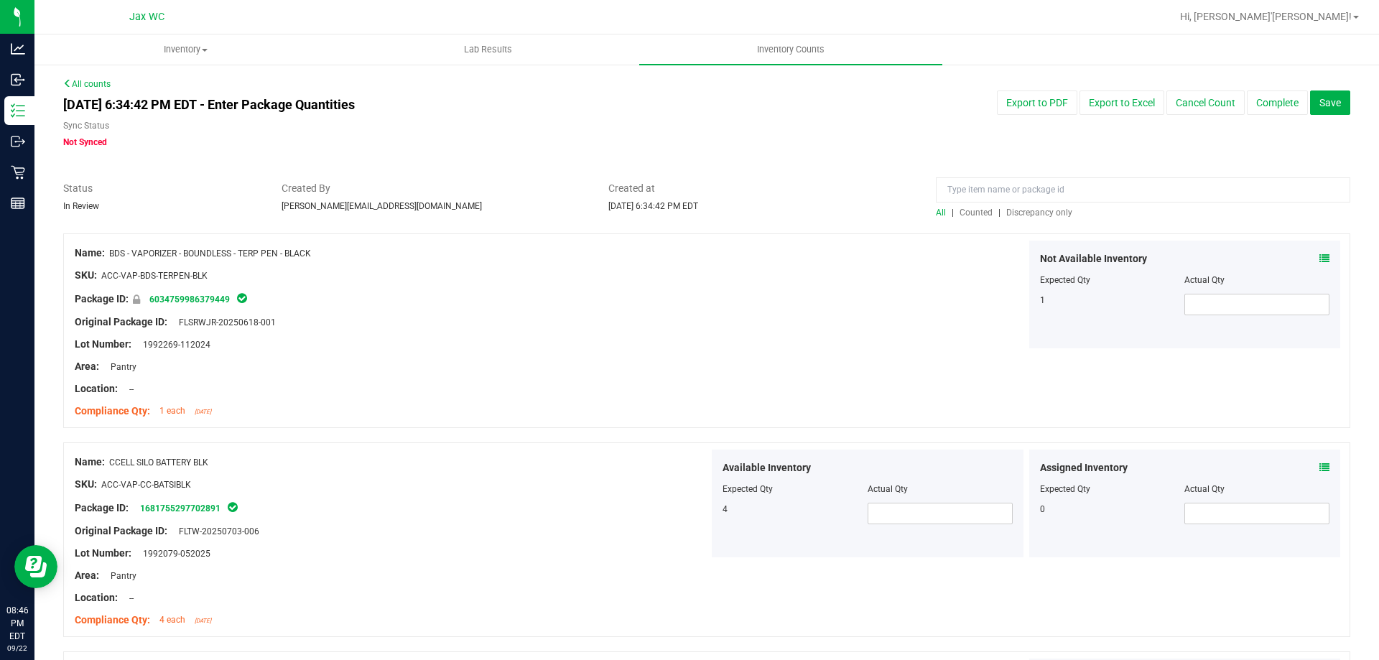
click at [1017, 211] on span "Discrepancy only" at bounding box center [1039, 213] width 66 height 10
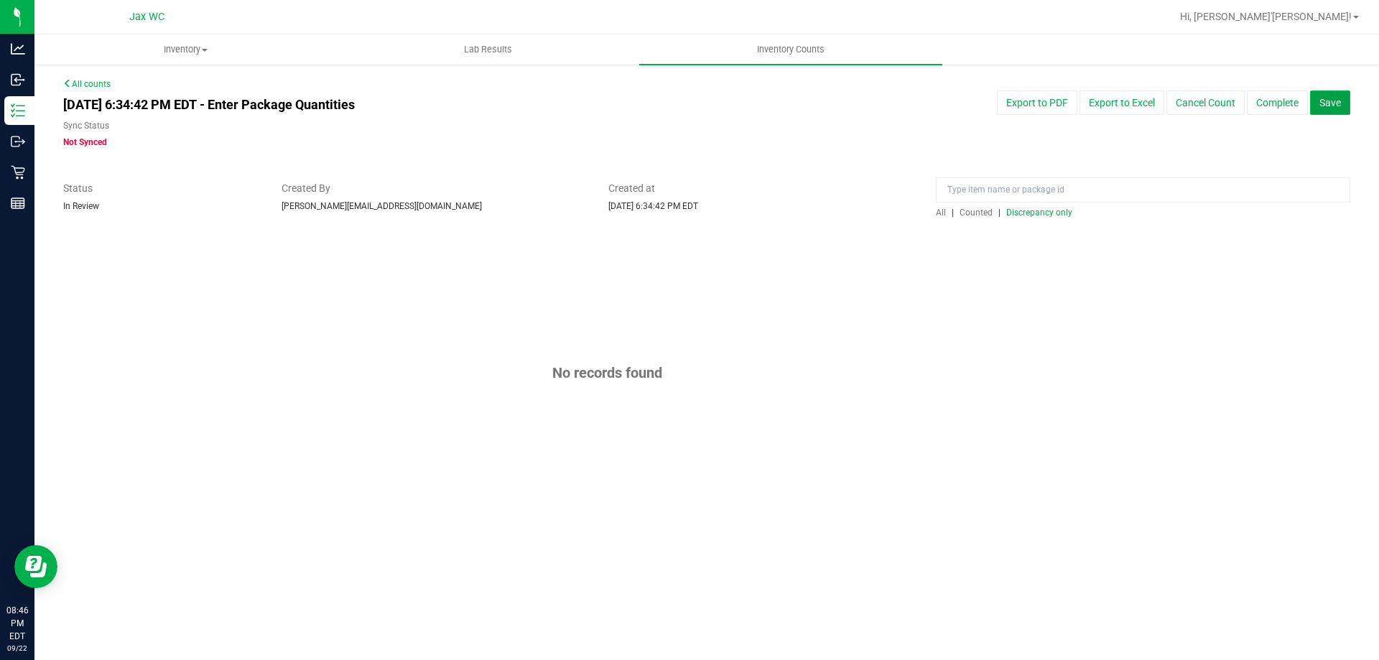
click at [1339, 101] on span "Save" at bounding box center [1330, 102] width 22 height 11
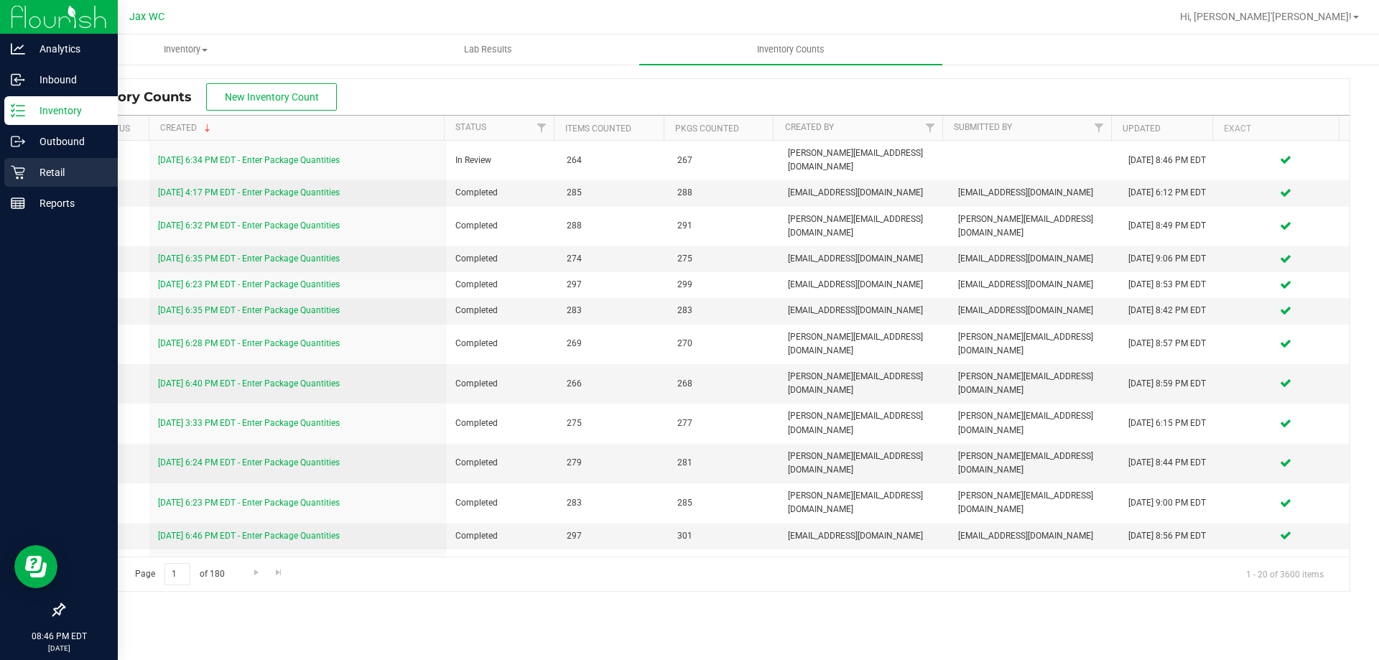
click at [44, 164] on p "Retail" at bounding box center [68, 172] width 86 height 17
